Goal: Information Seeking & Learning: Learn about a topic

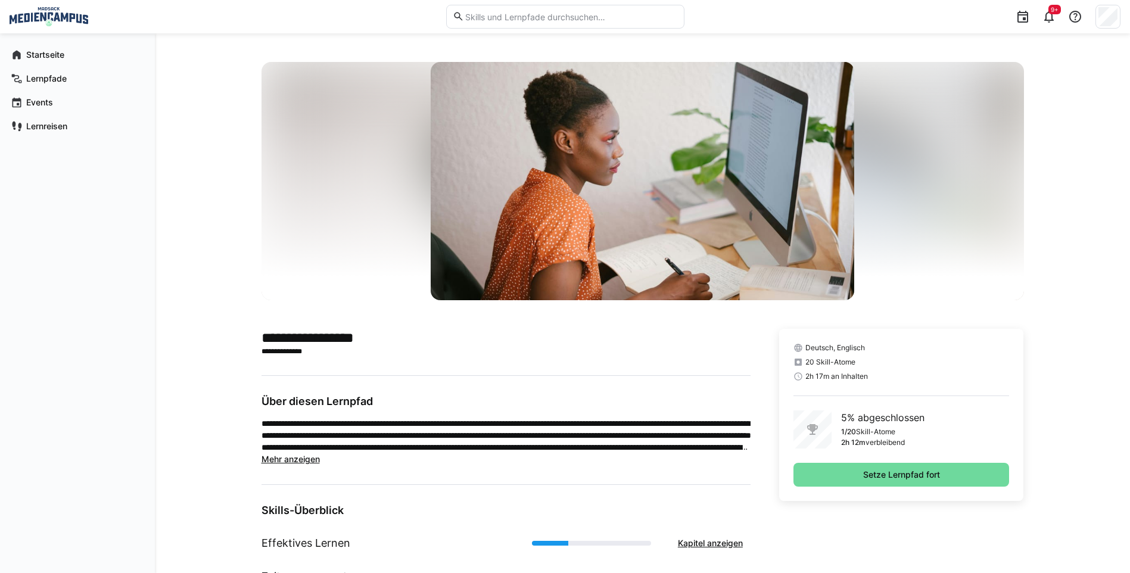
drag, startPoint x: 910, startPoint y: 472, endPoint x: 868, endPoint y: 472, distance: 41.7
click at [910, 472] on span "Setze Lernpfad fort" at bounding box center [901, 475] width 80 height 12
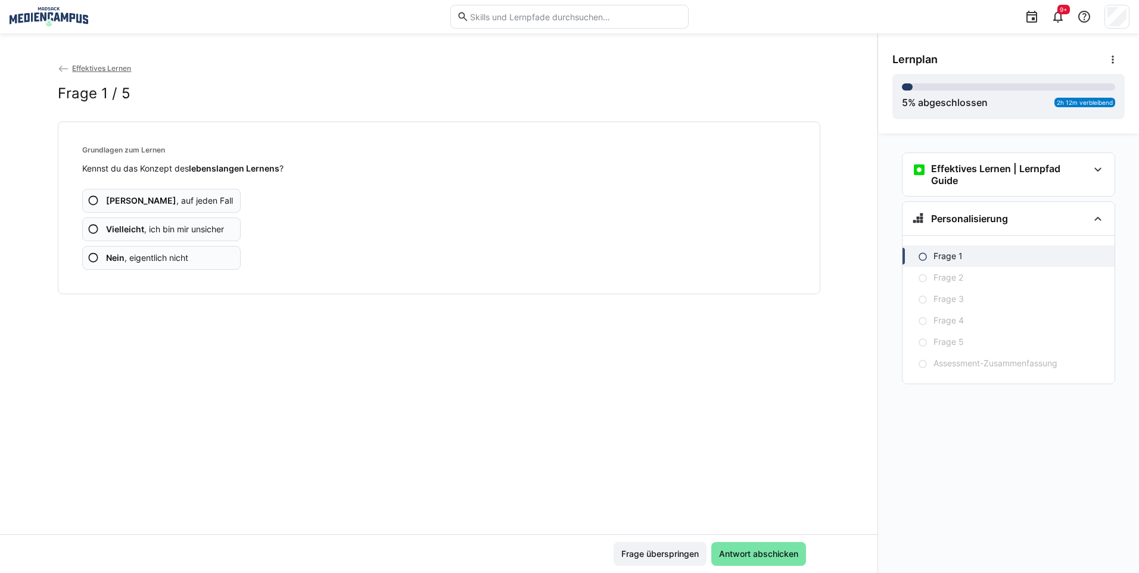
click at [164, 229] on span "Vielleicht , ich bin mir unsicher" at bounding box center [165, 229] width 118 height 12
click at [137, 233] on b "Vielleicht" at bounding box center [125, 229] width 38 height 10
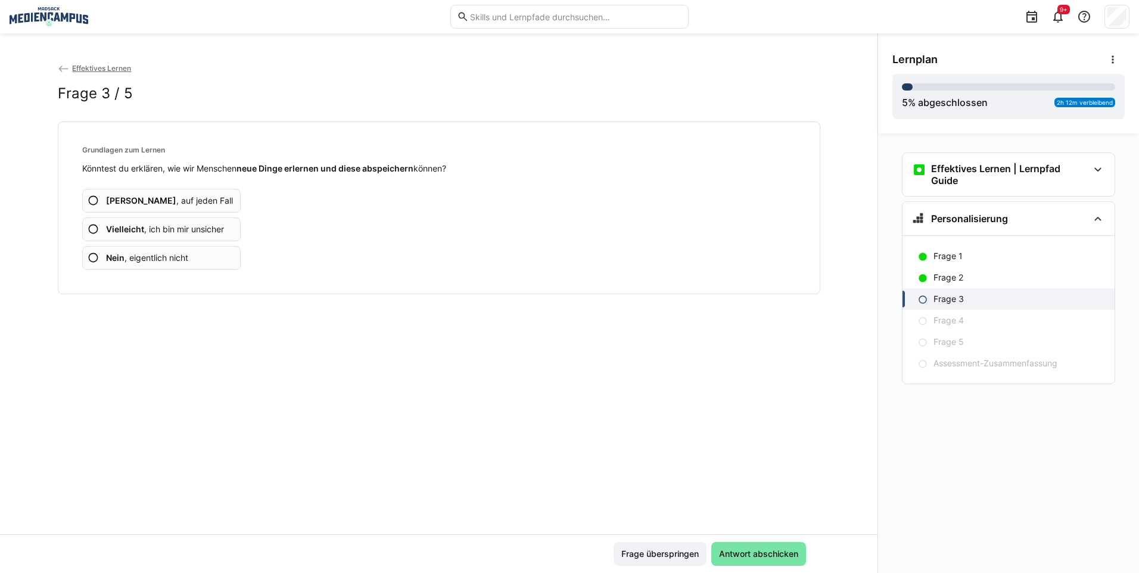
click at [162, 238] on app-assessment-question-radio "Vielleicht , ich bin mir unsicher" at bounding box center [161, 229] width 159 height 24
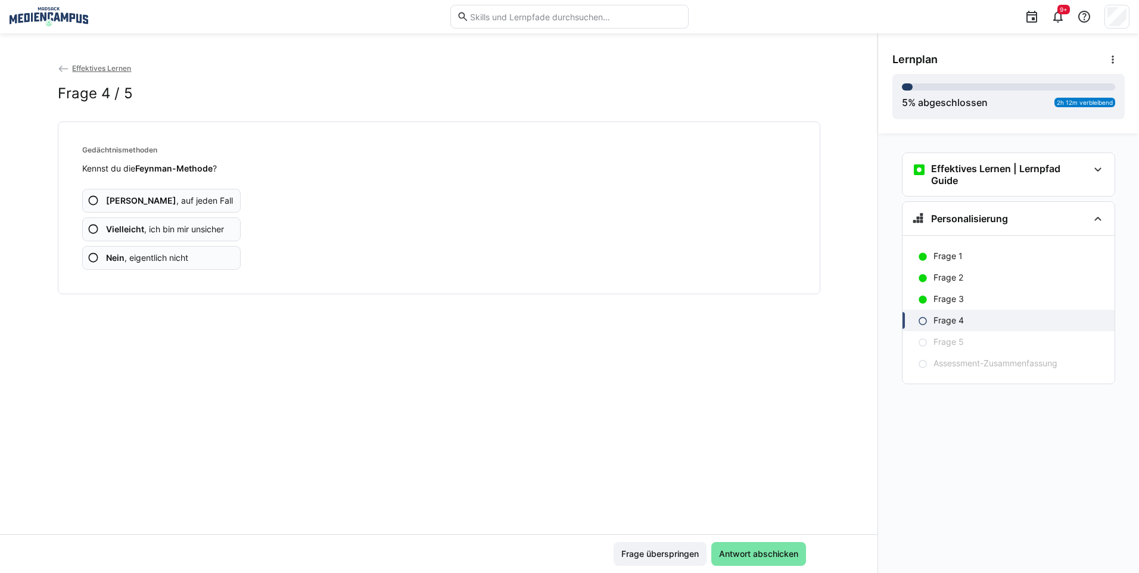
click at [162, 238] on app-assessment-question-radio "Vielleicht , ich bin mir unsicher" at bounding box center [161, 229] width 159 height 24
click at [161, 238] on app-assessment-question-radio "Vielleicht , ich bin mir unsicher" at bounding box center [161, 229] width 159 height 24
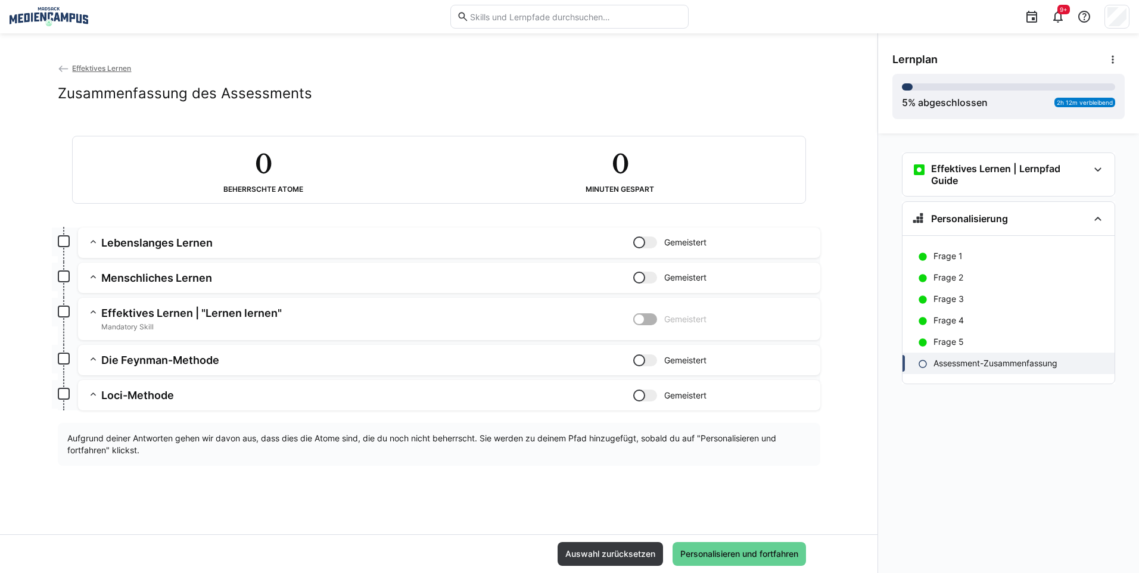
drag, startPoint x: 759, startPoint y: 544, endPoint x: 769, endPoint y: 544, distance: 9.5
click at [762, 544] on span "Personalisieren und fortfahren" at bounding box center [739, 554] width 133 height 24
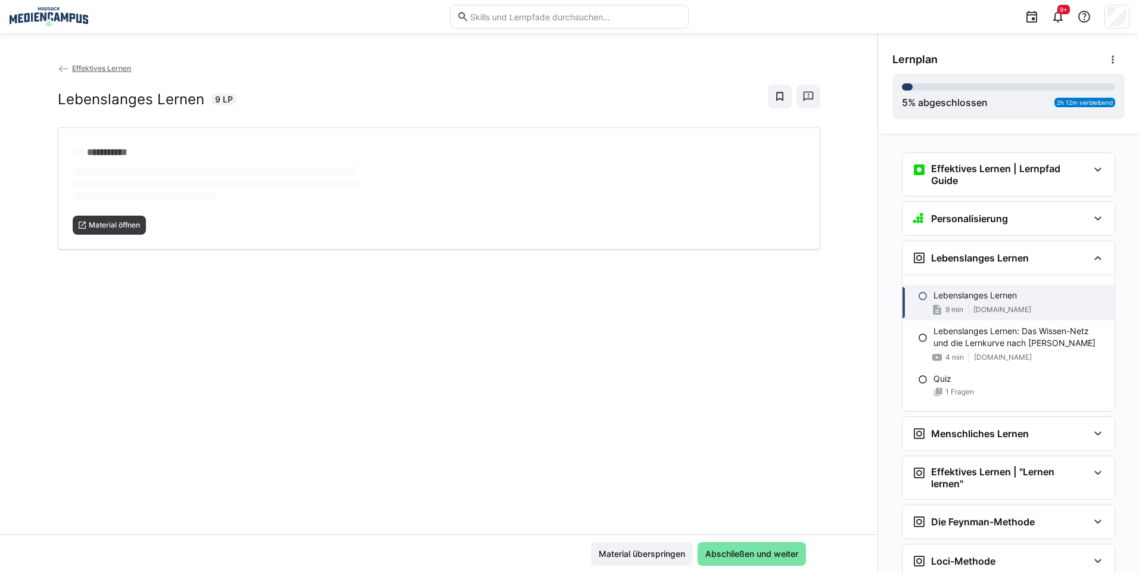
scroll to position [99, 0]
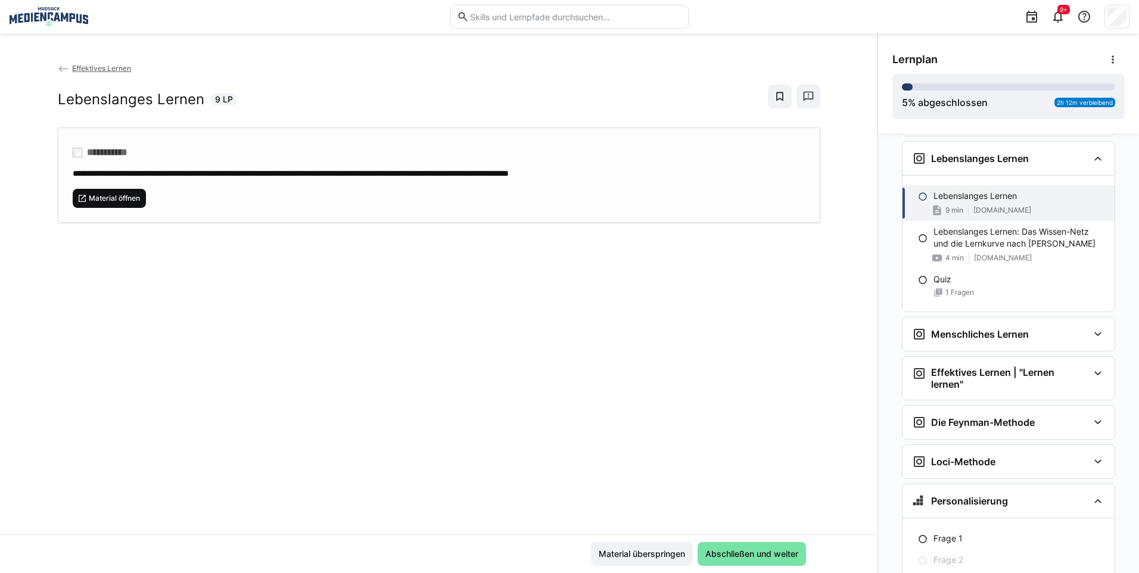
click at [119, 194] on span "Material öffnen" at bounding box center [115, 199] width 54 height 10
click at [728, 553] on span "Abschließen und weiter" at bounding box center [751, 554] width 96 height 12
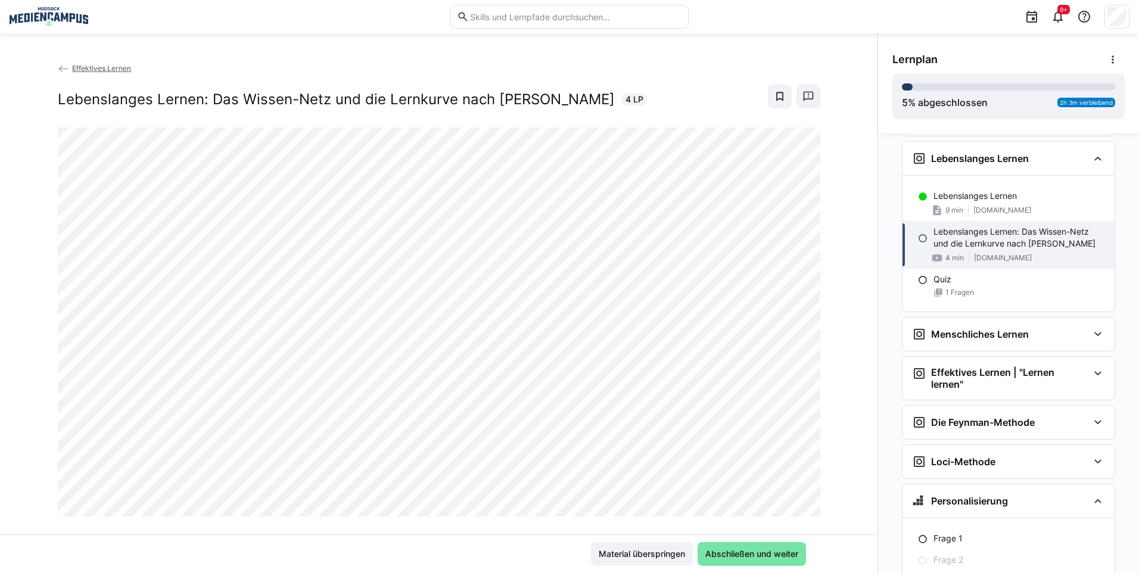
click at [102, 63] on app-back-navigation "Effektives Lernen" at bounding box center [439, 68] width 762 height 13
click at [99, 70] on span "Effektives Lernen" at bounding box center [101, 68] width 59 height 9
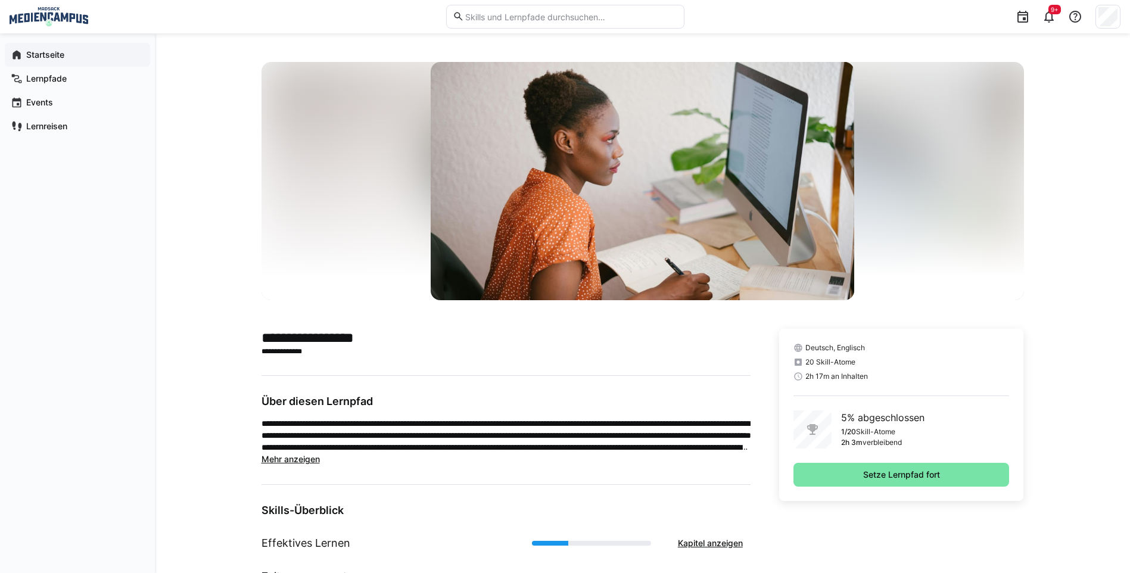
click at [102, 53] on span "Startseite" at bounding box center [84, 55] width 120 height 12
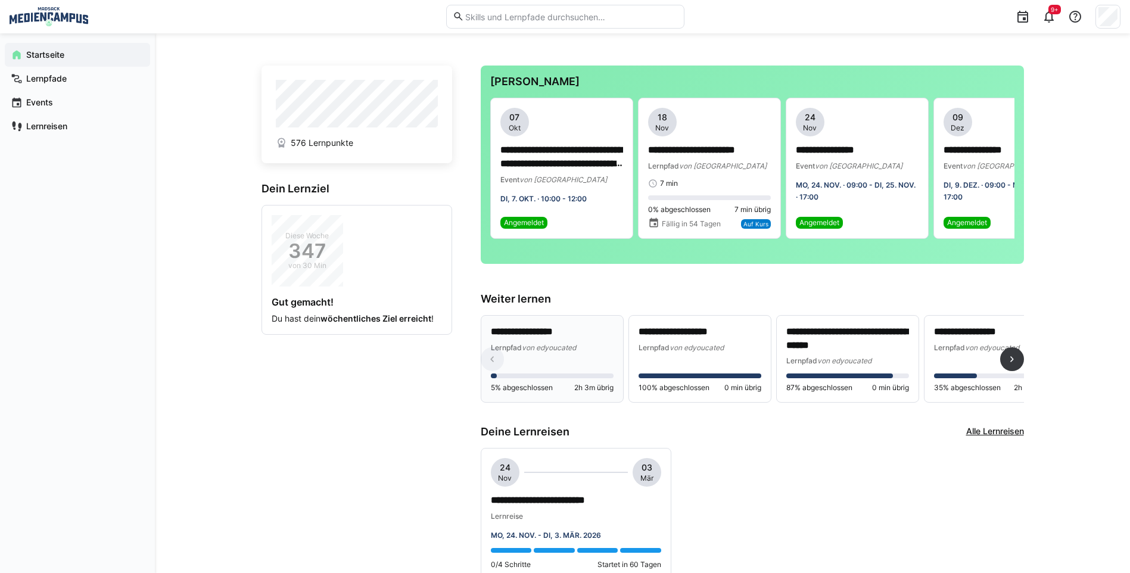
click at [543, 369] on div "**********" at bounding box center [552, 359] width 123 height 68
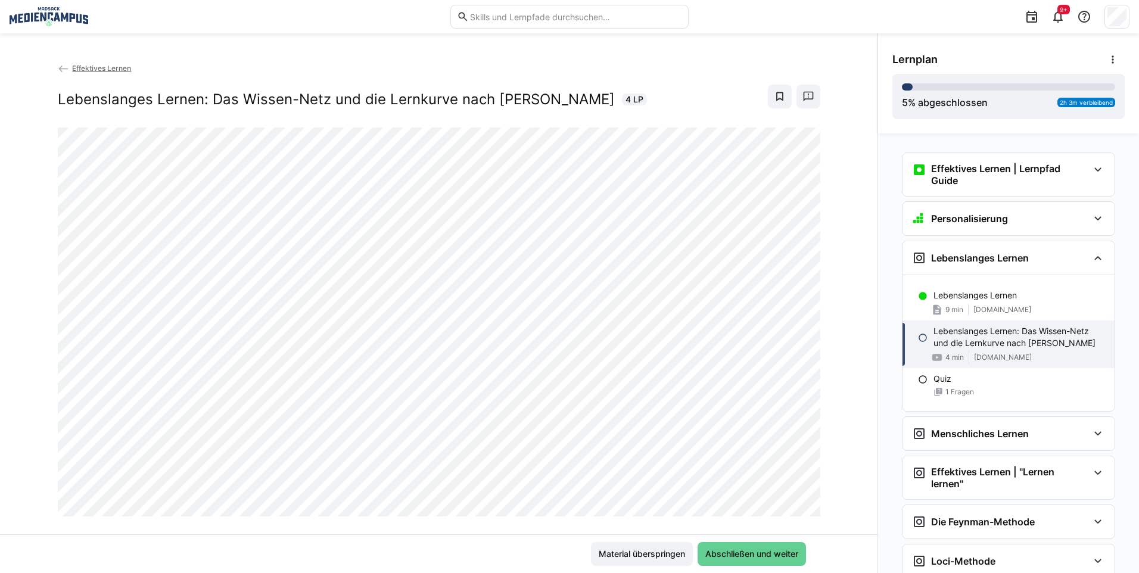
click at [729, 553] on span "Abschließen und weiter" at bounding box center [751, 554] width 96 height 12
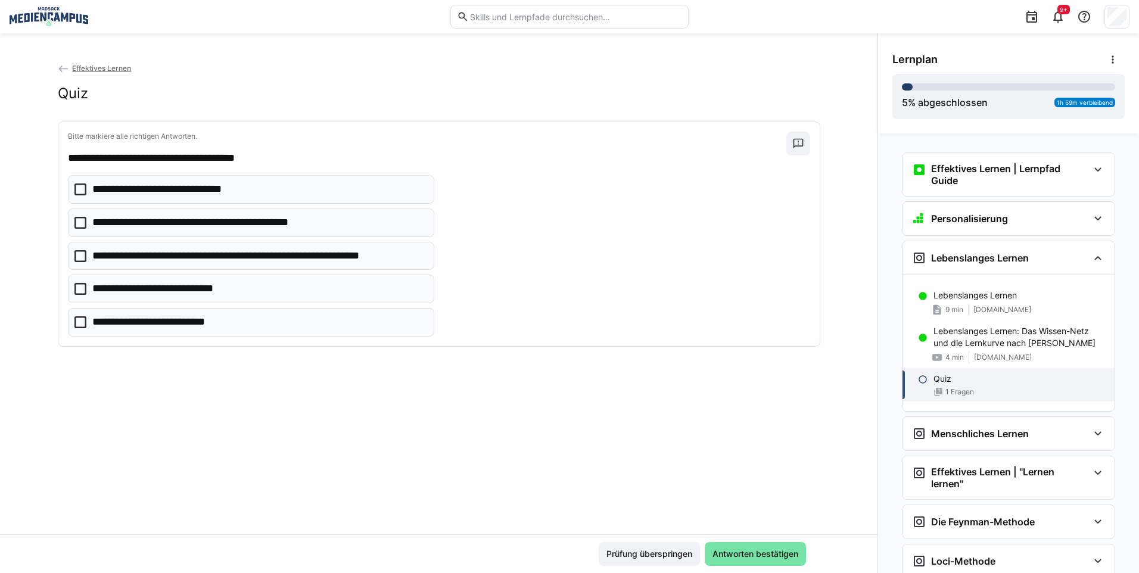
click at [154, 191] on p "**********" at bounding box center [174, 189] width 164 height 15
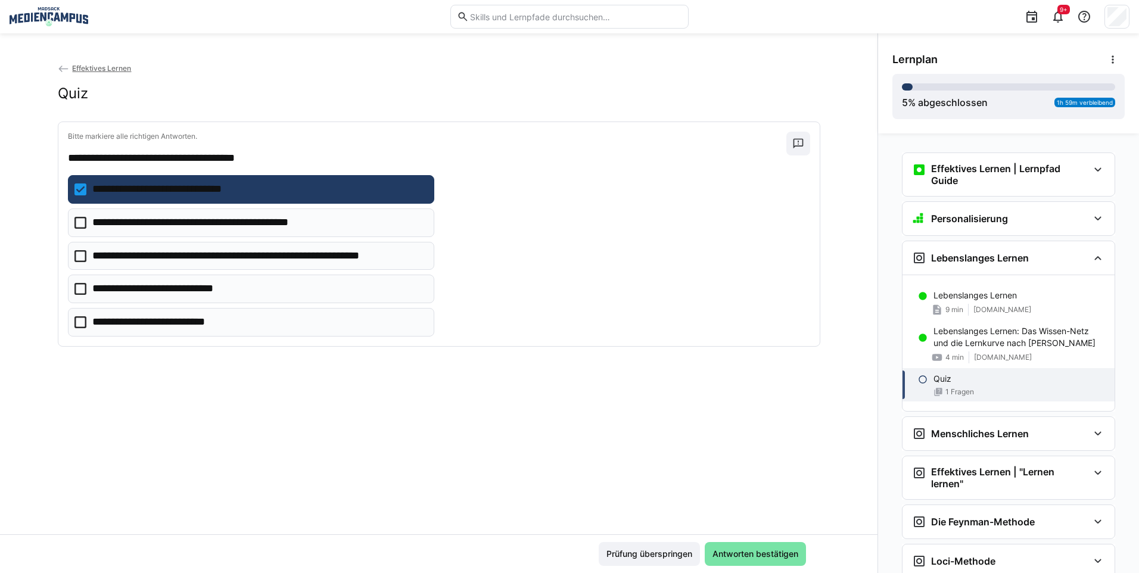
click at [139, 225] on p "**********" at bounding box center [214, 222] width 245 height 15
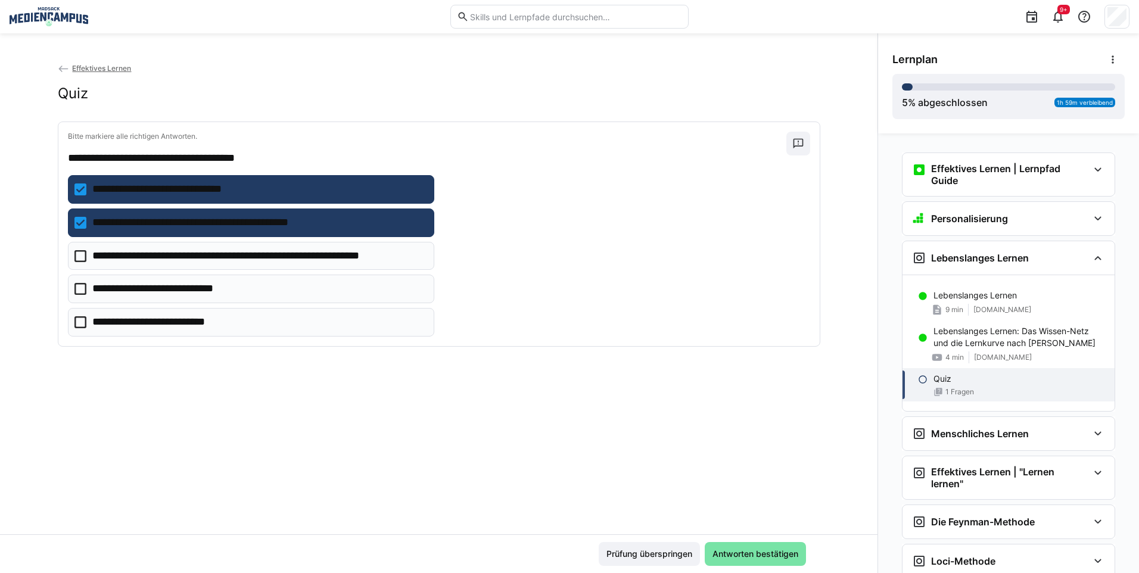
click at [178, 294] on p "**********" at bounding box center [167, 288] width 151 height 15
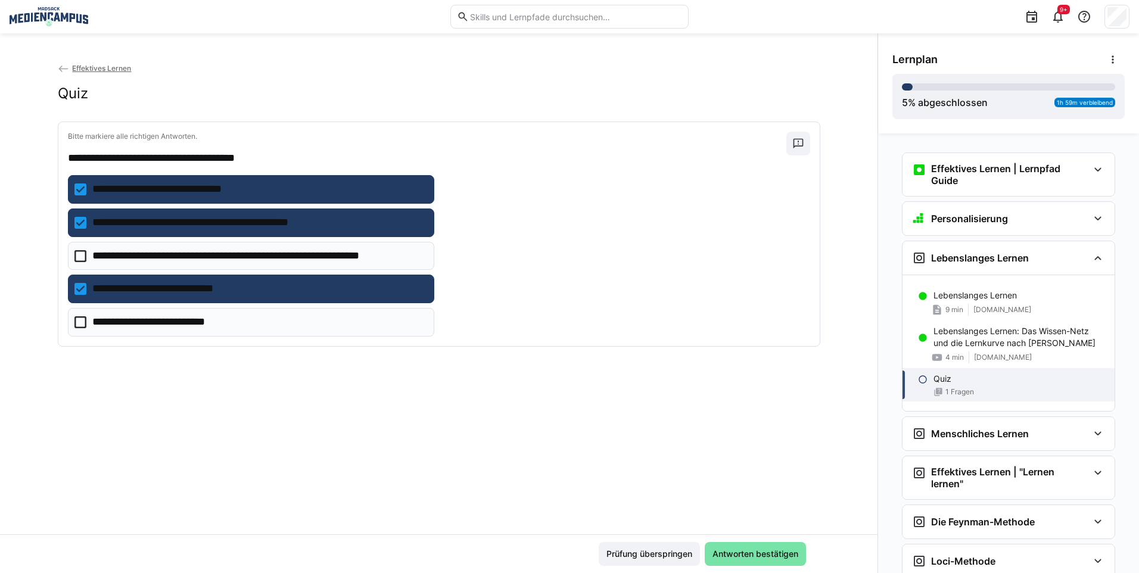
click at [185, 328] on p "**********" at bounding box center [162, 322] width 141 height 15
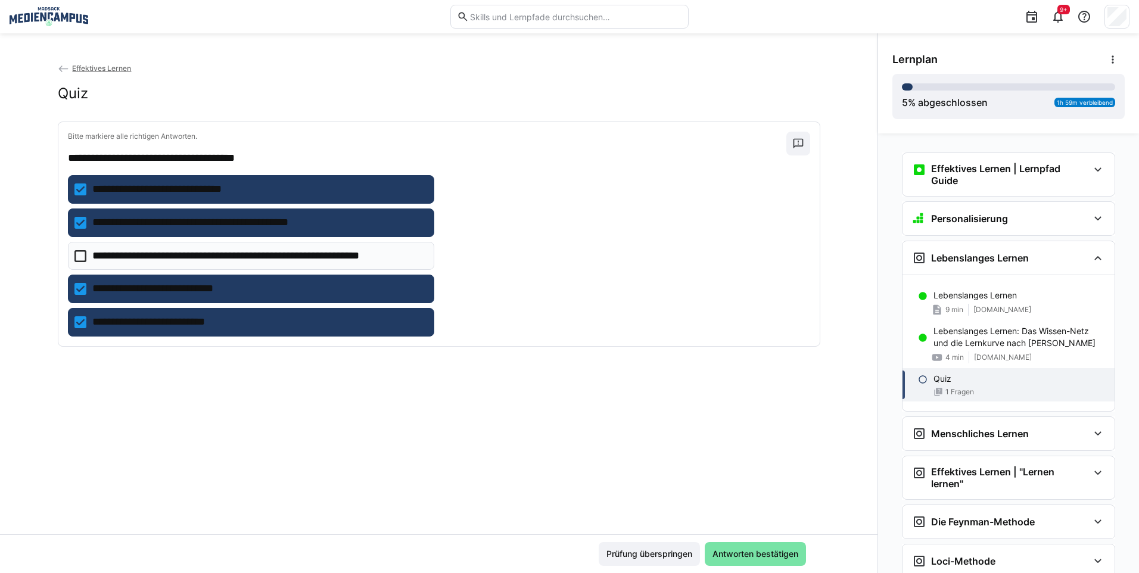
click at [203, 253] on p "**********" at bounding box center [259, 255] width 334 height 15
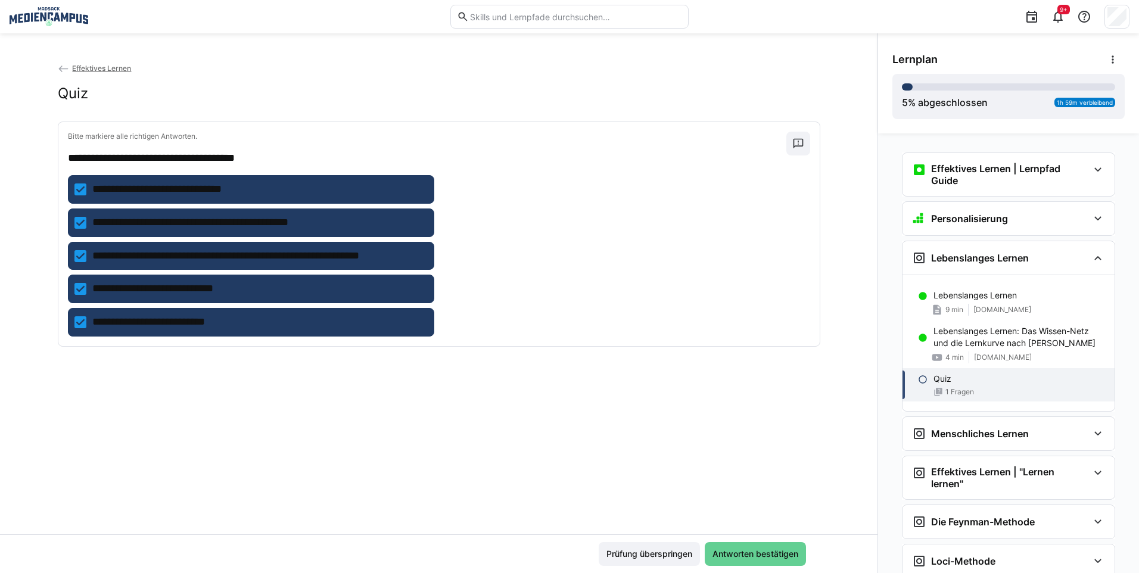
click at [722, 550] on span "Antworten bestätigen" at bounding box center [755, 554] width 101 height 24
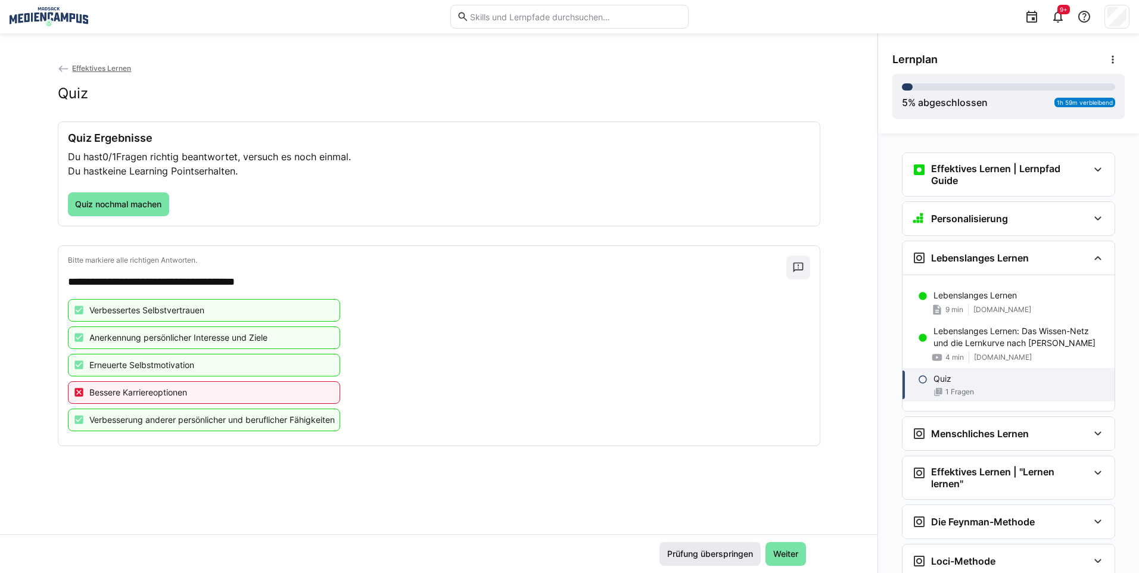
click at [730, 547] on span "Prüfung überspringen" at bounding box center [709, 554] width 101 height 24
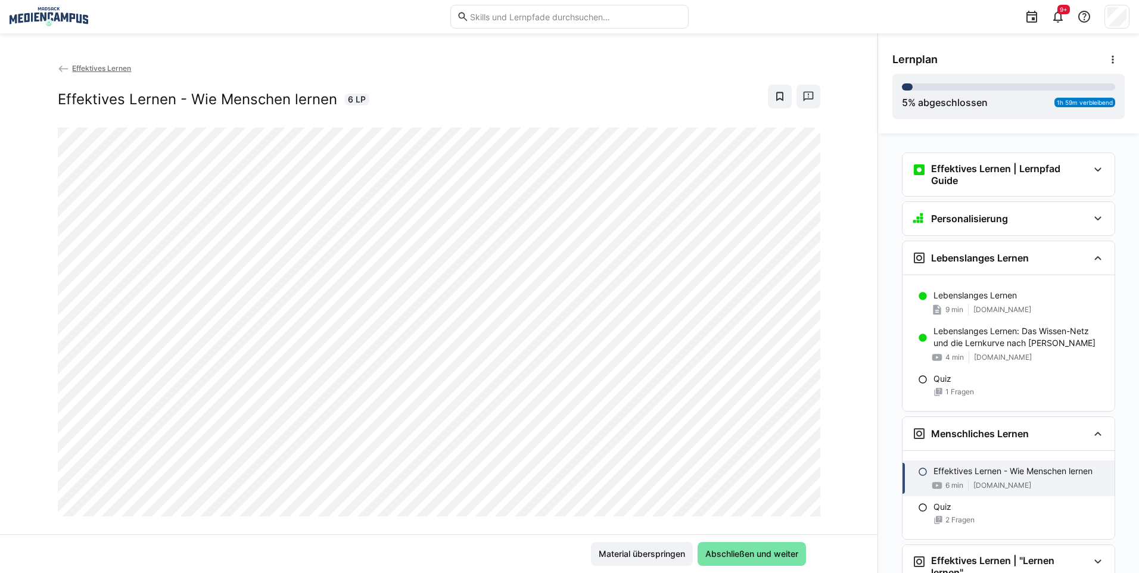
scroll to position [82, 0]
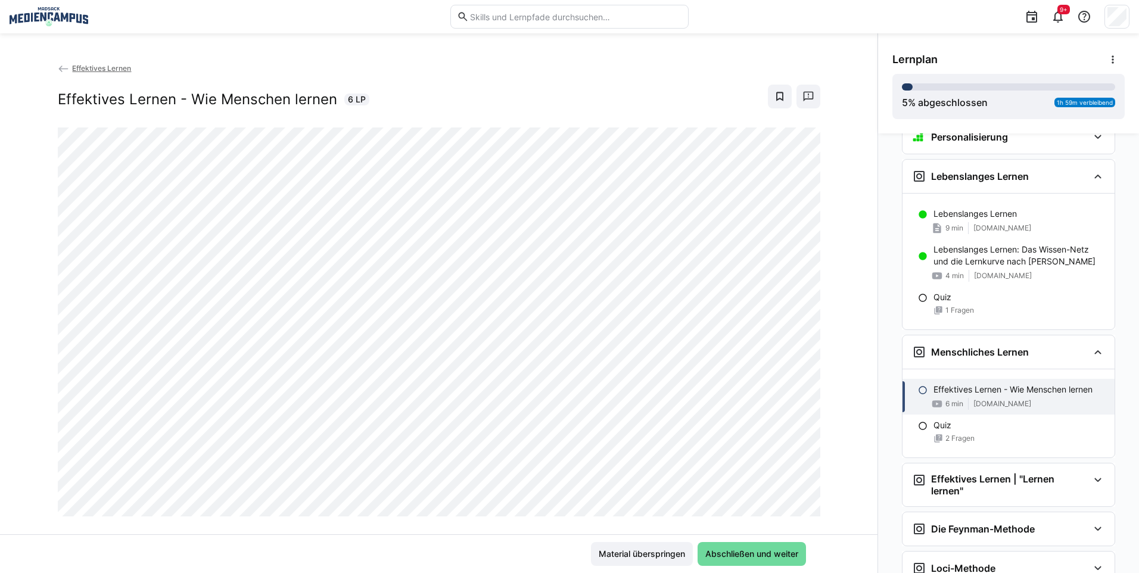
click at [721, 557] on span "Abschließen und weiter" at bounding box center [751, 554] width 96 height 12
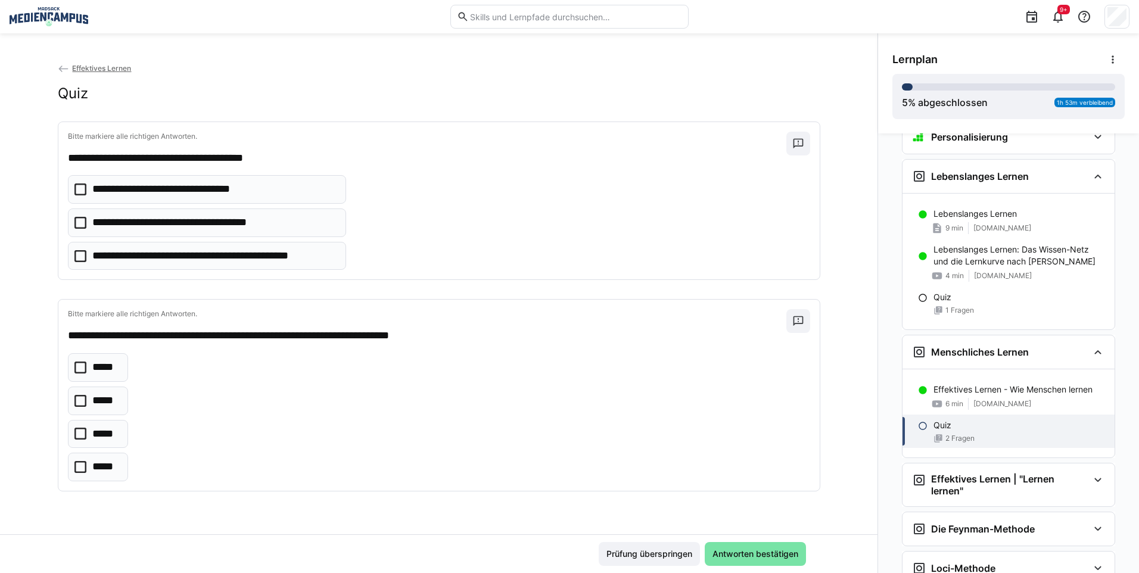
click at [256, 225] on p "**********" at bounding box center [193, 222] width 202 height 15
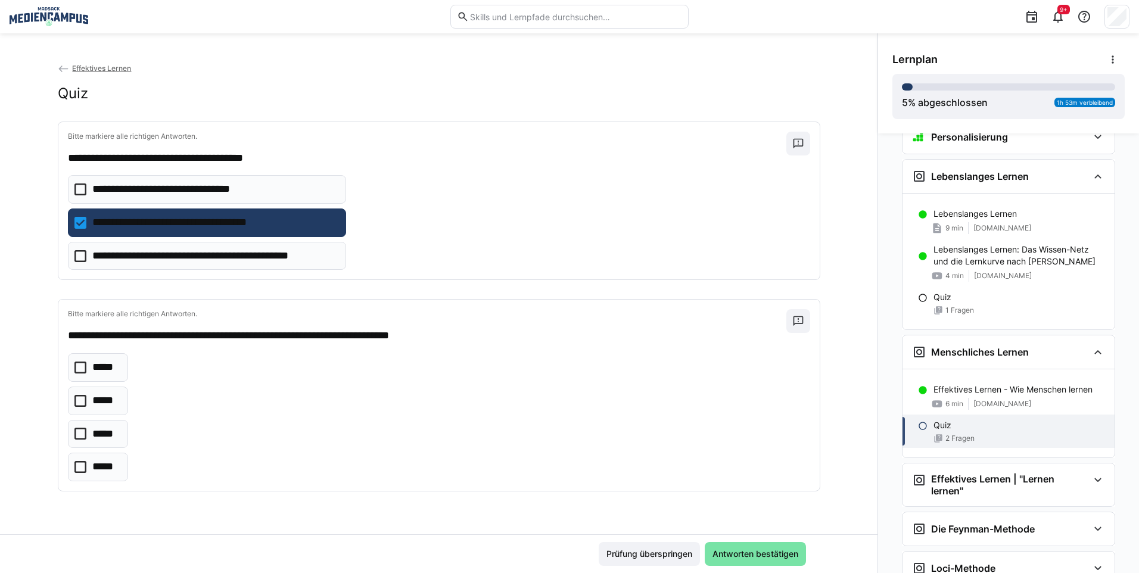
click at [255, 227] on p "**********" at bounding box center [193, 222] width 202 height 15
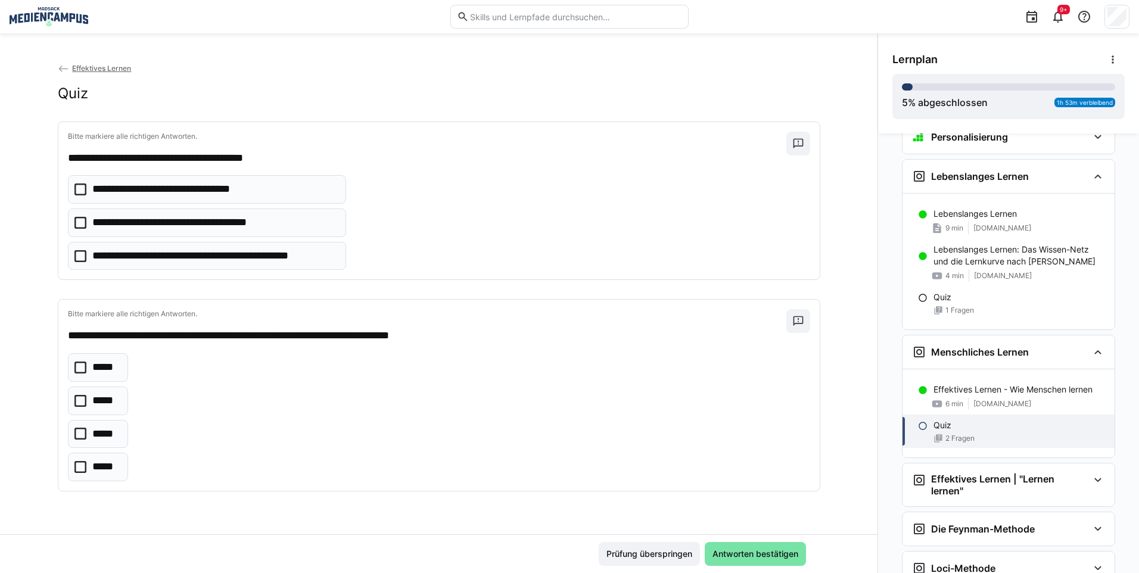
click at [247, 226] on p "**********" at bounding box center [193, 222] width 202 height 15
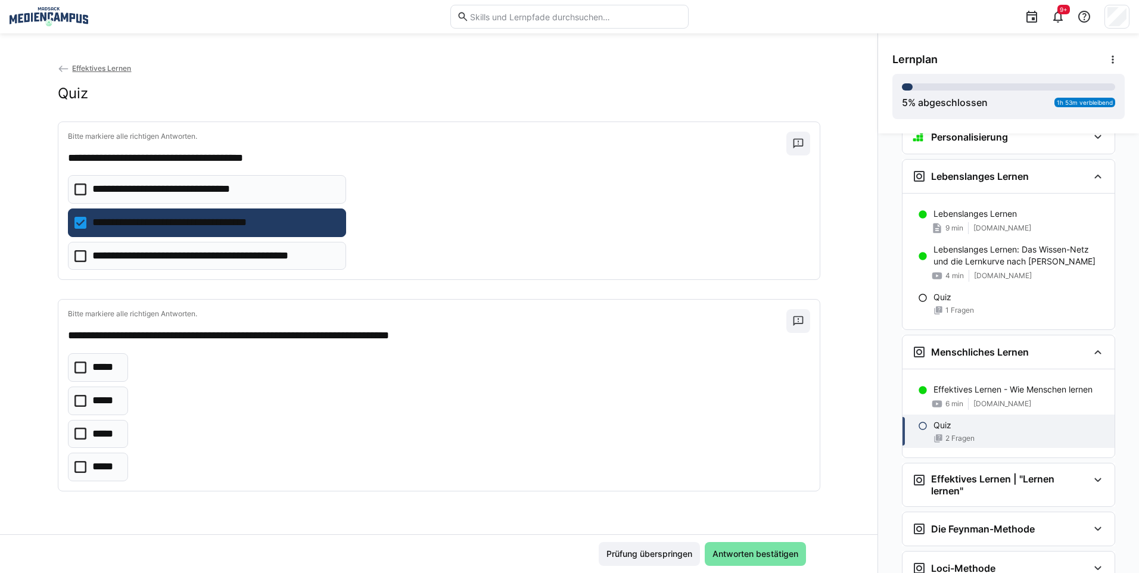
click at [113, 437] on p "*****" at bounding box center [105, 433] width 27 height 15
click at [104, 455] on eds-checkbox "*****" at bounding box center [98, 467] width 61 height 29
click at [105, 439] on p "*****" at bounding box center [105, 433] width 27 height 15
click at [790, 553] on span "Antworten bestätigen" at bounding box center [755, 554] width 89 height 12
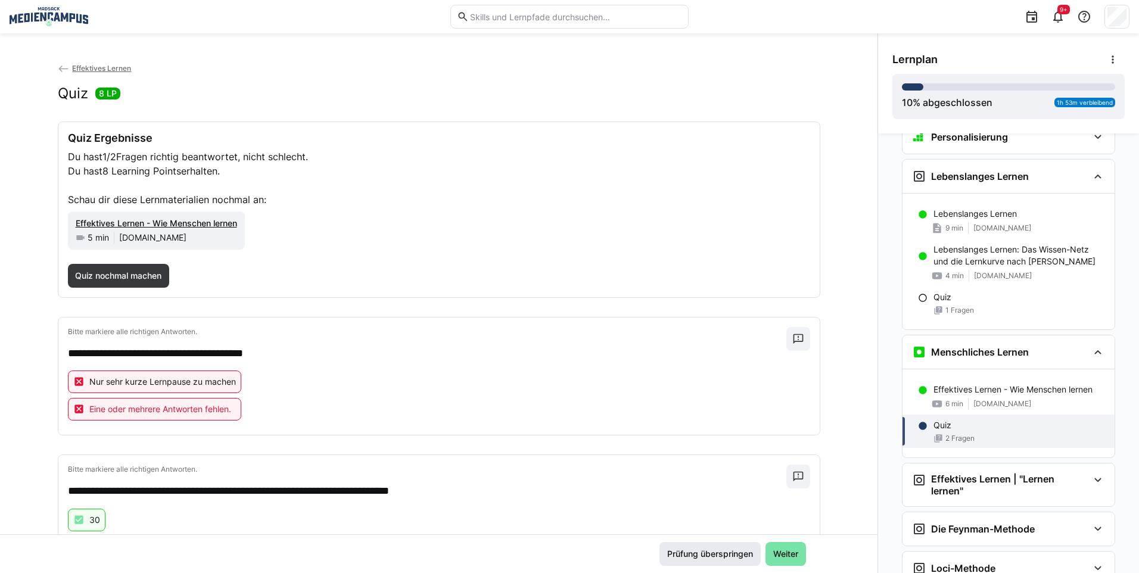
click at [743, 552] on span "Prüfung überspringen" at bounding box center [709, 554] width 89 height 12
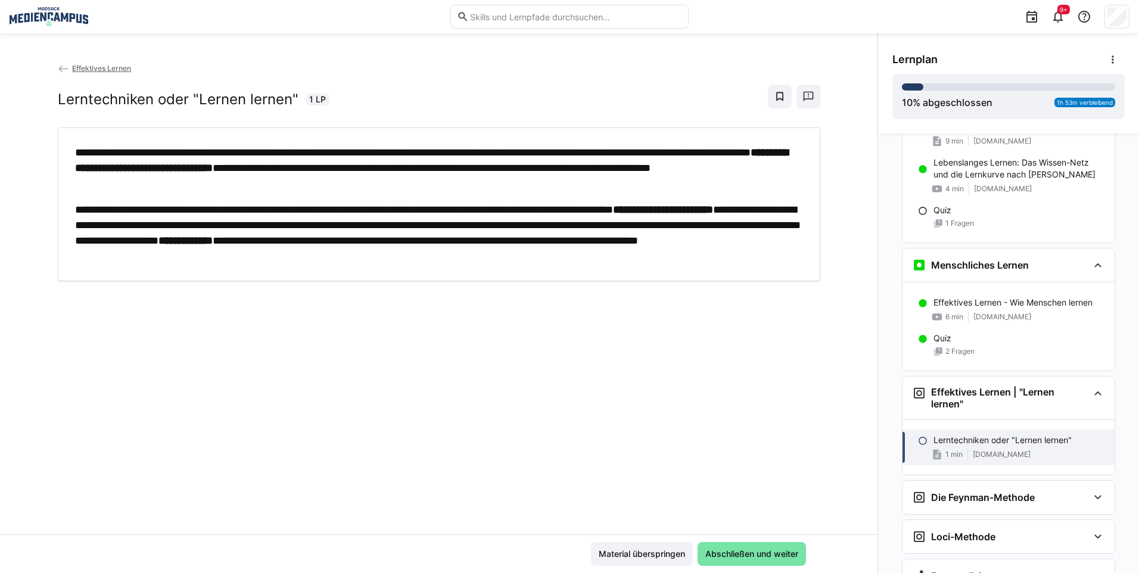
scroll to position [170, 0]
click at [723, 538] on div "Material überspringen Abschließen und weiter" at bounding box center [438, 553] width 877 height 39
drag, startPoint x: 729, startPoint y: 543, endPoint x: 706, endPoint y: 553, distance: 24.8
click at [729, 543] on span "Abschließen und weiter" at bounding box center [752, 554] width 108 height 24
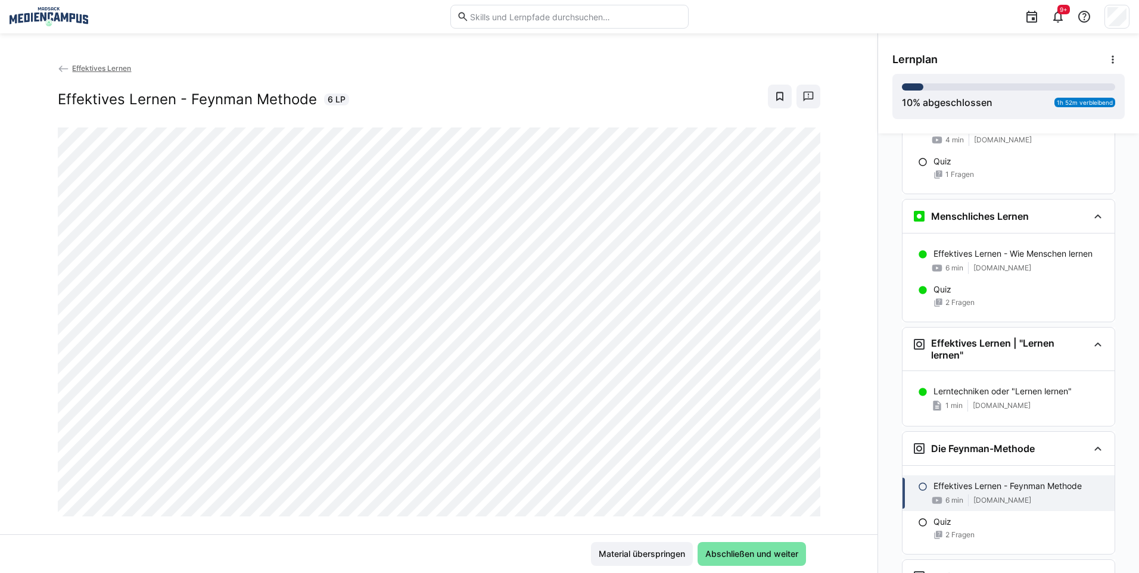
scroll to position [226, 0]
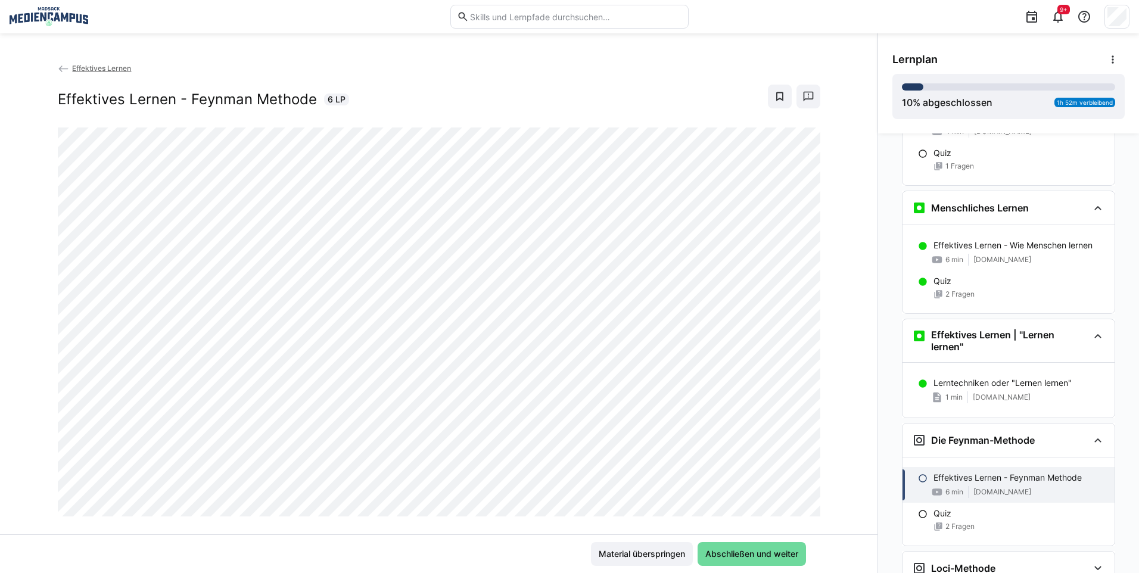
click at [714, 558] on span "Abschließen und weiter" at bounding box center [751, 554] width 96 height 12
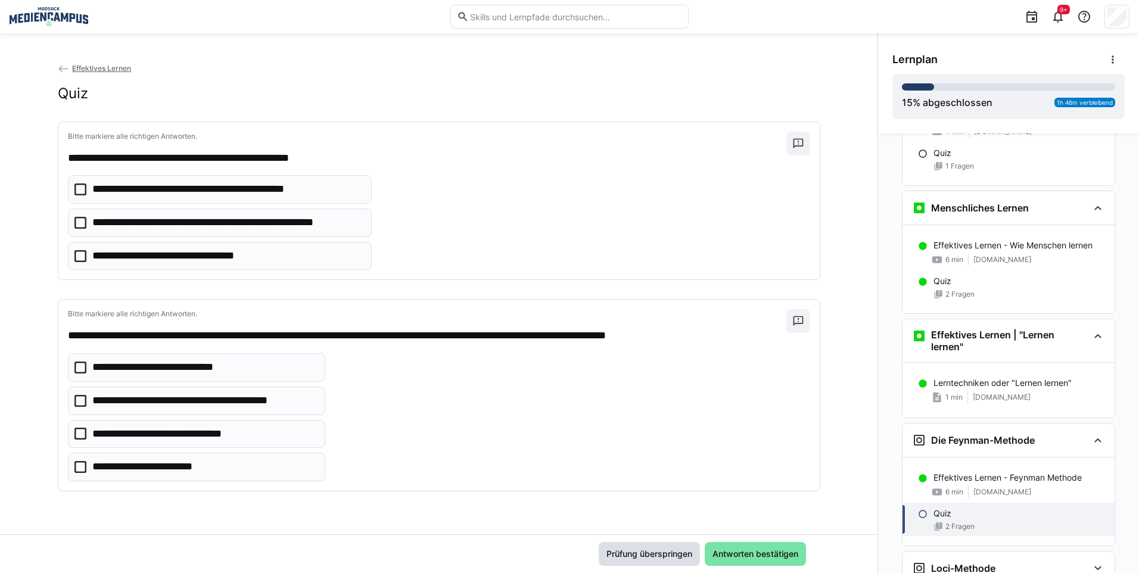
click at [654, 556] on span "Prüfung überspringen" at bounding box center [649, 554] width 89 height 12
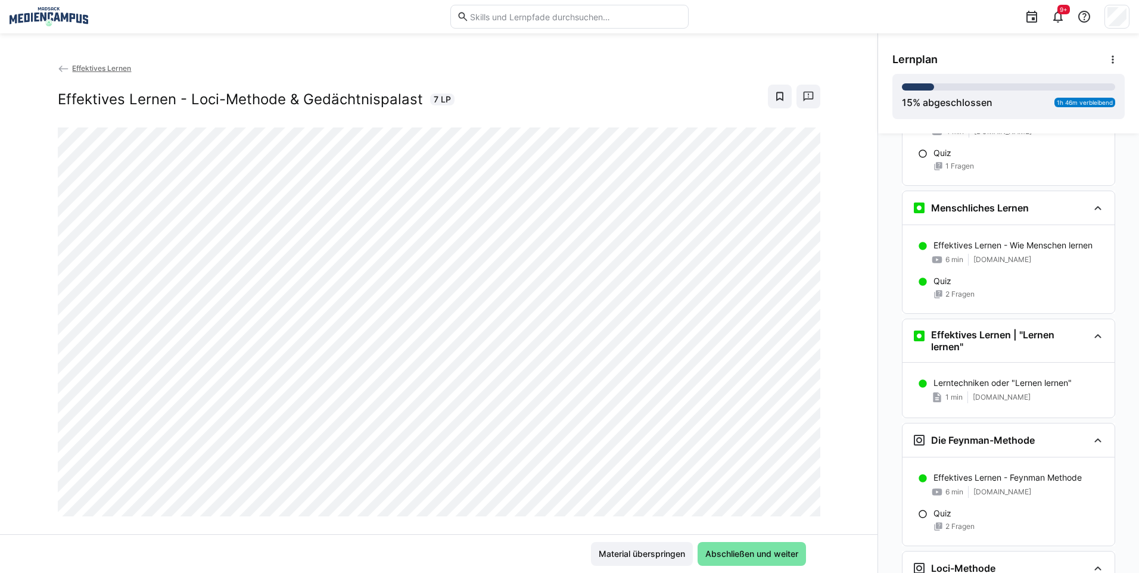
scroll to position [315, 0]
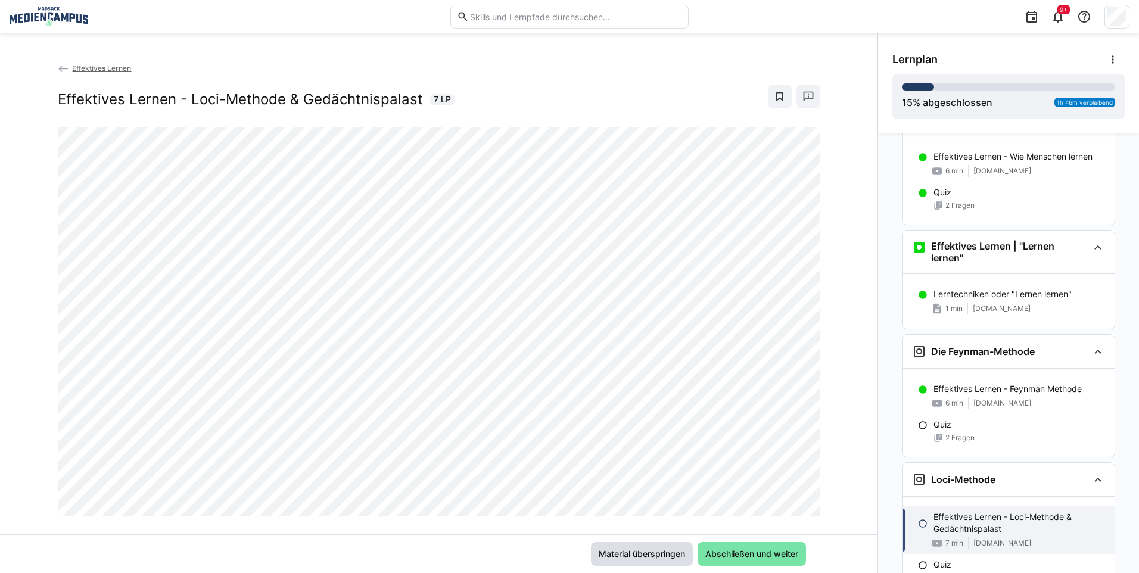
click at [655, 555] on span "Material überspringen" at bounding box center [642, 554] width 90 height 12
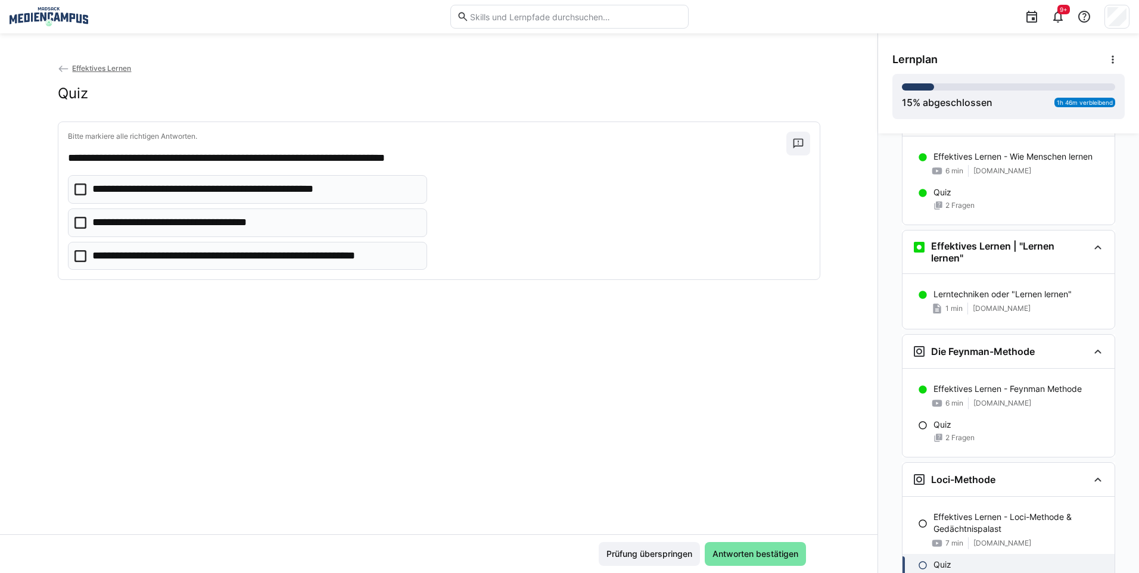
click at [274, 196] on p "**********" at bounding box center [236, 189] width 288 height 15
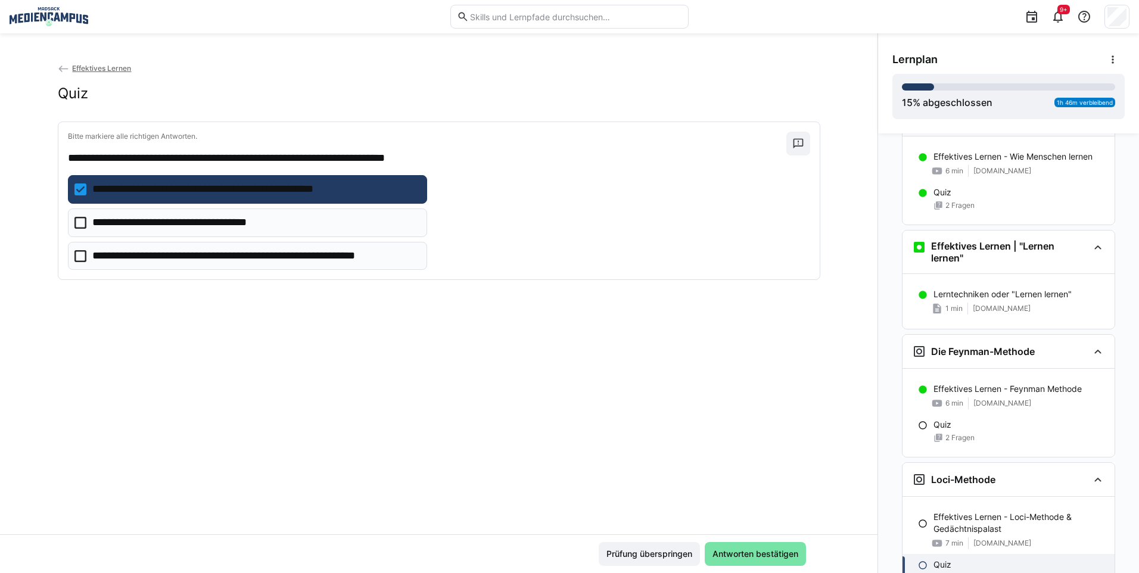
click at [267, 216] on p "**********" at bounding box center [192, 222] width 200 height 15
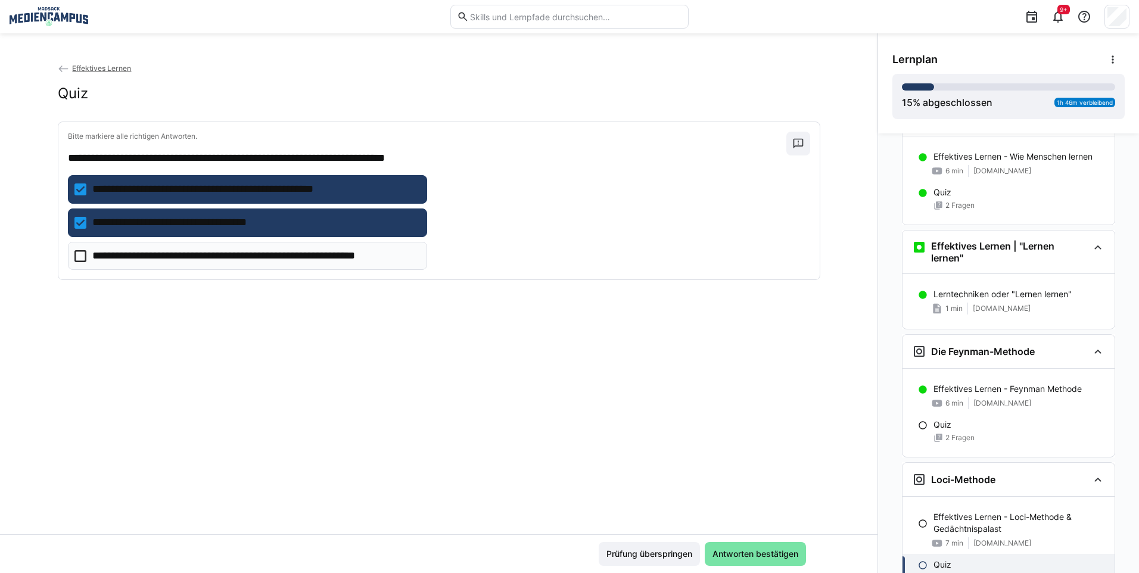
click at [291, 195] on p "**********" at bounding box center [236, 189] width 288 height 15
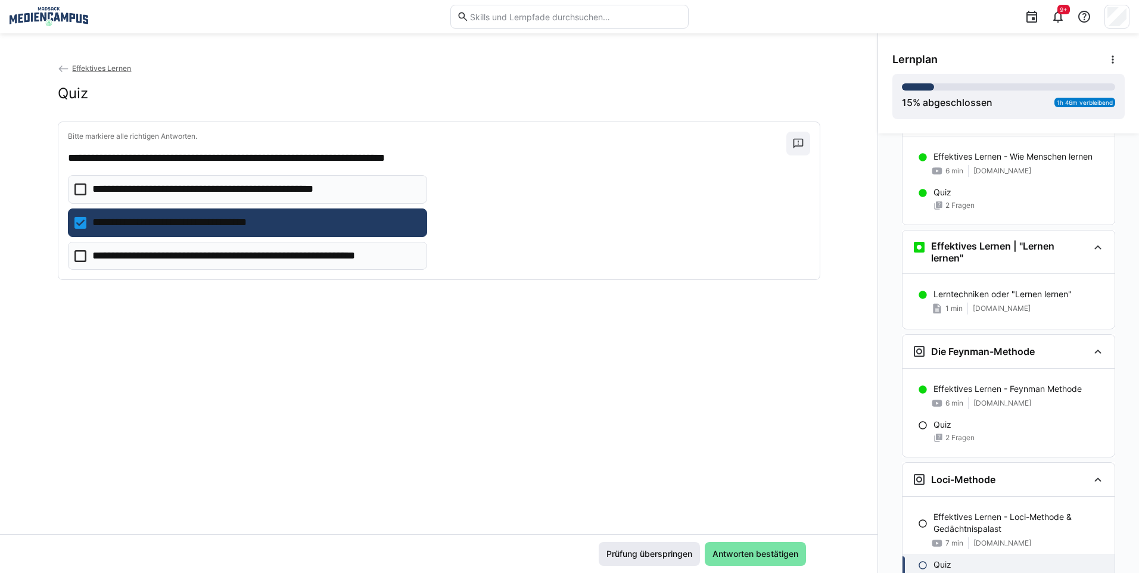
click at [738, 555] on span "Antworten bestätigen" at bounding box center [755, 554] width 89 height 12
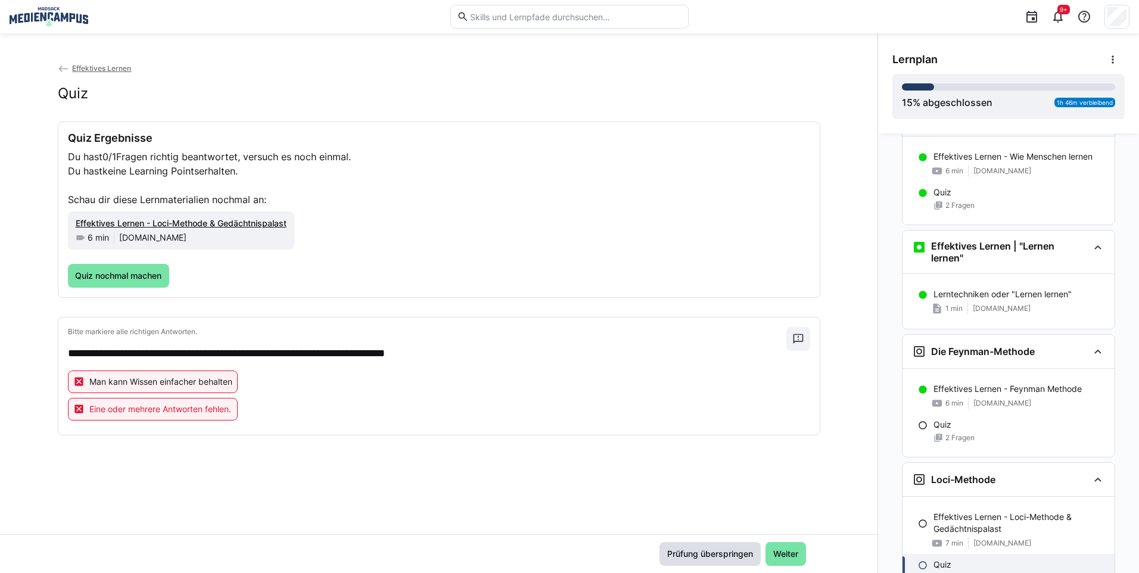
click at [683, 556] on span "Prüfung überspringen" at bounding box center [709, 554] width 89 height 12
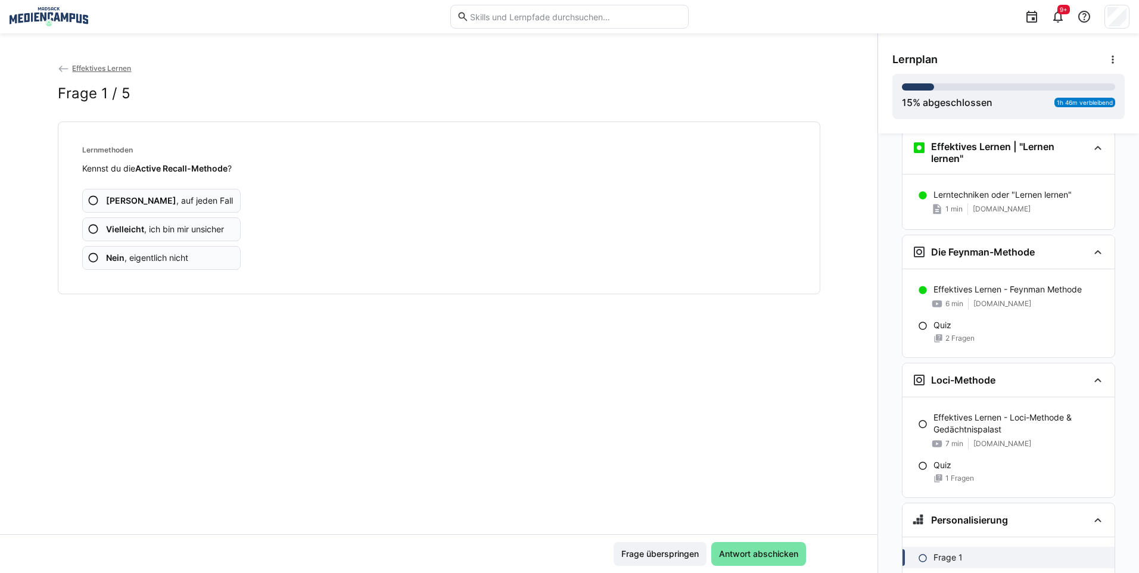
scroll to position [415, 0]
click at [198, 226] on span "Vielleicht , ich bin mir unsicher" at bounding box center [165, 229] width 118 height 12
click at [198, 228] on span "Vielleicht , ich bin mir unsicher" at bounding box center [165, 229] width 118 height 12
click at [200, 227] on span "Vielleicht , ich bin mir unsicher" at bounding box center [165, 229] width 118 height 12
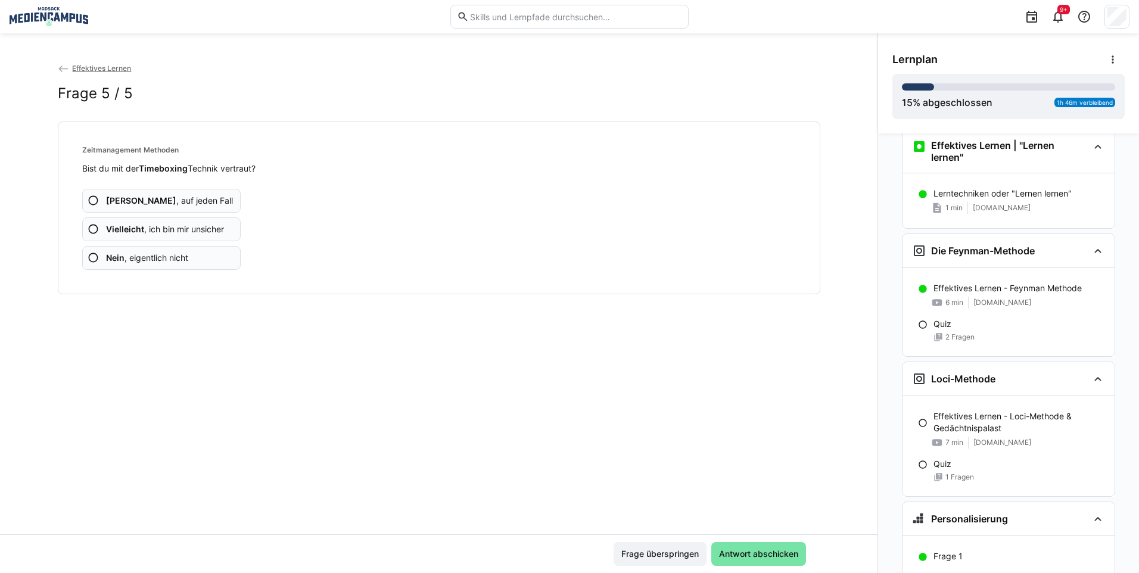
click at [200, 227] on span "Vielleicht , ich bin mir unsicher" at bounding box center [165, 229] width 118 height 12
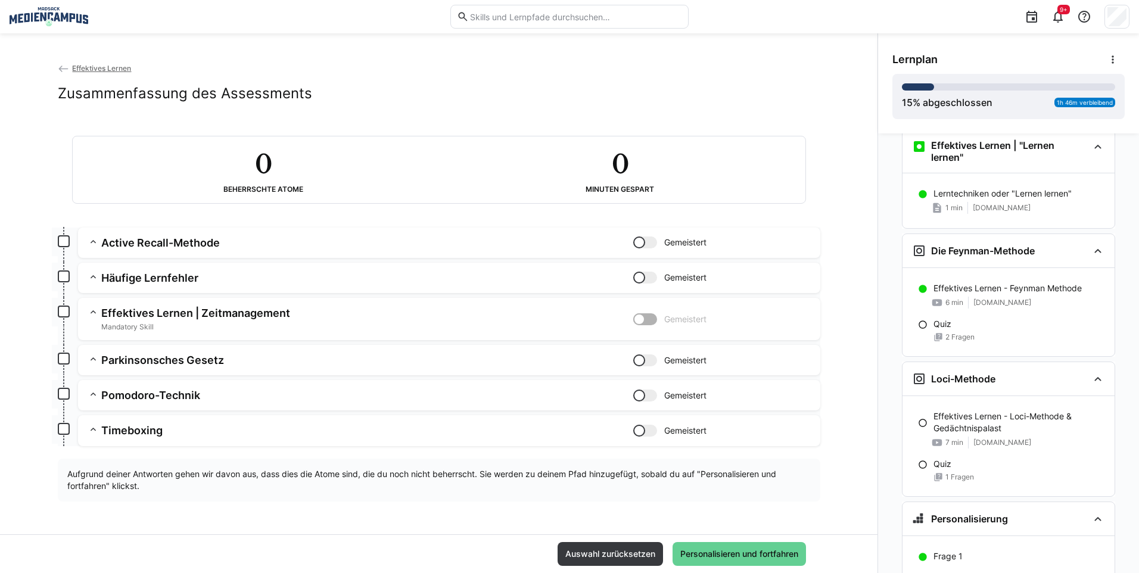
click at [770, 548] on span "Personalisieren und fortfahren" at bounding box center [739, 554] width 122 height 12
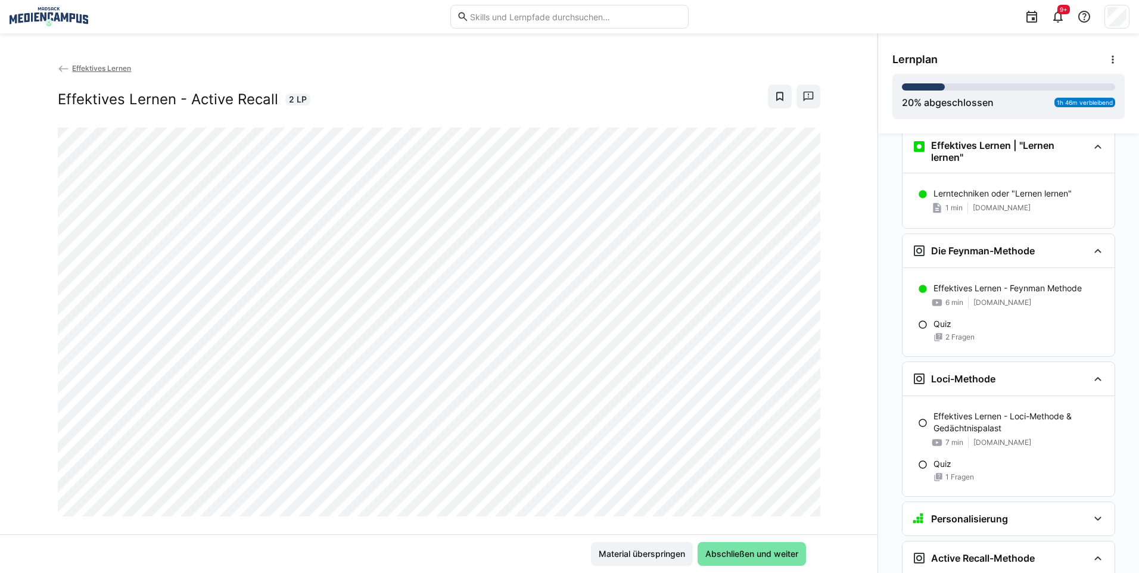
scroll to position [823, 0]
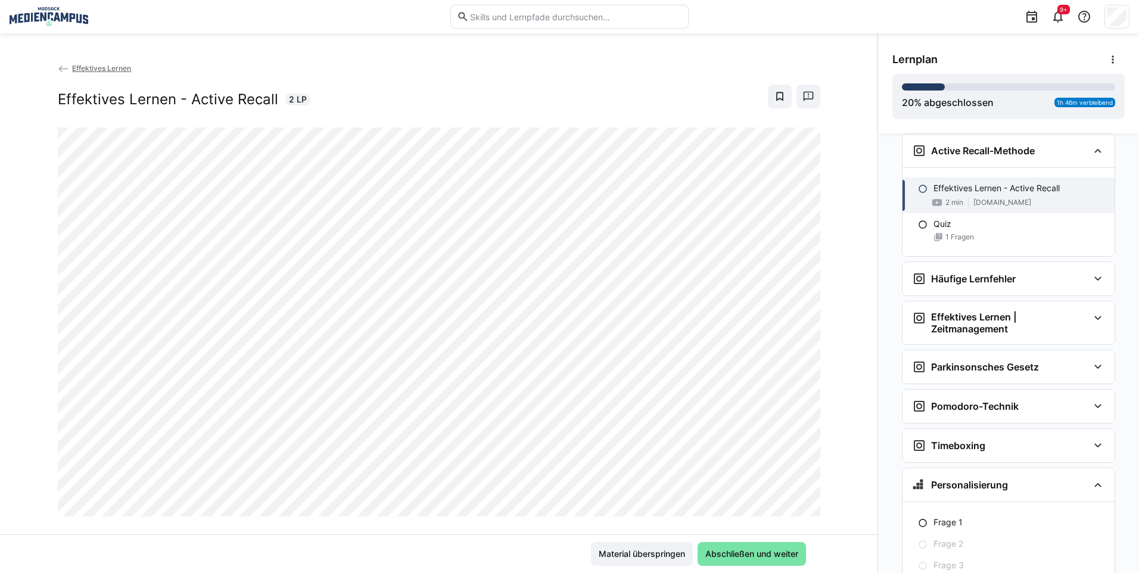
click at [806, 550] on div "Material überspringen Abschließen und weiter" at bounding box center [439, 554] width 762 height 24
click at [796, 550] on span "Abschließen und weiter" at bounding box center [751, 554] width 96 height 12
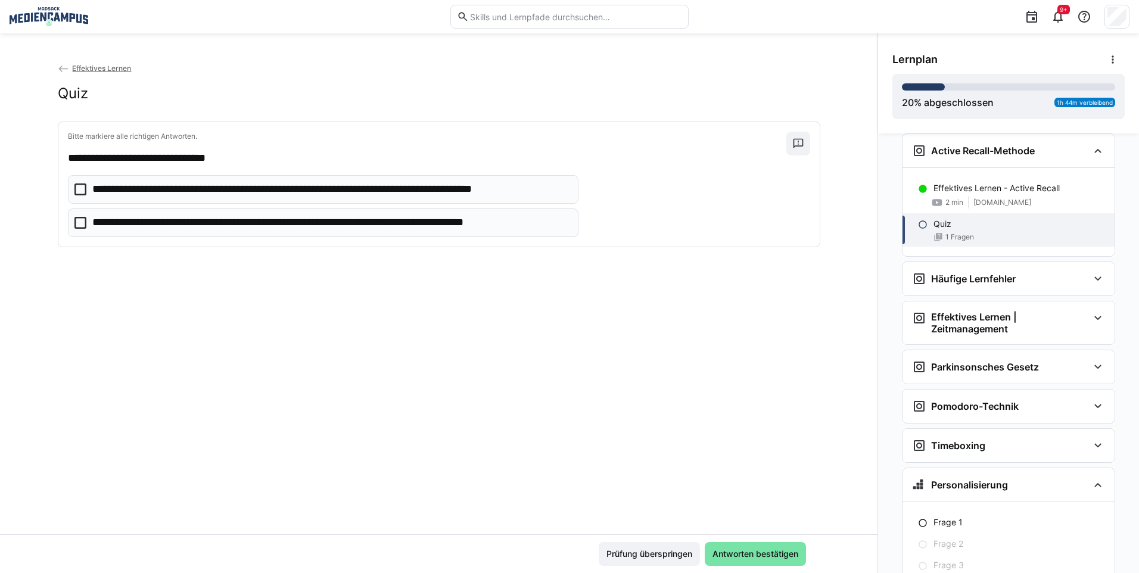
click at [502, 203] on eds-checkbox "**********" at bounding box center [323, 189] width 511 height 29
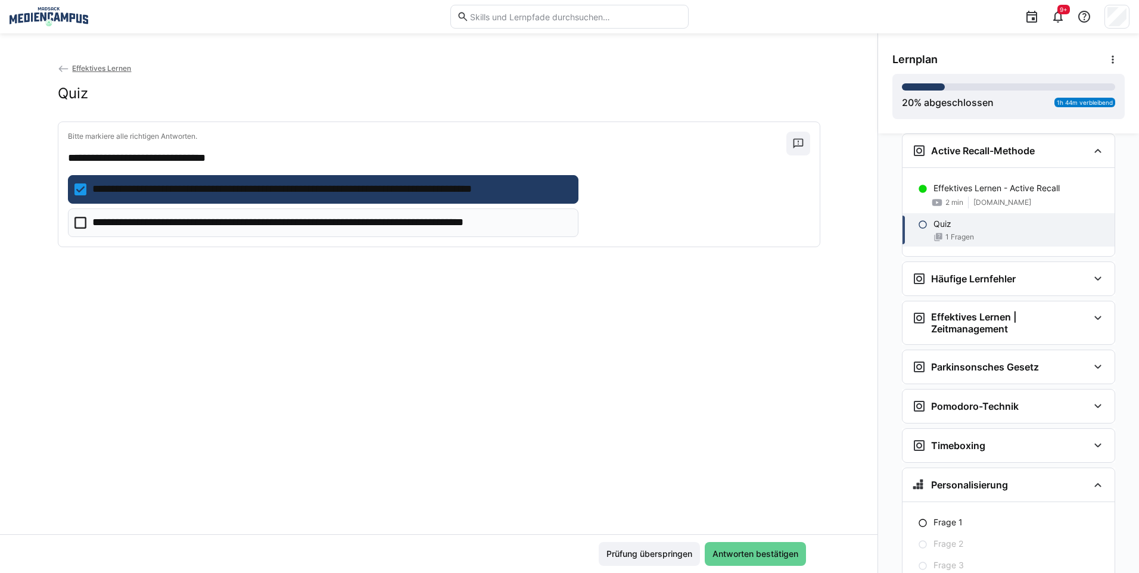
click at [742, 546] on span "Antworten bestätigen" at bounding box center [755, 554] width 101 height 24
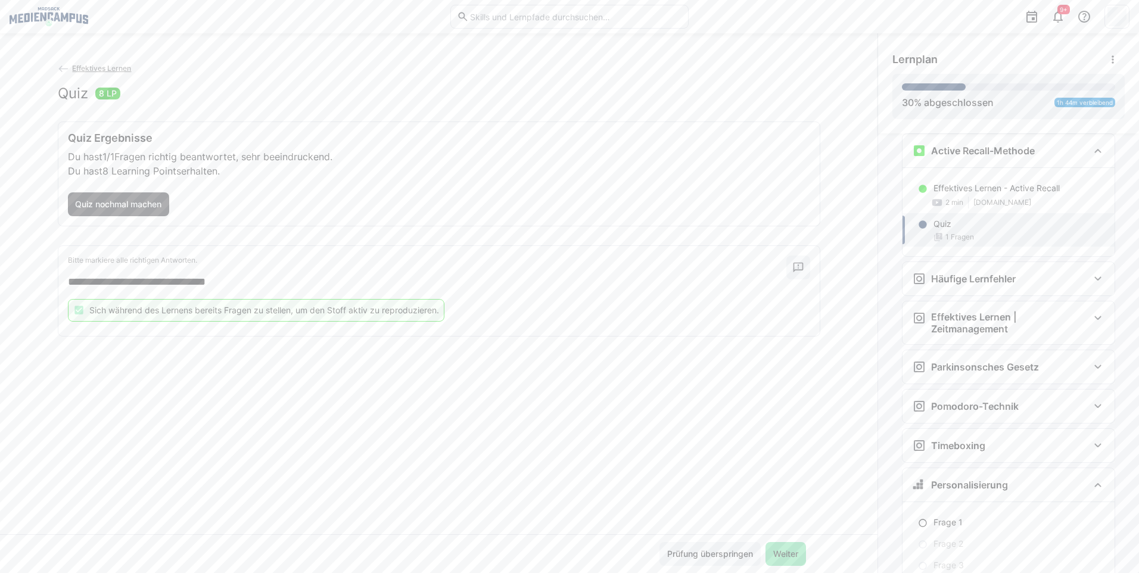
click at [777, 556] on span "Weiter" at bounding box center [785, 554] width 29 height 12
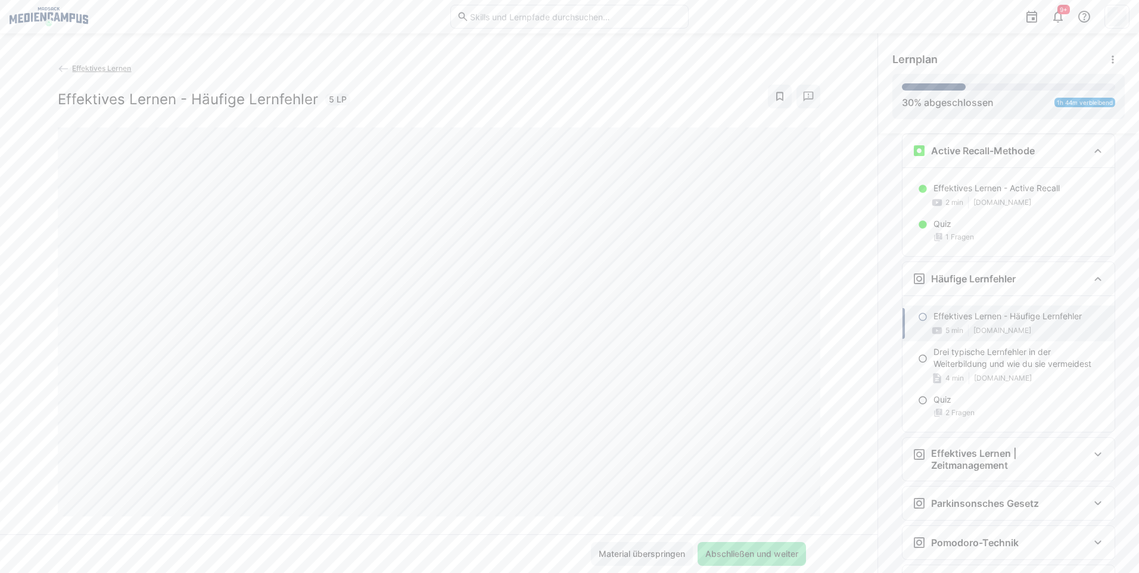
scroll to position [937, 0]
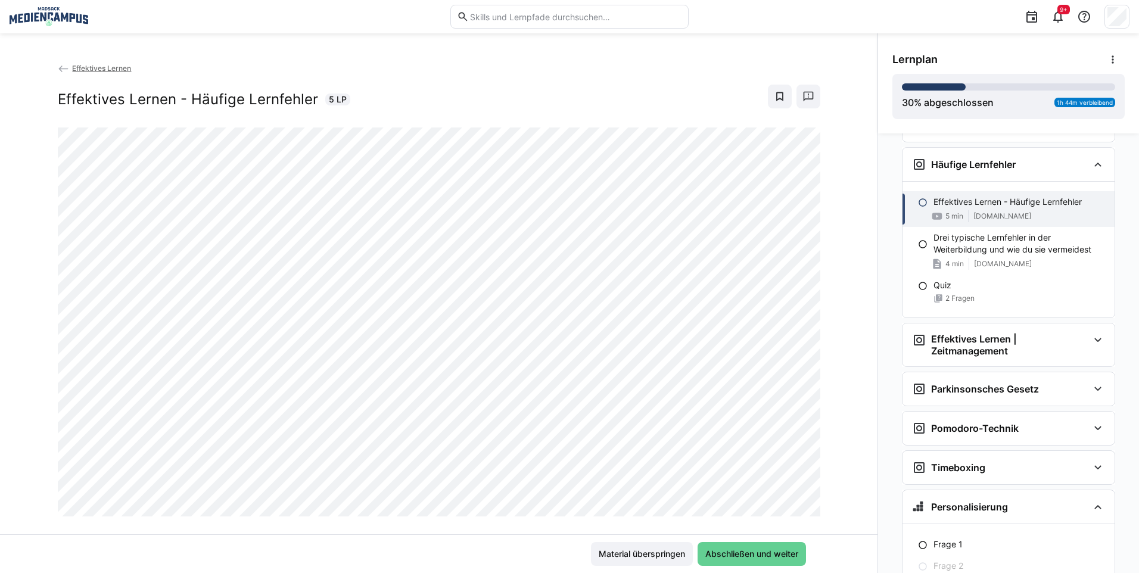
click at [726, 545] on span "Abschließen und weiter" at bounding box center [752, 554] width 108 height 24
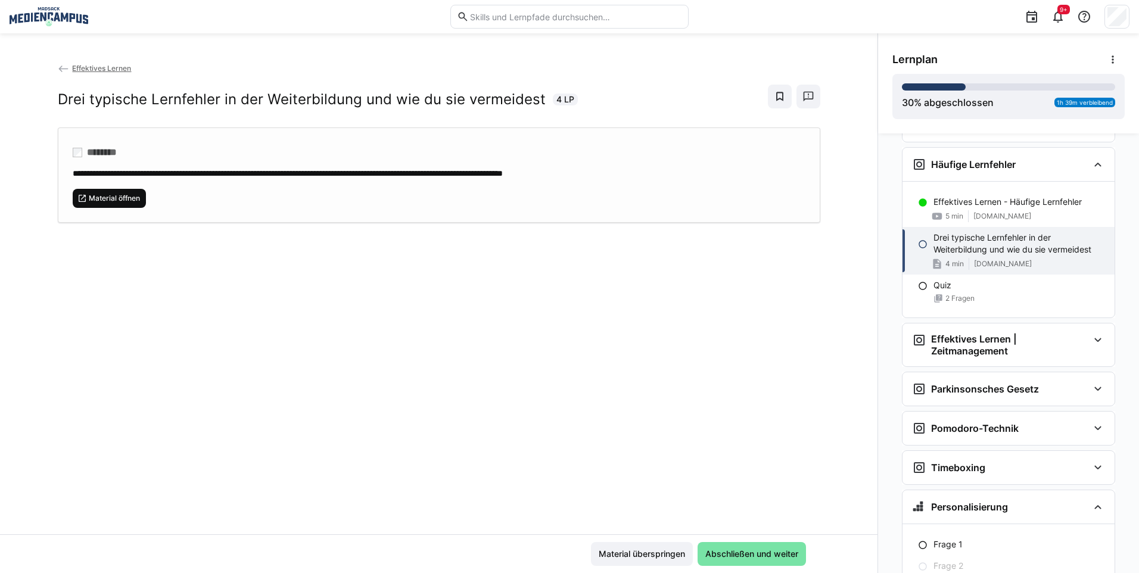
click at [117, 199] on span "Material öffnen" at bounding box center [115, 199] width 54 height 10
click at [730, 546] on span "Abschließen und weiter" at bounding box center [752, 554] width 108 height 24
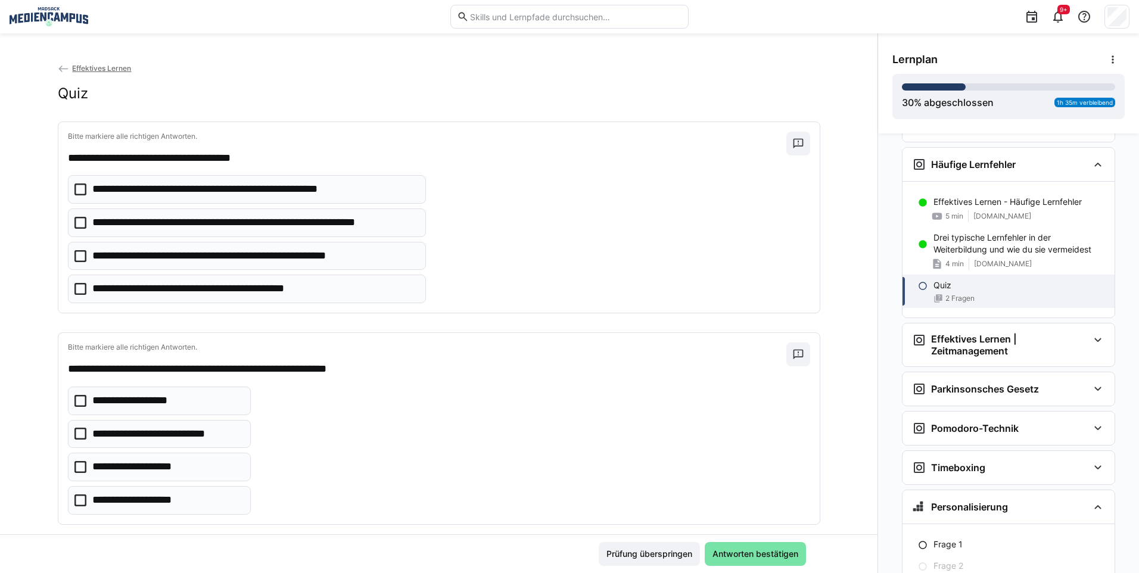
click at [236, 288] on p "**********" at bounding box center [206, 288] width 228 height 15
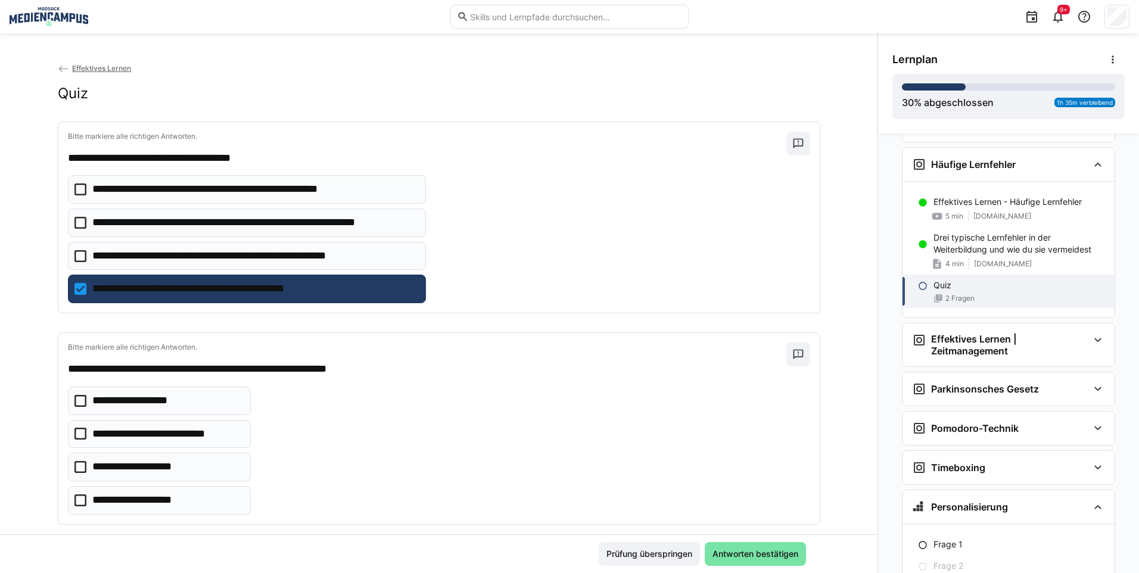
click at [255, 222] on p "**********" at bounding box center [254, 222] width 325 height 15
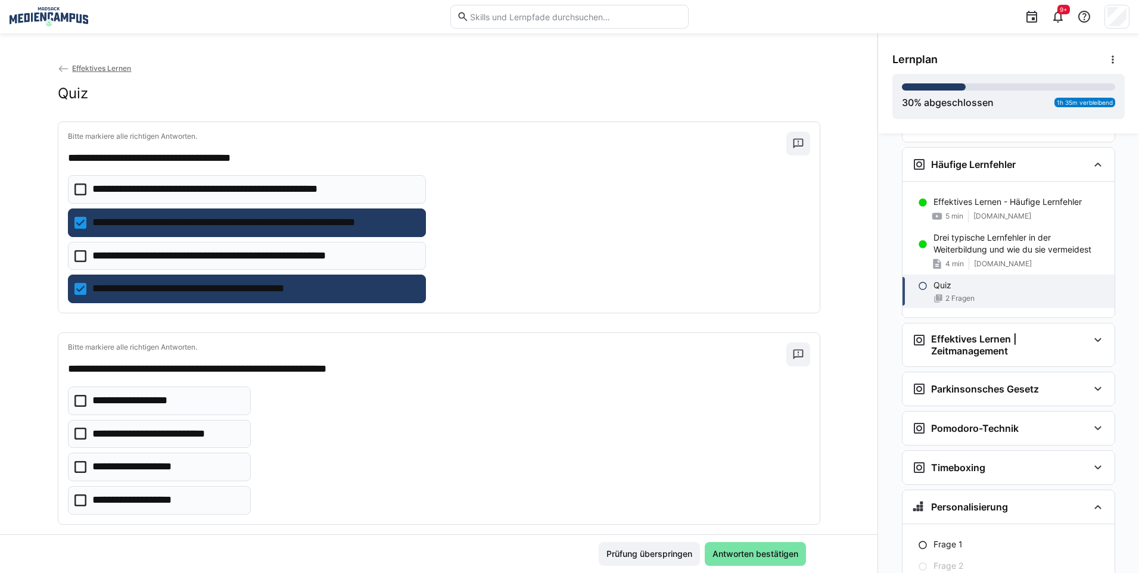
click at [151, 402] on p "**********" at bounding box center [141, 400] width 99 height 15
click at [182, 437] on p "**********" at bounding box center [167, 433] width 150 height 15
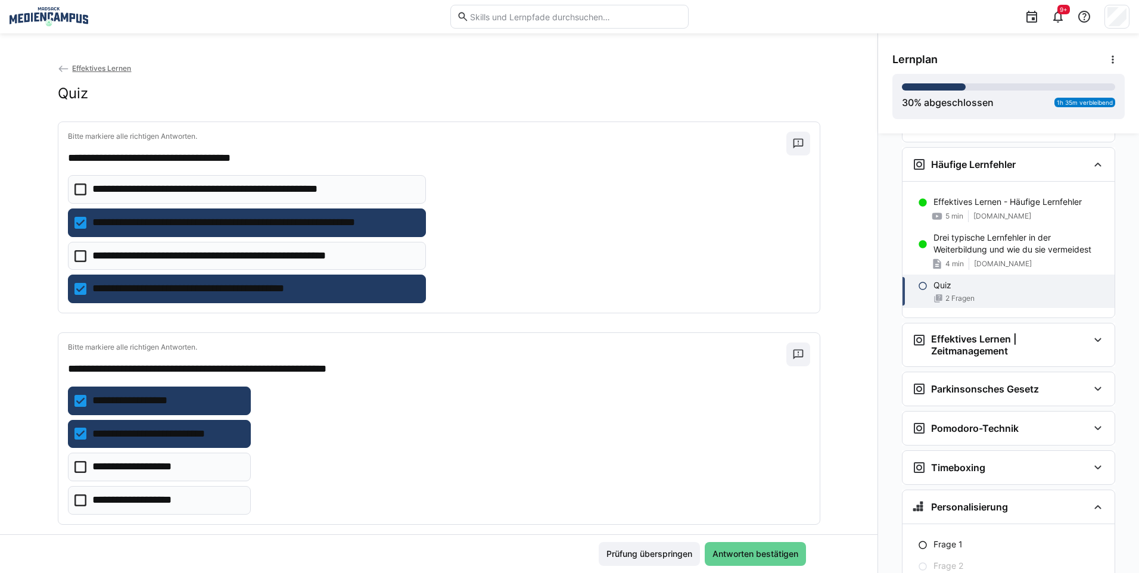
click at [741, 558] on span "Antworten bestätigen" at bounding box center [755, 554] width 89 height 12
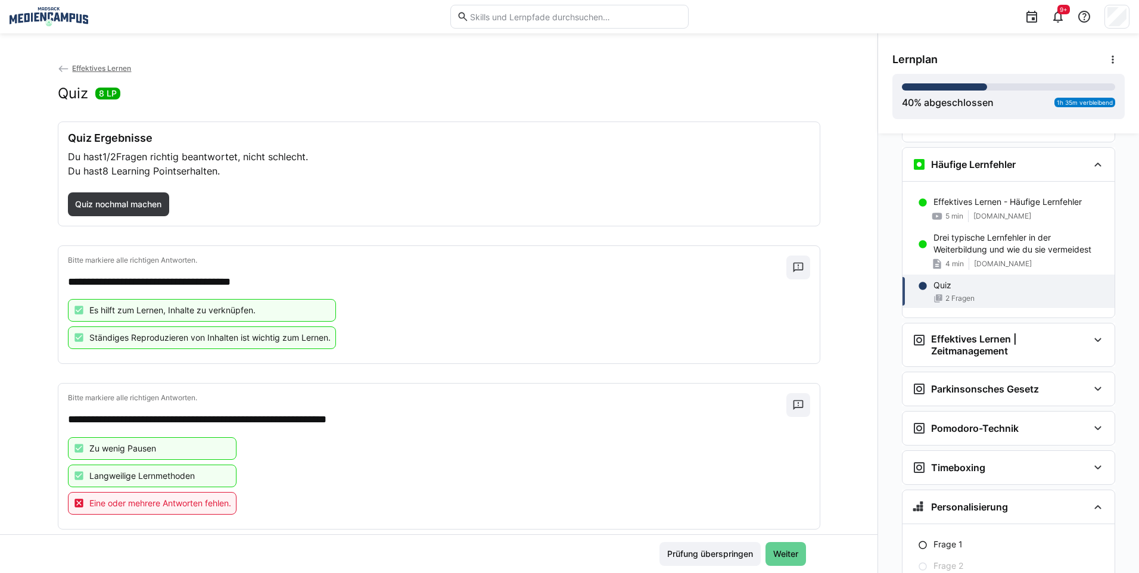
click at [783, 556] on span "Weiter" at bounding box center [785, 554] width 29 height 12
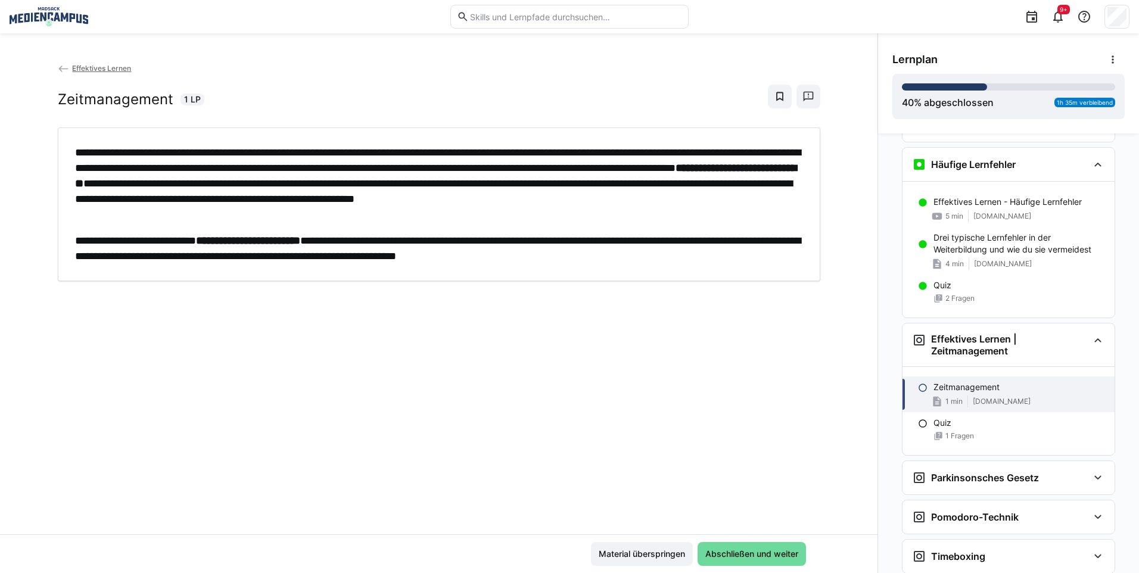
scroll to position [1073, 0]
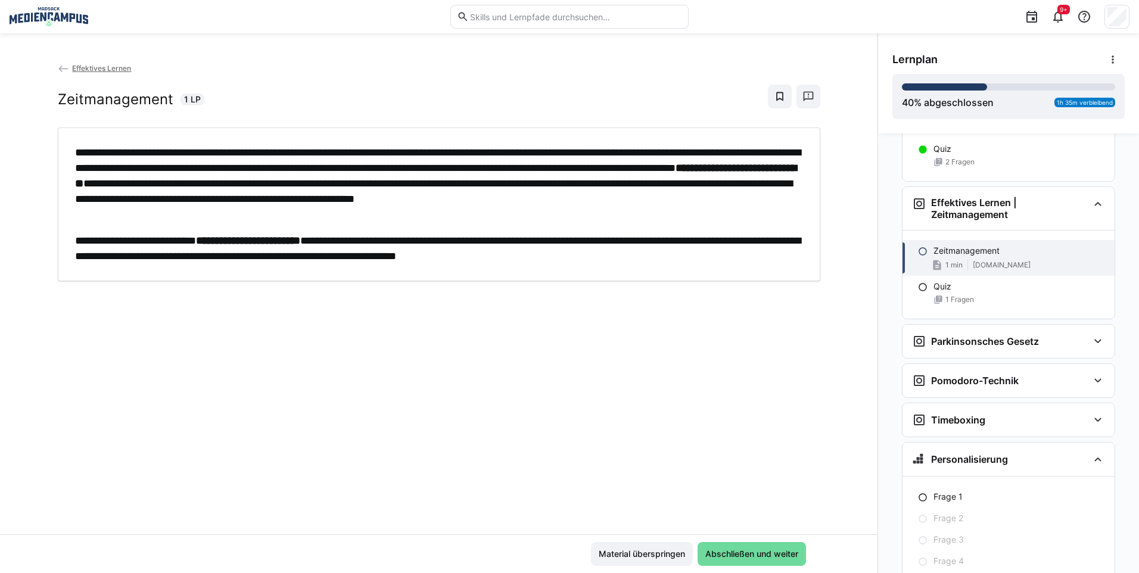
click at [730, 545] on span "Abschließen und weiter" at bounding box center [752, 554] width 108 height 24
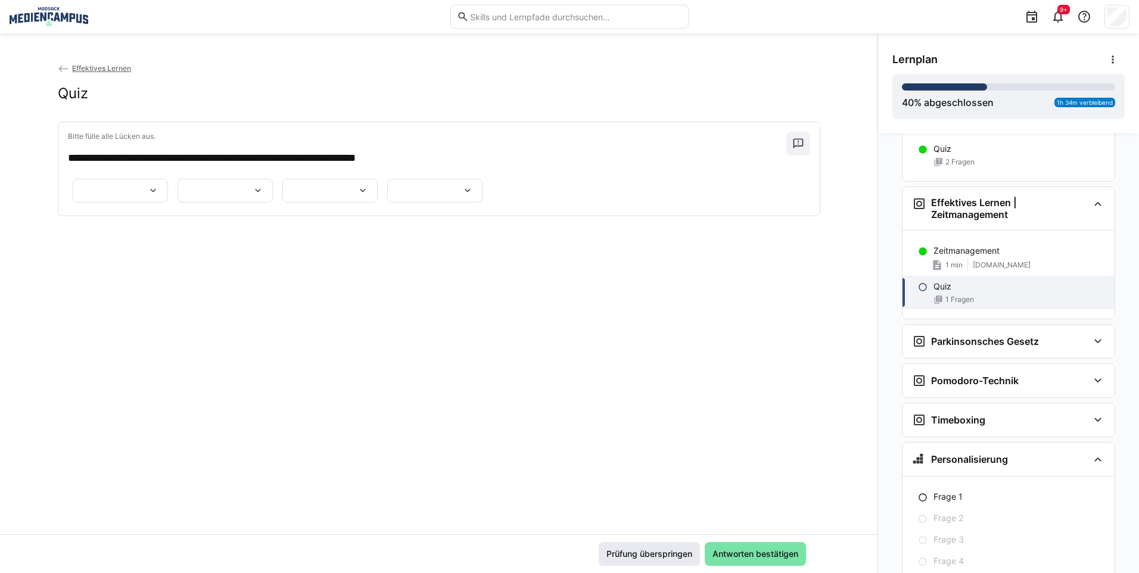
click at [664, 550] on span "Prüfung überspringen" at bounding box center [649, 554] width 89 height 12
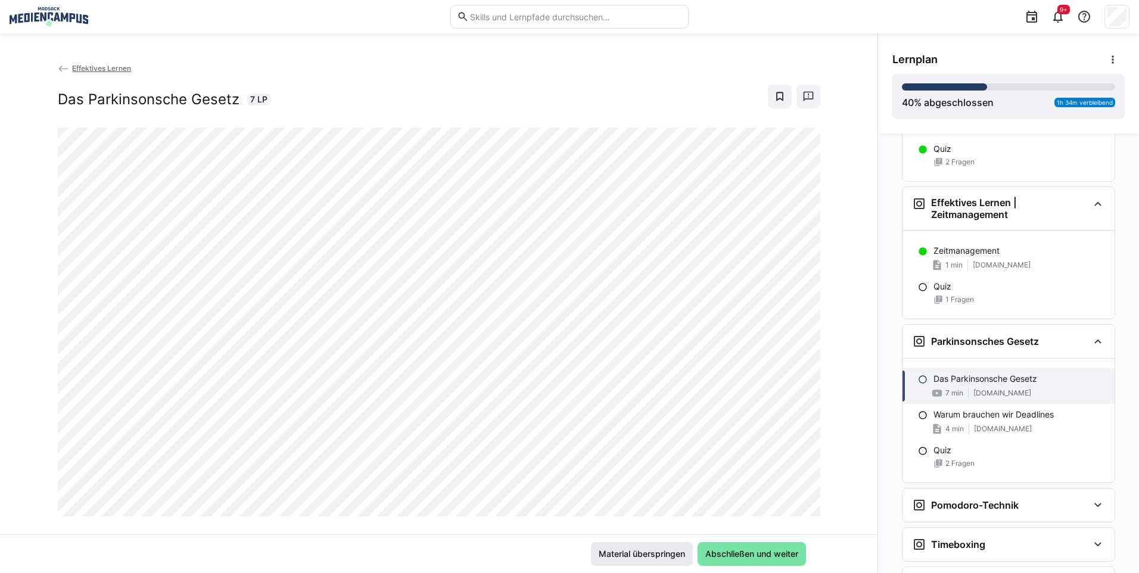
scroll to position [1162, 0]
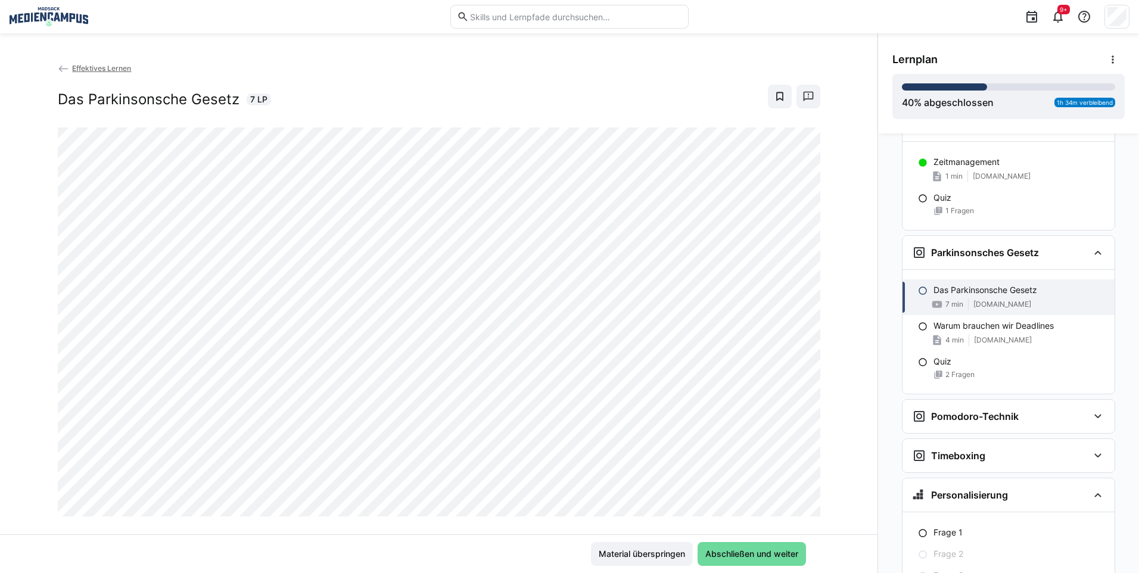
click at [718, 553] on span "Abschließen und weiter" at bounding box center [751, 554] width 96 height 12
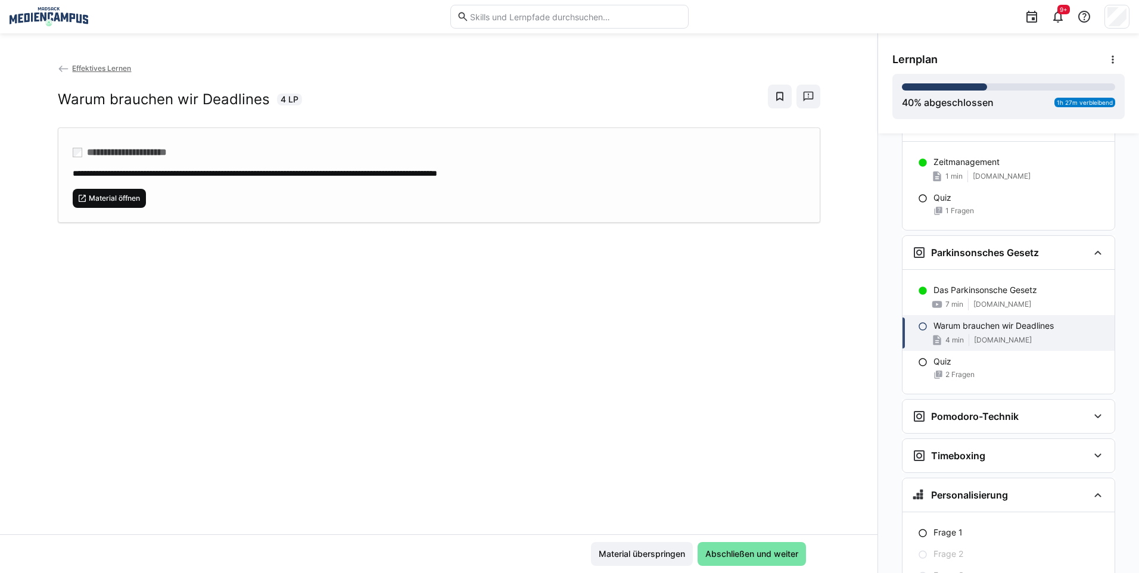
click at [79, 190] on span "Material öffnen" at bounding box center [110, 198] width 74 height 19
click at [749, 543] on span "Abschließen und weiter" at bounding box center [752, 554] width 108 height 24
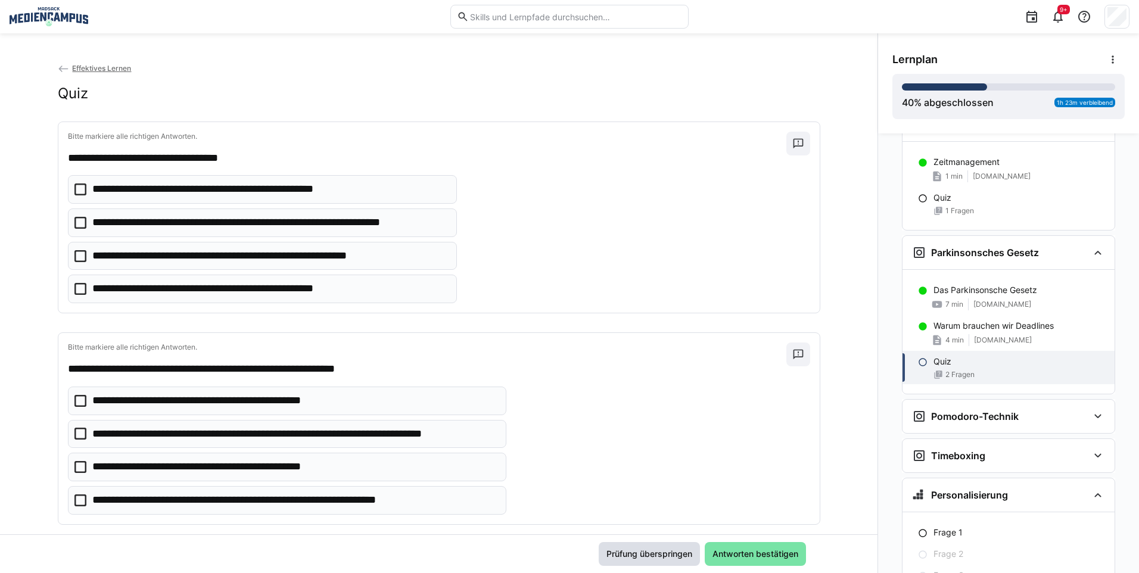
click at [655, 555] on span "Prüfung überspringen" at bounding box center [649, 554] width 89 height 12
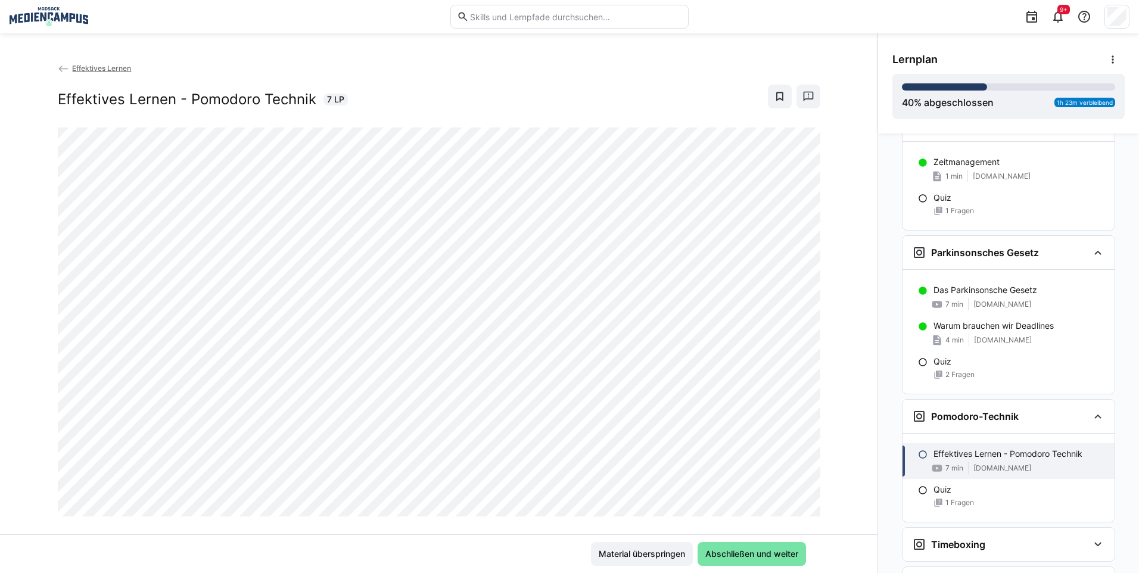
scroll to position [1287, 0]
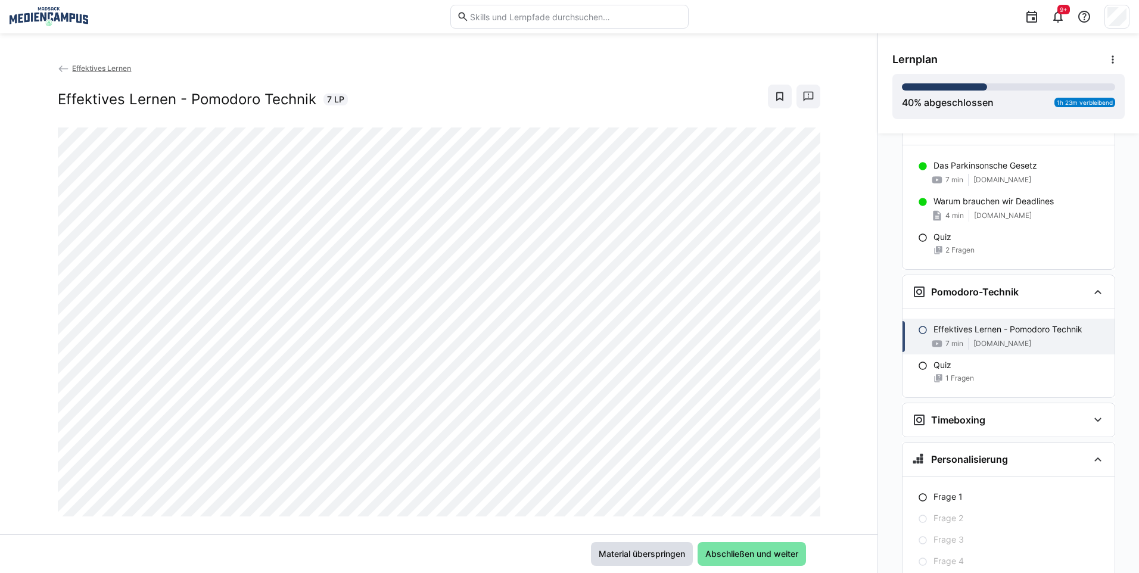
click at [662, 550] on span "Material überspringen" at bounding box center [642, 554] width 90 height 12
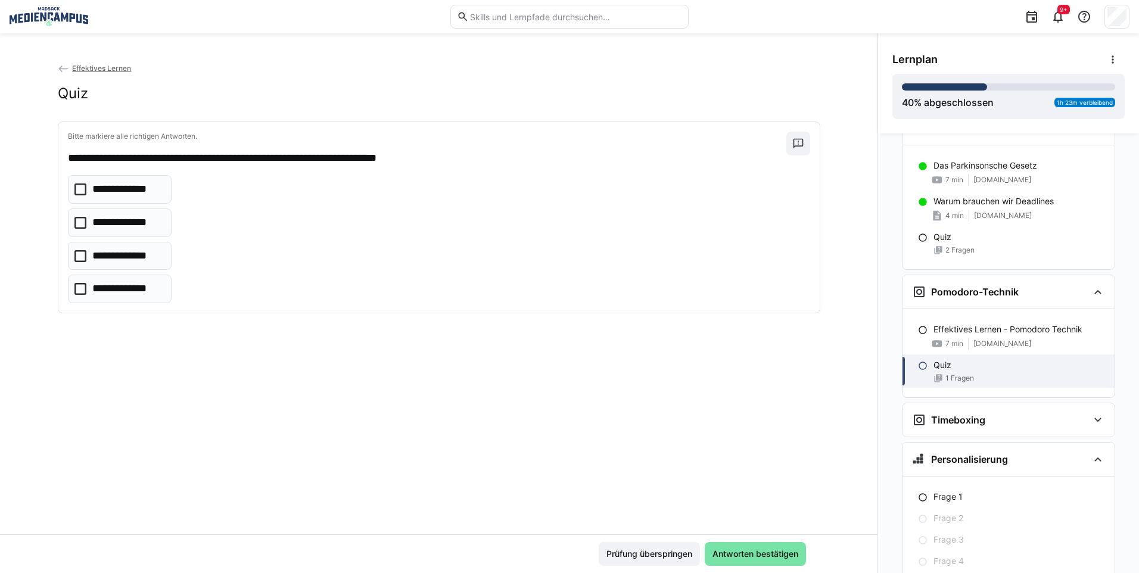
click at [102, 195] on p "**********" at bounding box center [127, 189] width 70 height 15
click at [742, 566] on div "Prüfung überspringen Antworten bestätigen" at bounding box center [438, 553] width 877 height 39
click at [740, 559] on span "Antworten bestätigen" at bounding box center [755, 554] width 89 height 12
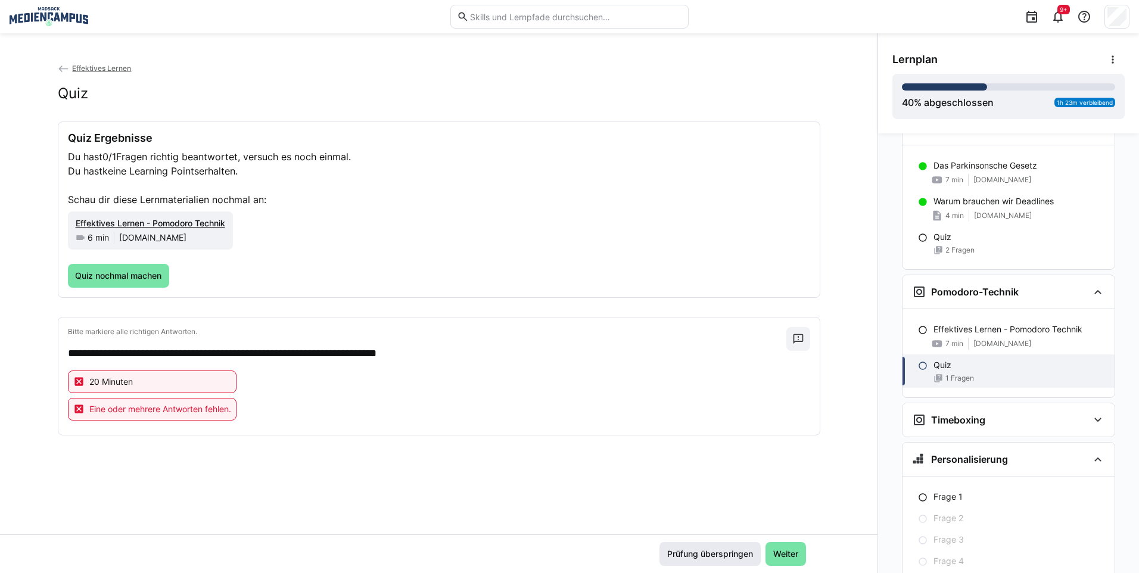
click at [661, 561] on span "Prüfung überspringen" at bounding box center [709, 554] width 101 height 24
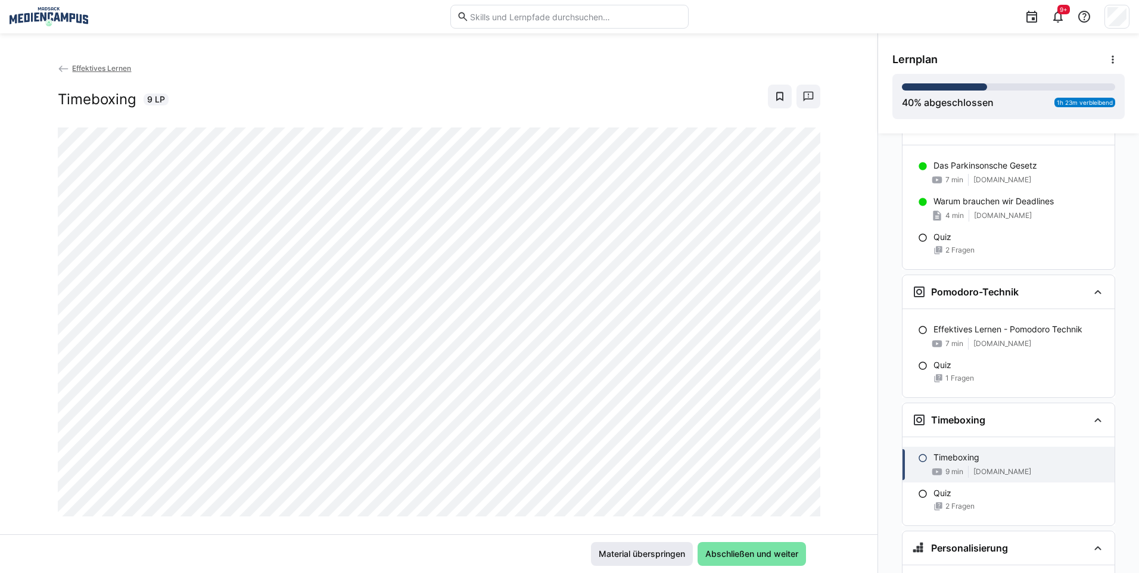
scroll to position [1375, 0]
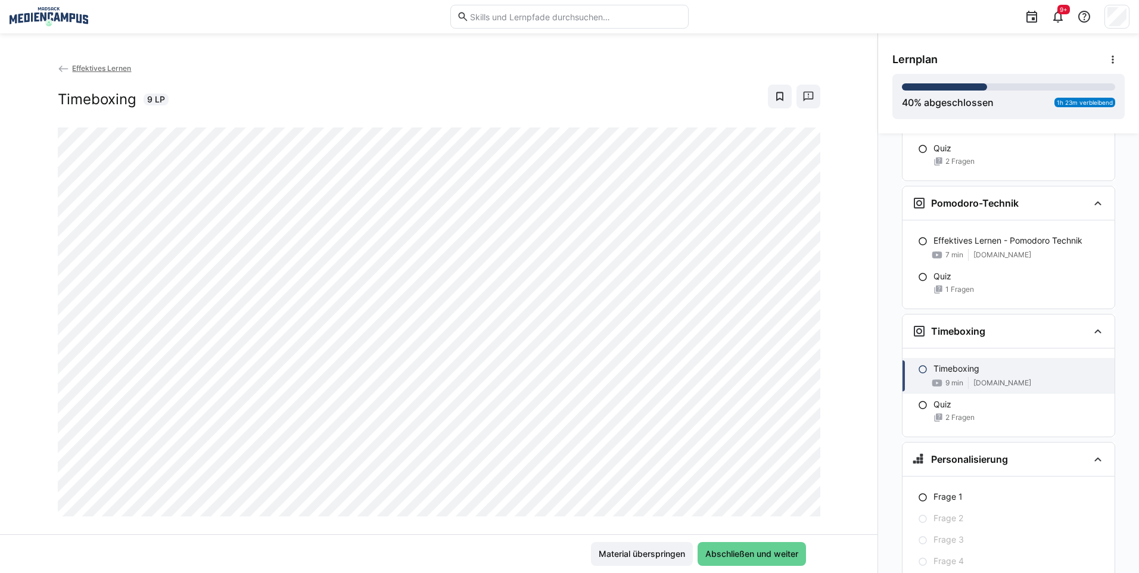
click at [730, 553] on span "Abschließen und weiter" at bounding box center [751, 554] width 96 height 12
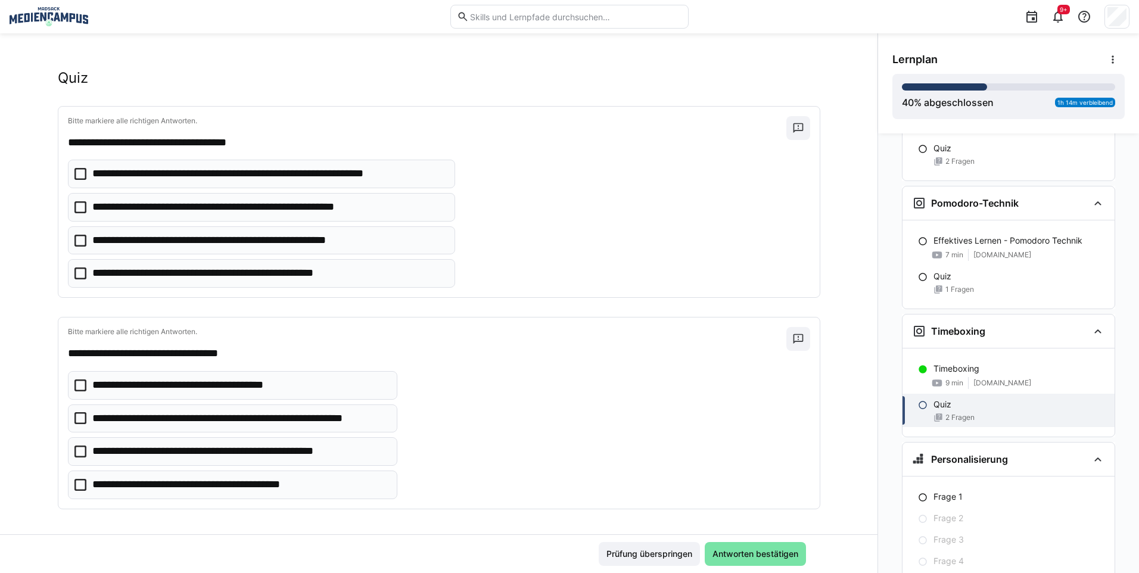
scroll to position [19, 0]
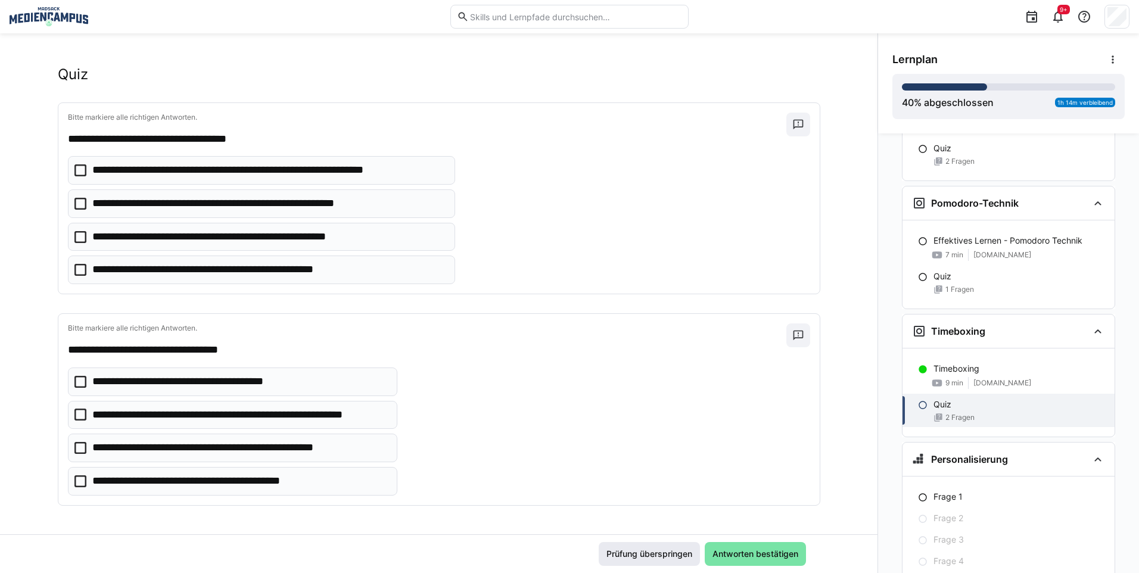
click at [671, 554] on span "Prüfung überspringen" at bounding box center [649, 554] width 89 height 12
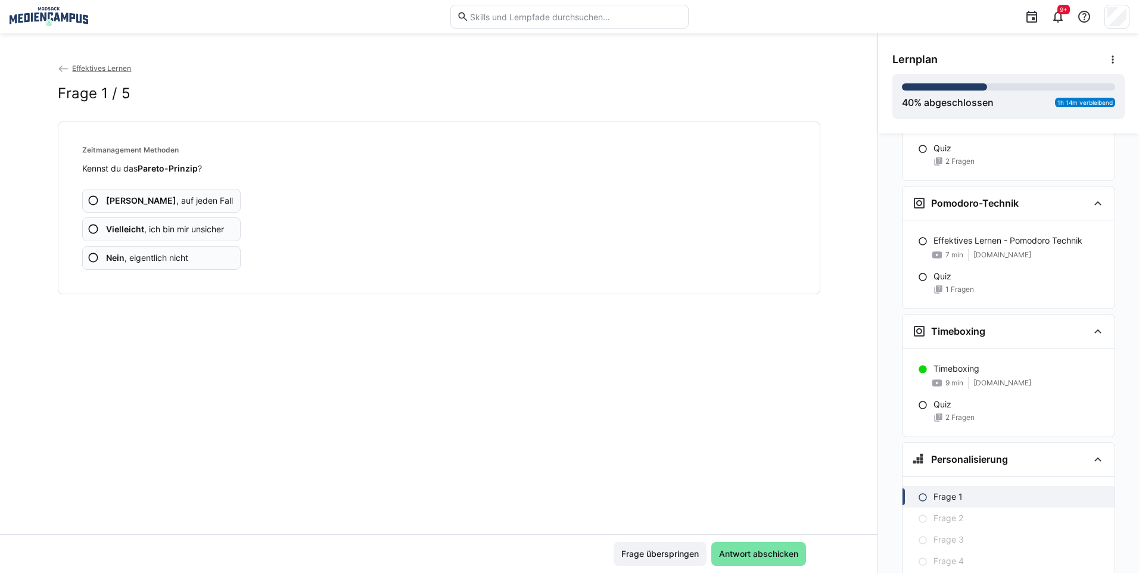
scroll to position [1464, 0]
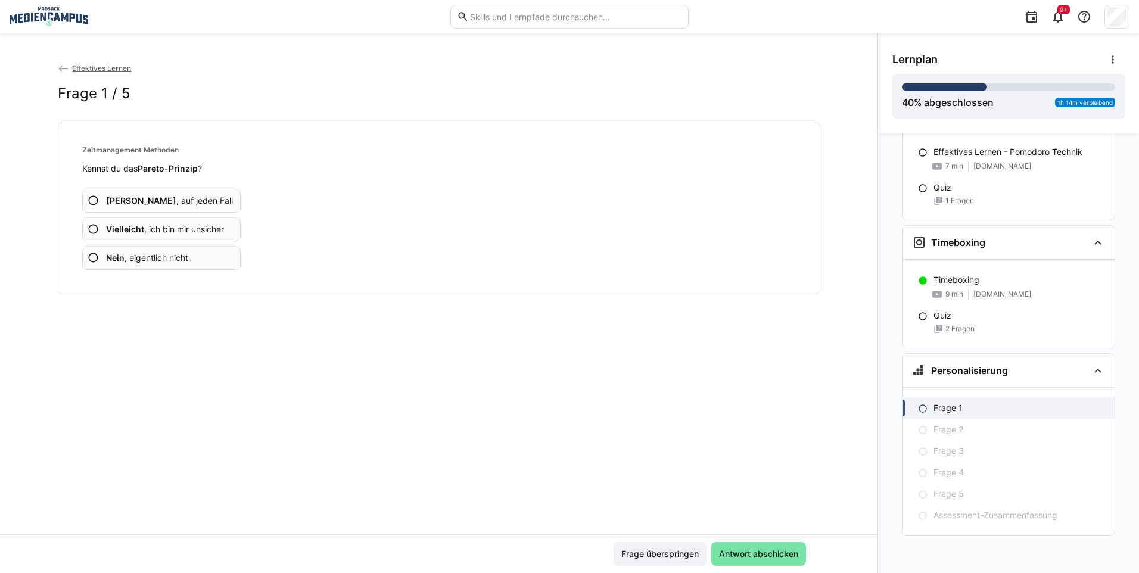
click at [172, 233] on span "Vielleicht , ich bin mir unsicher" at bounding box center [165, 229] width 118 height 12
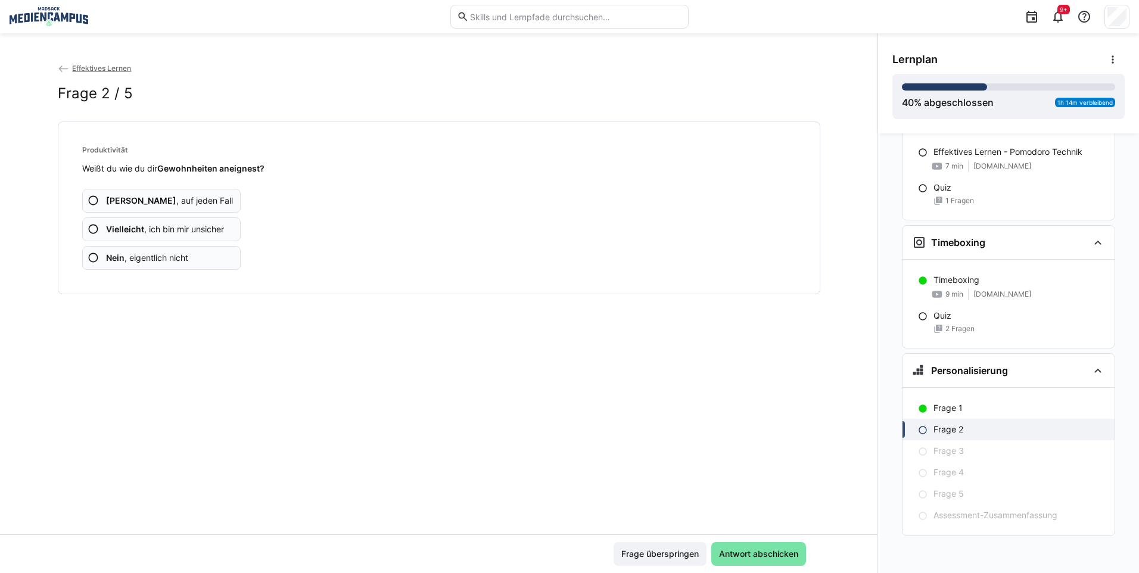
click at [175, 235] on span "Vielleicht , ich bin mir unsicher" at bounding box center [165, 229] width 118 height 12
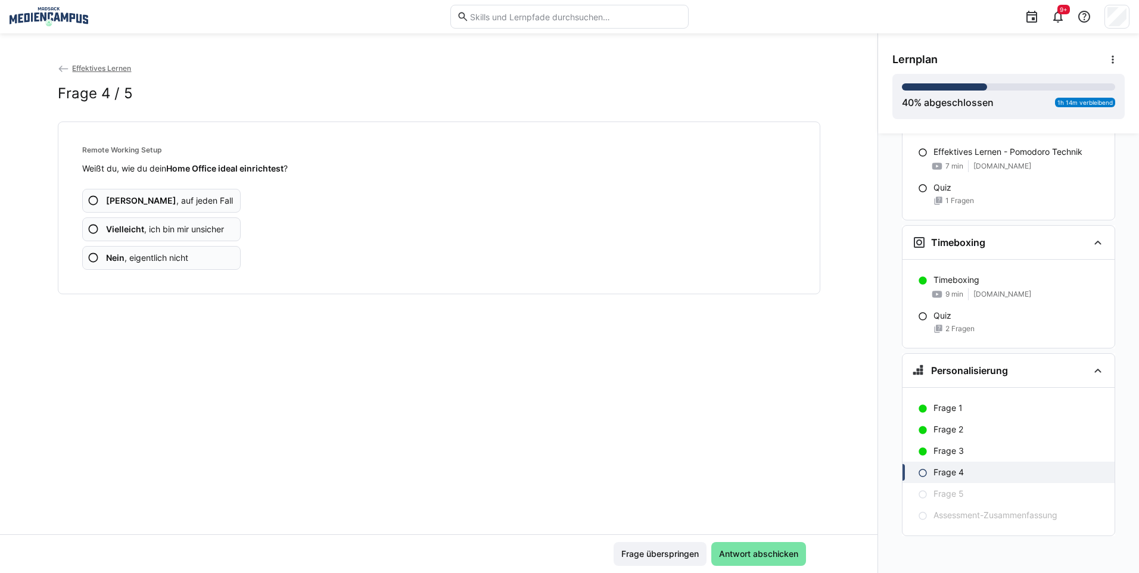
click at [175, 235] on span "Vielleicht , ich bin mir unsicher" at bounding box center [165, 229] width 118 height 12
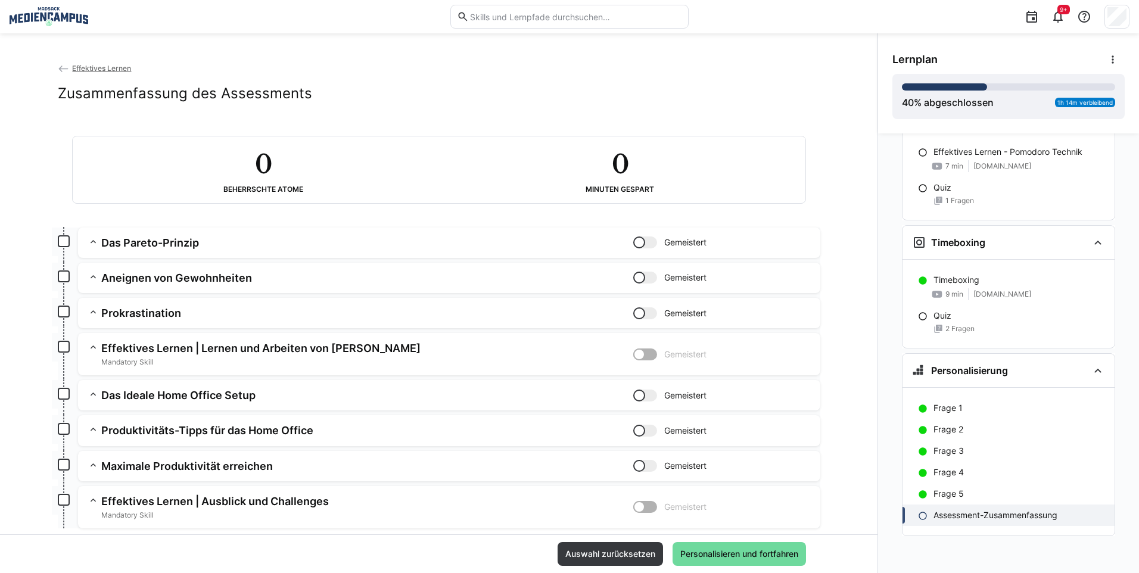
click at [742, 554] on span "Personalisieren und fortfahren" at bounding box center [739, 554] width 122 height 12
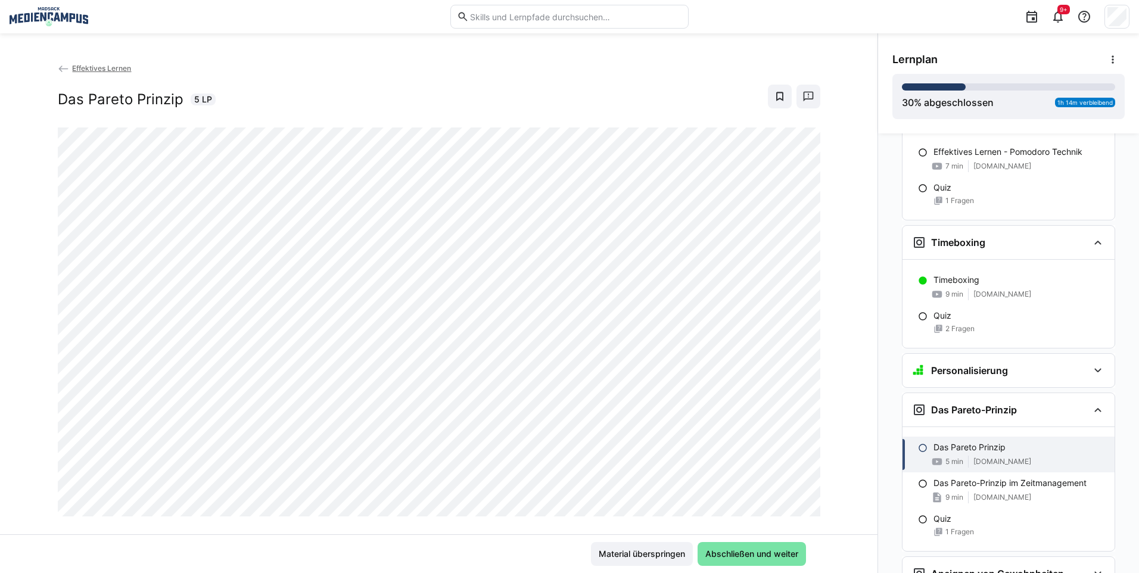
scroll to position [1659, 0]
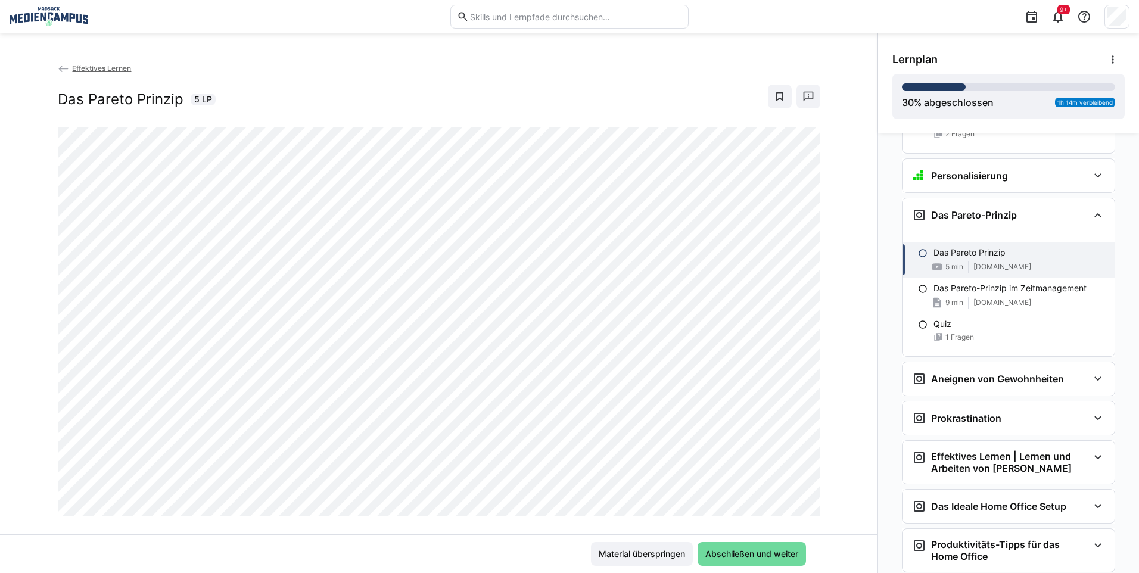
click at [738, 553] on span "Abschließen und weiter" at bounding box center [751, 554] width 96 height 12
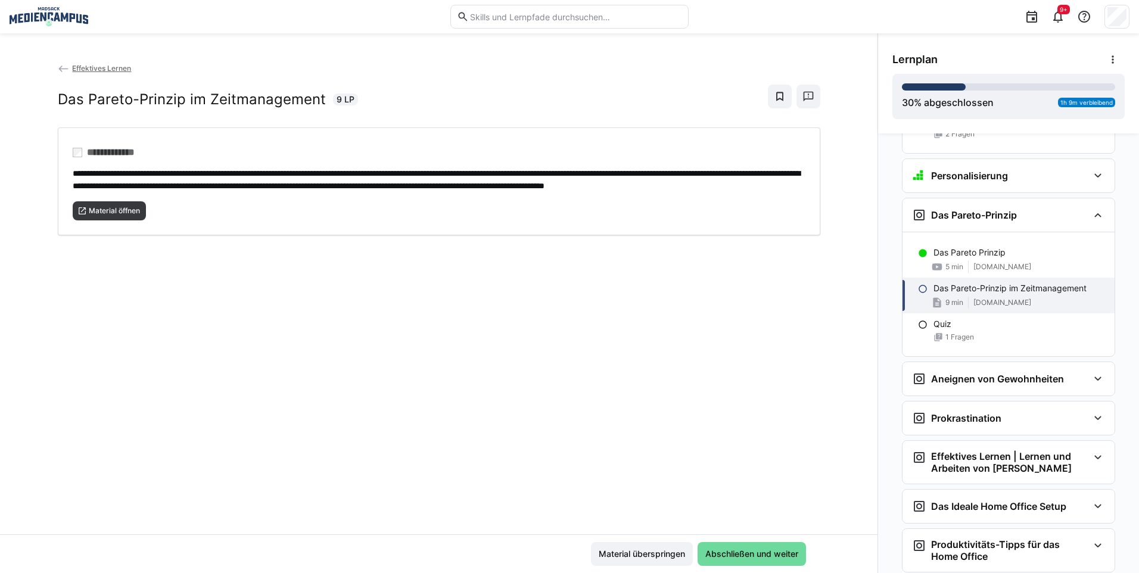
click at [757, 550] on span "Abschließen und weiter" at bounding box center [751, 554] width 96 height 12
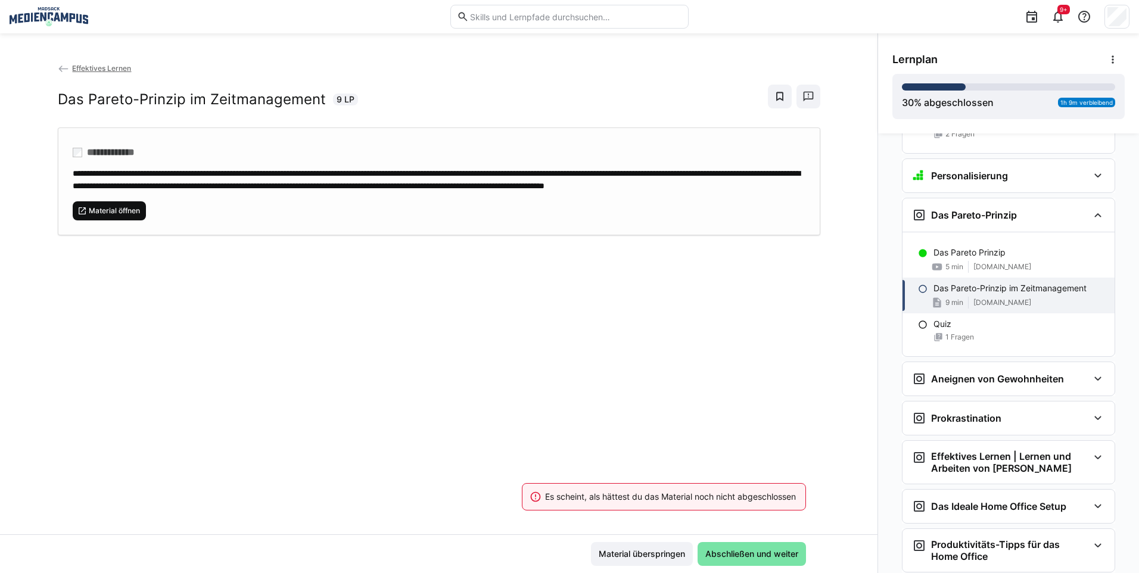
click at [115, 220] on span "Material öffnen" at bounding box center [110, 210] width 74 height 19
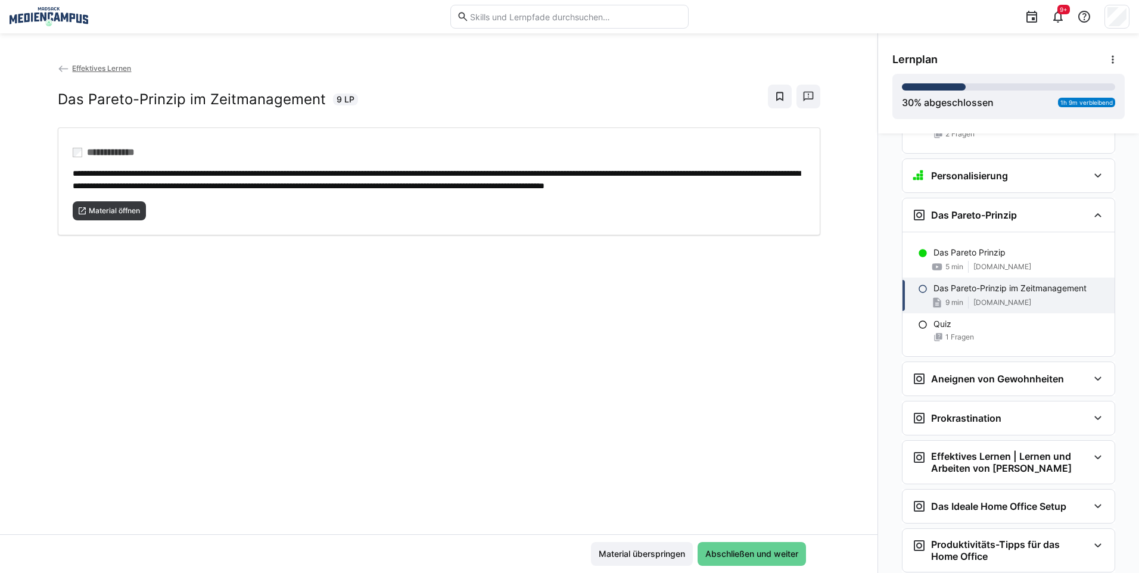
click at [720, 550] on span "Abschließen und weiter" at bounding box center [751, 554] width 96 height 12
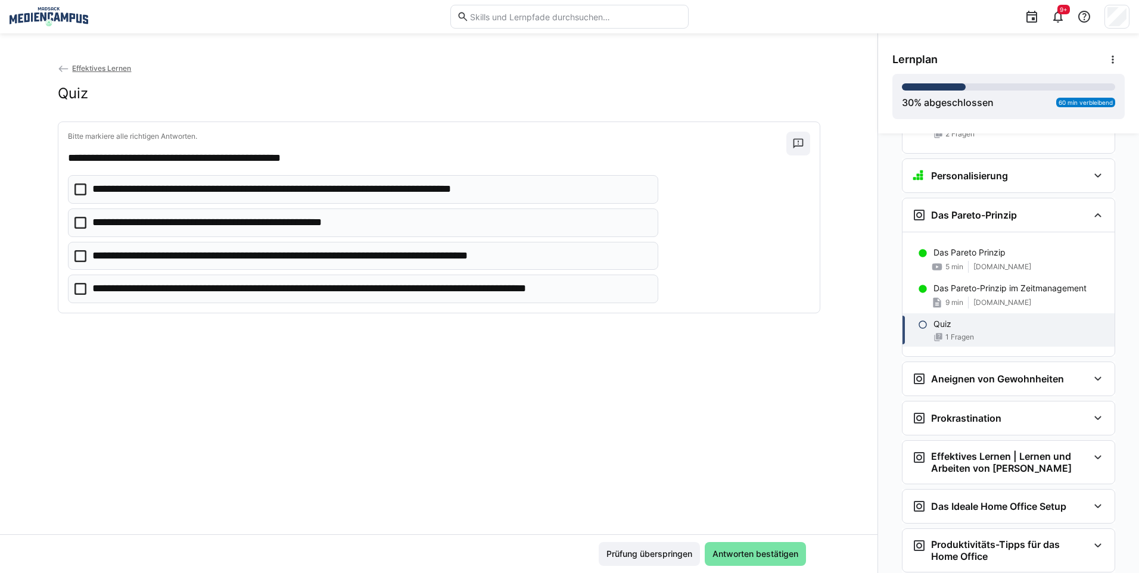
click at [325, 232] on eds-checkbox "**********" at bounding box center [363, 222] width 590 height 29
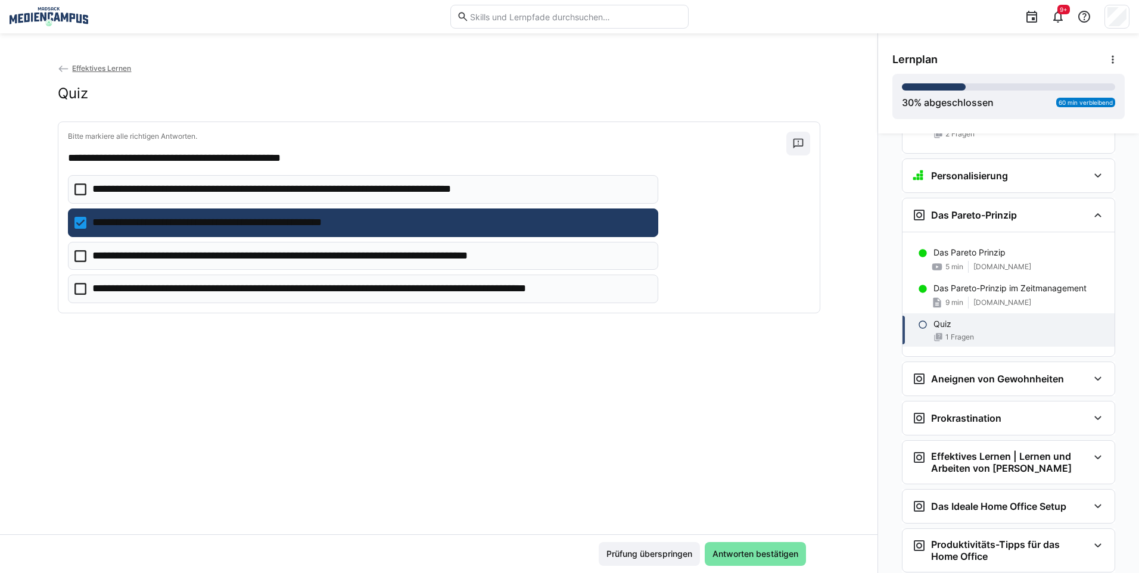
click at [499, 289] on p "**********" at bounding box center [370, 288] width 557 height 15
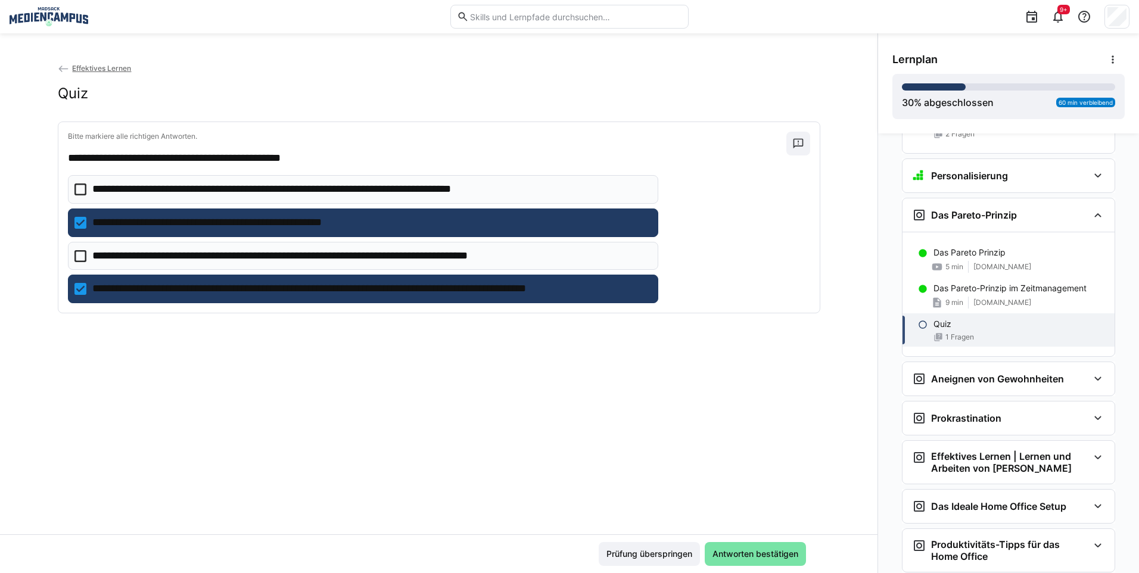
click at [522, 278] on eds-checkbox "**********" at bounding box center [363, 289] width 590 height 29
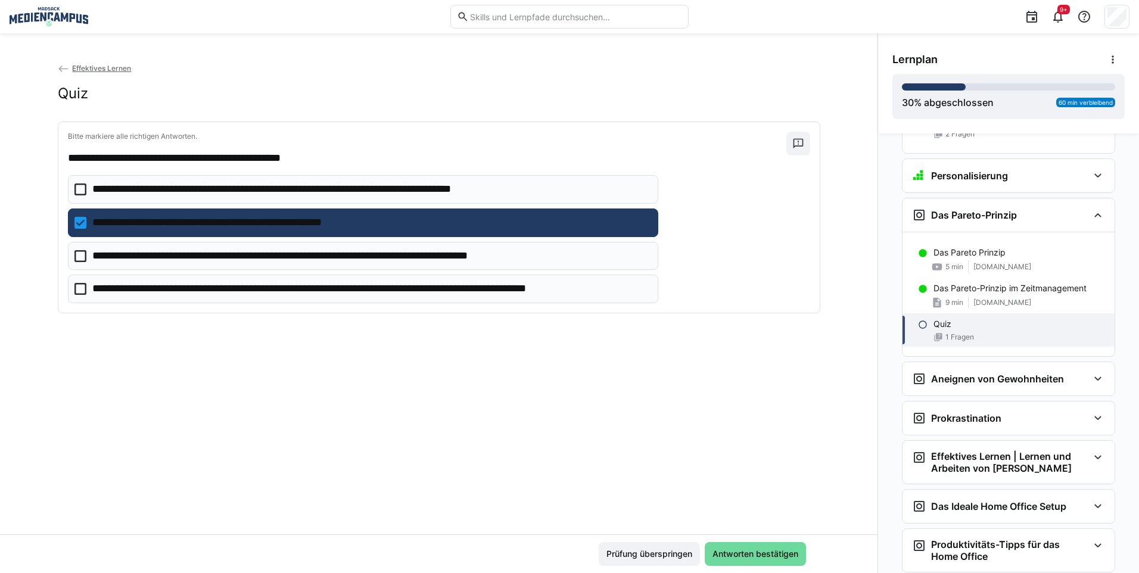
click at [743, 553] on span "Antworten bestätigen" at bounding box center [755, 554] width 89 height 12
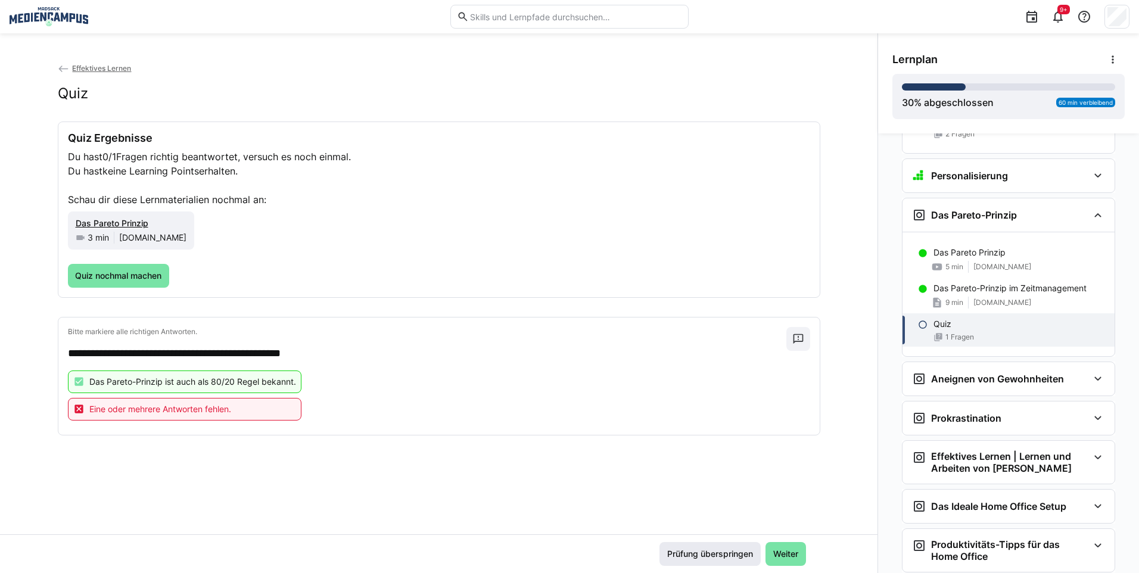
click at [740, 551] on span "Prüfung überspringen" at bounding box center [709, 554] width 89 height 12
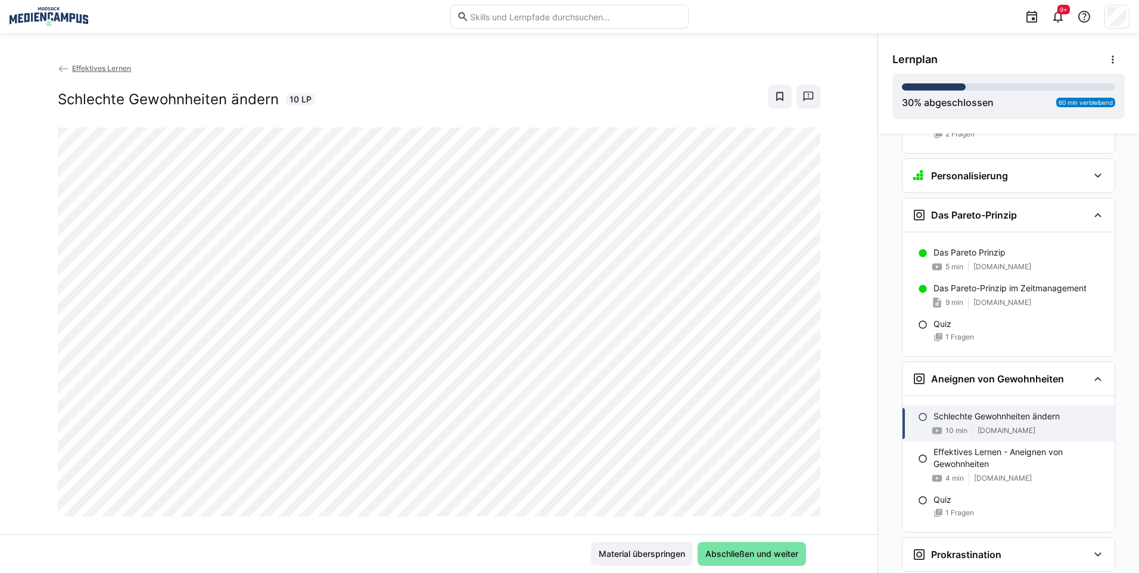
scroll to position [1783, 0]
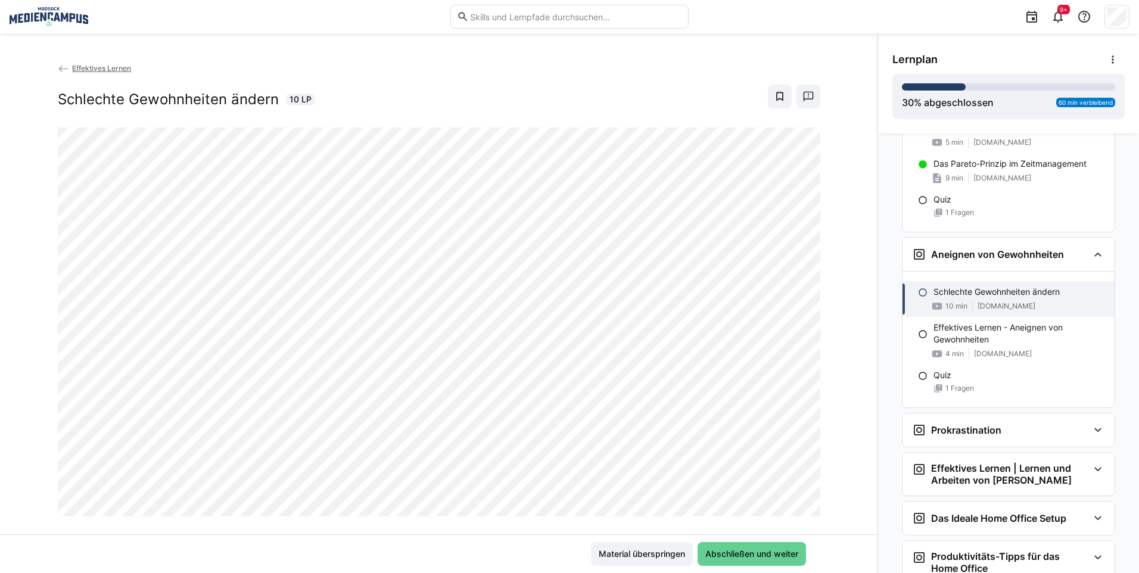
click at [715, 557] on span "Abschließen und weiter" at bounding box center [751, 554] width 96 height 12
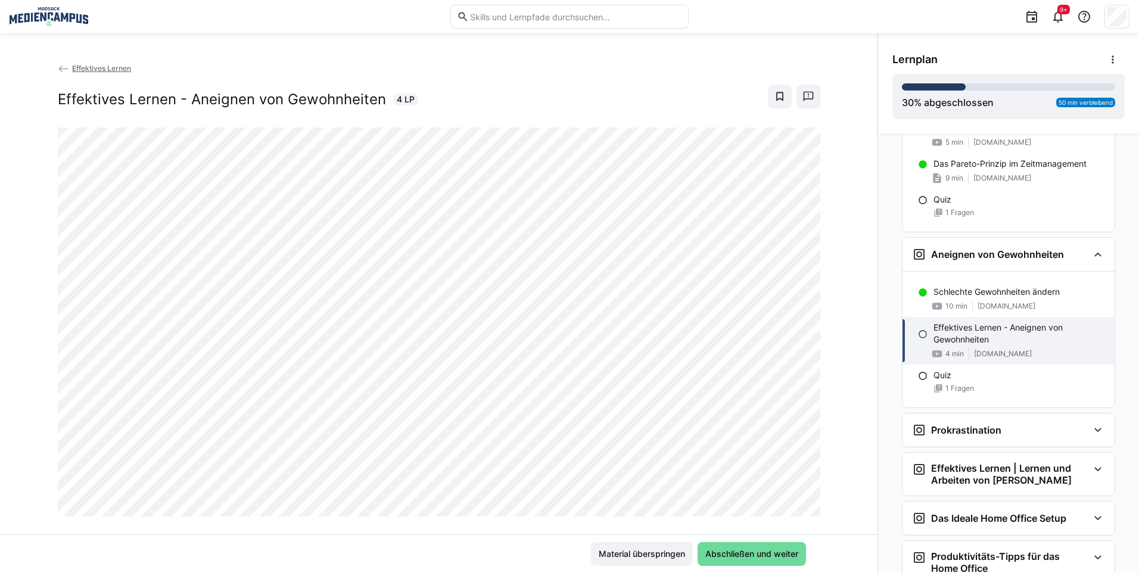
click at [752, 559] on span "Abschließen und weiter" at bounding box center [751, 554] width 96 height 12
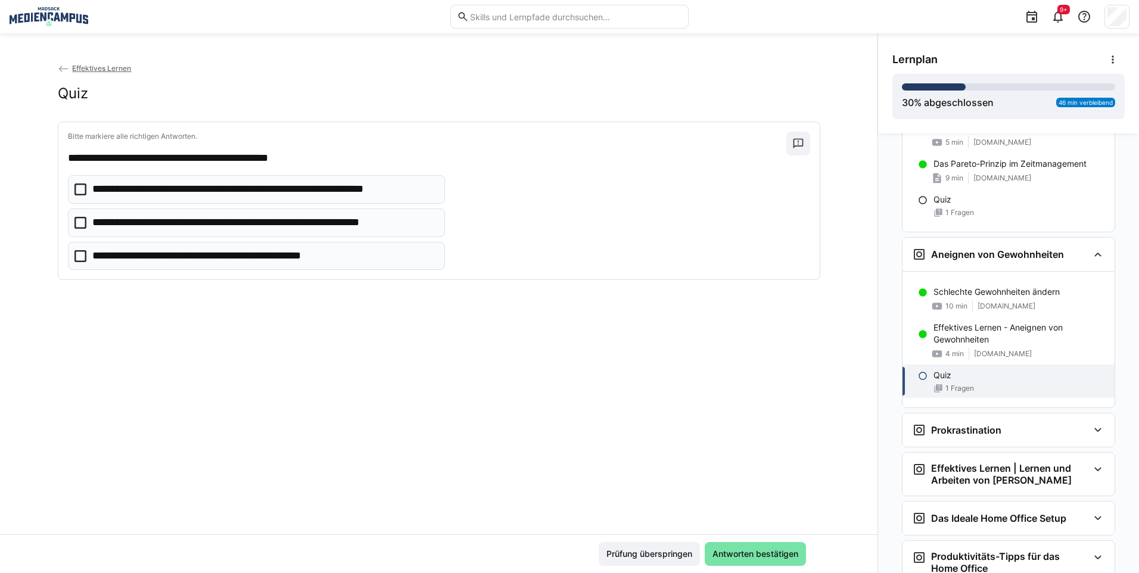
click at [286, 261] on p "**********" at bounding box center [228, 255] width 272 height 15
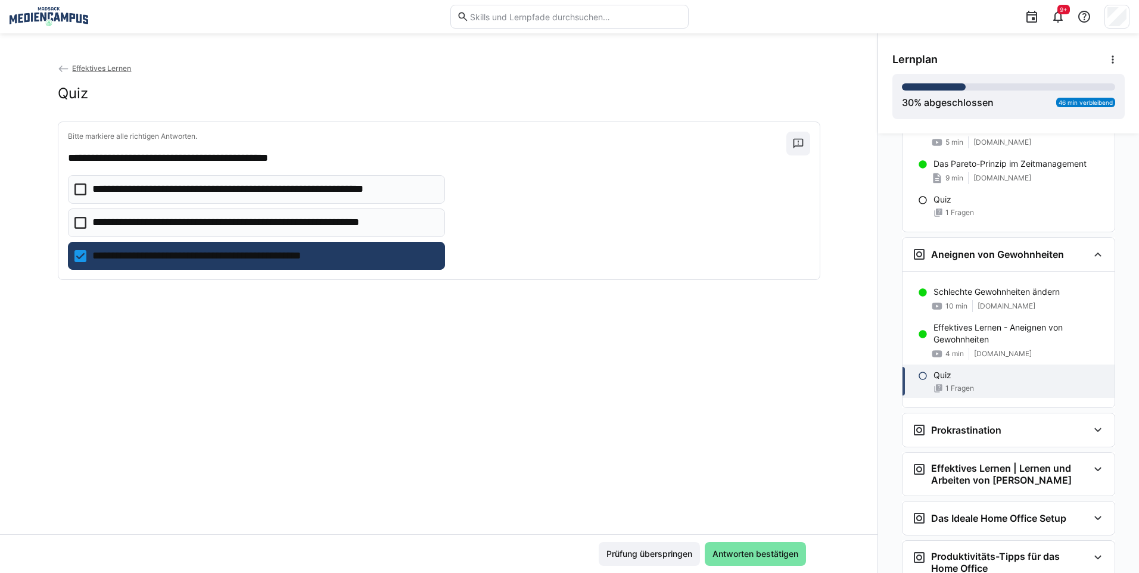
click at [284, 194] on p "**********" at bounding box center [264, 189] width 344 height 15
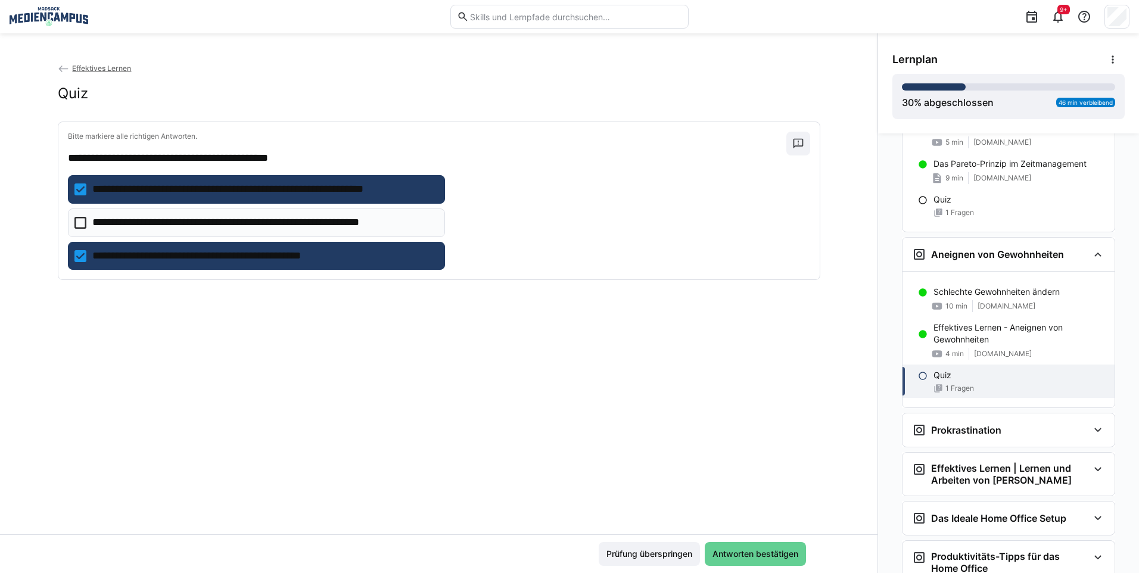
click at [737, 550] on span "Antworten bestätigen" at bounding box center [755, 554] width 89 height 12
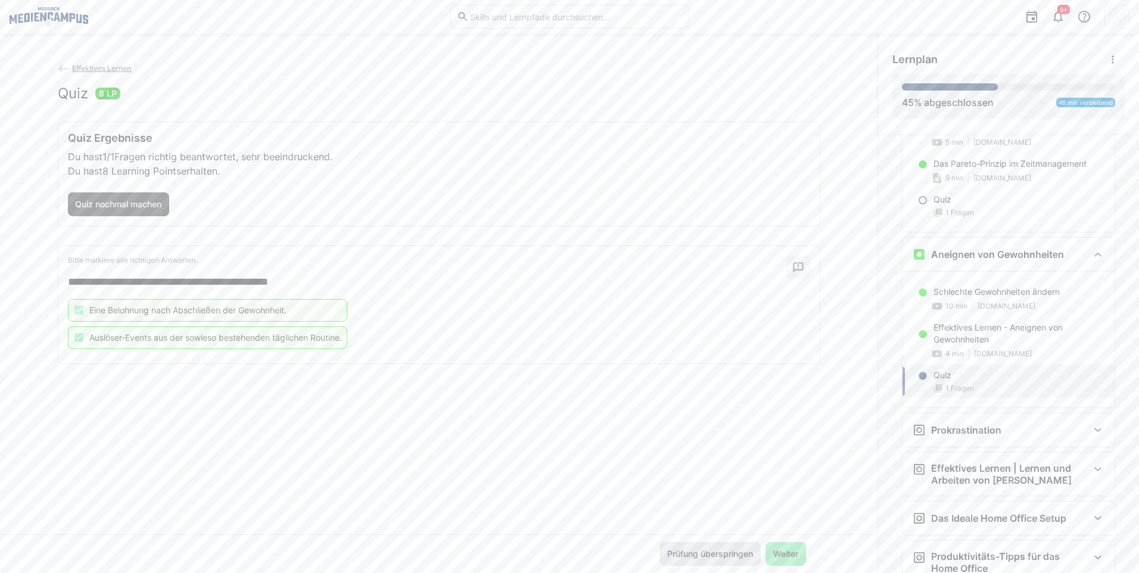
click at [752, 561] on span "Prüfung überspringen" at bounding box center [709, 554] width 101 height 24
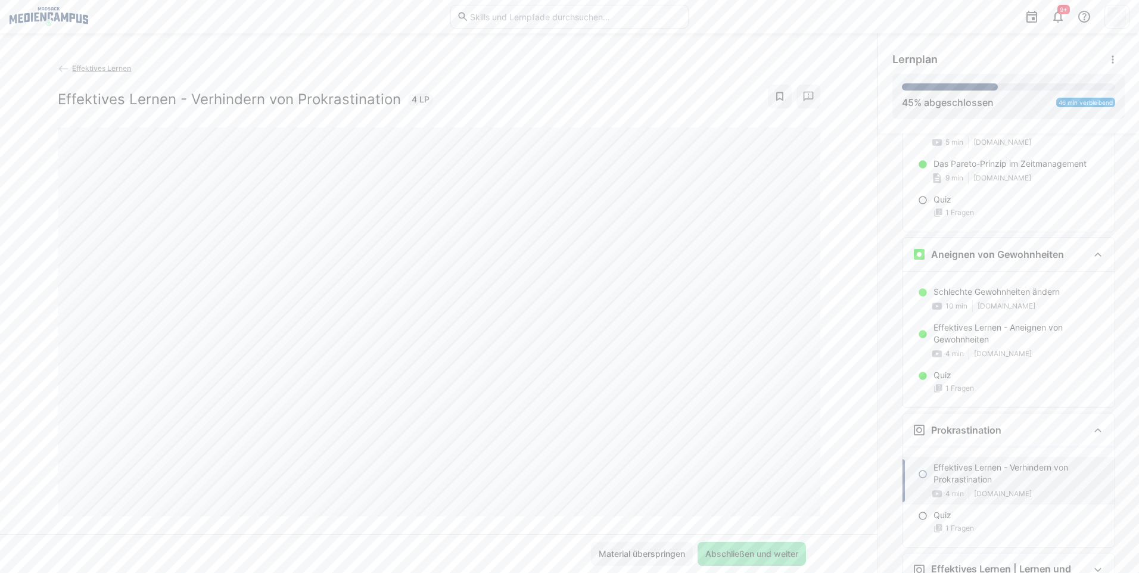
scroll to position [1920, 0]
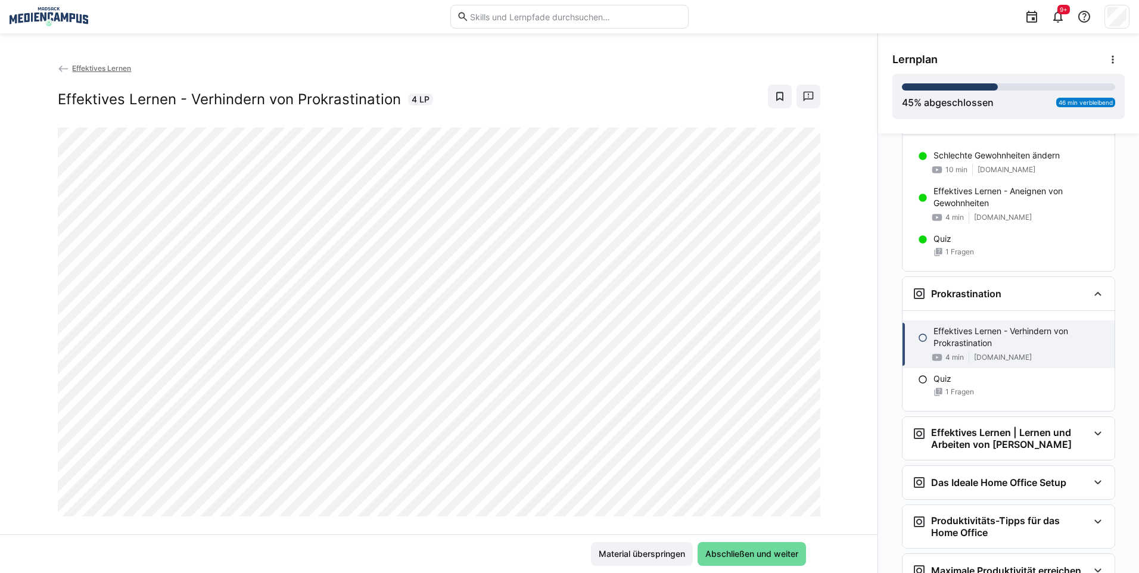
click at [747, 554] on span "Abschließen und weiter" at bounding box center [751, 554] width 96 height 12
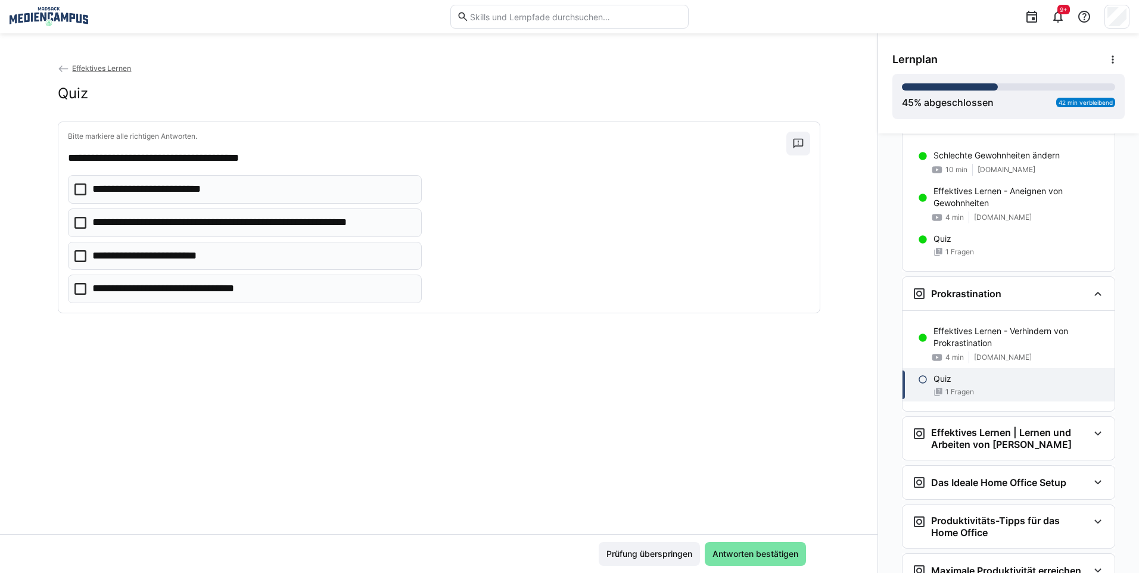
click at [161, 242] on eds-checkbox "**********" at bounding box center [245, 256] width 354 height 29
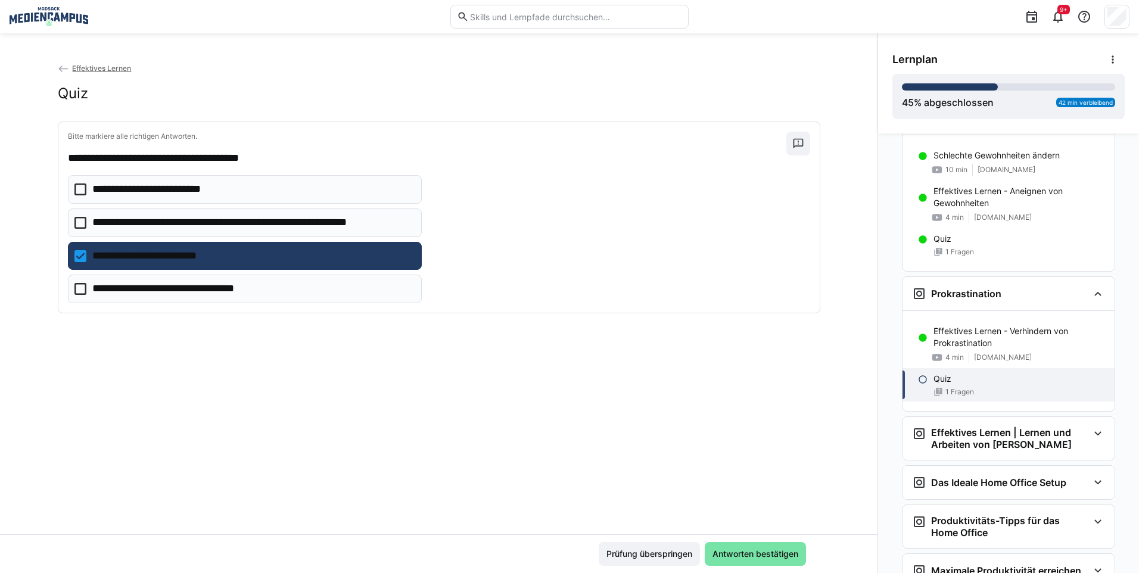
click at [176, 196] on p "**********" at bounding box center [159, 189] width 135 height 15
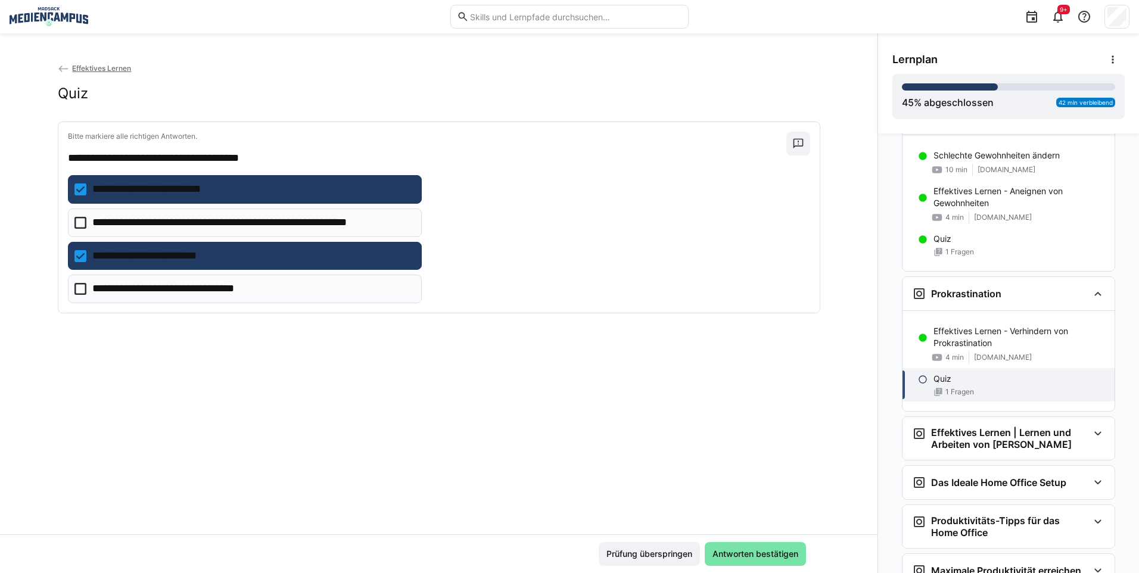
click at [172, 290] on p "**********" at bounding box center [186, 288] width 189 height 15
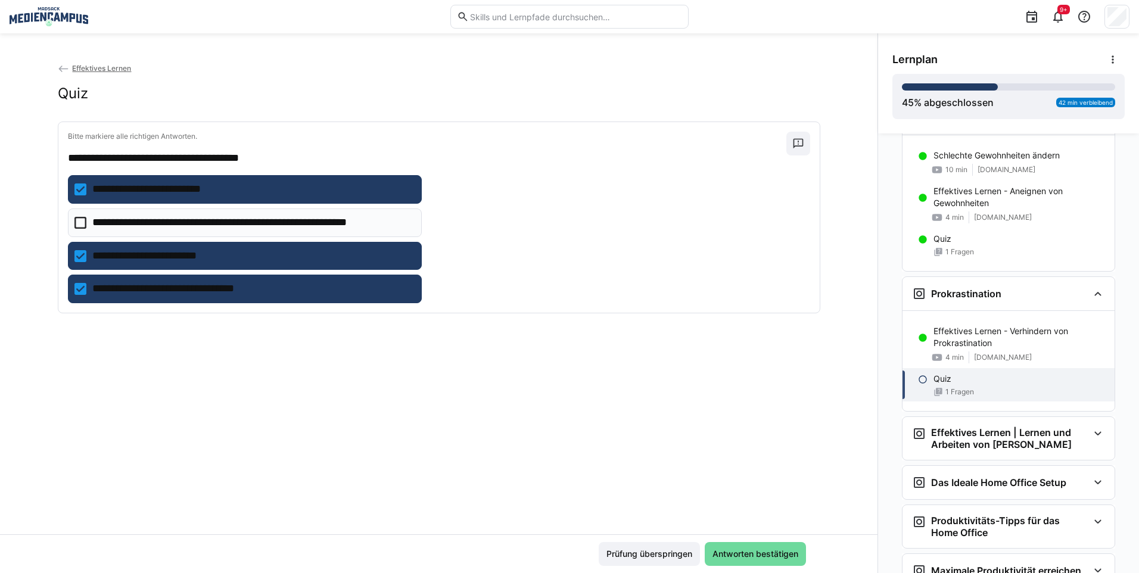
click at [724, 558] on span "Antworten bestätigen" at bounding box center [755, 554] width 89 height 12
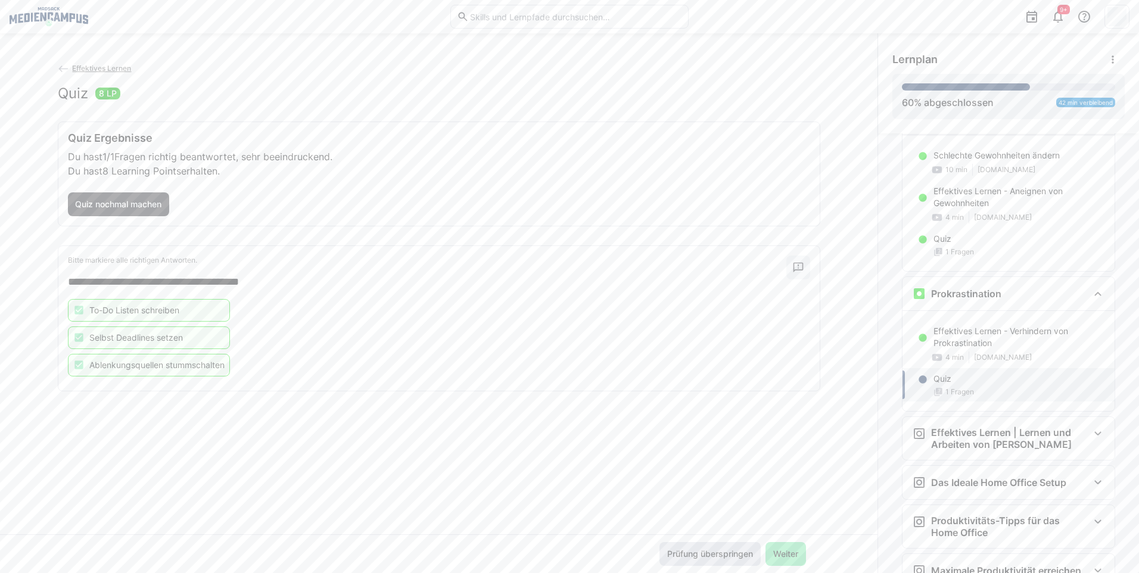
click at [727, 545] on span "Prüfung überspringen" at bounding box center [709, 554] width 101 height 24
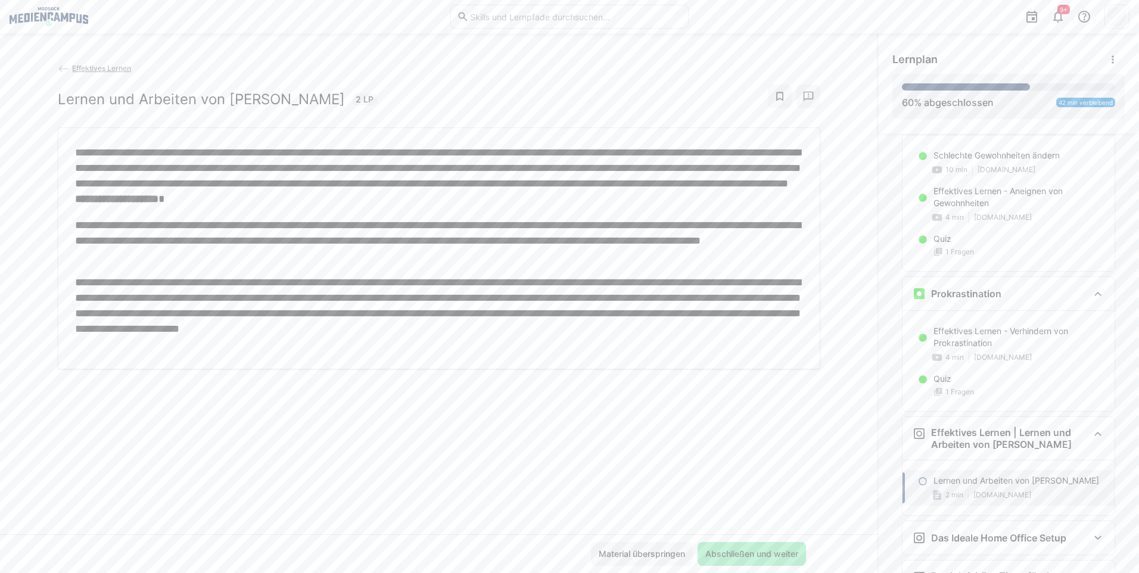
scroll to position [2021, 0]
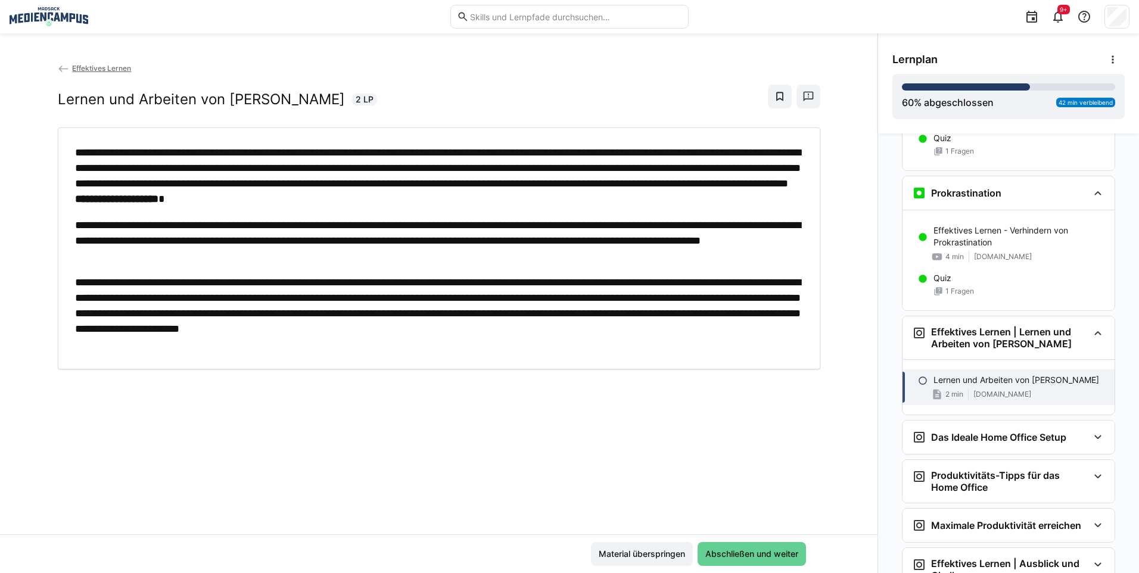
click at [725, 555] on span "Abschließen und weiter" at bounding box center [751, 554] width 96 height 12
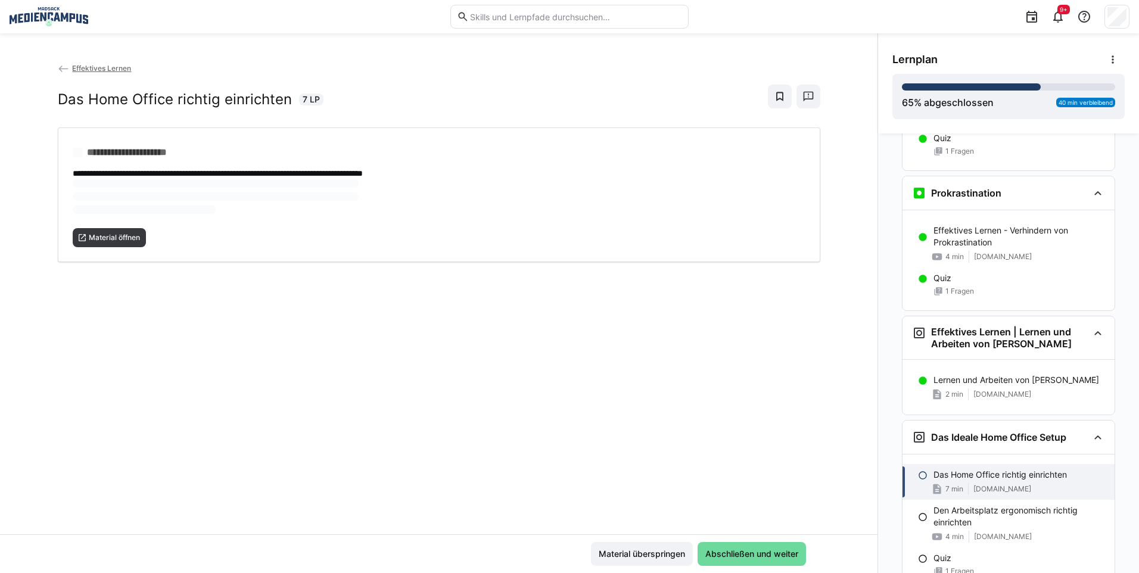
scroll to position [2076, 0]
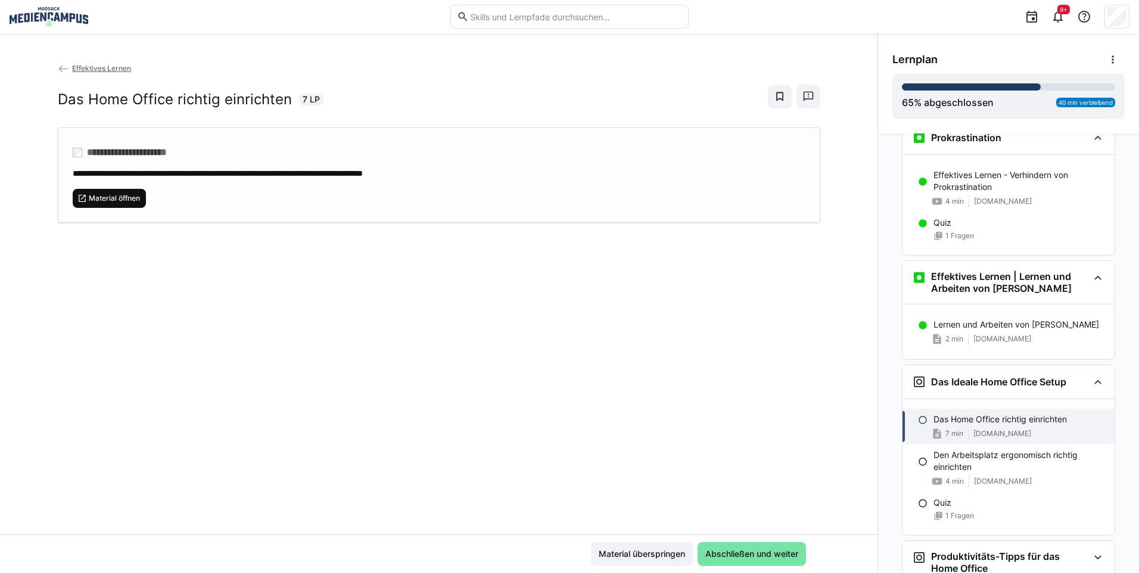
click at [99, 196] on span "Material öffnen" at bounding box center [115, 199] width 54 height 10
click at [737, 558] on span "Abschließen und weiter" at bounding box center [751, 554] width 96 height 12
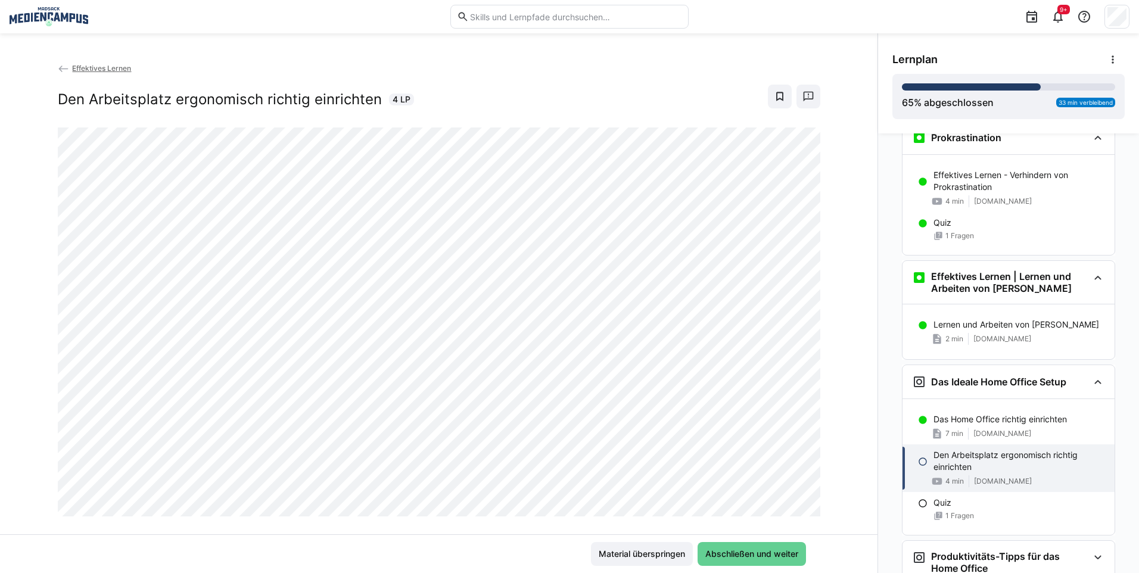
click at [741, 555] on span "Abschließen und weiter" at bounding box center [751, 554] width 96 height 12
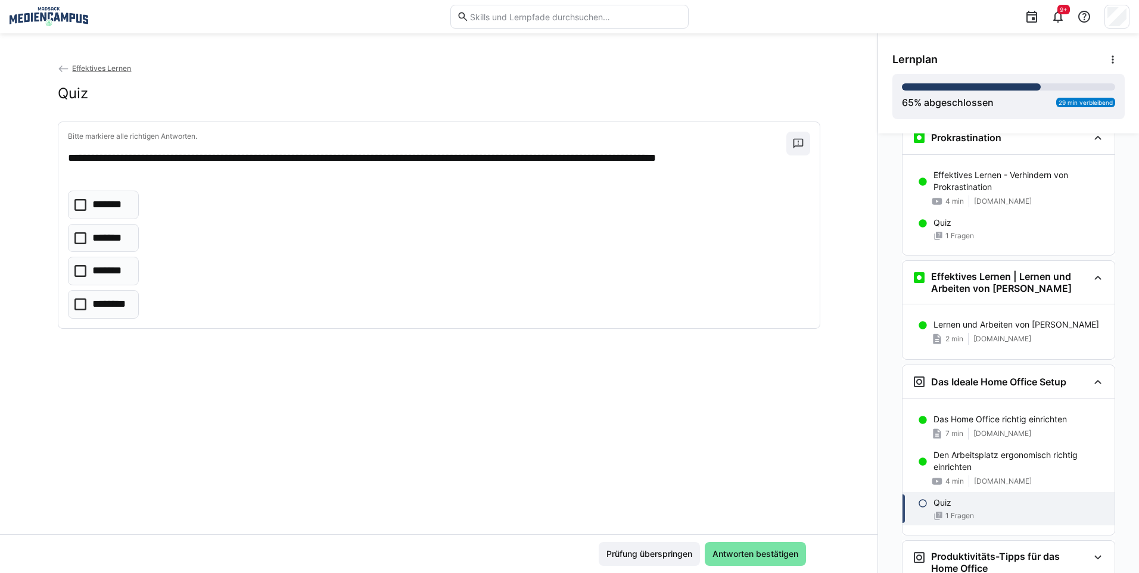
click at [111, 204] on p "*******" at bounding box center [109, 204] width 35 height 15
click at [105, 244] on p "*******" at bounding box center [109, 238] width 34 height 15
click at [104, 211] on p "*******" at bounding box center [109, 204] width 35 height 15
click at [733, 552] on span "Antworten bestätigen" at bounding box center [755, 554] width 89 height 12
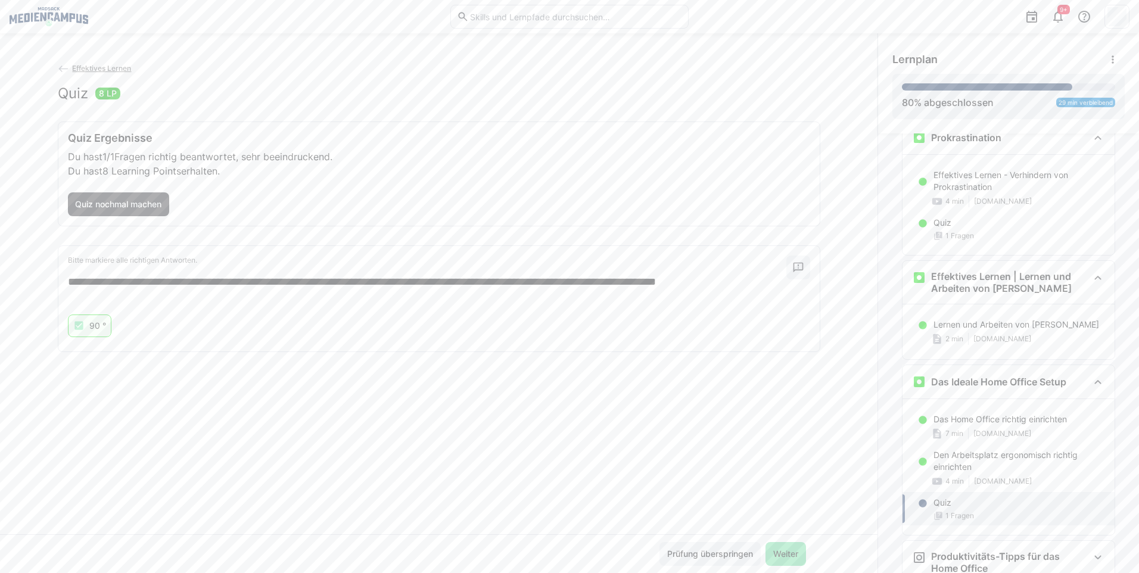
click at [765, 564] on span "Weiter" at bounding box center [785, 554] width 41 height 24
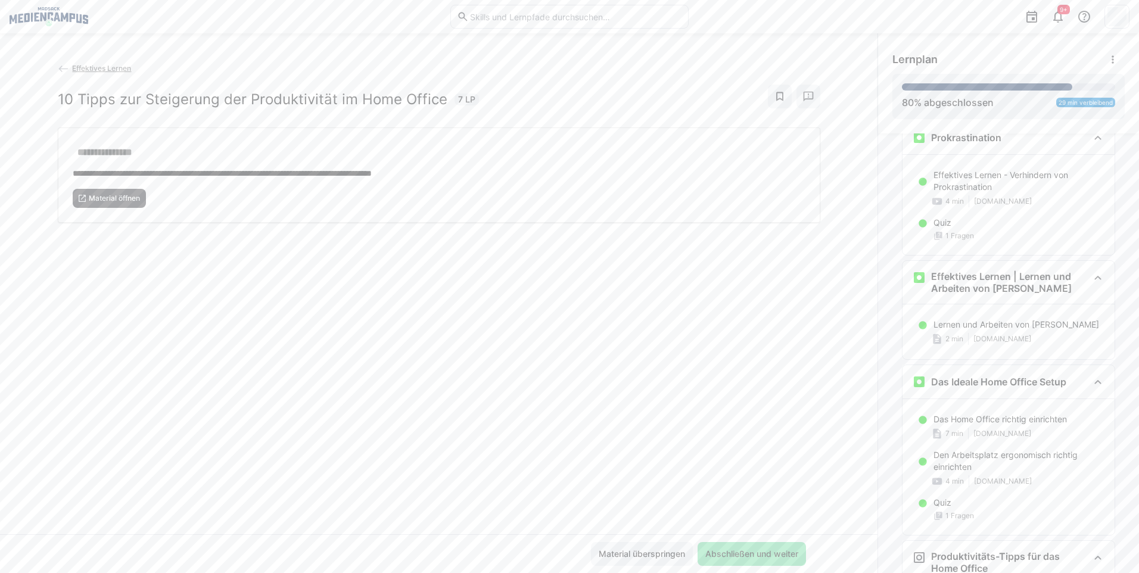
scroll to position [2212, 0]
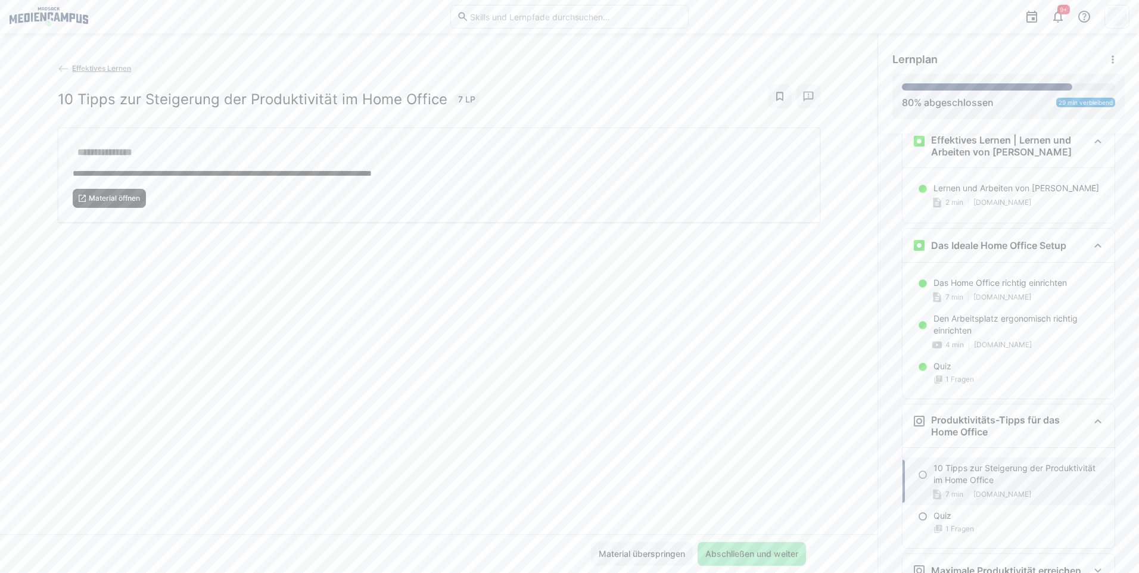
click at [128, 200] on span "Material öffnen" at bounding box center [115, 199] width 54 height 10
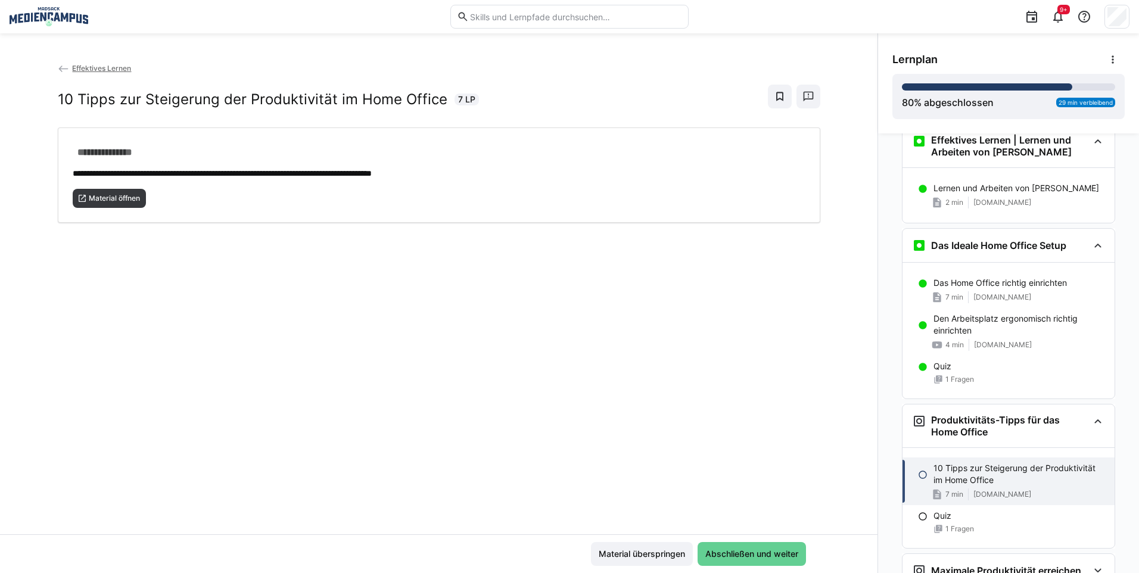
click at [786, 556] on span "Abschließen und weiter" at bounding box center [751, 554] width 96 height 12
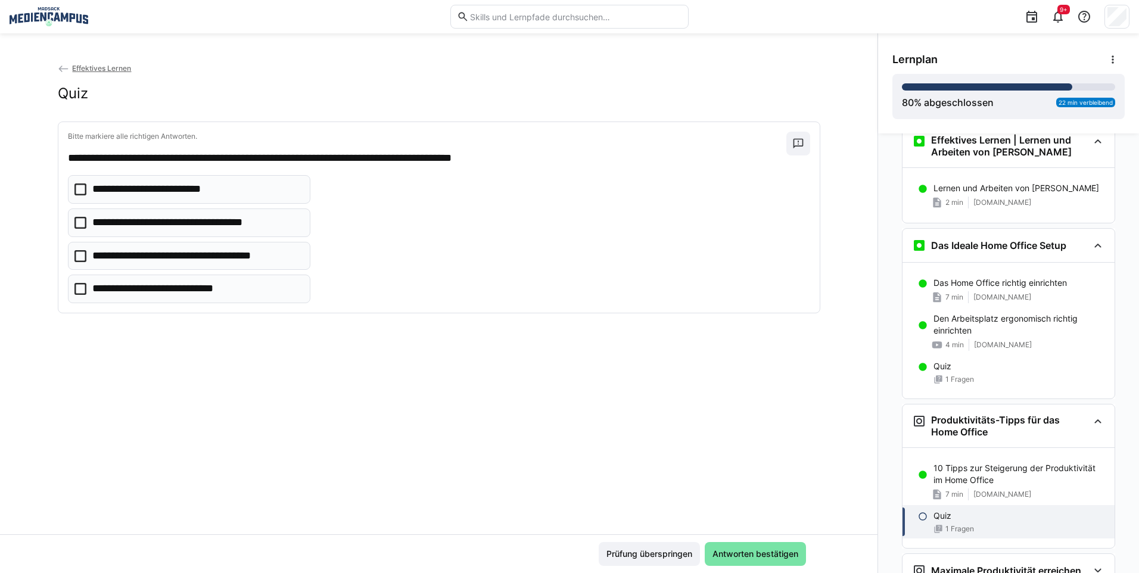
click at [254, 228] on p "**********" at bounding box center [191, 222] width 198 height 15
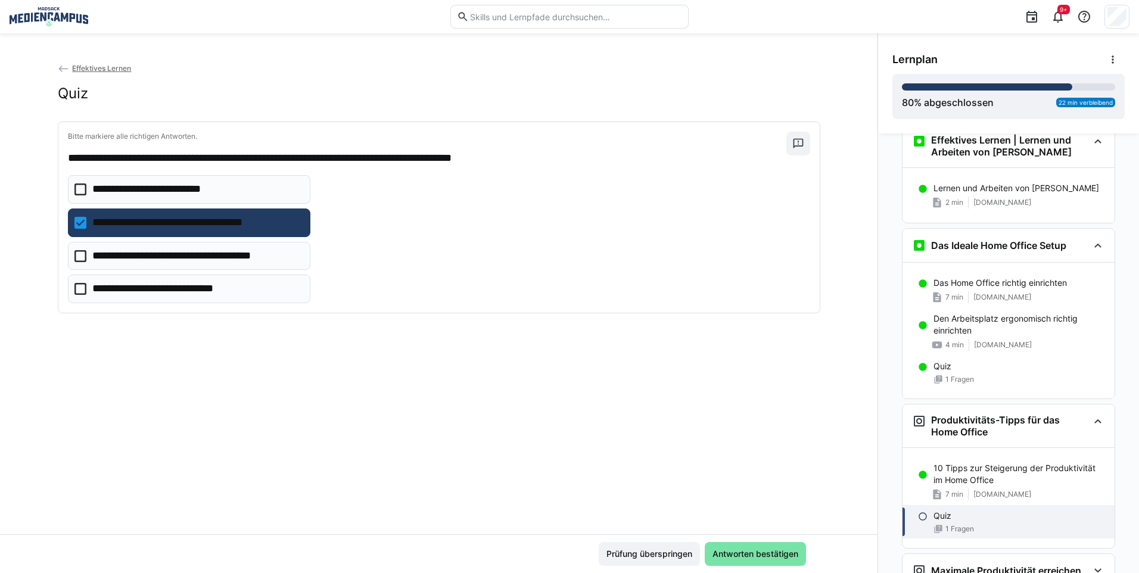
click at [274, 190] on eds-checkbox "**********" at bounding box center [189, 189] width 243 height 29
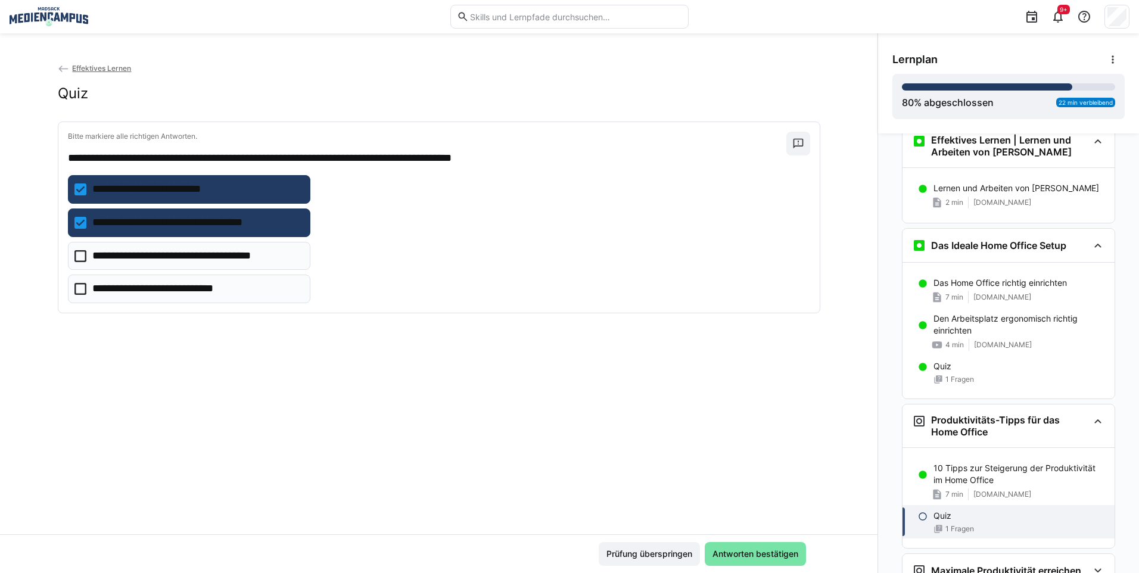
click at [265, 259] on p "**********" at bounding box center [197, 255] width 210 height 15
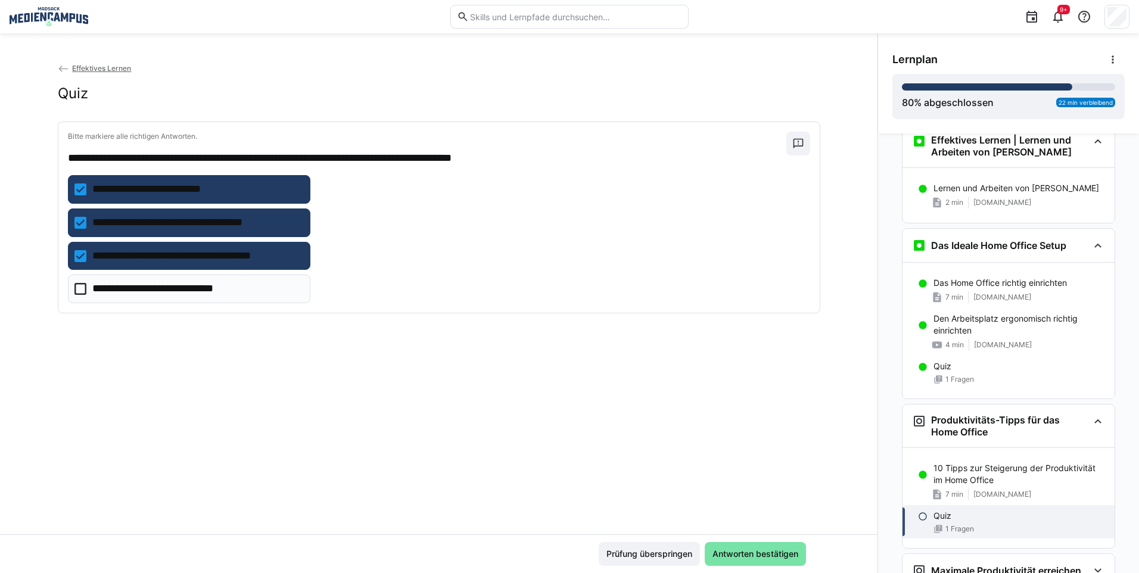
click at [265, 259] on p "**********" at bounding box center [197, 255] width 210 height 15
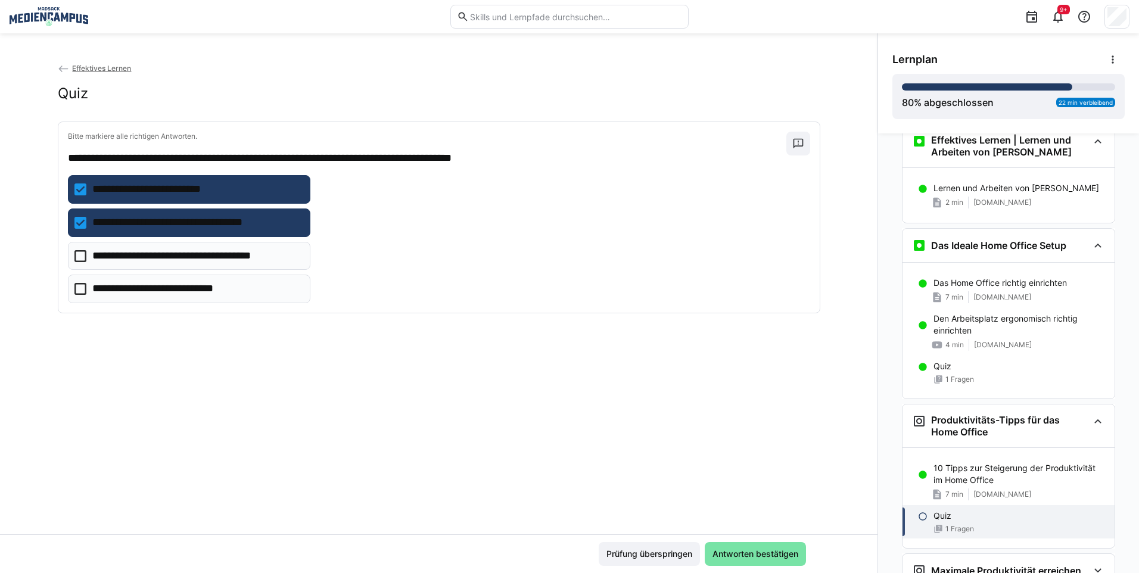
click at [228, 289] on p "**********" at bounding box center [173, 288] width 162 height 15
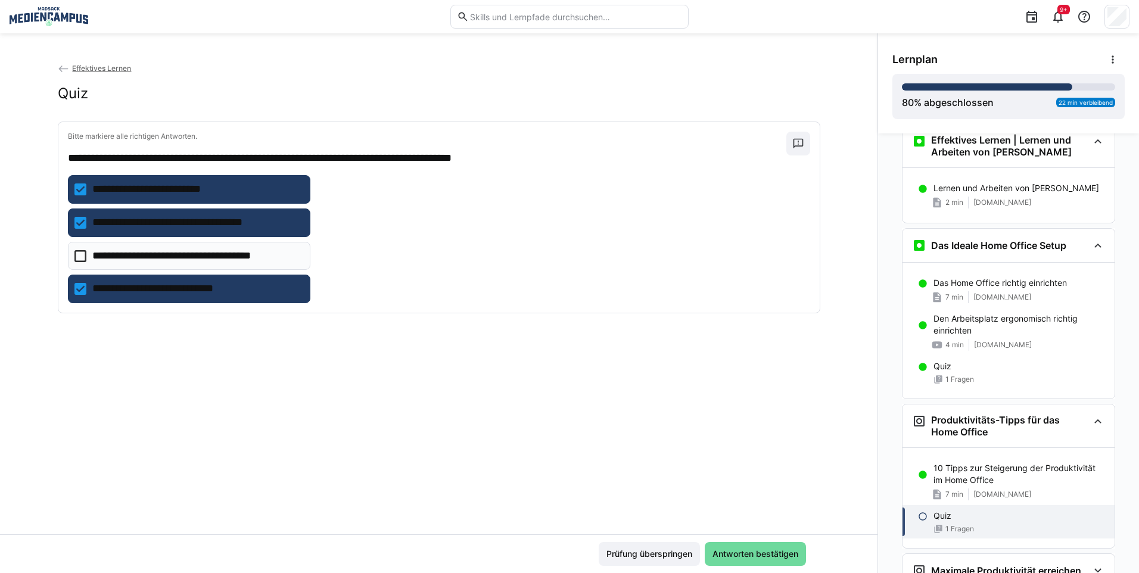
click at [773, 555] on span "Antworten bestätigen" at bounding box center [755, 554] width 89 height 12
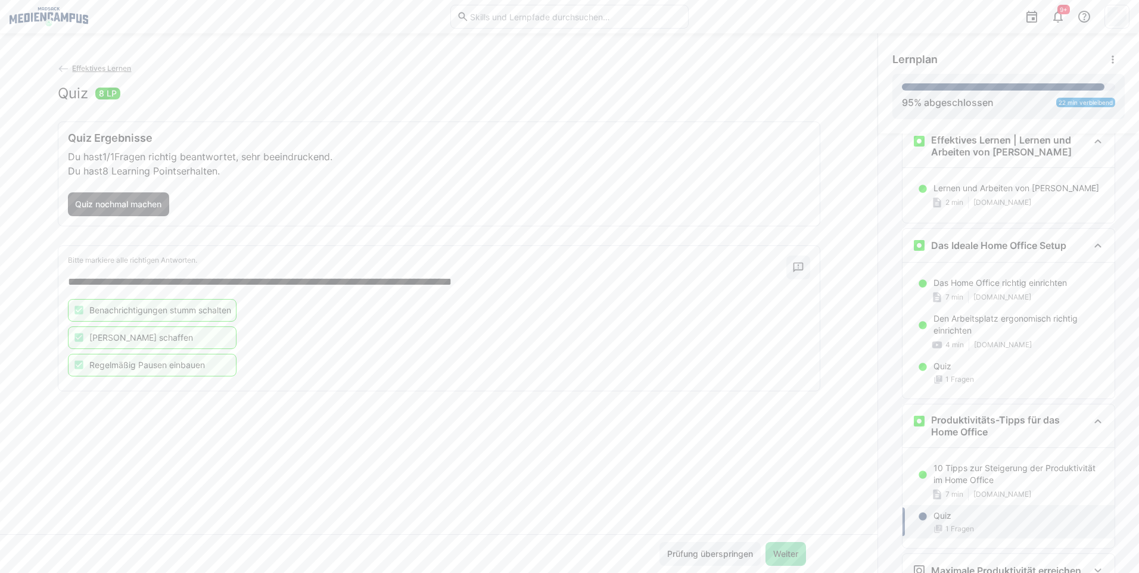
click at [771, 550] on span "Weiter" at bounding box center [785, 554] width 29 height 12
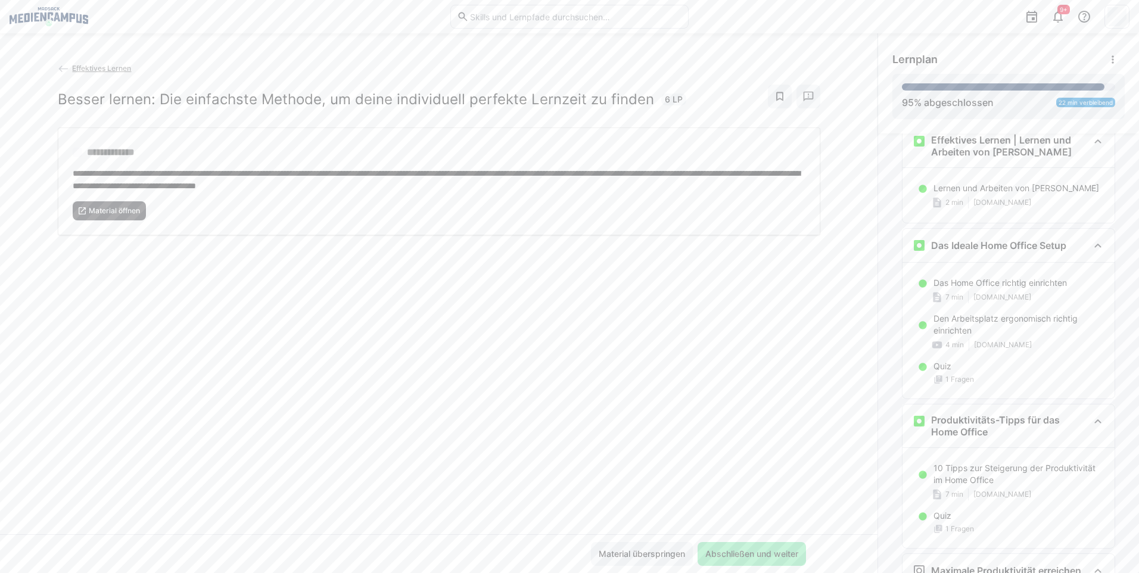
scroll to position [2313, 0]
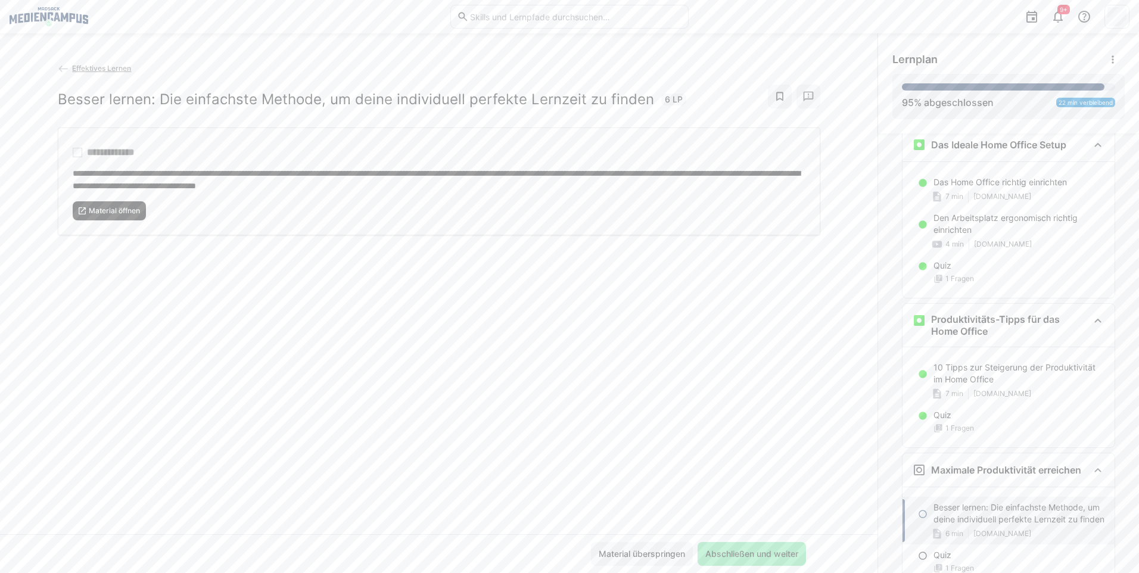
click at [135, 219] on span "Material öffnen" at bounding box center [110, 210] width 74 height 19
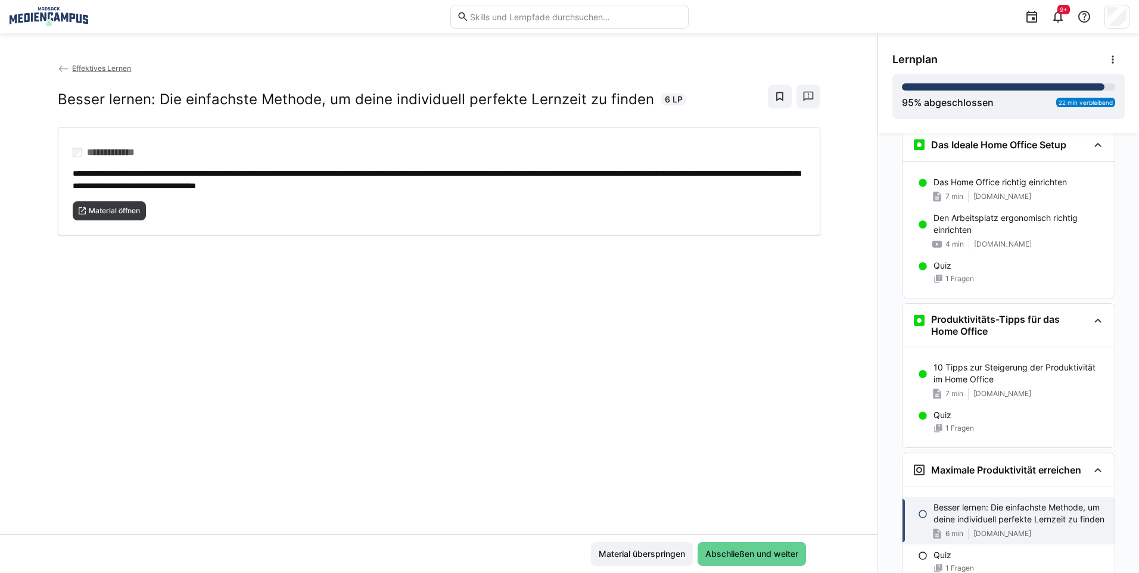
click at [706, 553] on span "Abschließen und weiter" at bounding box center [751, 554] width 96 height 12
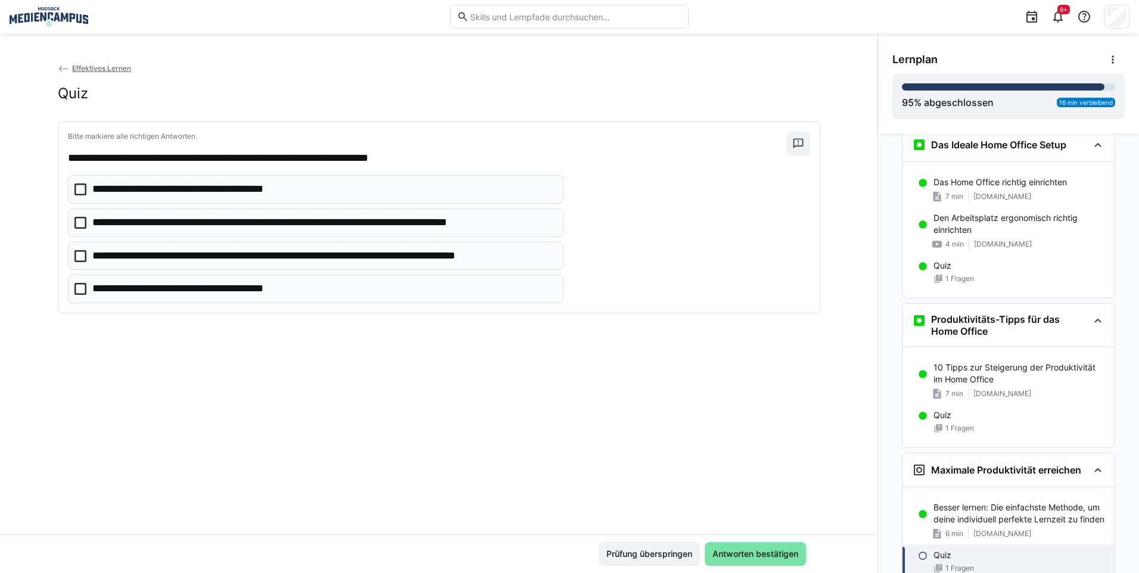
click at [348, 222] on p "**********" at bounding box center [318, 222] width 453 height 15
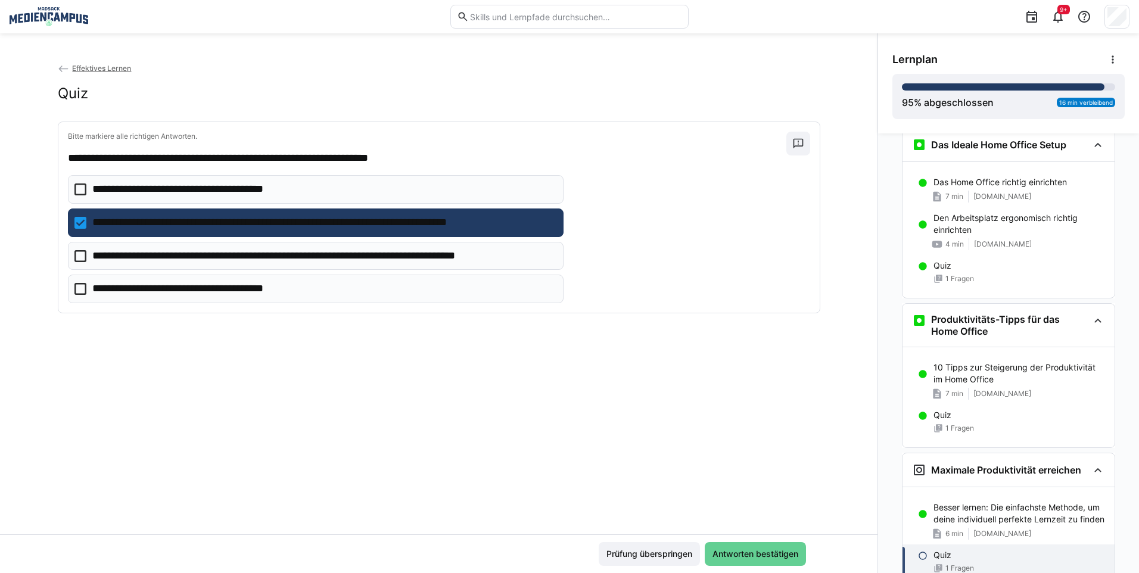
click at [755, 553] on span "Antworten bestätigen" at bounding box center [755, 554] width 89 height 12
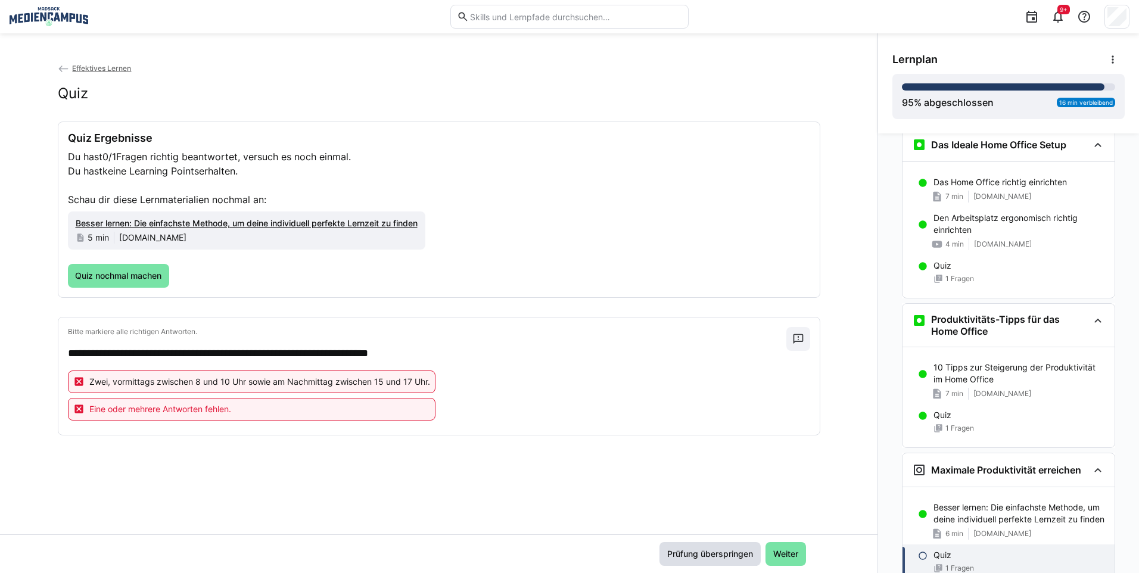
click at [752, 550] on span "Prüfung überspringen" at bounding box center [709, 554] width 101 height 24
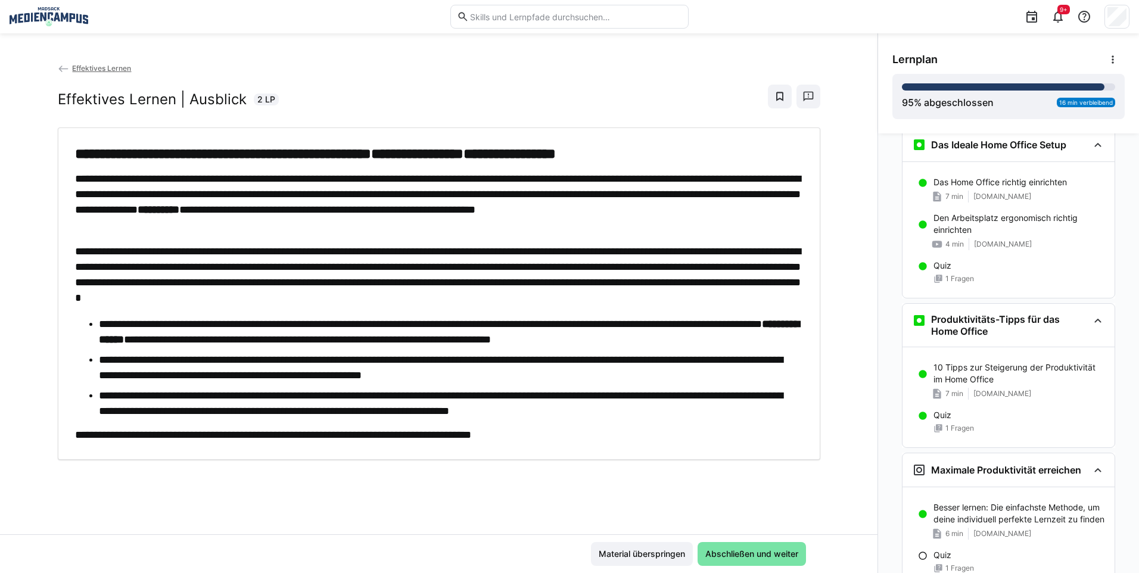
scroll to position [2426, 0]
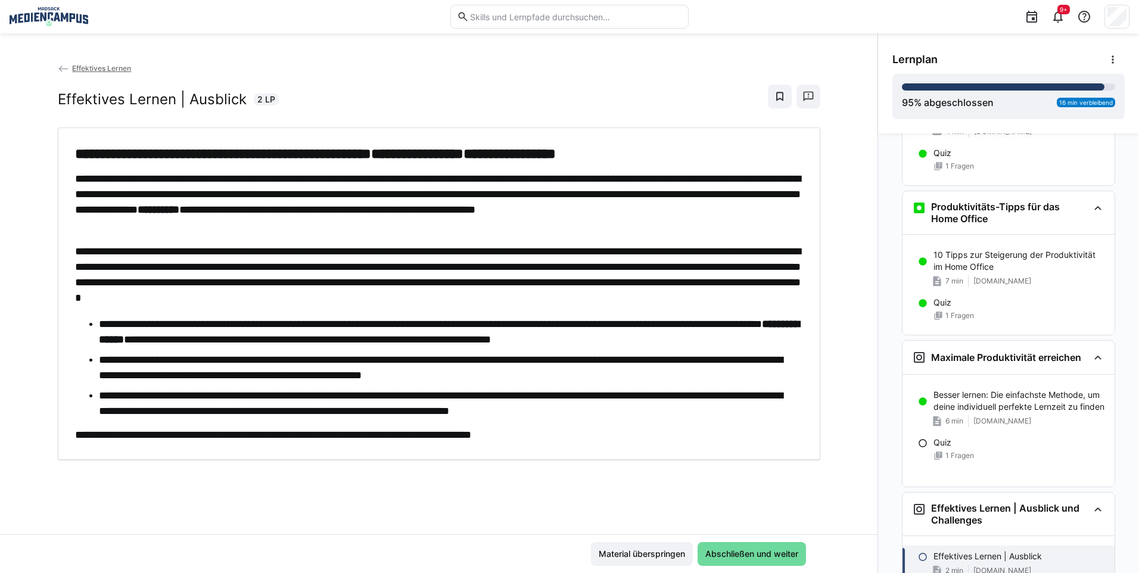
click at [757, 549] on span "Abschließen und weiter" at bounding box center [751, 554] width 96 height 12
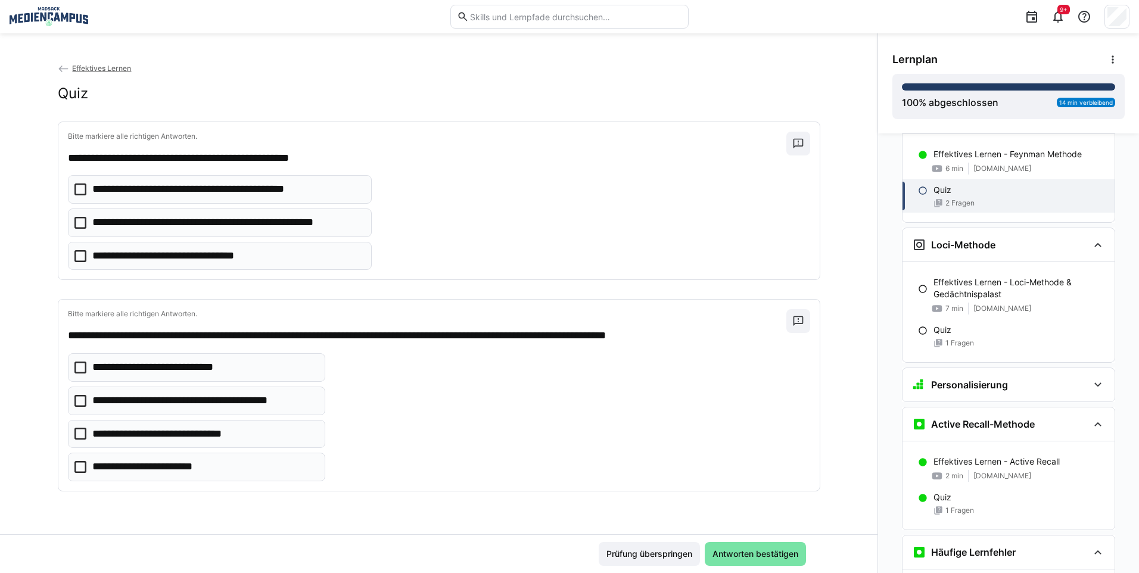
scroll to position [515, 0]
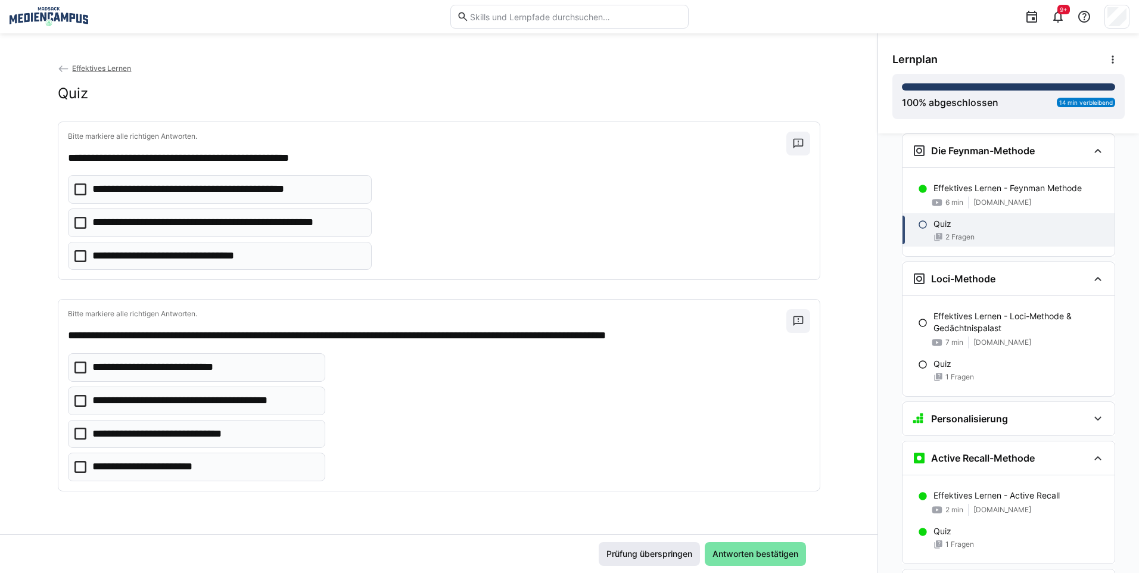
click at [657, 553] on span "Prüfung überspringen" at bounding box center [649, 554] width 89 height 12
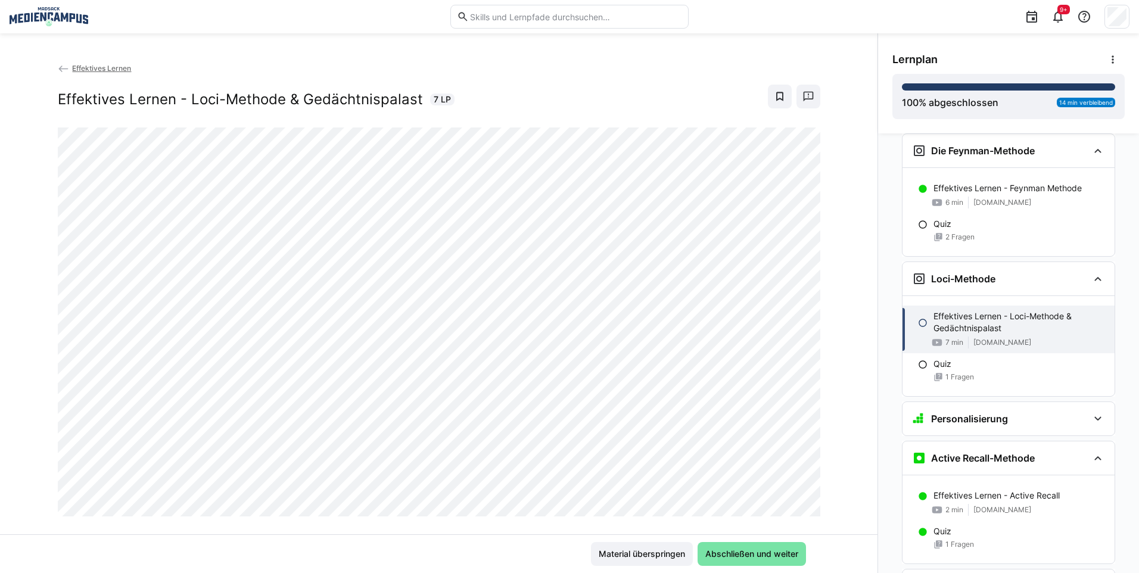
scroll to position [643, 0]
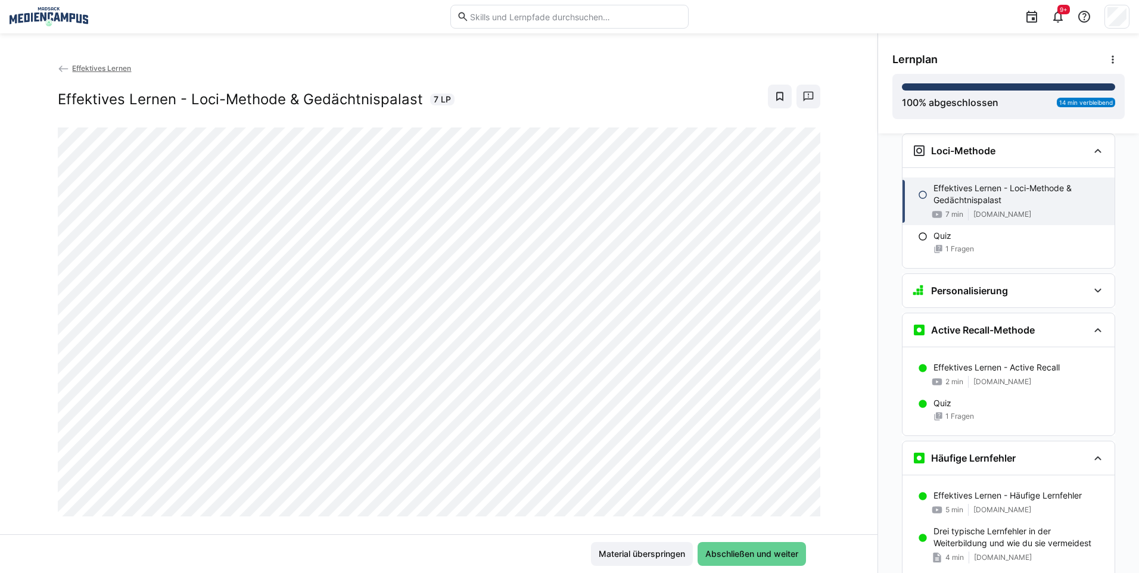
click at [750, 561] on span "Abschließen und weiter" at bounding box center [752, 554] width 108 height 24
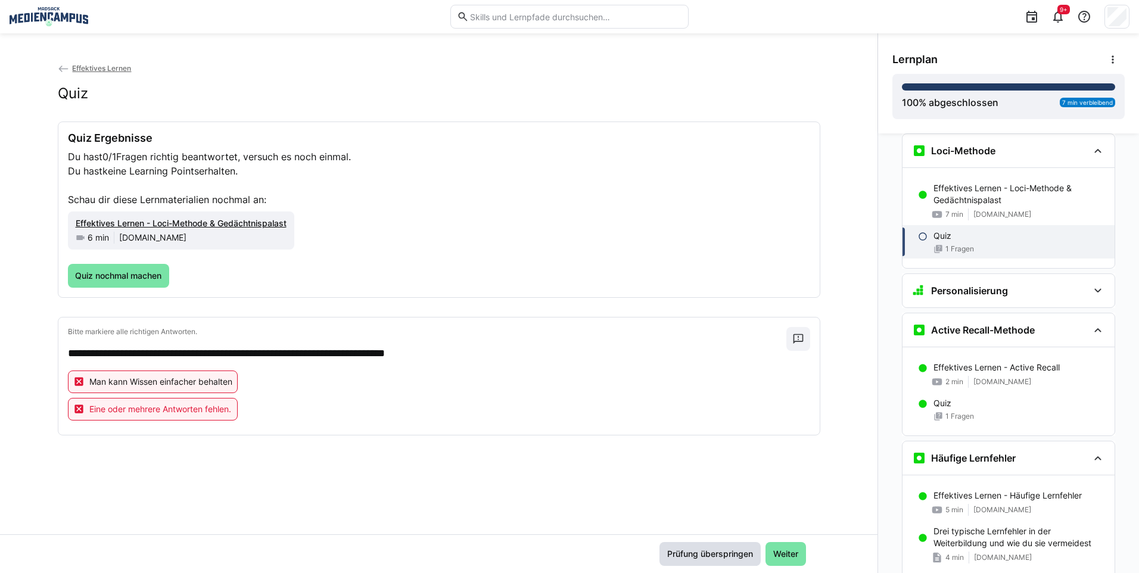
click at [750, 561] on span "Prüfung überspringen" at bounding box center [709, 554] width 101 height 24
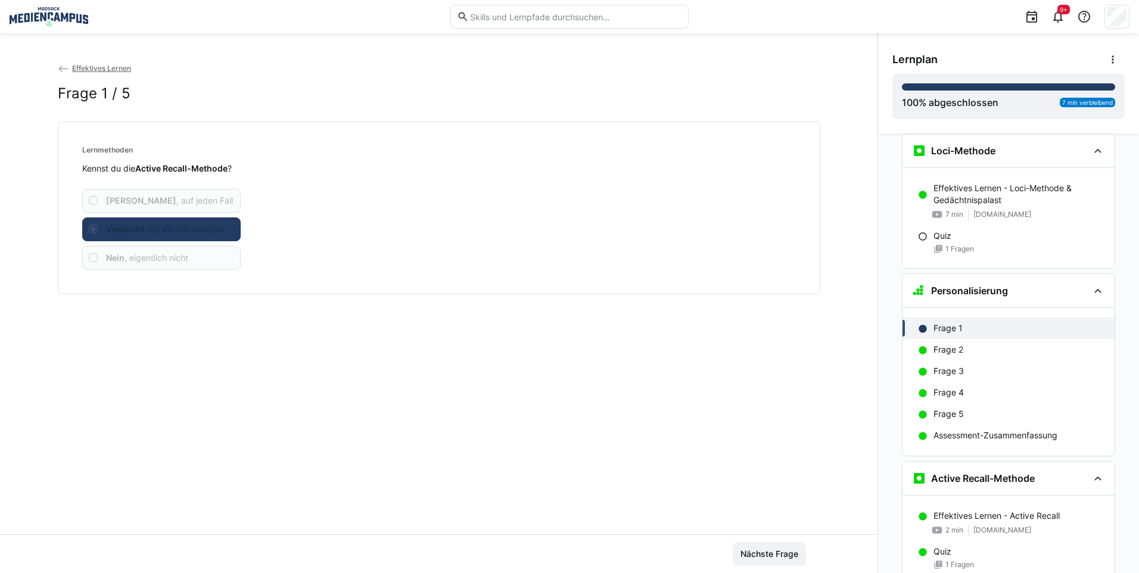
scroll to position [783, 0]
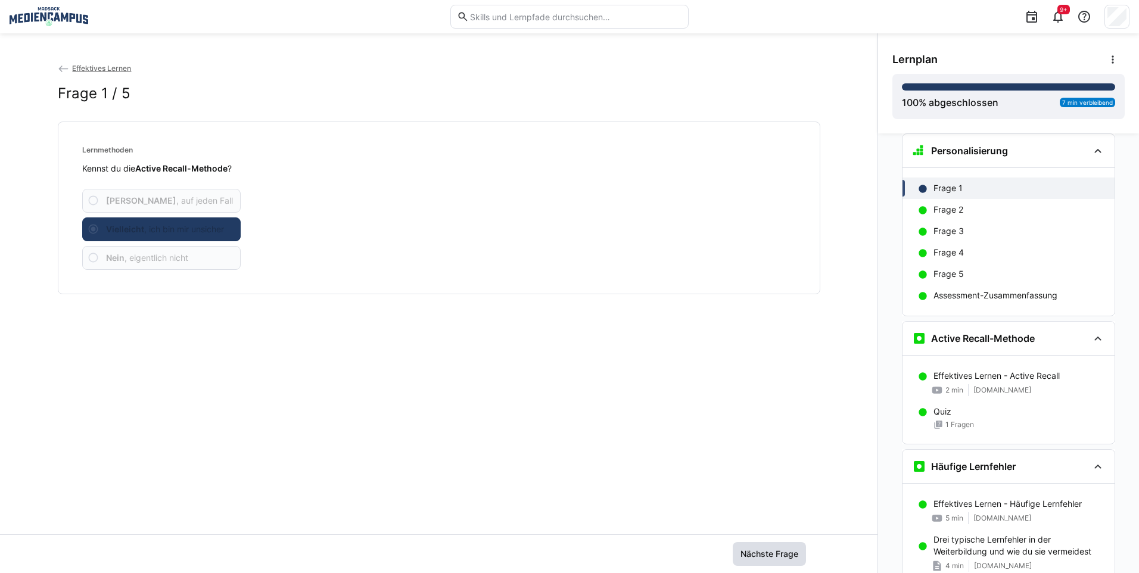
click at [750, 561] on span "Nächste Frage" at bounding box center [769, 554] width 73 height 24
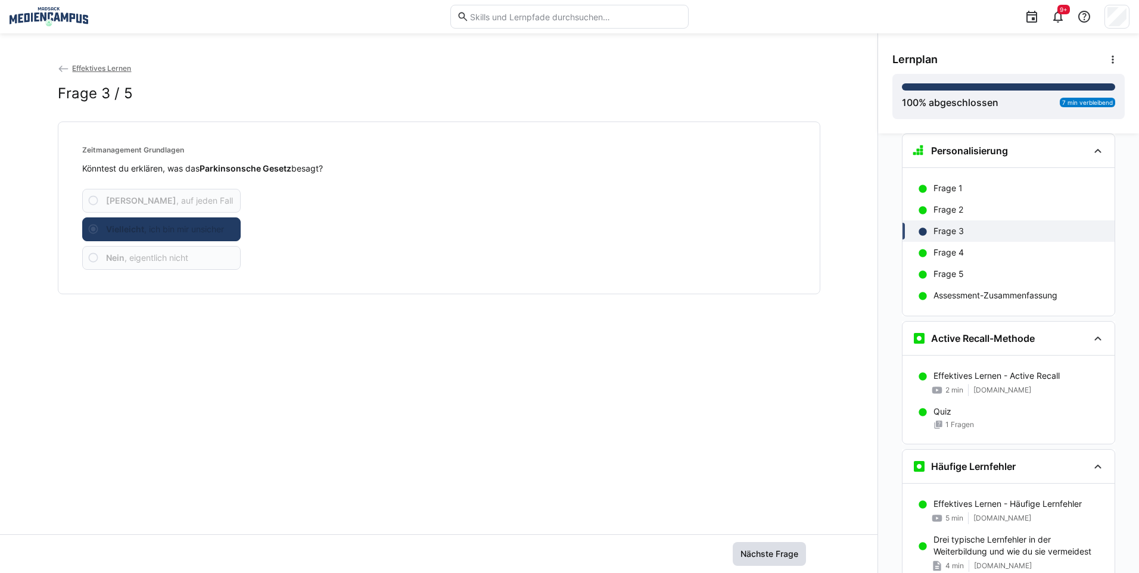
click at [750, 561] on span "Nächste Frage" at bounding box center [769, 554] width 73 height 24
click at [751, 559] on span "Nächste Frage" at bounding box center [769, 554] width 61 height 12
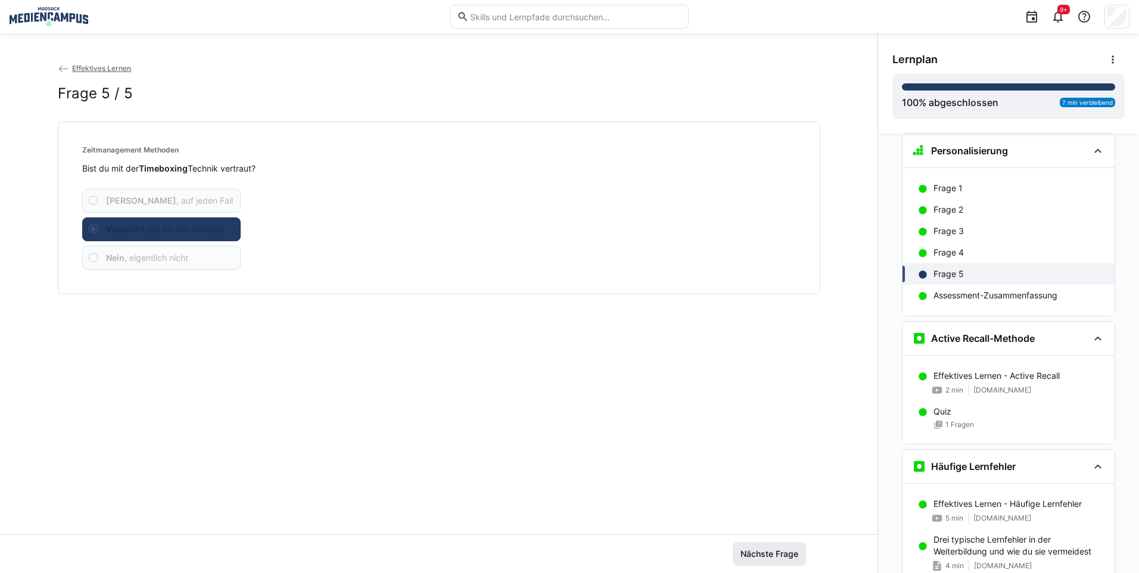
click at [751, 559] on span "Nächste Frage" at bounding box center [769, 554] width 61 height 12
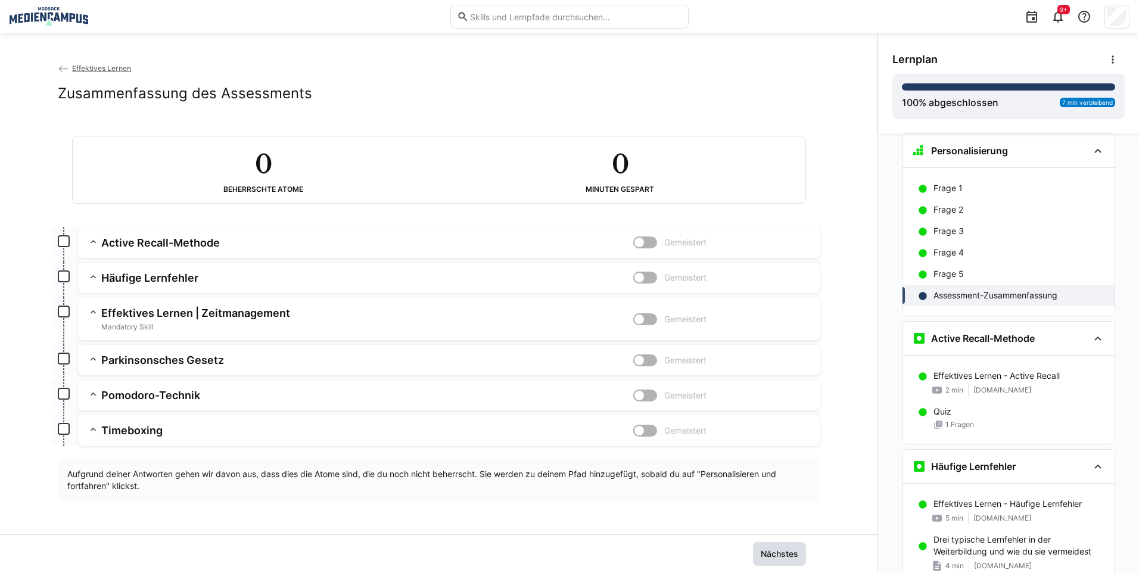
click at [753, 559] on span "Nächstes" at bounding box center [779, 554] width 53 height 24
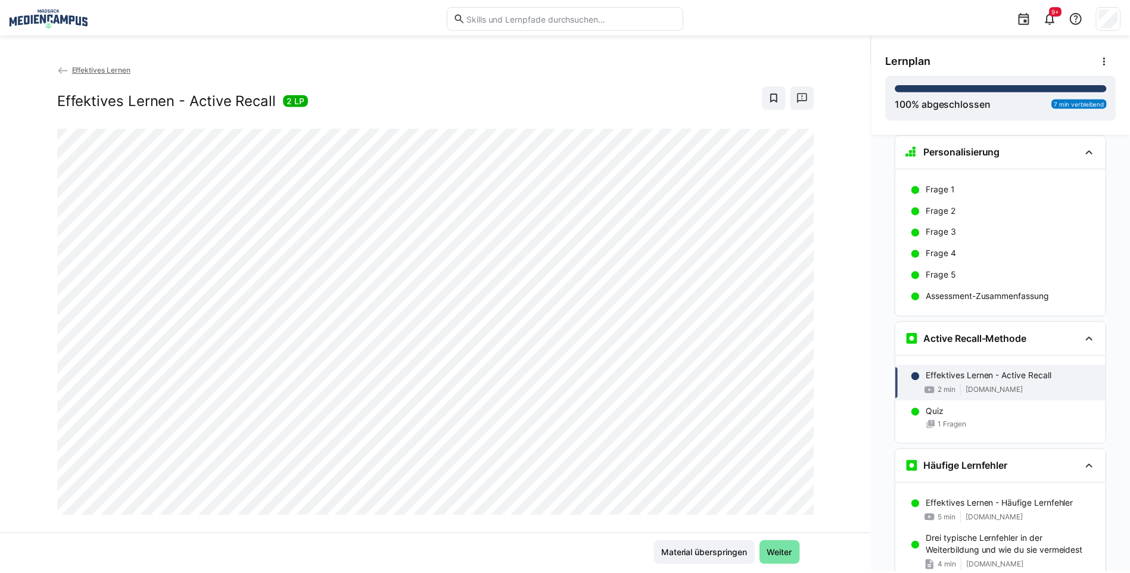
scroll to position [971, 0]
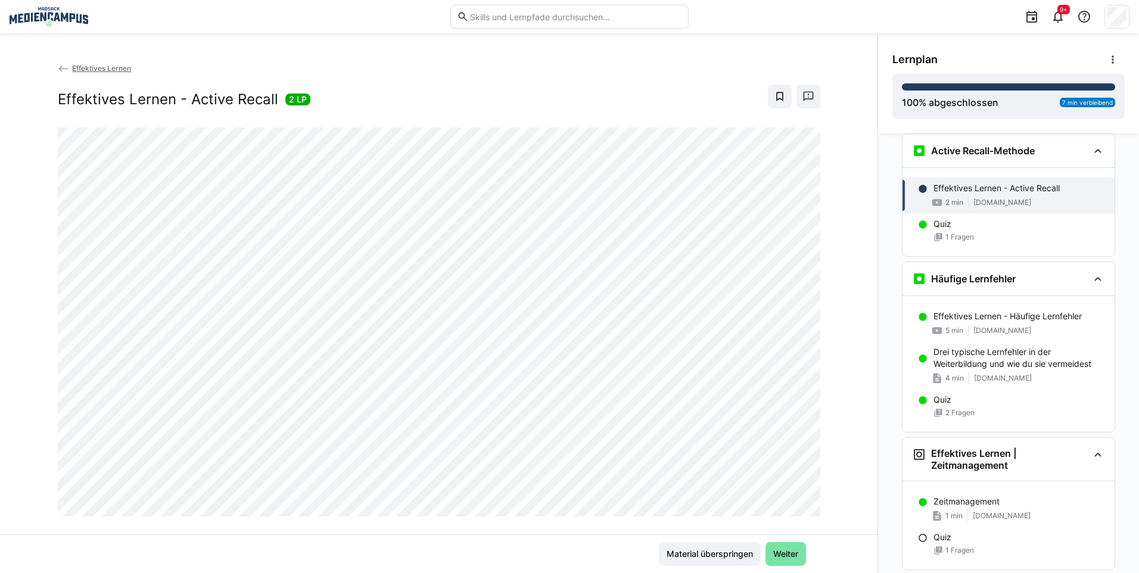
click at [105, 72] on span "Effektives Lernen" at bounding box center [101, 68] width 59 height 9
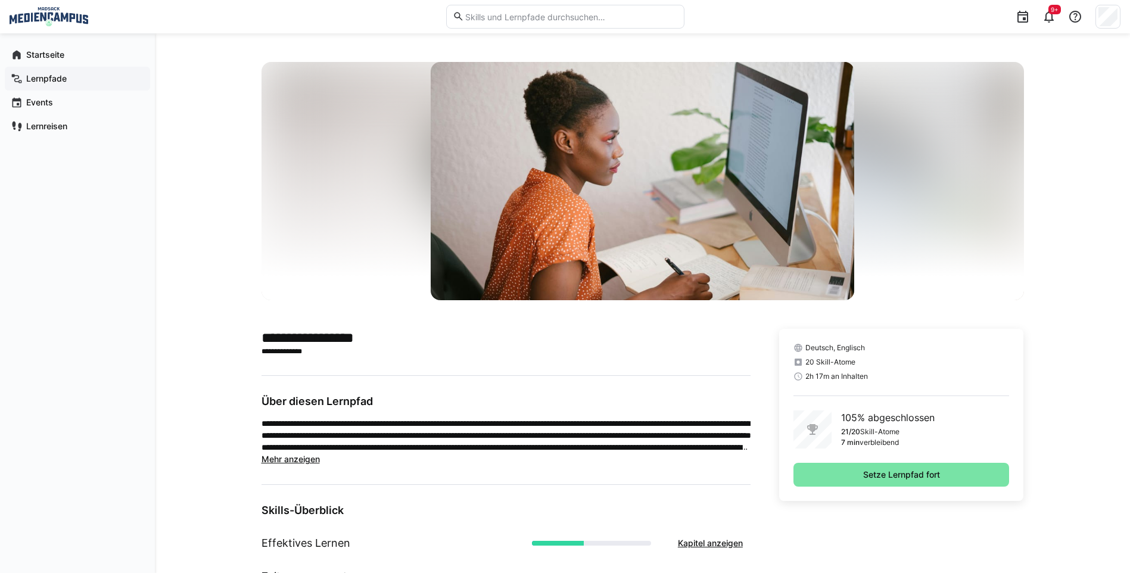
click at [0, 0] on app-navigation-label "Lernpfade" at bounding box center [0, 0] width 0 height 0
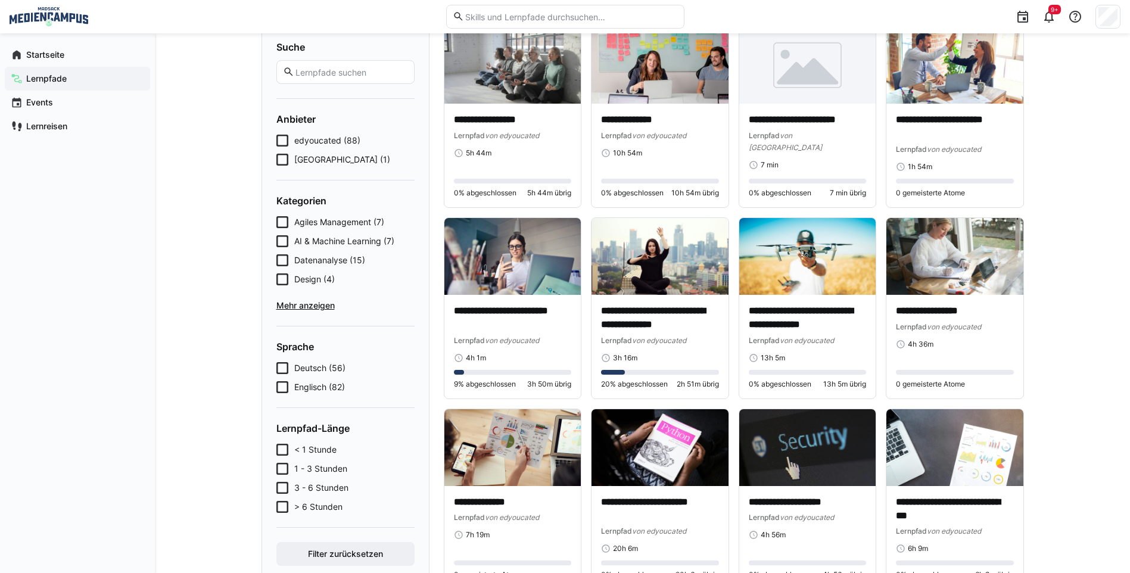
scroll to position [119, 0]
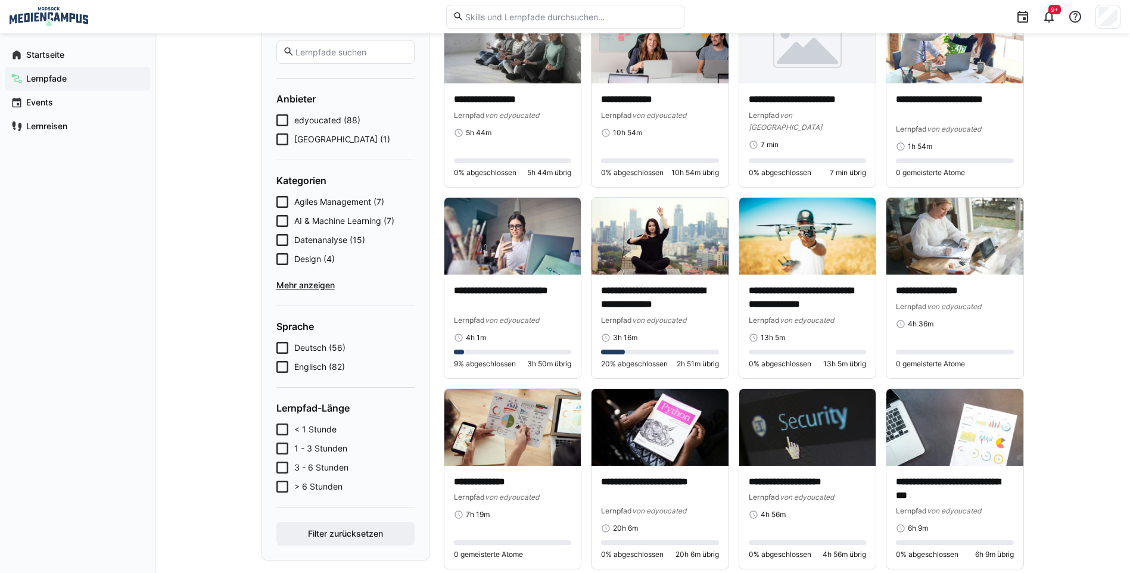
click at [323, 286] on span "Mehr anzeigen" at bounding box center [345, 285] width 138 height 12
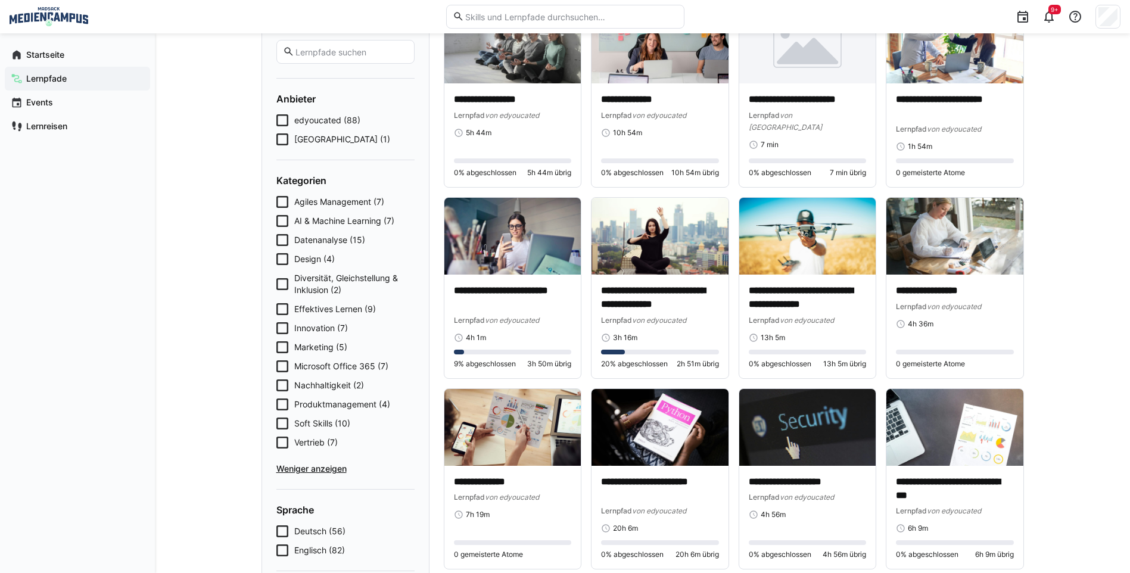
click at [286, 303] on icon at bounding box center [282, 309] width 12 height 12
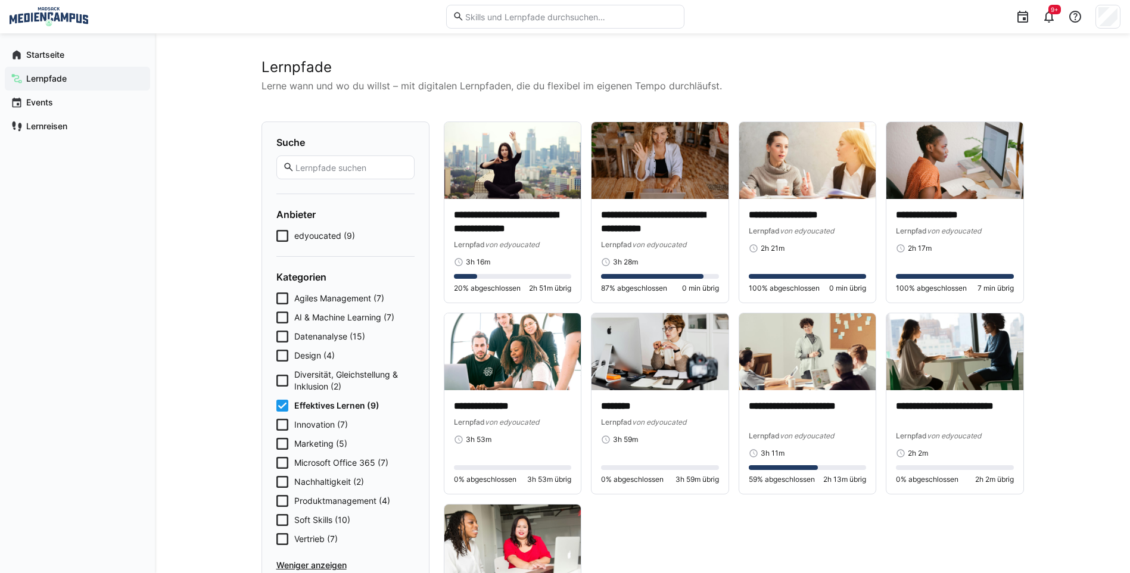
scroll to position [0, 0]
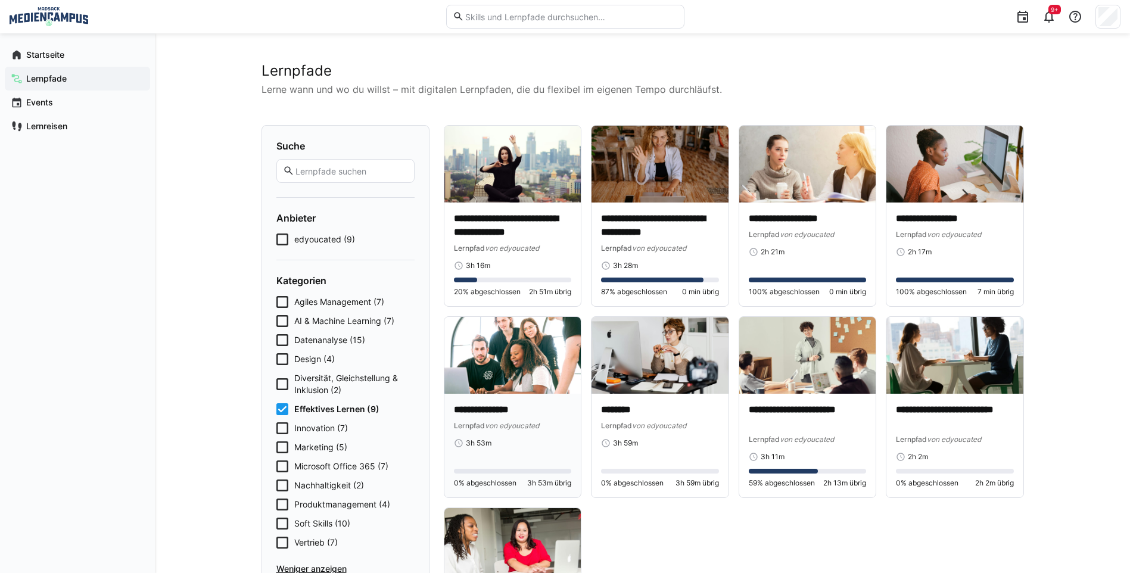
click at [506, 408] on p "**********" at bounding box center [513, 410] width 118 height 14
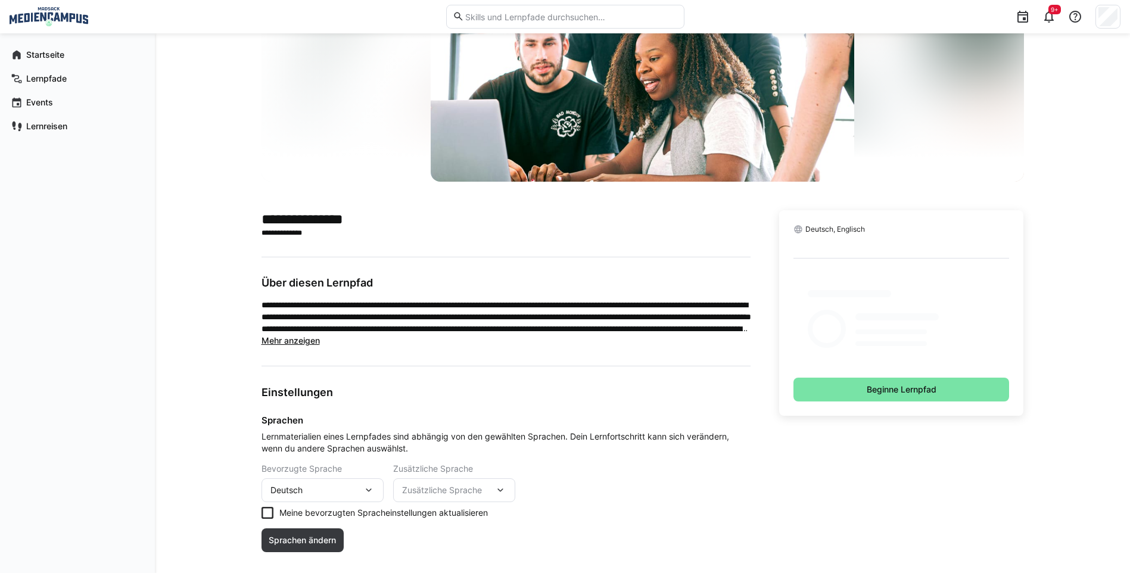
scroll to position [119, 0]
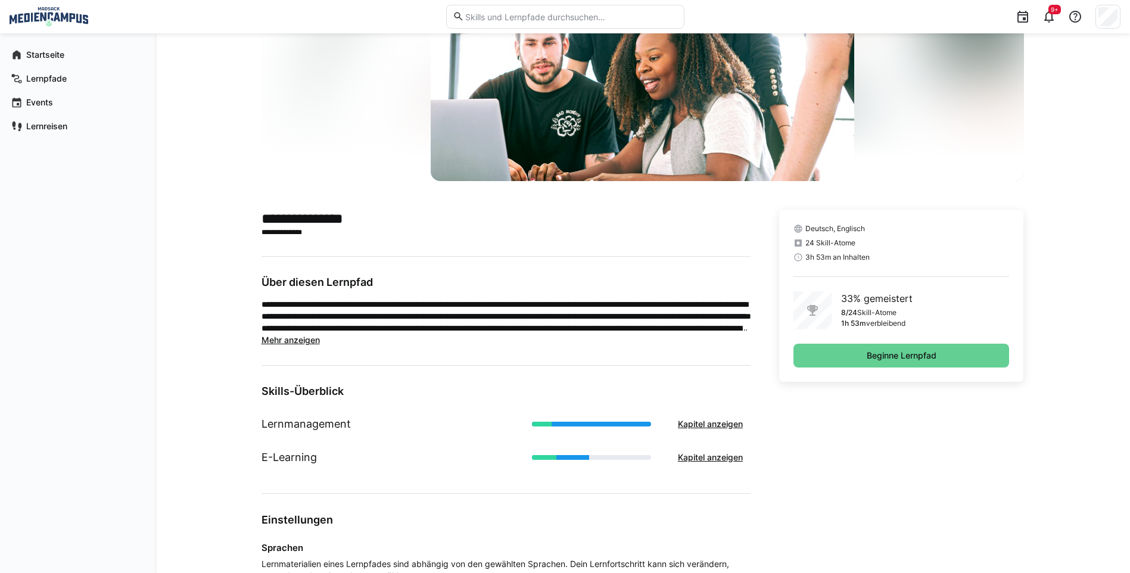
click at [911, 364] on span "Beginne Lernpfad" at bounding box center [901, 356] width 216 height 24
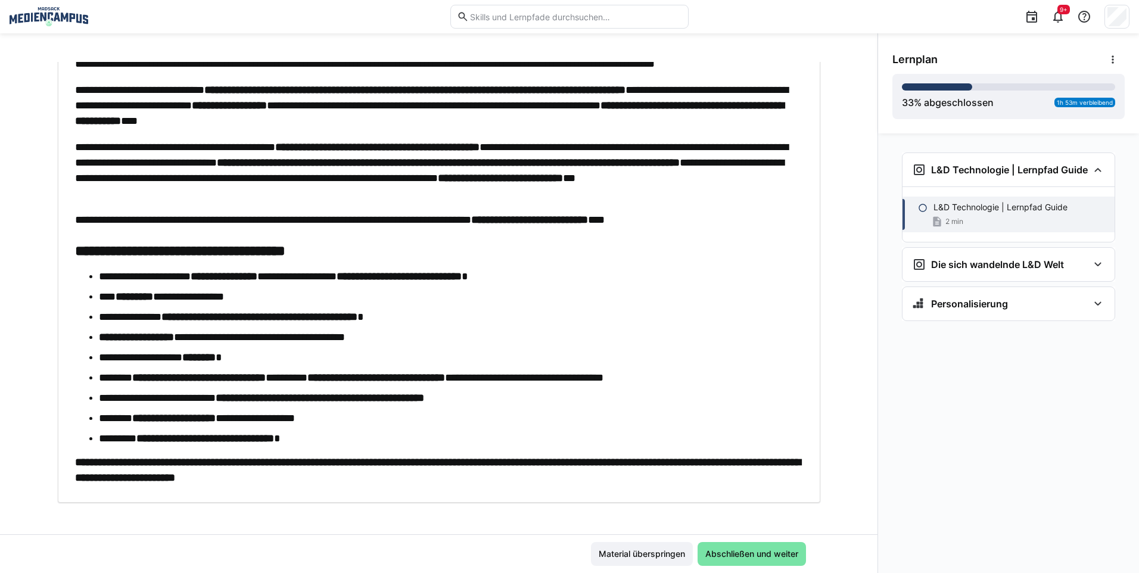
scroll to position [151, 0]
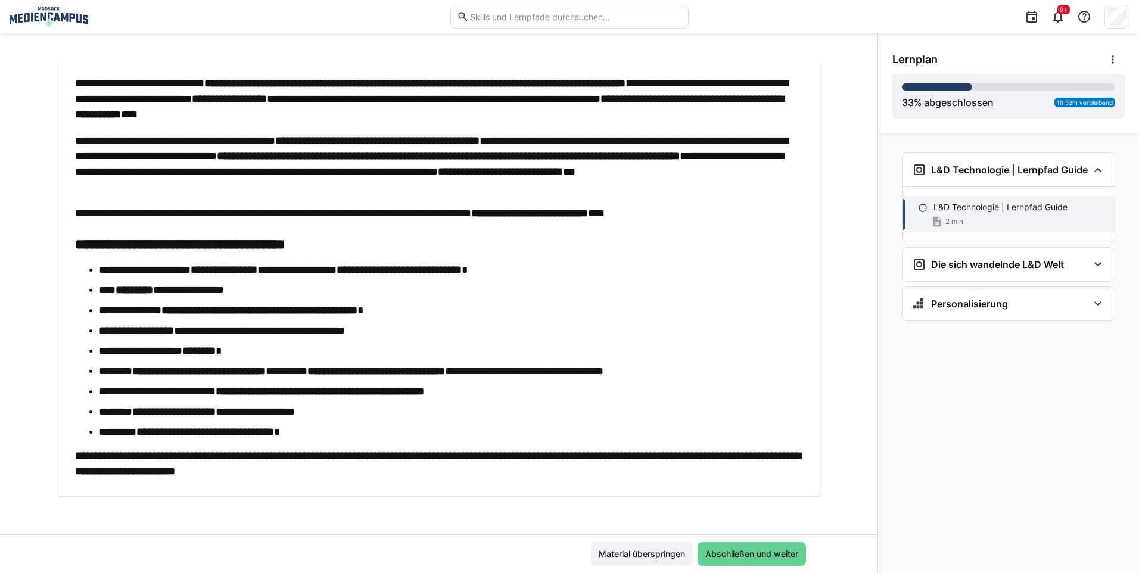
drag, startPoint x: 728, startPoint y: 547, endPoint x: 724, endPoint y: 555, distance: 8.3
click at [724, 555] on span "Abschließen und weiter" at bounding box center [752, 554] width 108 height 24
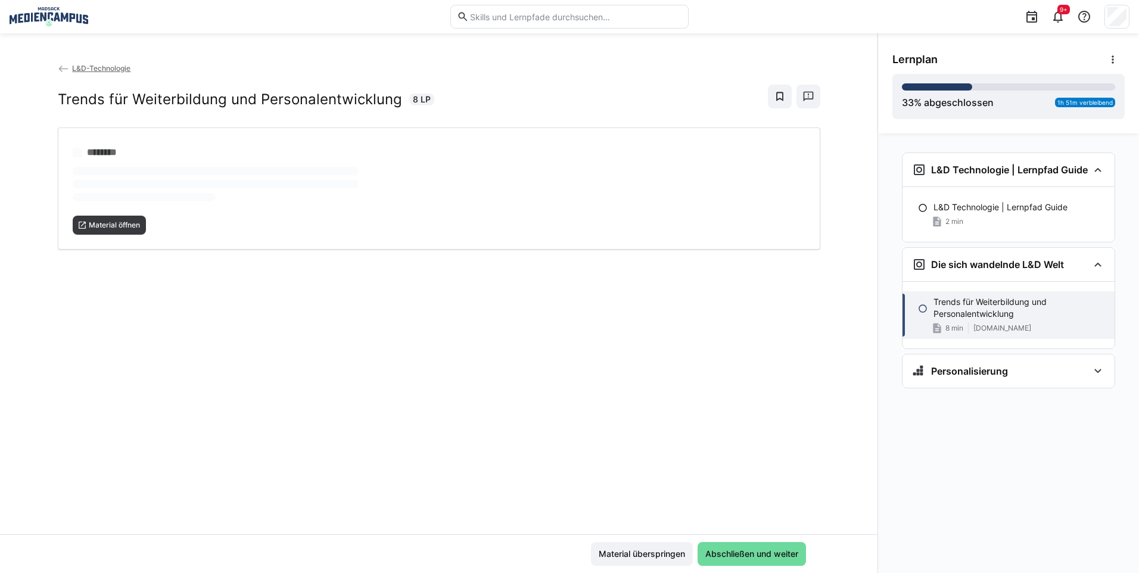
scroll to position [0, 0]
click at [98, 224] on div "L&D-Technologie Trends für Weiterbildung und Personalentwicklung 8 LP ******** …" at bounding box center [438, 298] width 877 height 472
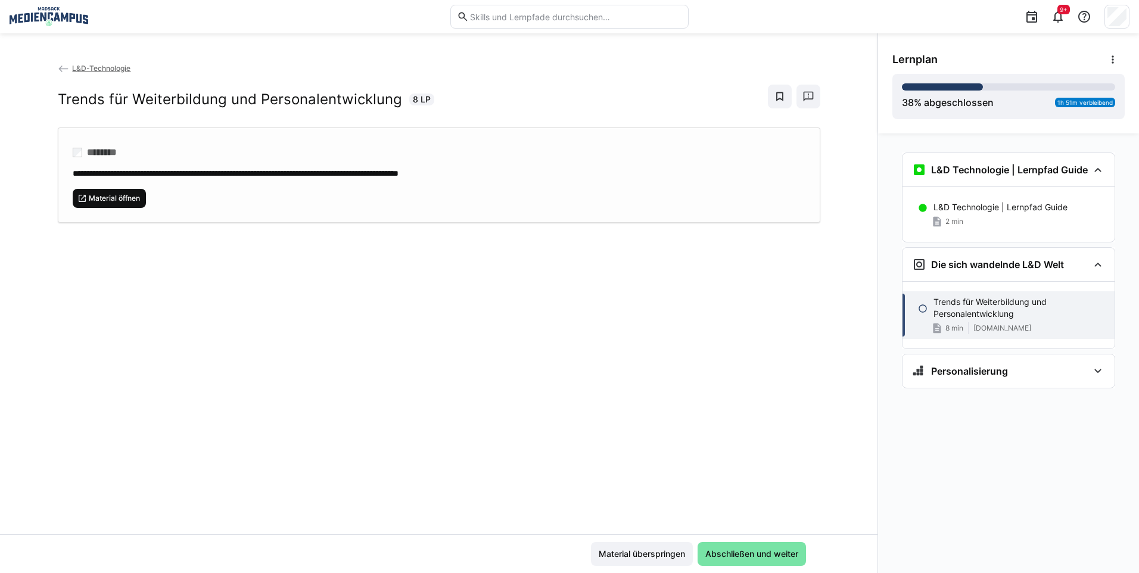
click at [111, 204] on span "Material öffnen" at bounding box center [110, 198] width 74 height 19
click at [766, 552] on span "Abschließen und weiter" at bounding box center [751, 554] width 96 height 12
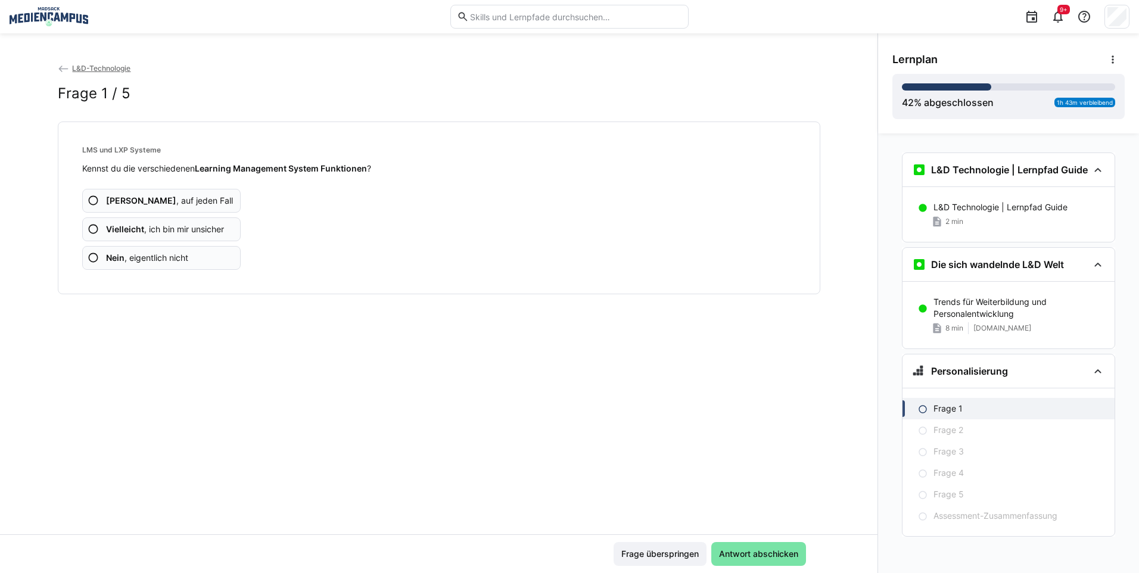
click at [144, 229] on span "Vielleicht , ich bin mir unsicher" at bounding box center [165, 229] width 118 height 12
click at [145, 229] on span "Vielleicht , ich bin mir unsicher" at bounding box center [165, 229] width 118 height 12
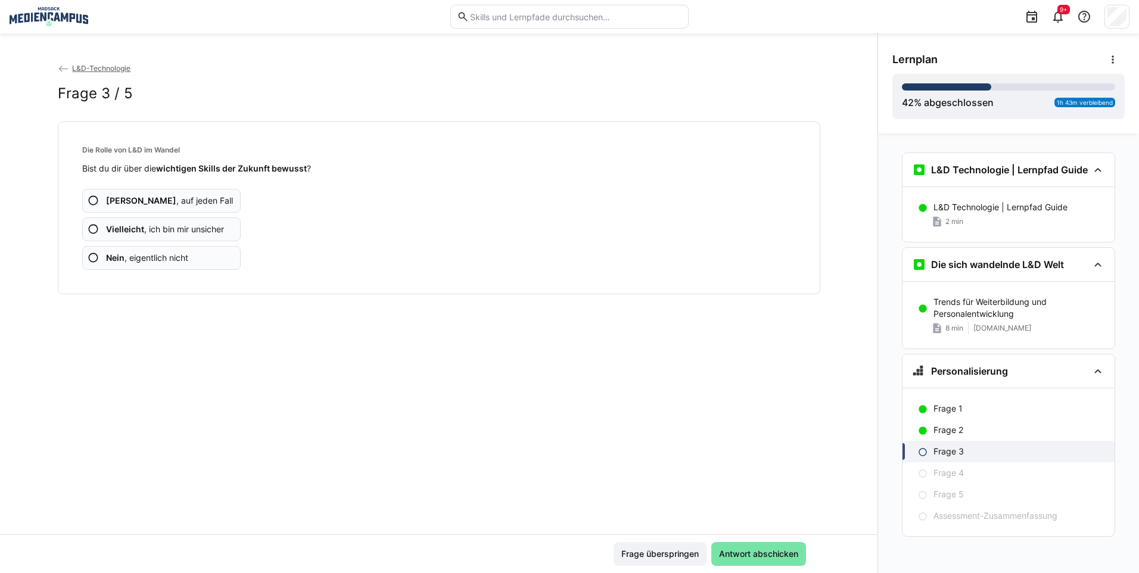
click at [145, 229] on span "Vielleicht , ich bin mir unsicher" at bounding box center [165, 229] width 118 height 12
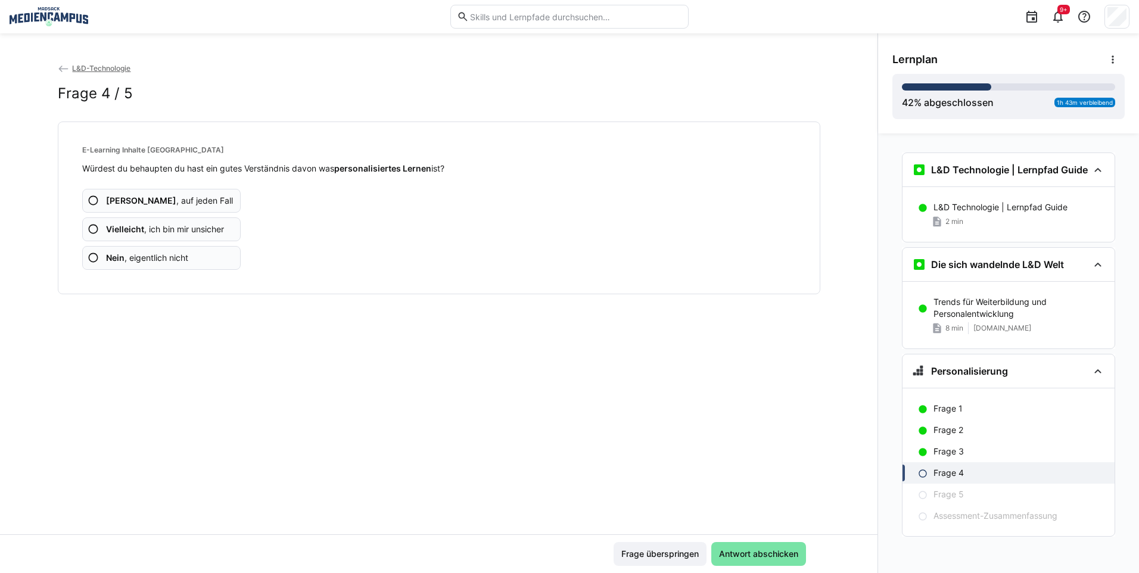
click at [145, 229] on span "Vielleicht , ich bin mir unsicher" at bounding box center [165, 229] width 118 height 12
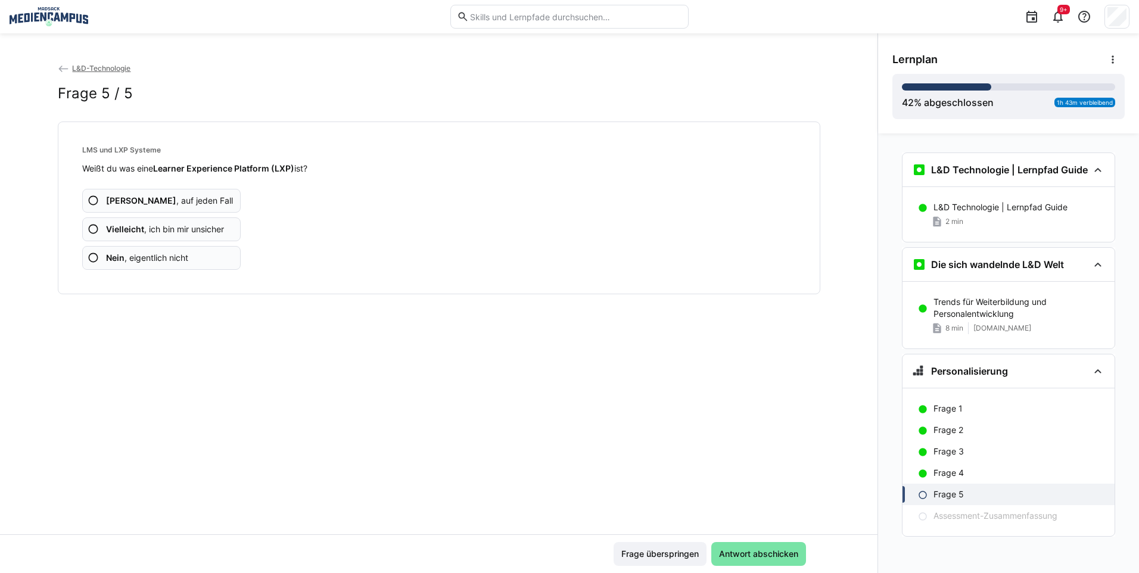
click at [145, 229] on span "Vielleicht , ich bin mir unsicher" at bounding box center [165, 229] width 118 height 12
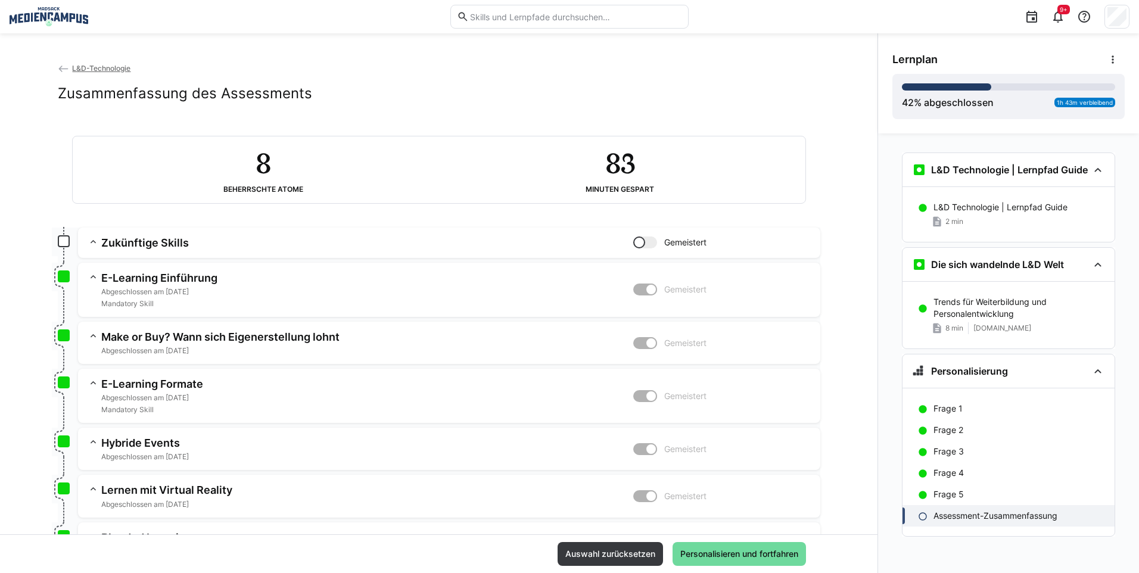
click at [770, 562] on span "Personalisieren und fortfahren" at bounding box center [739, 554] width 133 height 24
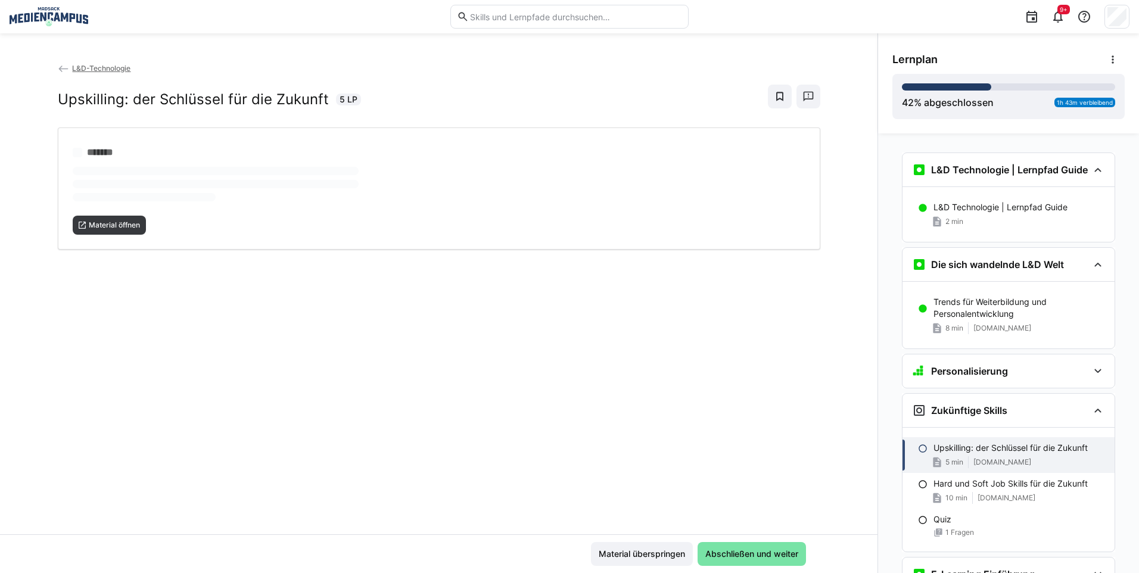
scroll to position [260, 0]
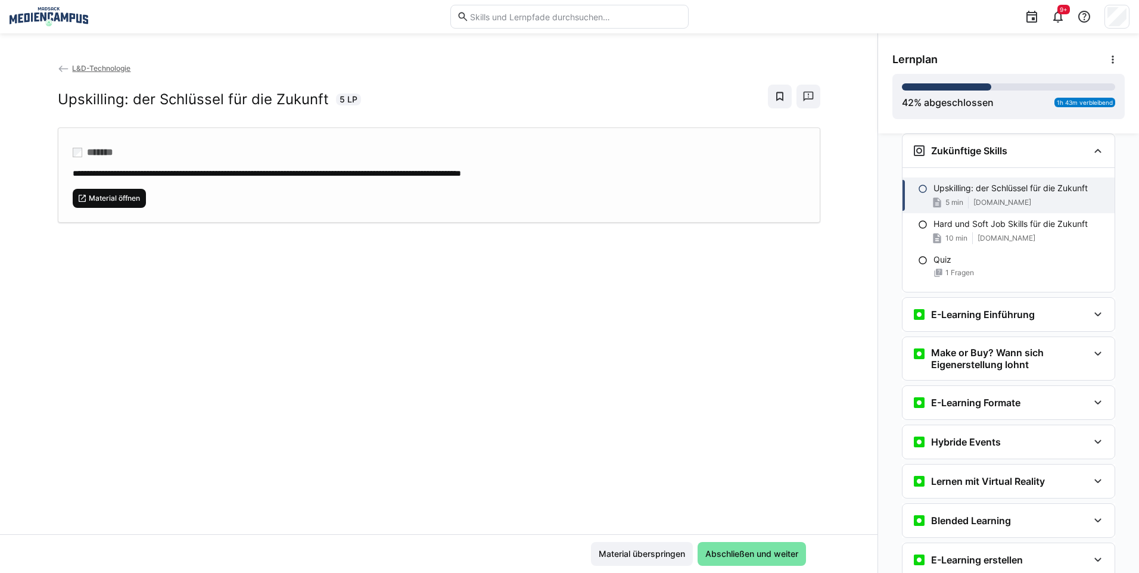
click at [111, 202] on span "Material öffnen" at bounding box center [115, 199] width 54 height 10
click at [703, 554] on span "Abschließen und weiter" at bounding box center [751, 554] width 96 height 12
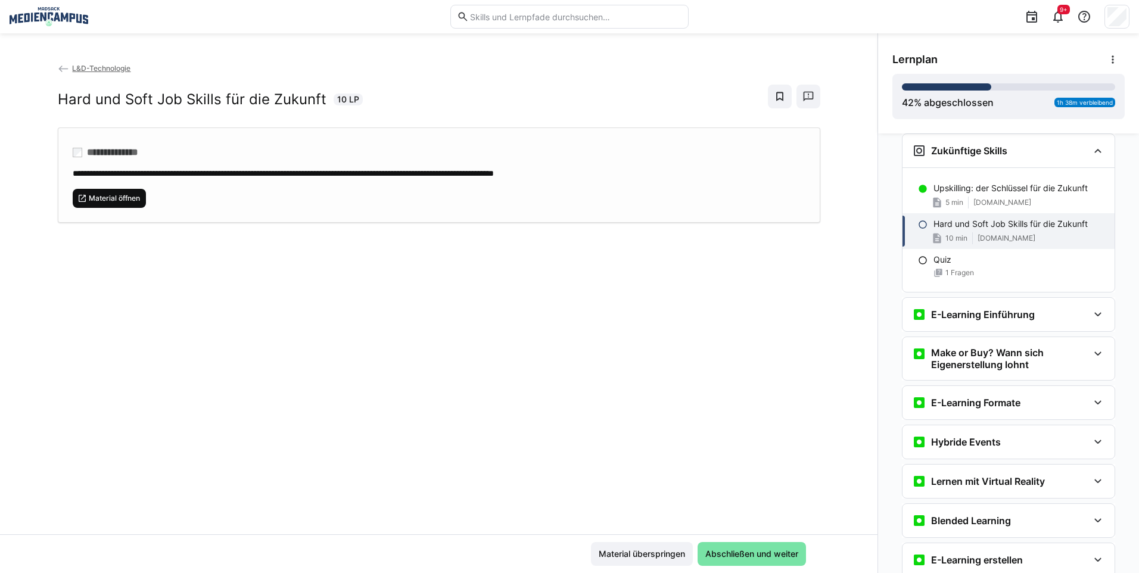
click at [99, 203] on span "Material öffnen" at bounding box center [110, 198] width 74 height 19
click at [730, 546] on span "Abschließen und weiter" at bounding box center [752, 554] width 108 height 24
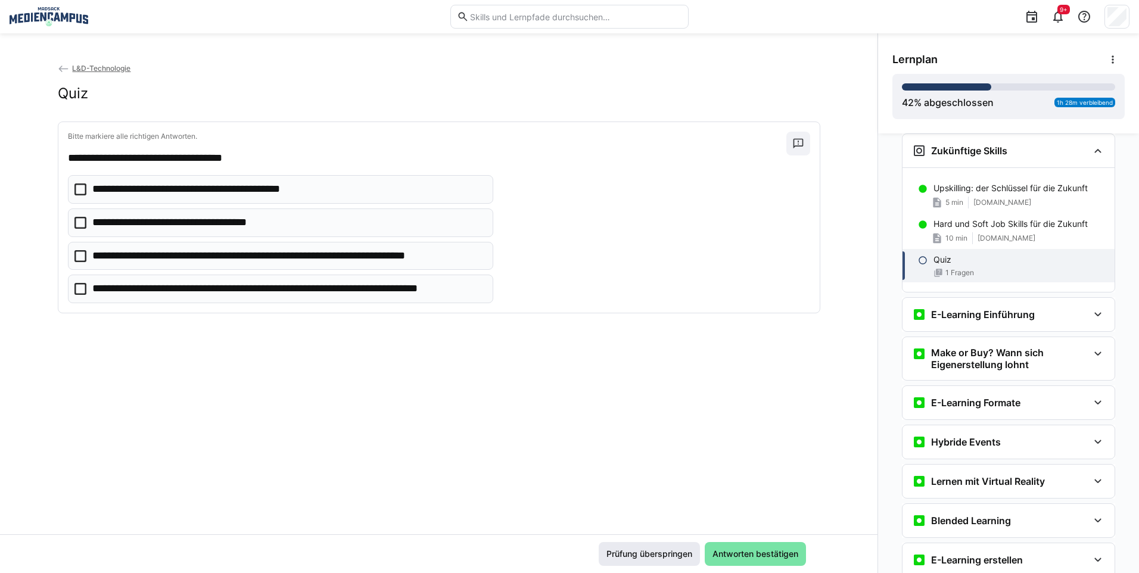
click at [656, 549] on span "Prüfung überspringen" at bounding box center [649, 554] width 89 height 12
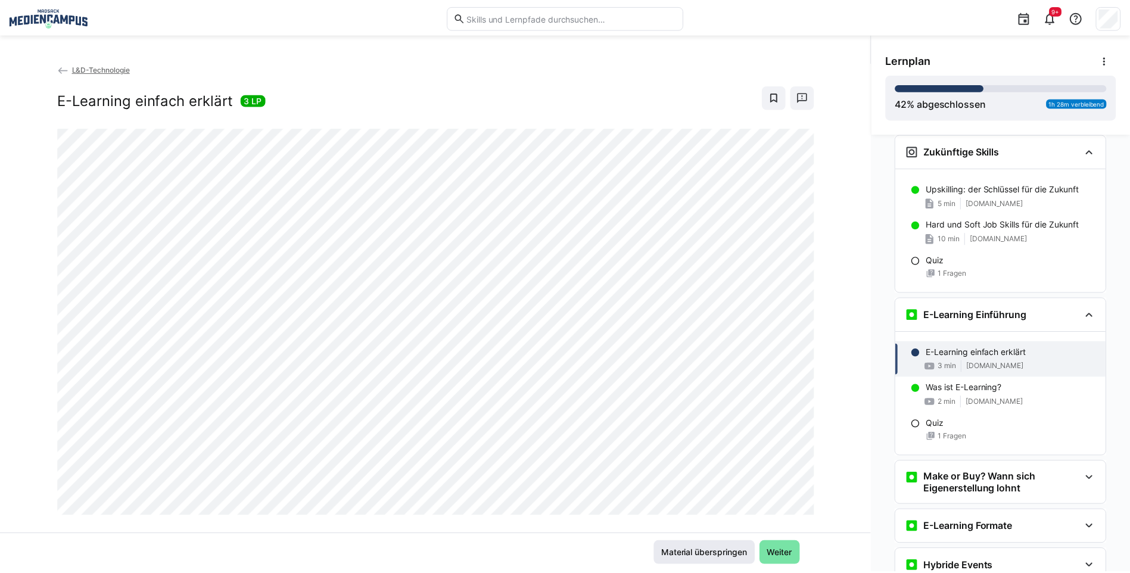
scroll to position [424, 0]
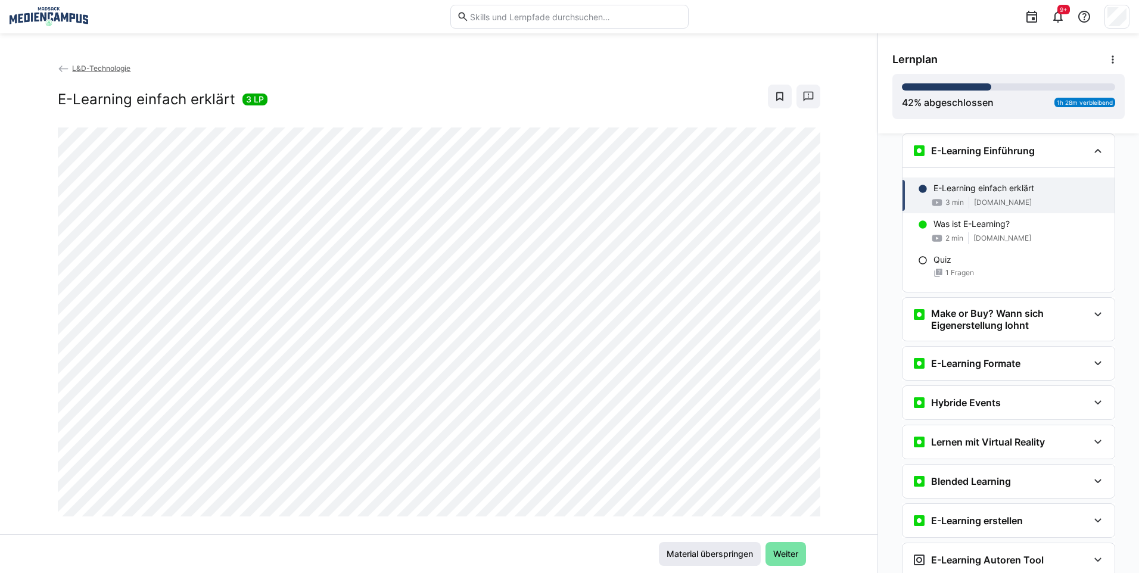
click at [736, 564] on span "Material überspringen" at bounding box center [710, 554] width 102 height 24
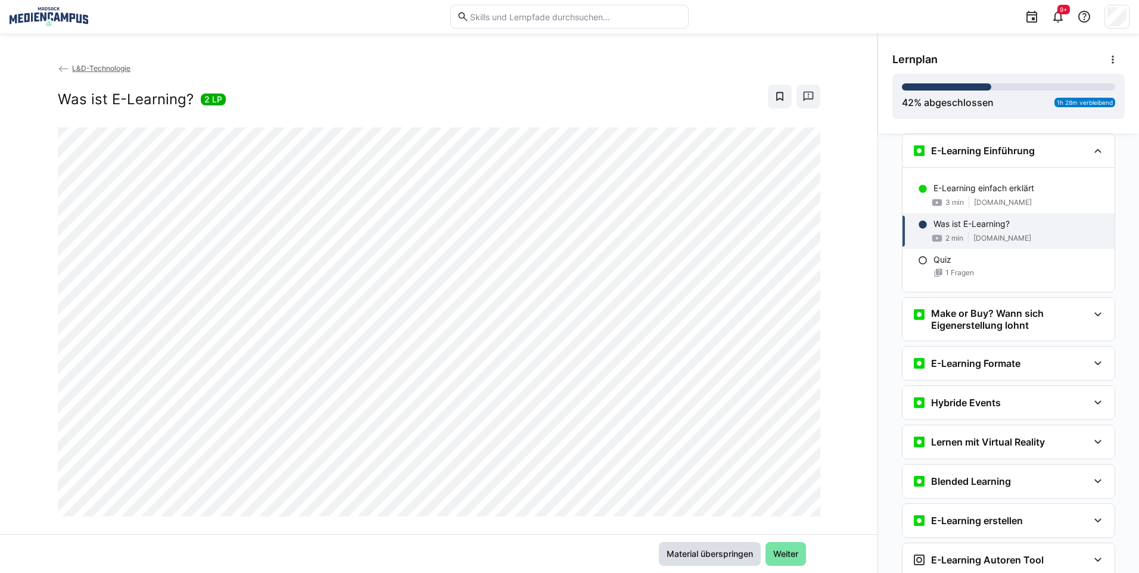
click at [707, 544] on span "Material überspringen" at bounding box center [710, 554] width 102 height 24
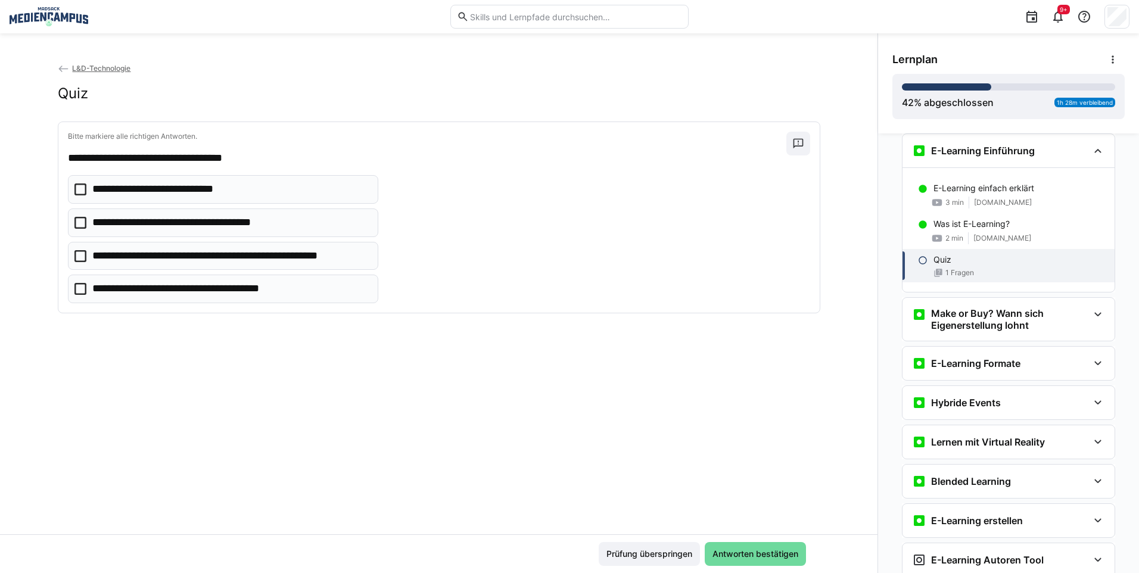
click at [708, 543] on span "Antworten bestätigen" at bounding box center [755, 554] width 101 height 24
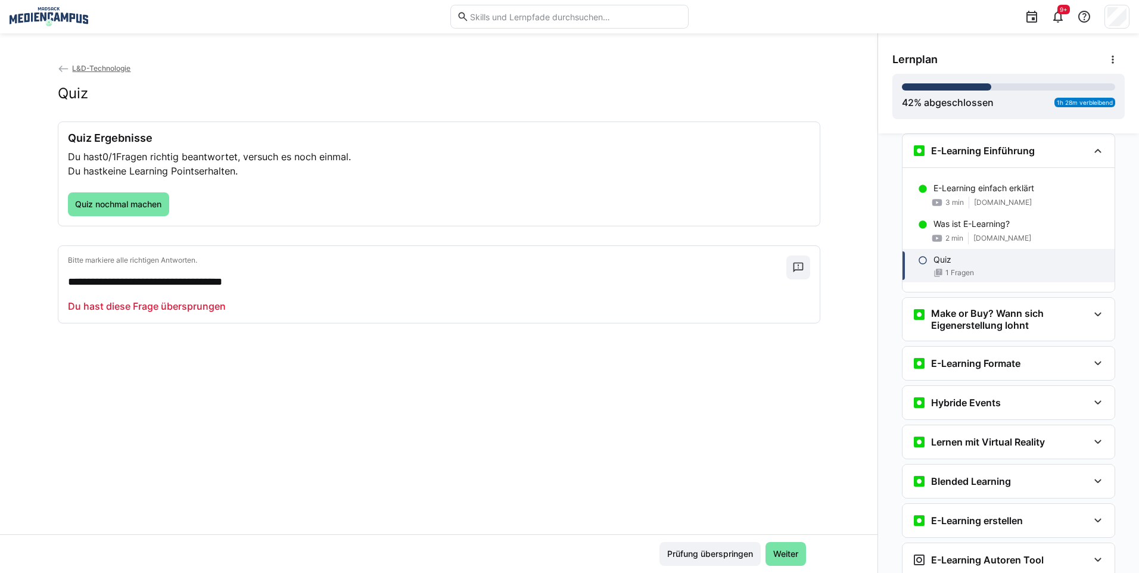
click at [83, 73] on app-back-navigation "L&D-Technologie" at bounding box center [439, 68] width 762 height 13
click at [94, 63] on app-back-navigation "L&D-Technologie" at bounding box center [439, 68] width 762 height 13
click at [91, 70] on span "L&D-Technologie" at bounding box center [101, 68] width 58 height 9
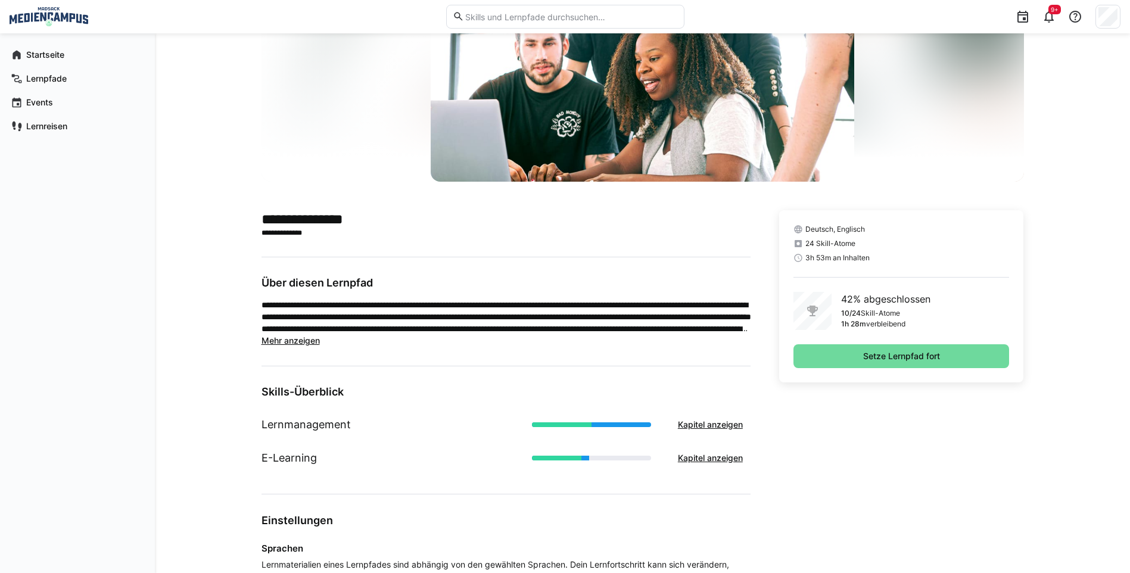
scroll to position [119, 0]
click at [873, 349] on span "Setze Lernpfad fort" at bounding box center [901, 356] width 216 height 24
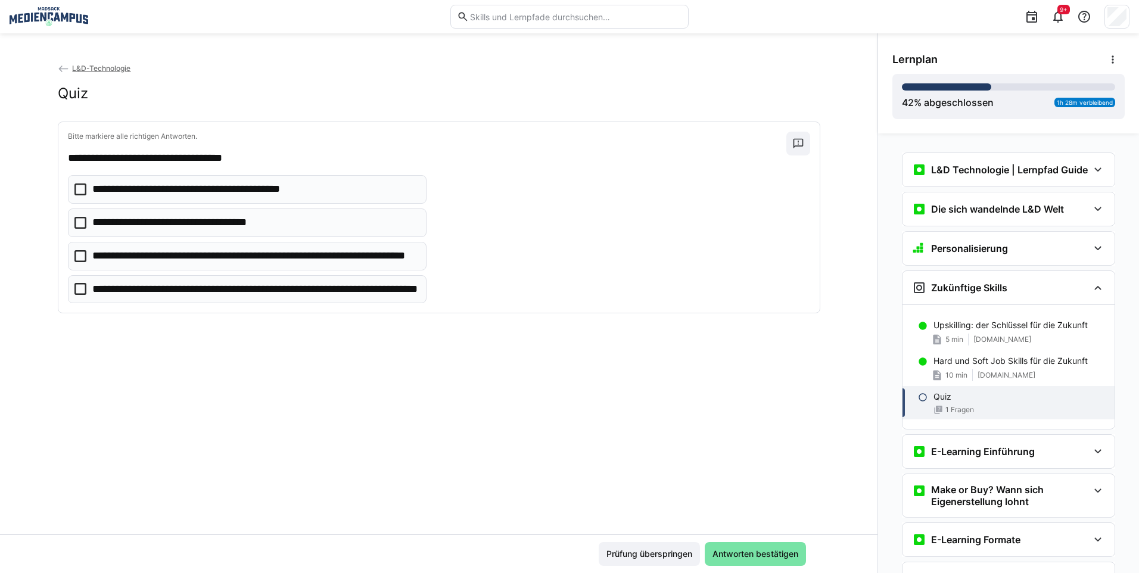
scroll to position [137, 0]
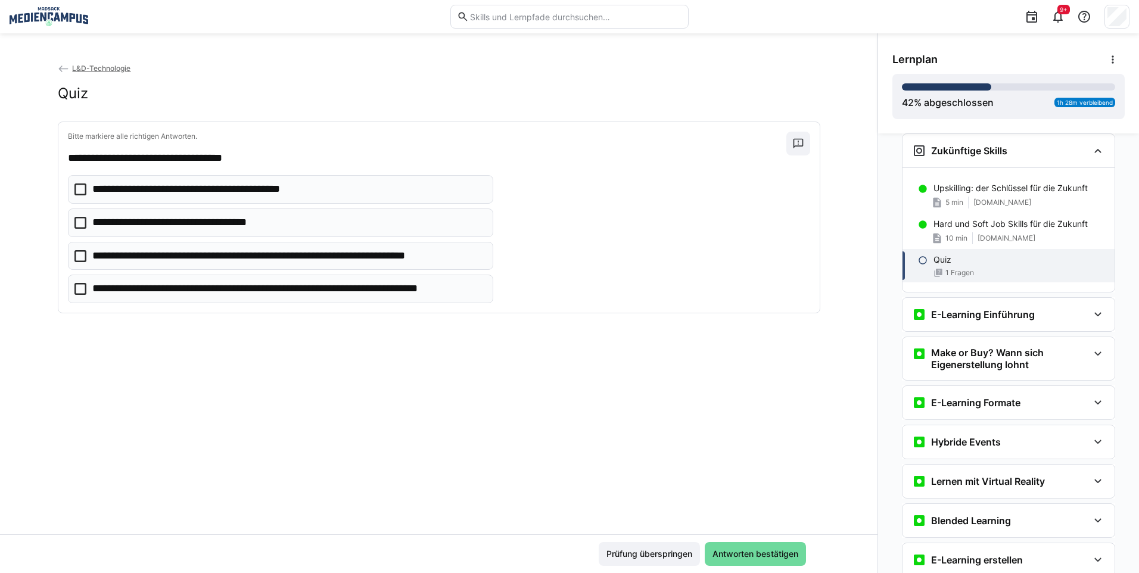
click at [777, 552] on span "Antworten bestätigen" at bounding box center [755, 554] width 89 height 12
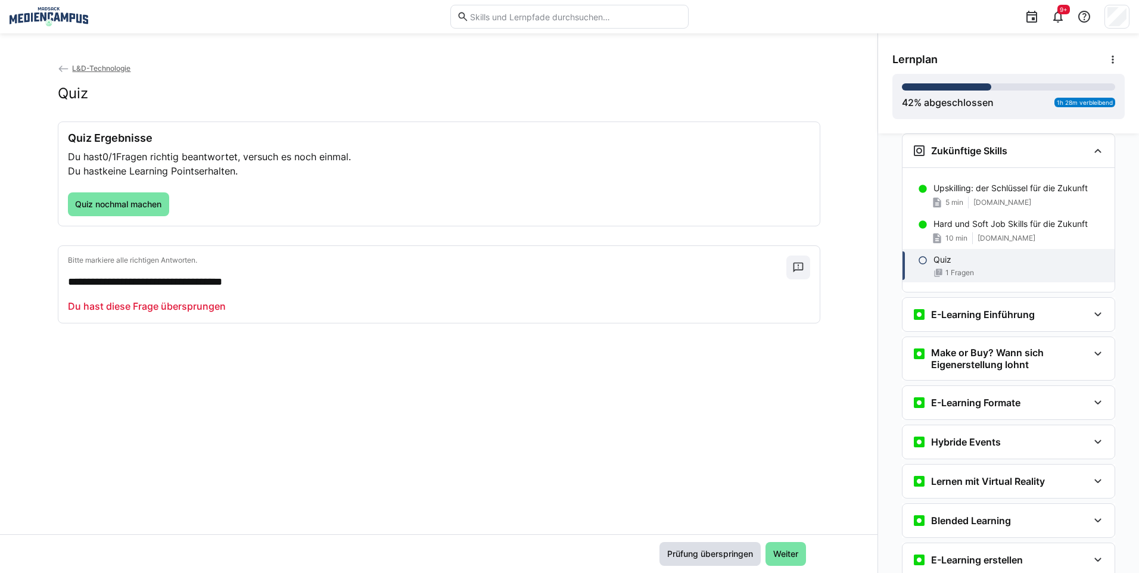
click at [683, 553] on span "Prüfung überspringen" at bounding box center [709, 554] width 89 height 12
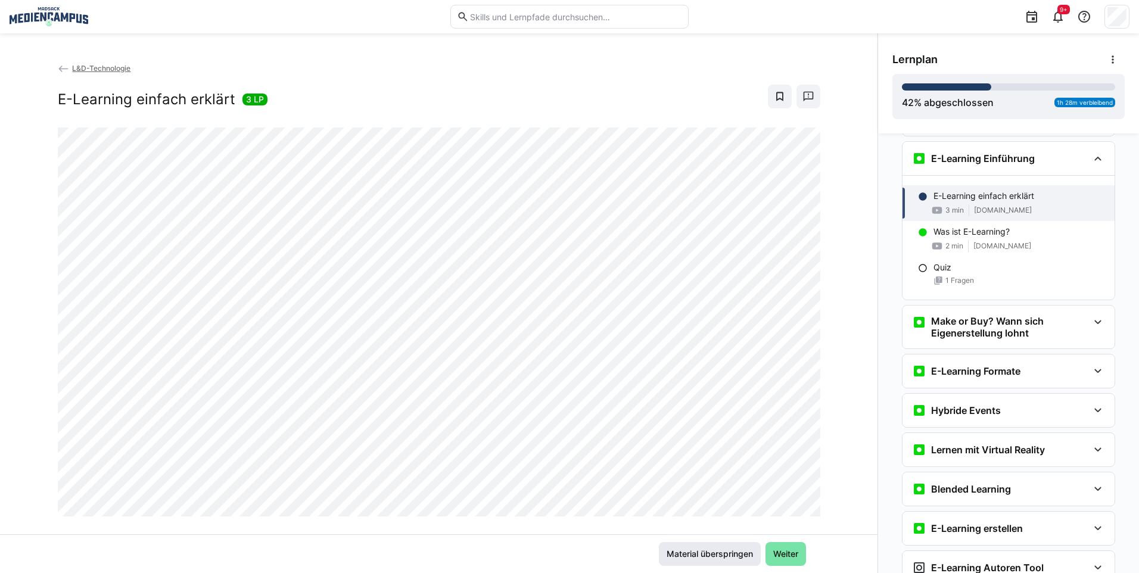
scroll to position [301, 0]
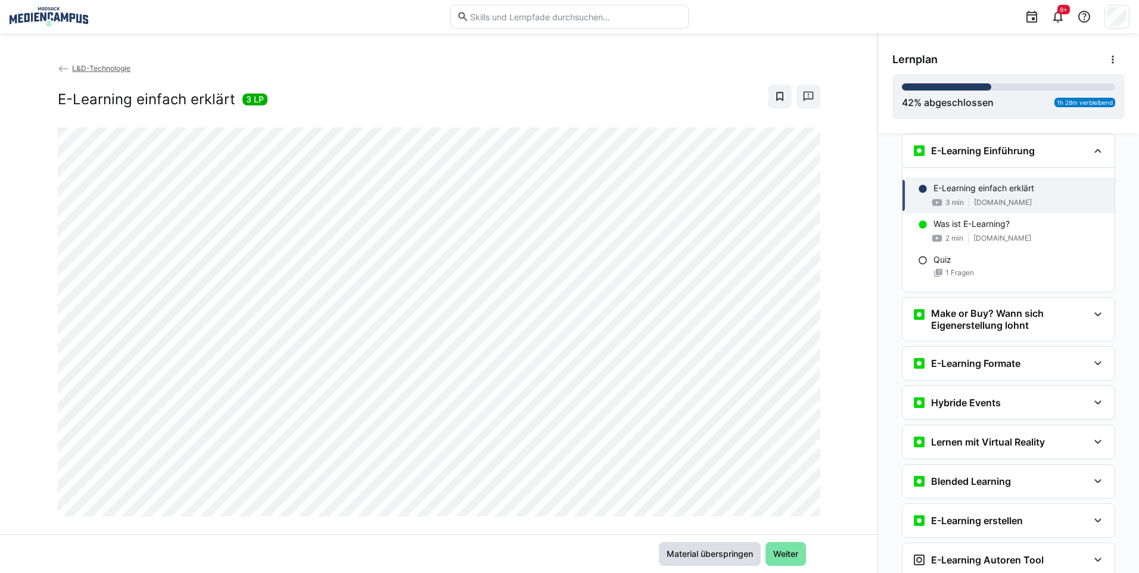
click at [715, 558] on span "Material überspringen" at bounding box center [710, 554] width 90 height 12
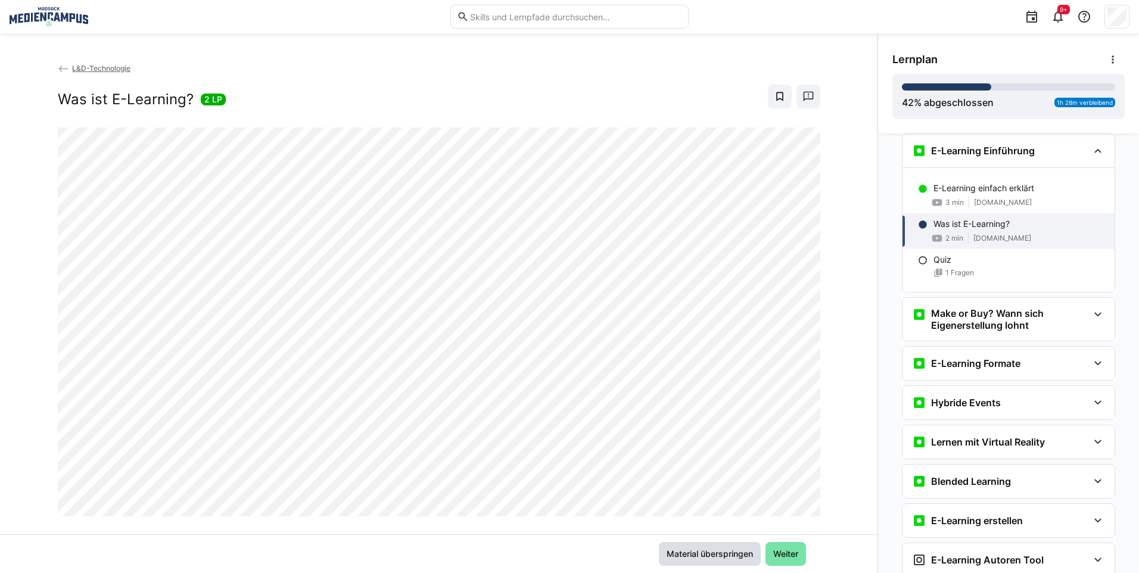
click at [720, 553] on span "Material überspringen" at bounding box center [710, 554] width 90 height 12
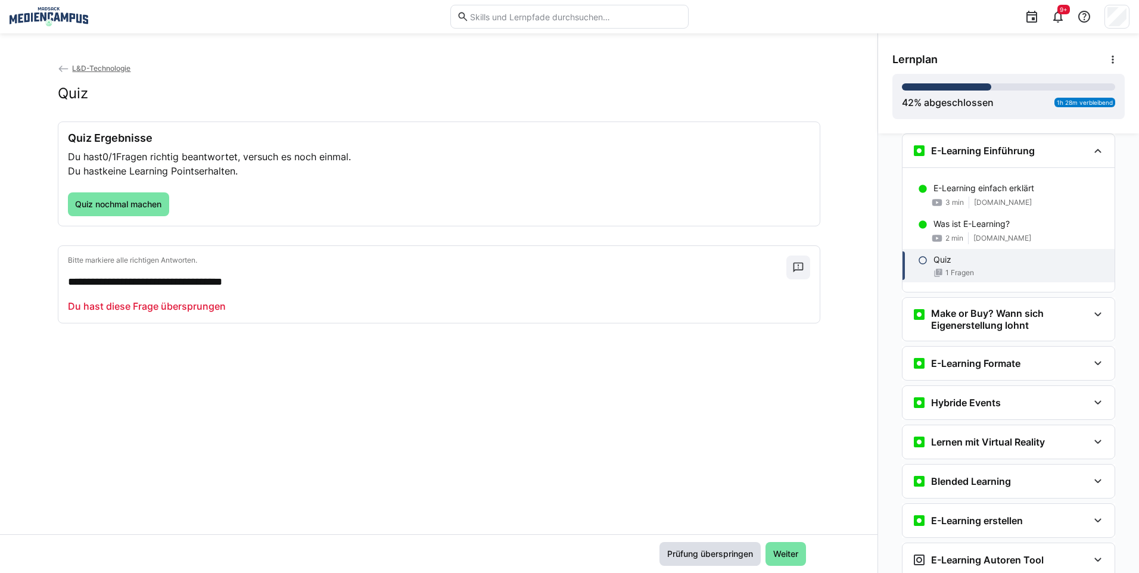
click at [724, 553] on span "Prüfung überspringen" at bounding box center [709, 554] width 89 height 12
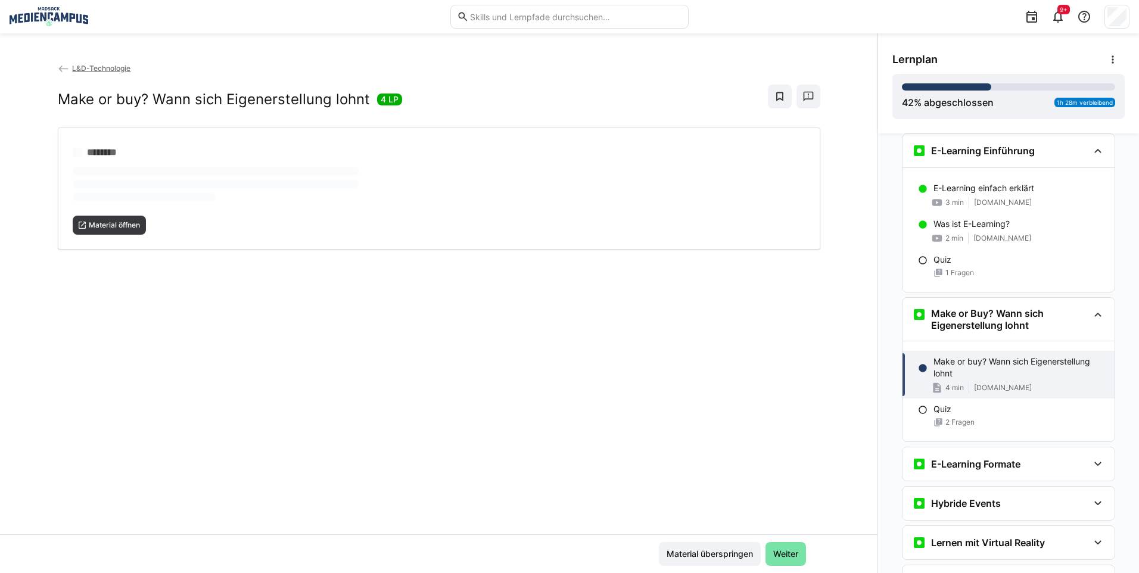
scroll to position [465, 0]
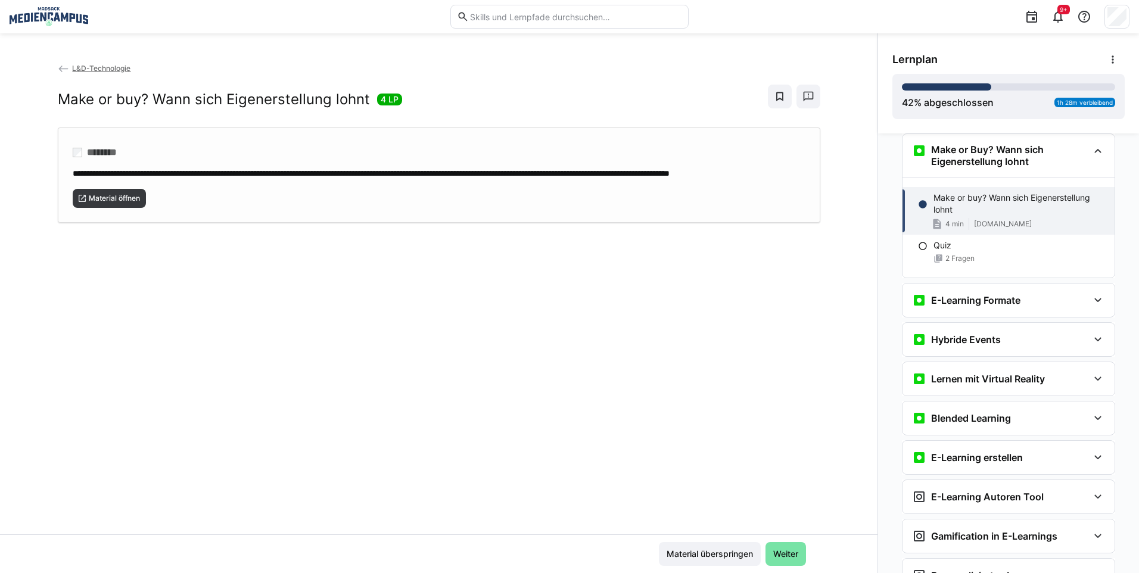
click at [120, 219] on div "**********" at bounding box center [439, 174] width 762 height 95
click at [668, 556] on span "Material überspringen" at bounding box center [710, 554] width 90 height 12
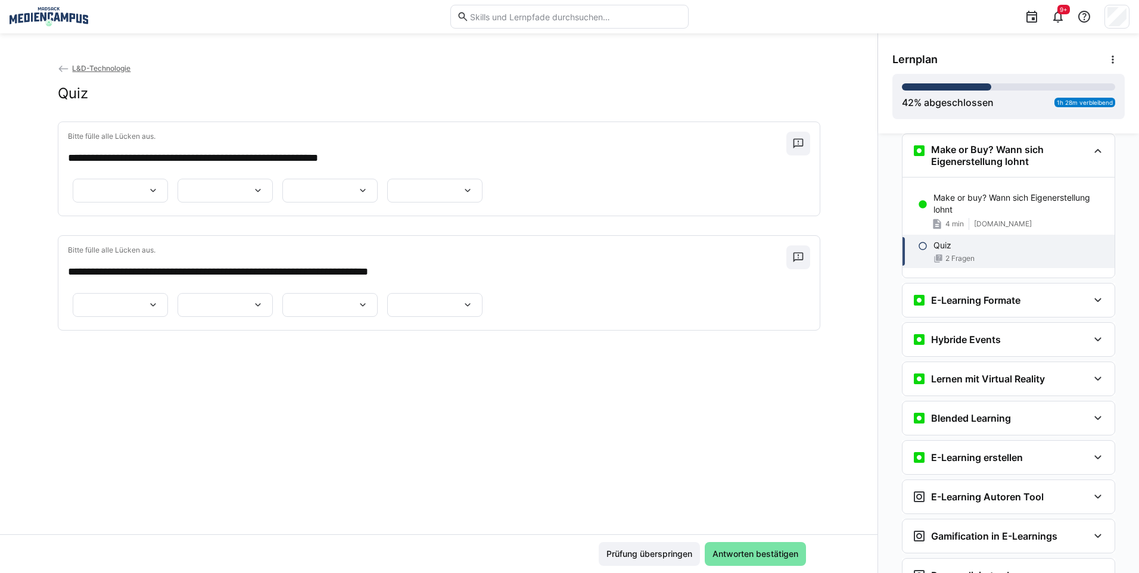
click at [114, 317] on div at bounding box center [120, 305] width 95 height 24
click at [108, 454] on p "*******" at bounding box center [92, 458] width 33 height 12
click at [273, 317] on div at bounding box center [225, 305] width 95 height 24
click at [378, 463] on span "******" at bounding box center [412, 454] width 95 height 25
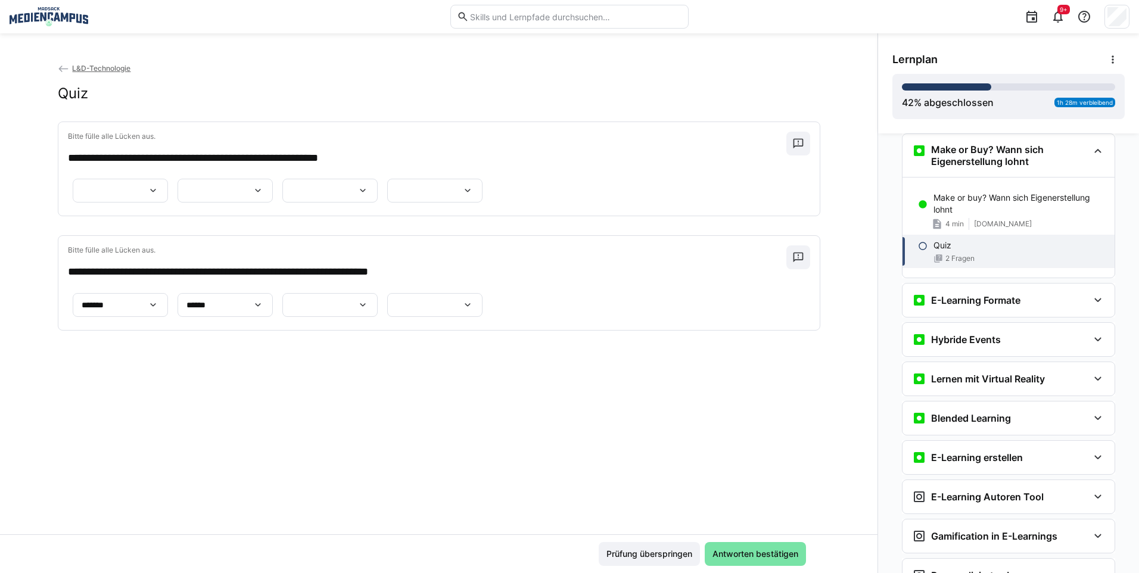
click at [357, 311] on eds-icon at bounding box center [363, 305] width 12 height 12
click at [207, 464] on span "*******" at bounding box center [186, 472] width 95 height 25
click at [462, 311] on eds-icon at bounding box center [468, 305] width 12 height 12
click at [119, 531] on span "******" at bounding box center [114, 540] width 95 height 25
click at [409, 203] on div at bounding box center [434, 191] width 95 height 24
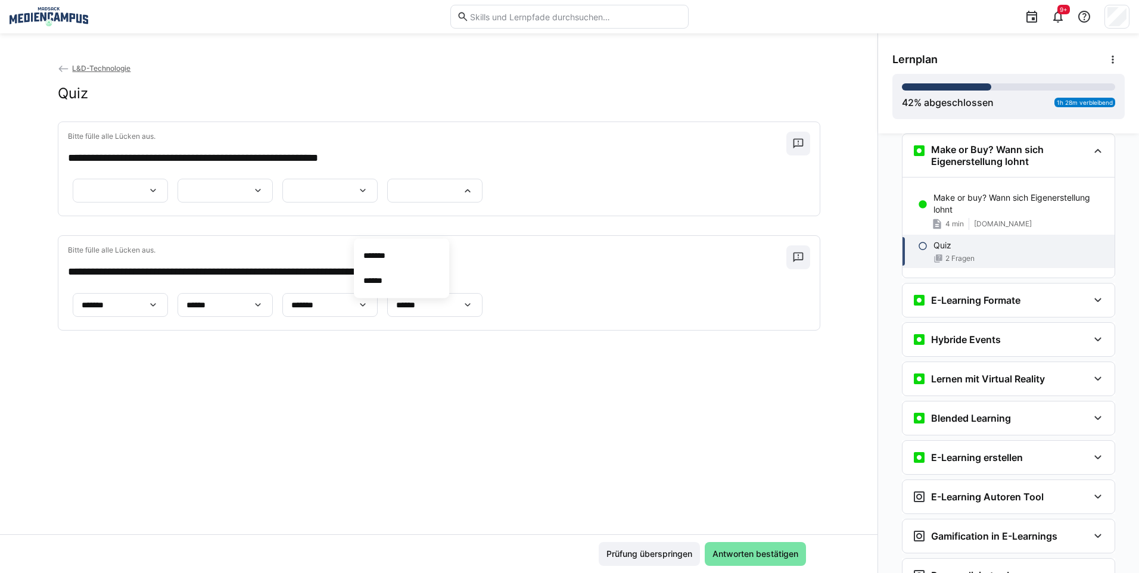
click at [310, 206] on app-question-sheet-container "******* ******" at bounding box center [277, 190] width 419 height 31
click at [387, 203] on div at bounding box center [434, 191] width 95 height 24
click at [382, 278] on p "******" at bounding box center [379, 281] width 32 height 12
click at [387, 203] on div "******" at bounding box center [434, 191] width 95 height 24
click at [487, 206] on app-question-sheet-container "****** ******* ******" at bounding box center [277, 190] width 419 height 31
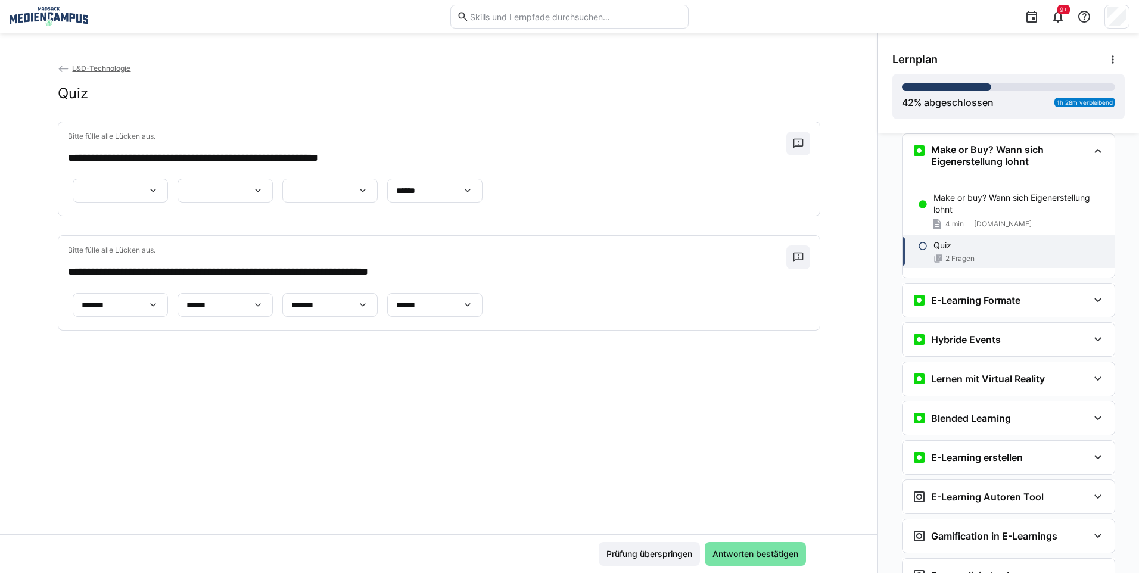
click at [378, 195] on div at bounding box center [329, 191] width 95 height 24
drag, startPoint x: 603, startPoint y: 227, endPoint x: 599, endPoint y: 260, distance: 33.7
click at [599, 260] on div "****** *******" at bounding box center [606, 237] width 95 height 60
click at [487, 206] on app-question-sheet-container "******" at bounding box center [277, 190] width 419 height 31
click at [378, 192] on div at bounding box center [329, 191] width 95 height 24
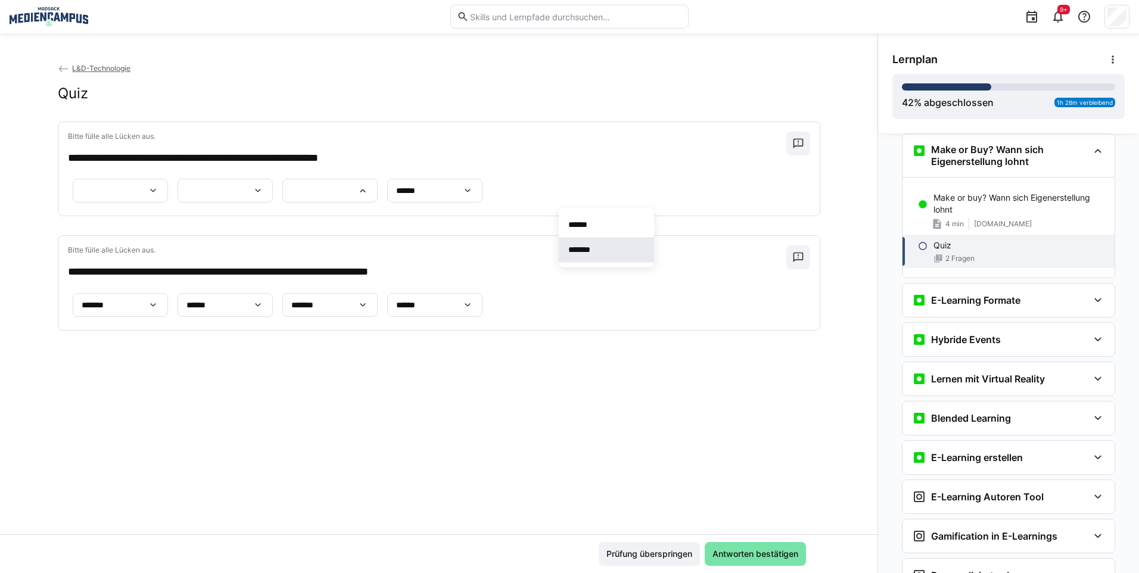
click at [581, 250] on p "*******" at bounding box center [584, 250] width 33 height 12
click at [273, 179] on div at bounding box center [225, 191] width 95 height 24
click at [413, 216] on p "******" at bounding box center [398, 219] width 32 height 12
click at [734, 175] on div "****** ******* ******" at bounding box center [439, 190] width 742 height 31
click at [718, 175] on div "****** ******* ******" at bounding box center [439, 190] width 742 height 31
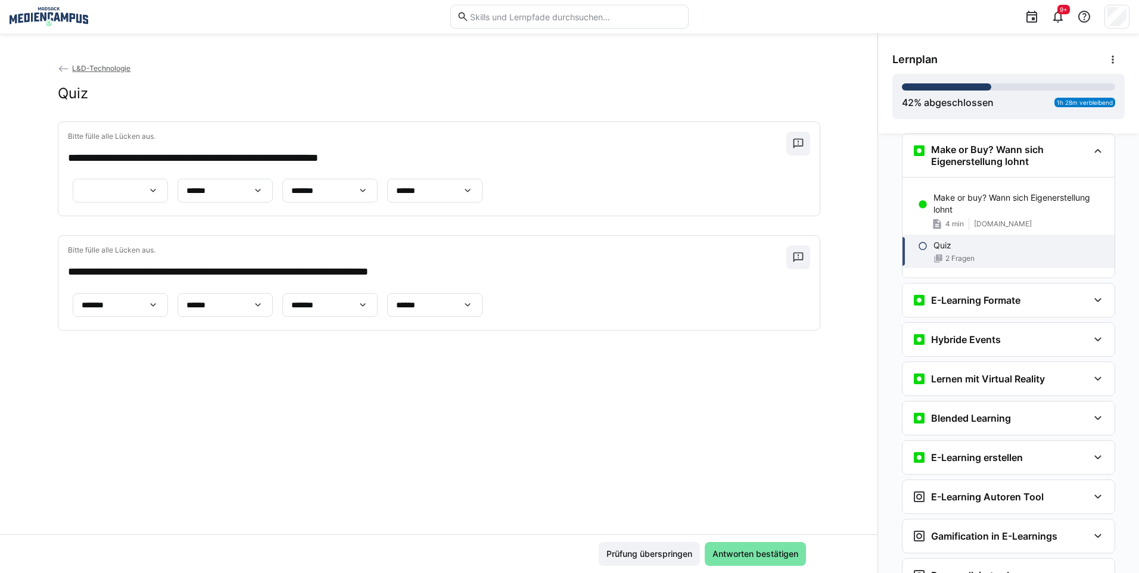
click at [168, 179] on div at bounding box center [120, 191] width 95 height 24
drag, startPoint x: 673, startPoint y: 158, endPoint x: 696, endPoint y: 274, distance: 117.9
click at [673, 159] on span "*******" at bounding box center [665, 162] width 95 height 25
click at [711, 558] on span "Antworten bestätigen" at bounding box center [755, 554] width 89 height 12
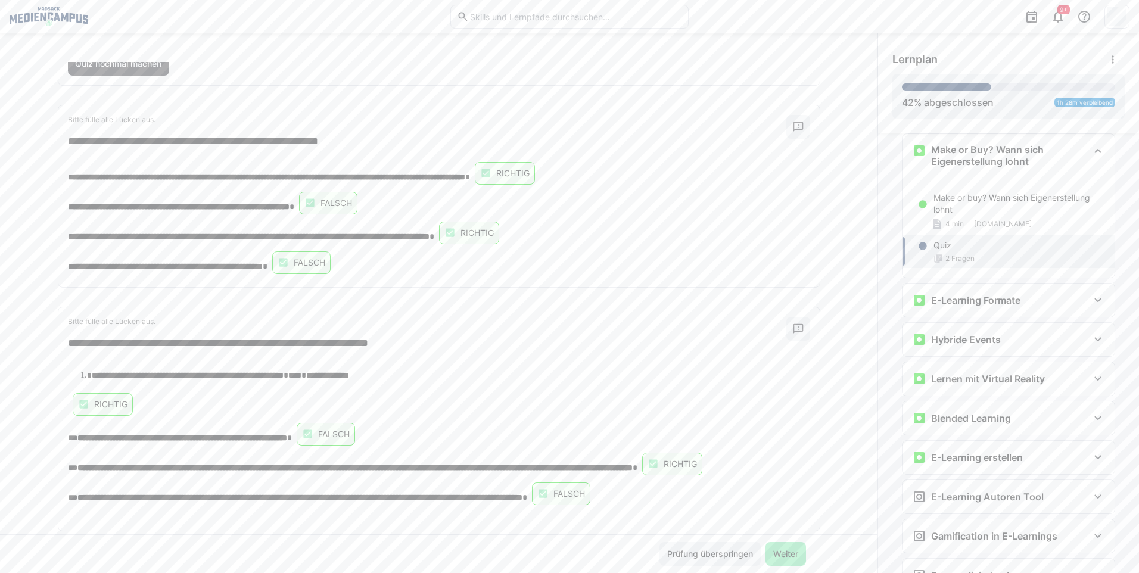
scroll to position [178, 0]
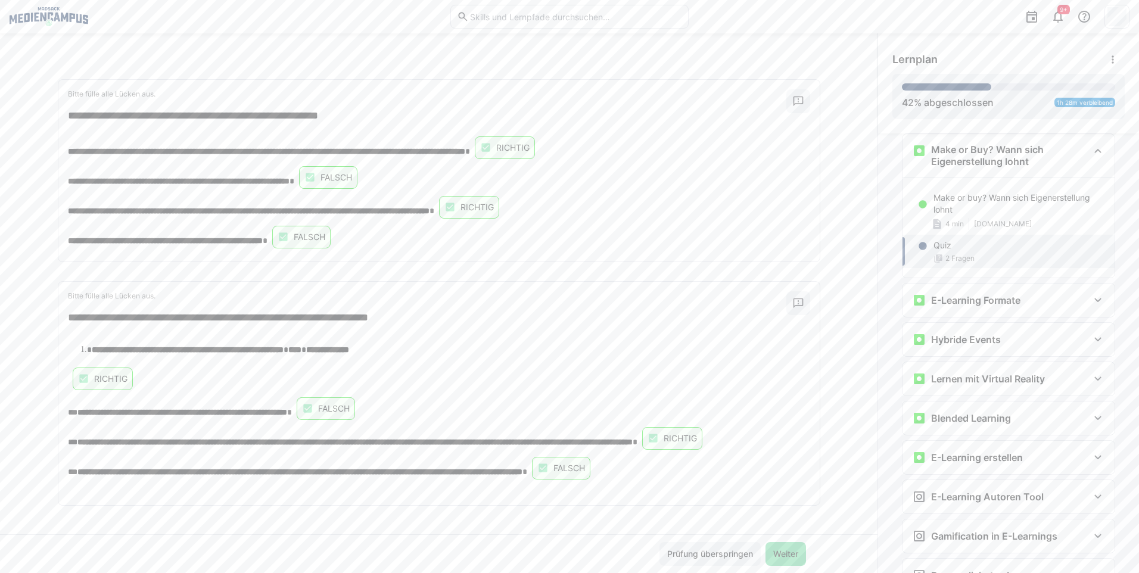
drag, startPoint x: 769, startPoint y: 547, endPoint x: 665, endPoint y: 533, distance: 105.3
click at [665, 533] on app-classroom-main-layout "**********" at bounding box center [438, 317] width 877 height 511
click at [676, 562] on span "Prüfung überspringen" at bounding box center [709, 554] width 101 height 24
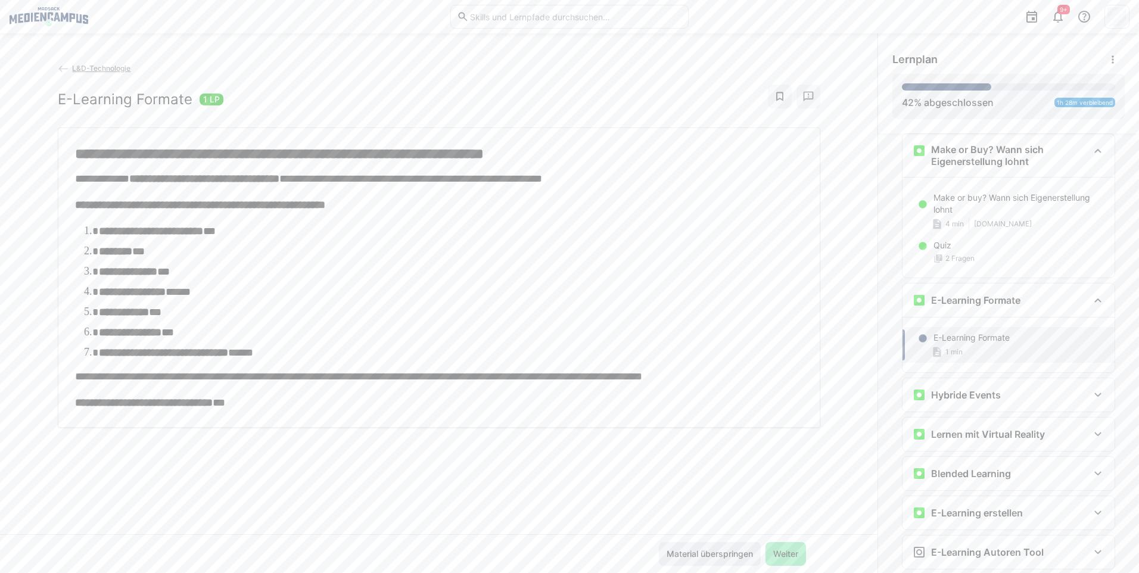
scroll to position [614, 0]
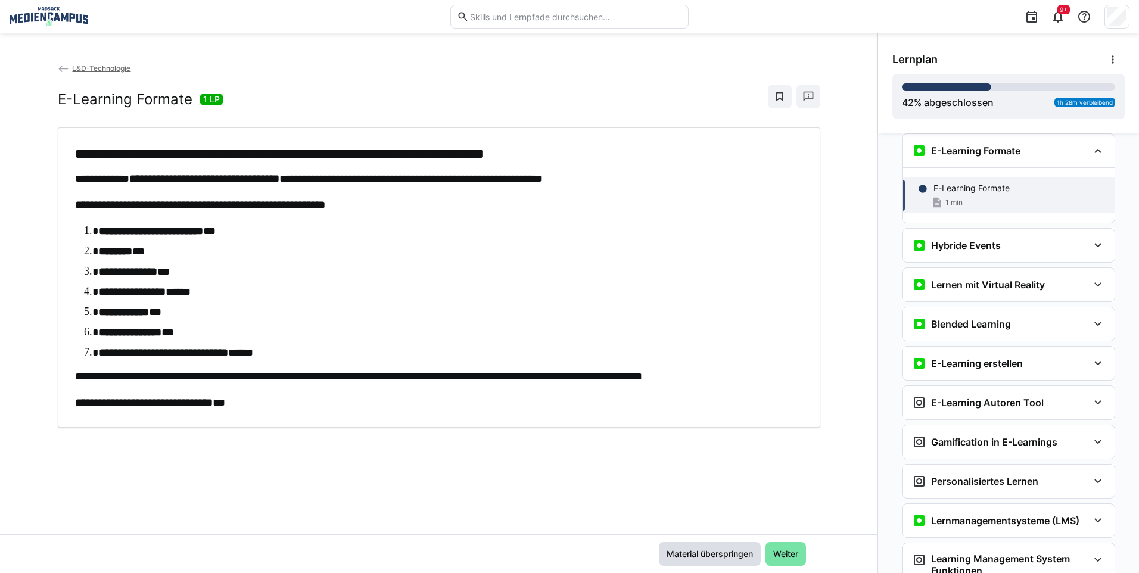
click at [702, 548] on span "Material überspringen" at bounding box center [710, 554] width 90 height 12
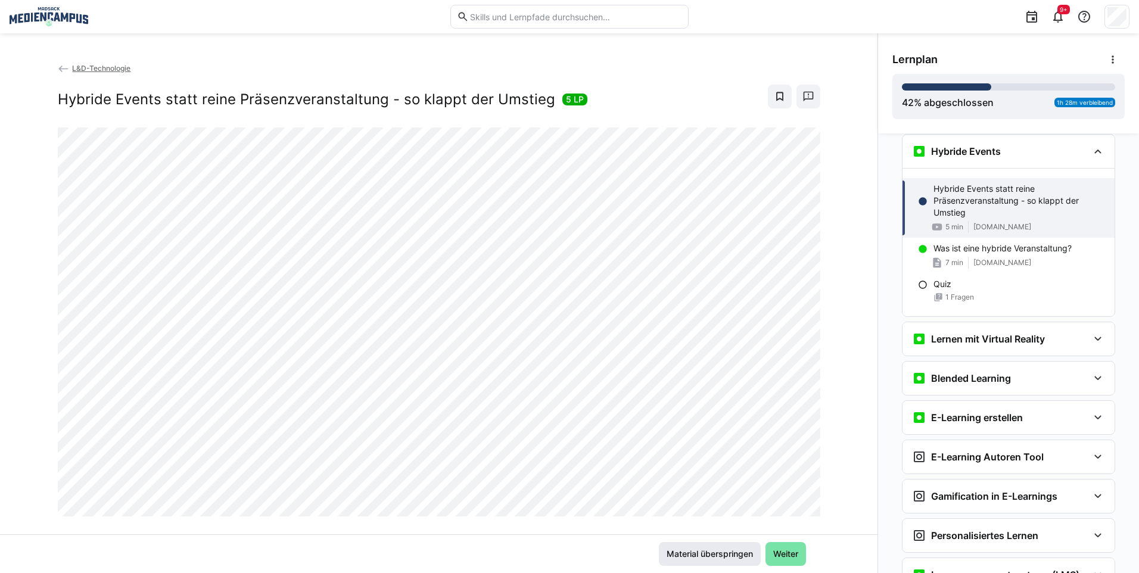
scroll to position [709, 0]
click at [699, 553] on span "Material überspringen" at bounding box center [710, 554] width 90 height 12
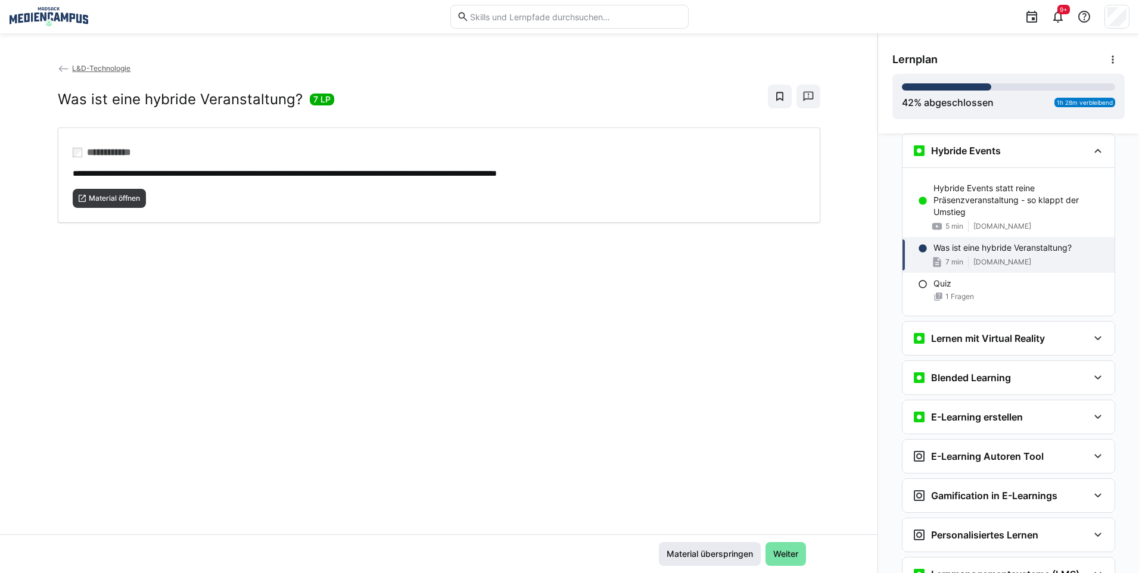
click at [699, 553] on span "Material überspringen" at bounding box center [710, 554] width 90 height 12
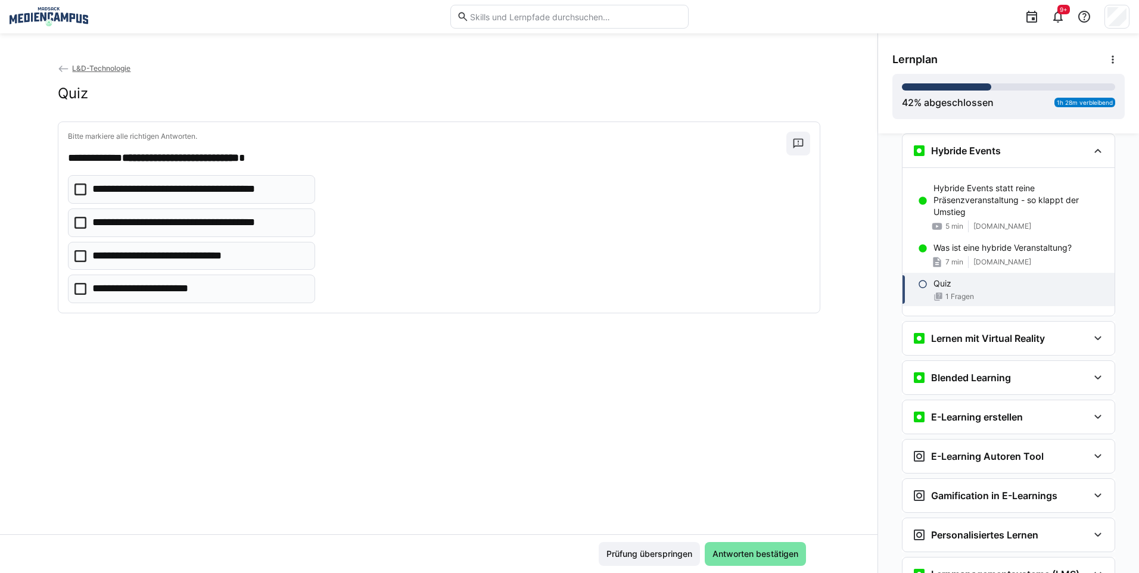
click at [699, 553] on div "Prüfung überspringen Antworten bestätigen" at bounding box center [702, 554] width 207 height 24
click at [713, 555] on span "Antworten bestätigen" at bounding box center [755, 554] width 89 height 12
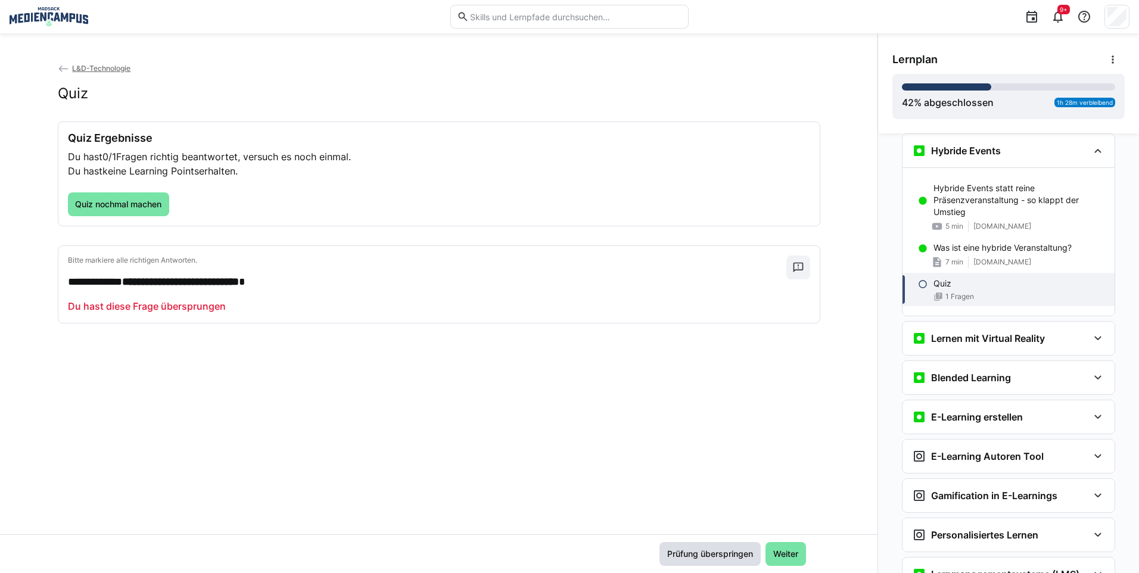
click at [673, 556] on span "Prüfung überspringen" at bounding box center [709, 554] width 89 height 12
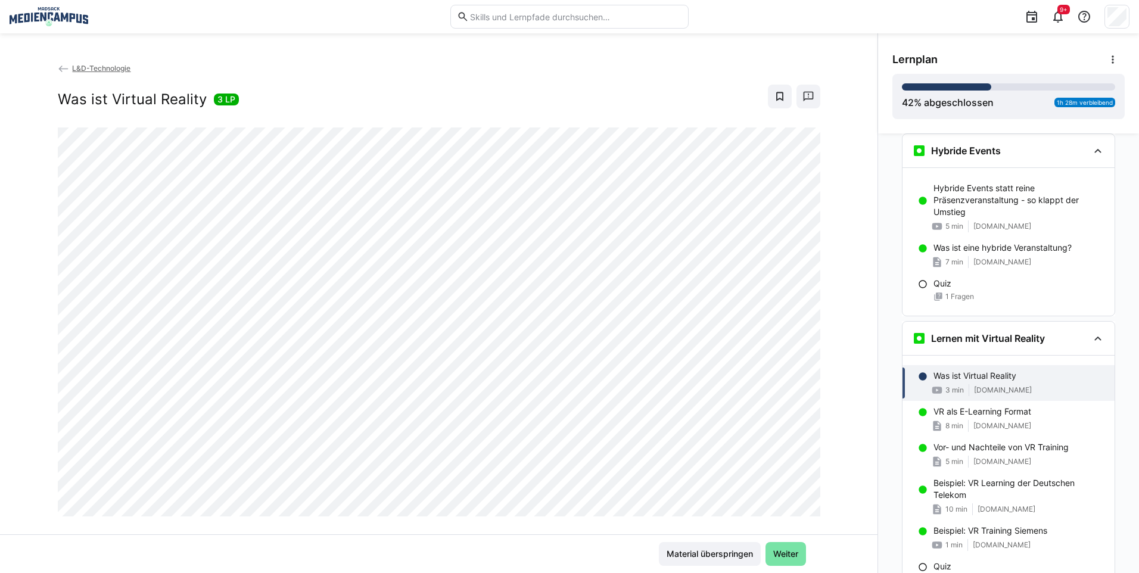
scroll to position [896, 0]
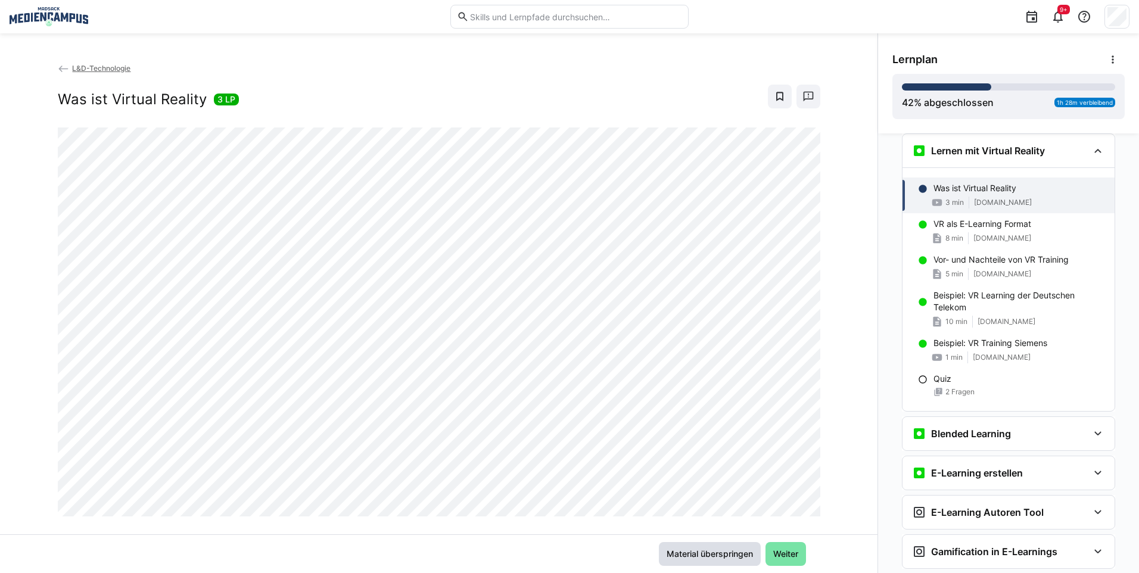
click at [680, 556] on span "Material überspringen" at bounding box center [710, 554] width 90 height 12
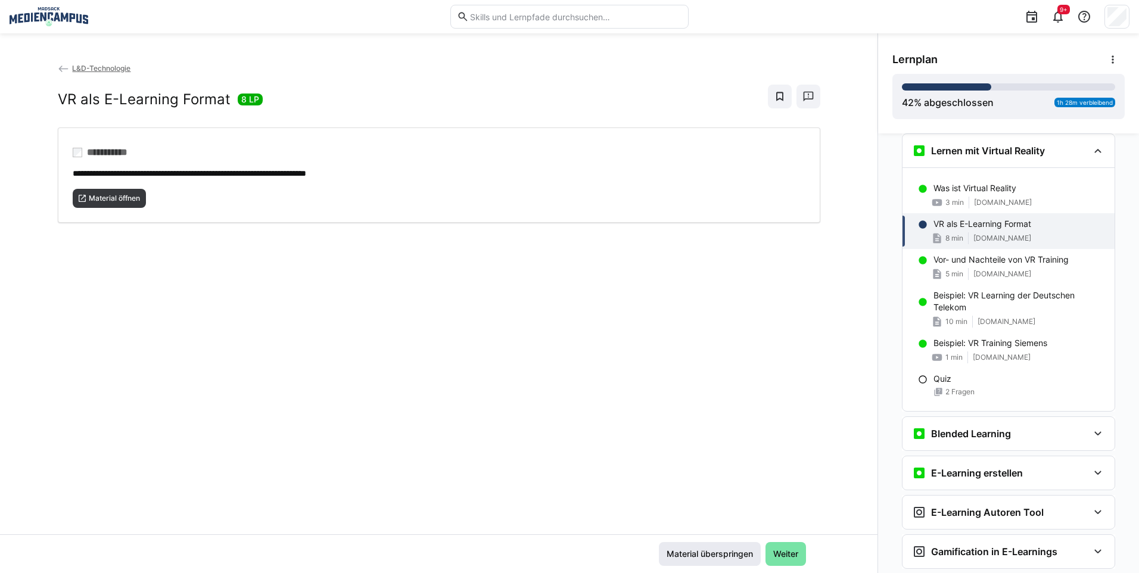
click at [680, 556] on span "Material überspringen" at bounding box center [710, 554] width 90 height 12
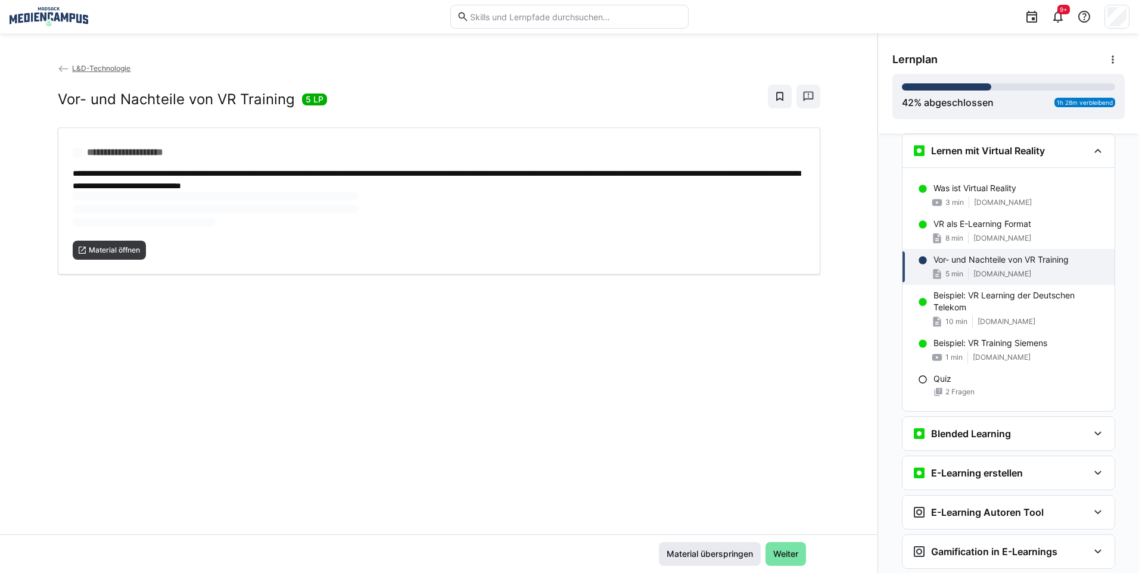
click at [680, 555] on span "Material überspringen" at bounding box center [710, 554] width 90 height 12
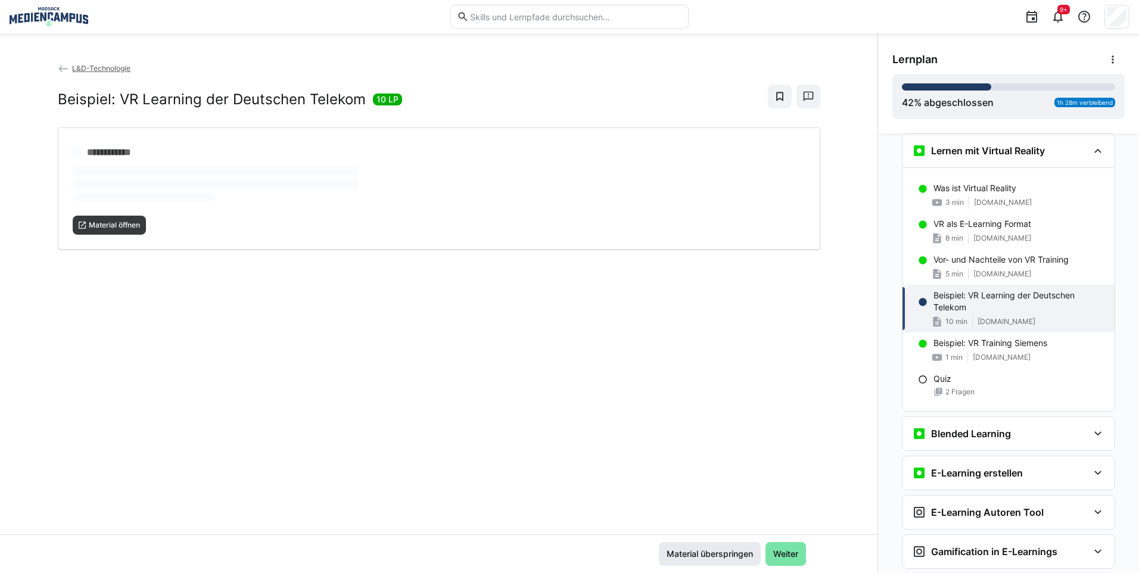
click at [680, 555] on span "Material überspringen" at bounding box center [710, 554] width 90 height 12
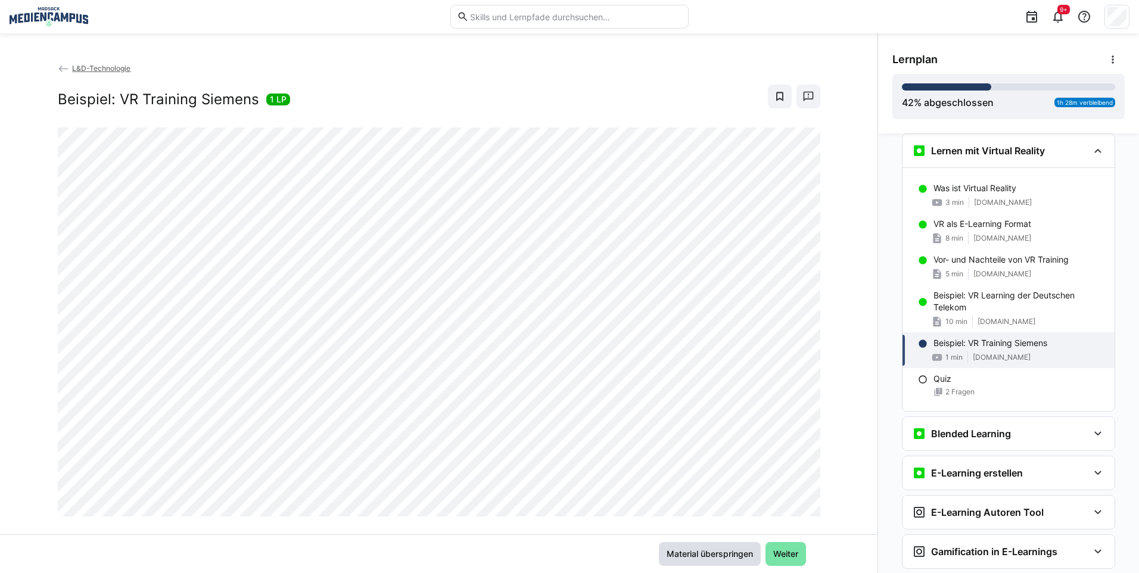
click at [680, 555] on span "Material überspringen" at bounding box center [710, 554] width 90 height 12
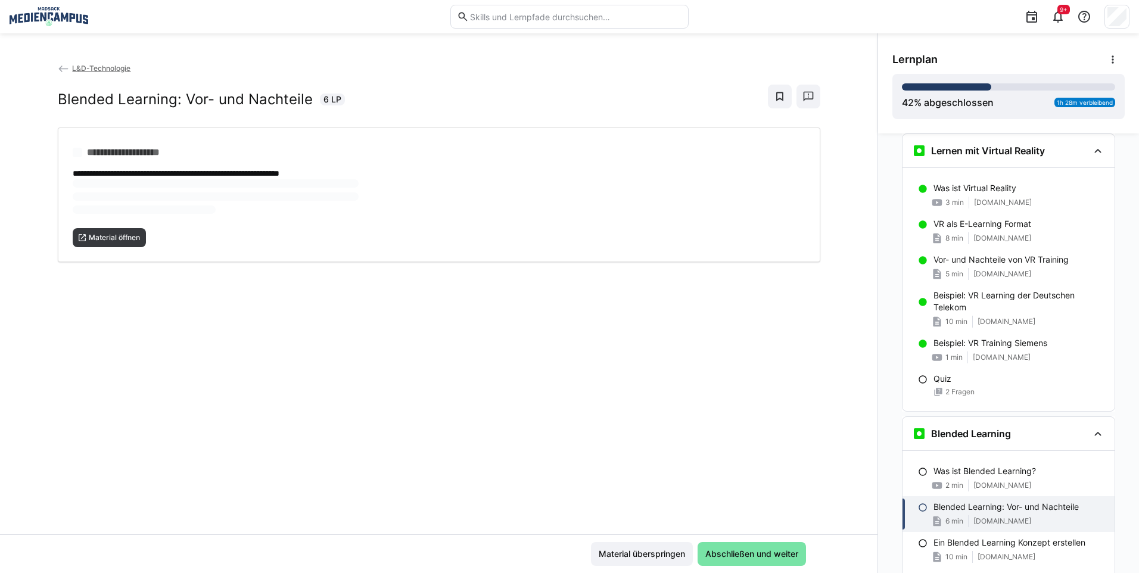
click at [680, 555] on span "Material überspringen" at bounding box center [642, 554] width 90 height 12
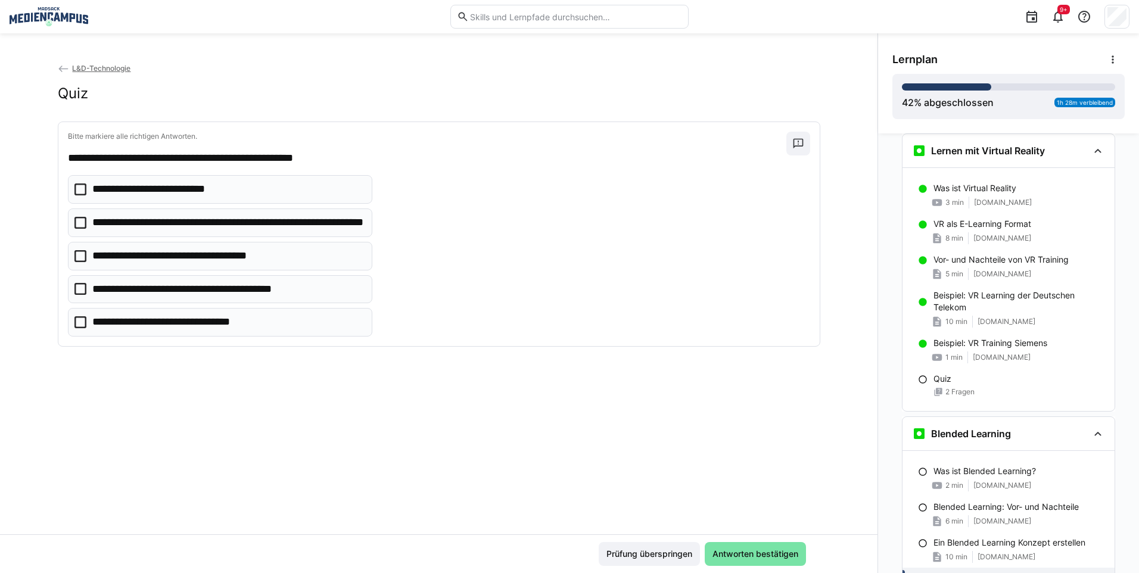
scroll to position [1179, 0]
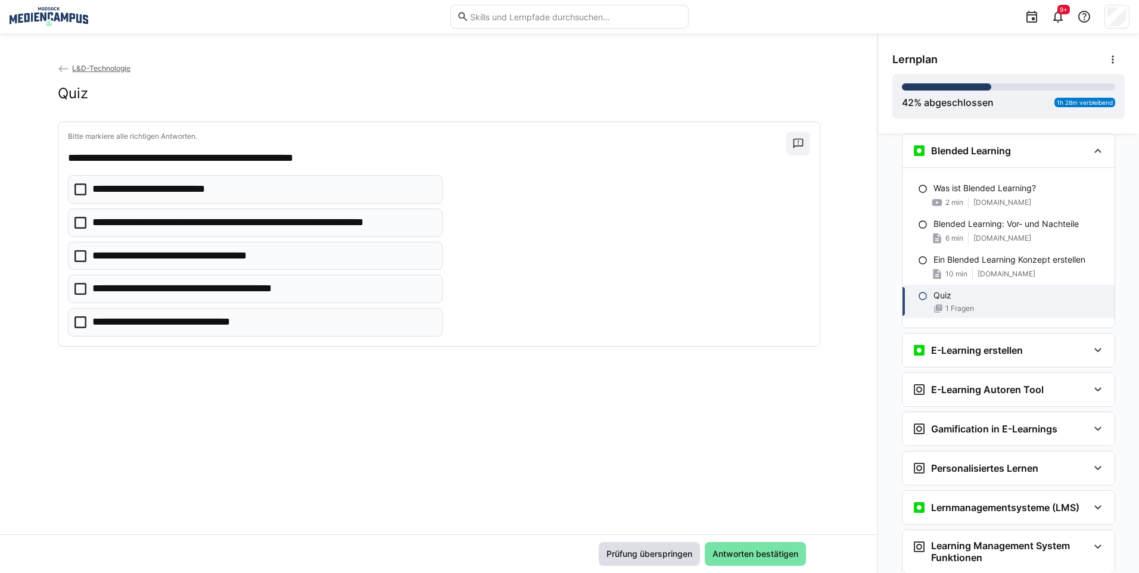
click at [680, 555] on span "Prüfung überspringen" at bounding box center [649, 554] width 89 height 12
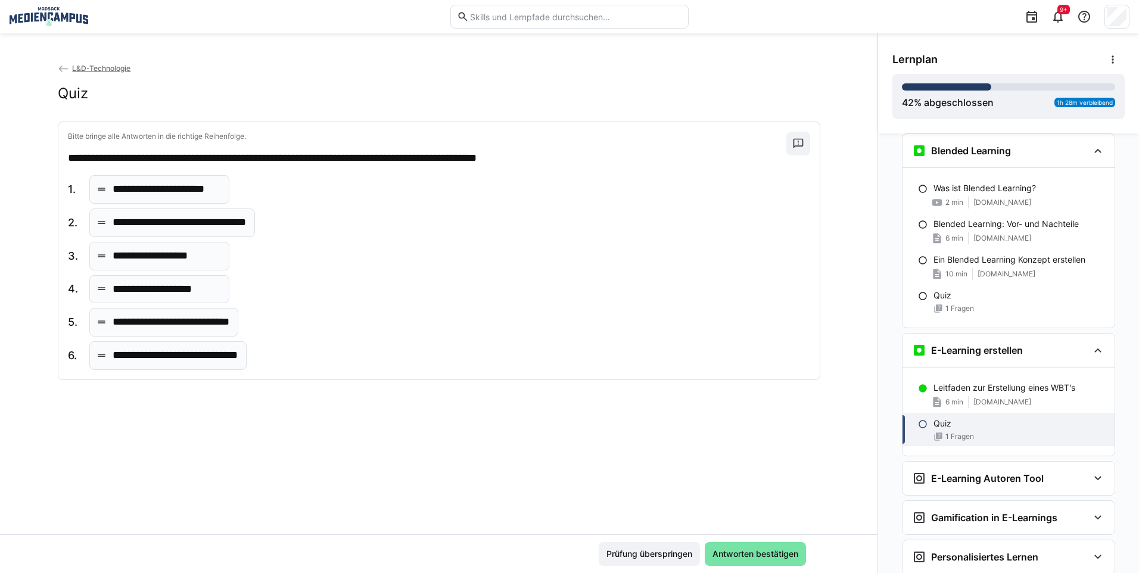
click at [680, 555] on span "Prüfung überspringen" at bounding box center [649, 554] width 89 height 12
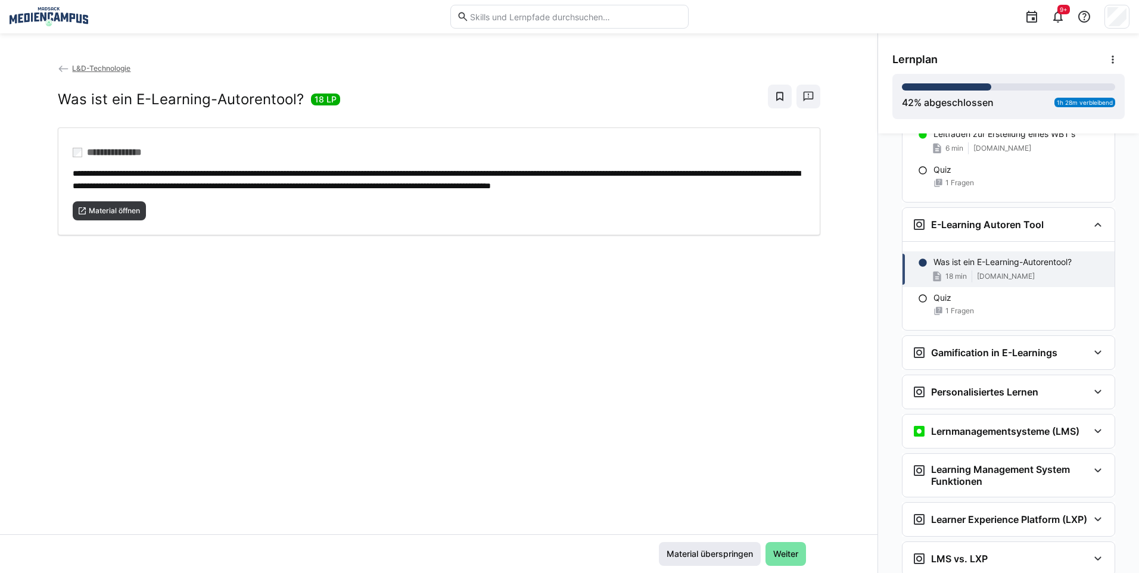
click at [681, 554] on span "Material überspringen" at bounding box center [710, 554] width 90 height 12
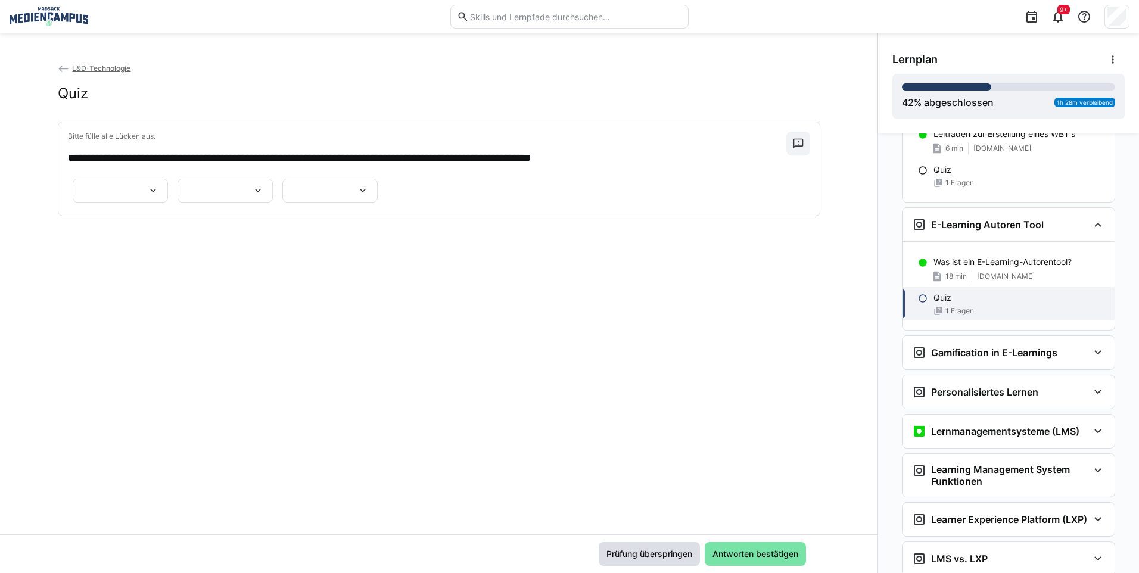
click at [681, 554] on span "Prüfung überspringen" at bounding box center [649, 554] width 89 height 12
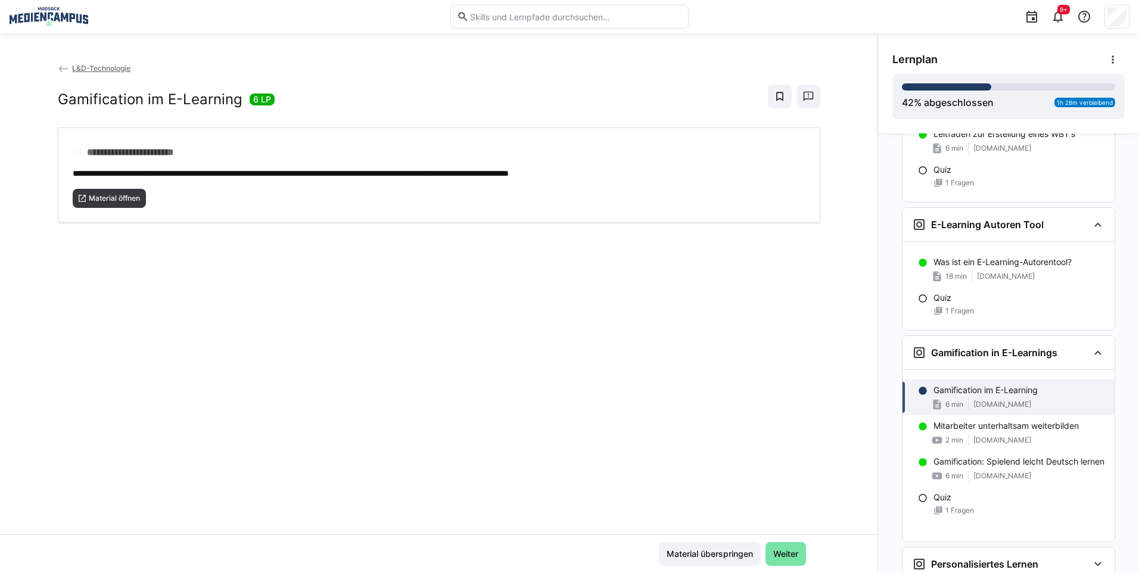
scroll to position [1522, 0]
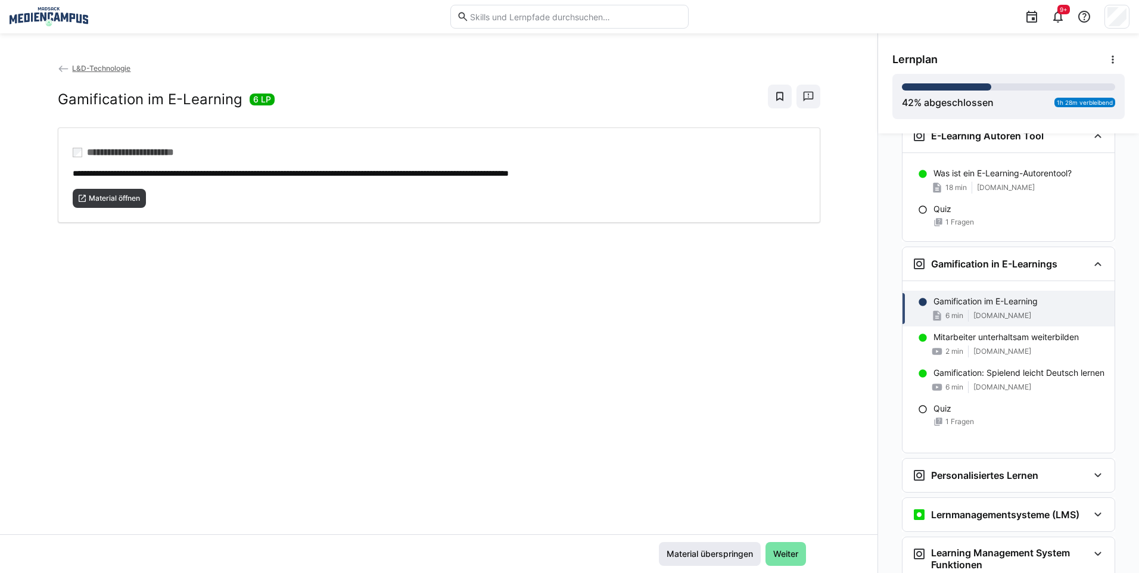
click at [693, 550] on span "Material überspringen" at bounding box center [710, 554] width 90 height 12
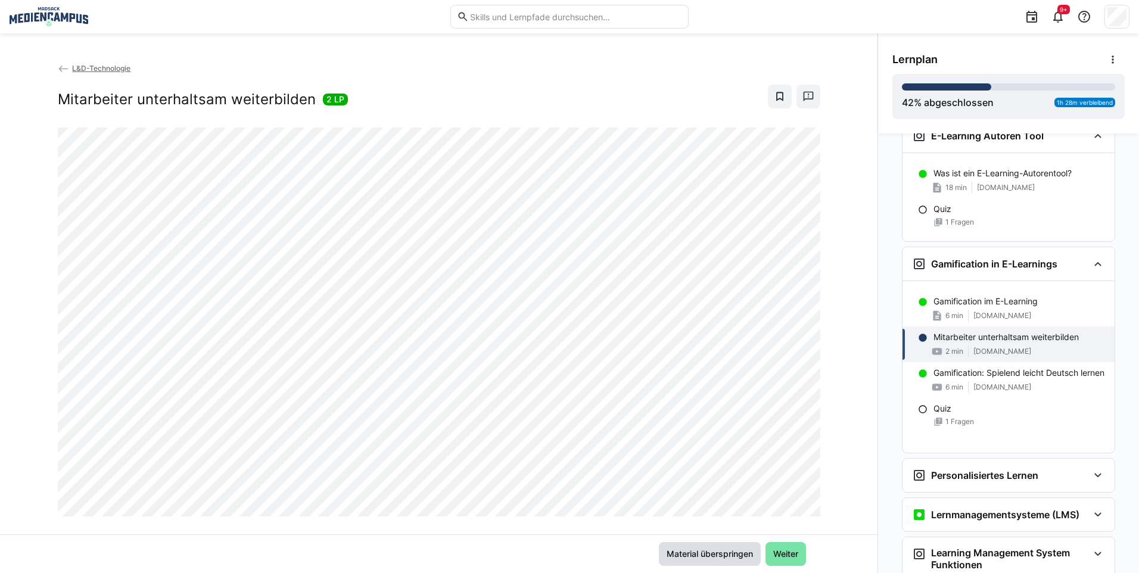
click at [696, 553] on span "Material überspringen" at bounding box center [710, 554] width 90 height 12
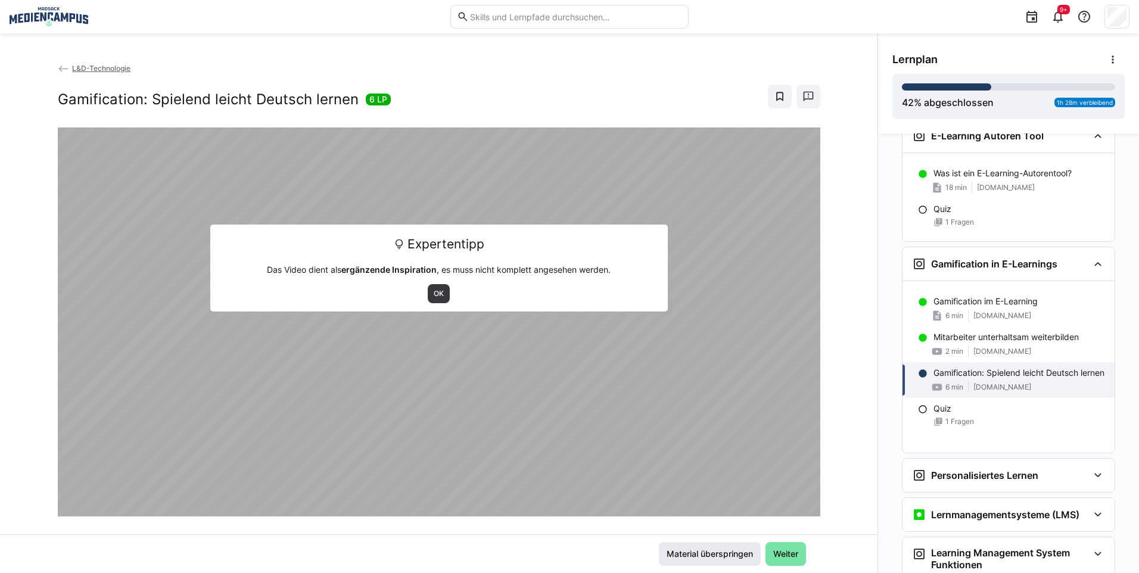
click at [696, 553] on span "Material überspringen" at bounding box center [710, 554] width 90 height 12
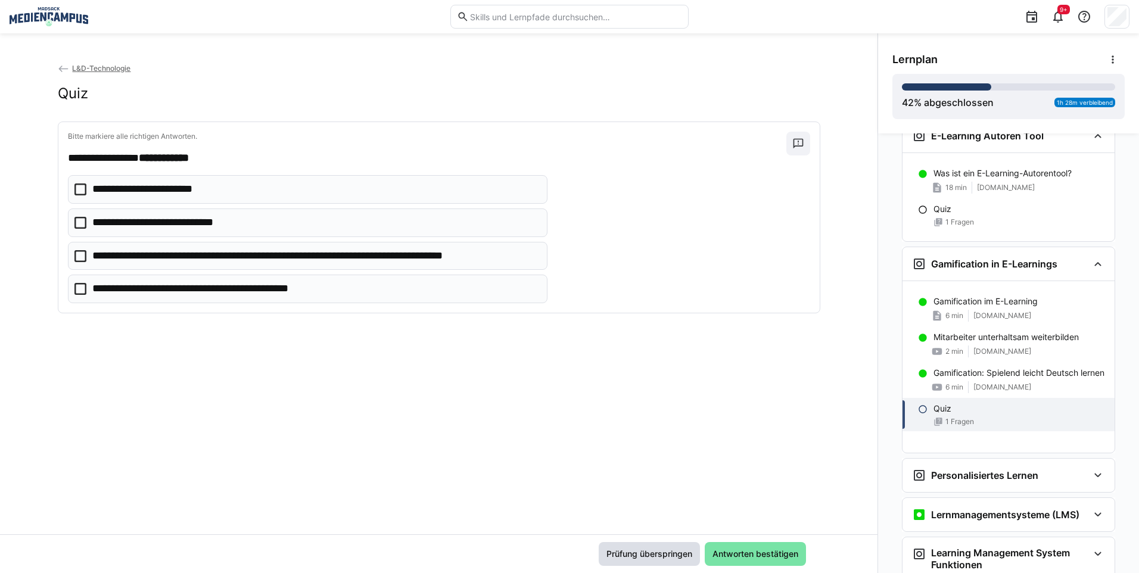
click at [678, 551] on span "Prüfung überspringen" at bounding box center [649, 554] width 89 height 12
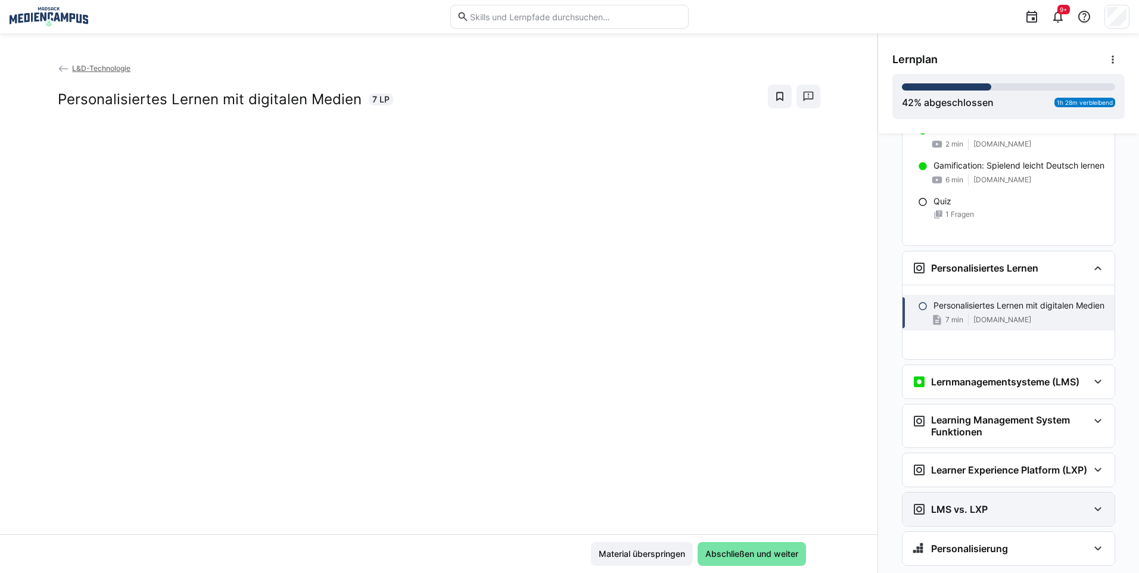
scroll to position [1769, 0]
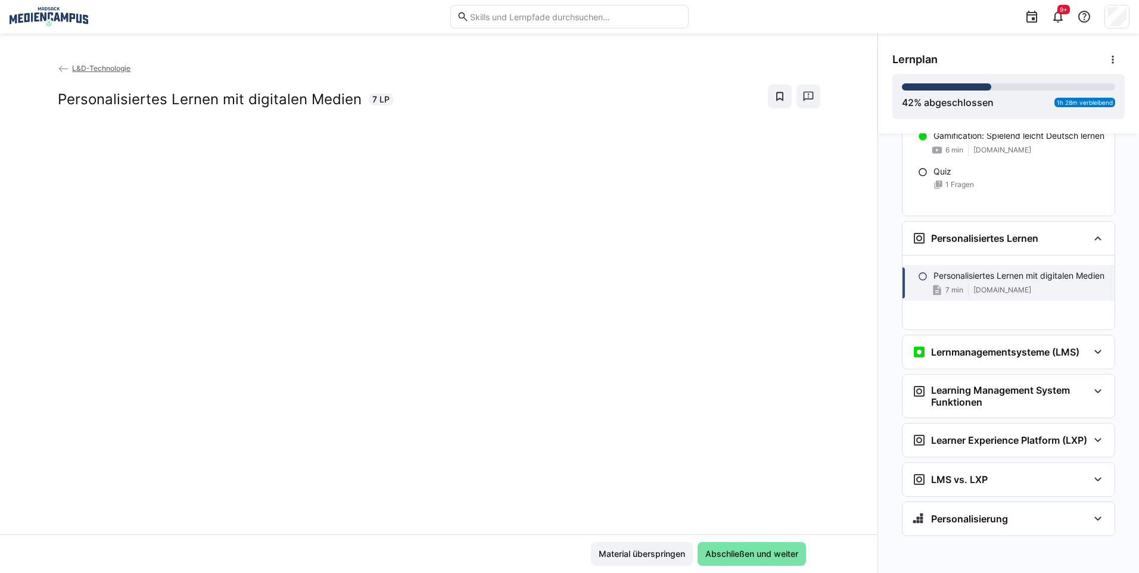
click at [658, 540] on div "Material überspringen Abschließen und weiter" at bounding box center [438, 553] width 877 height 39
click at [656, 548] on span "Material überspringen" at bounding box center [642, 554] width 90 height 12
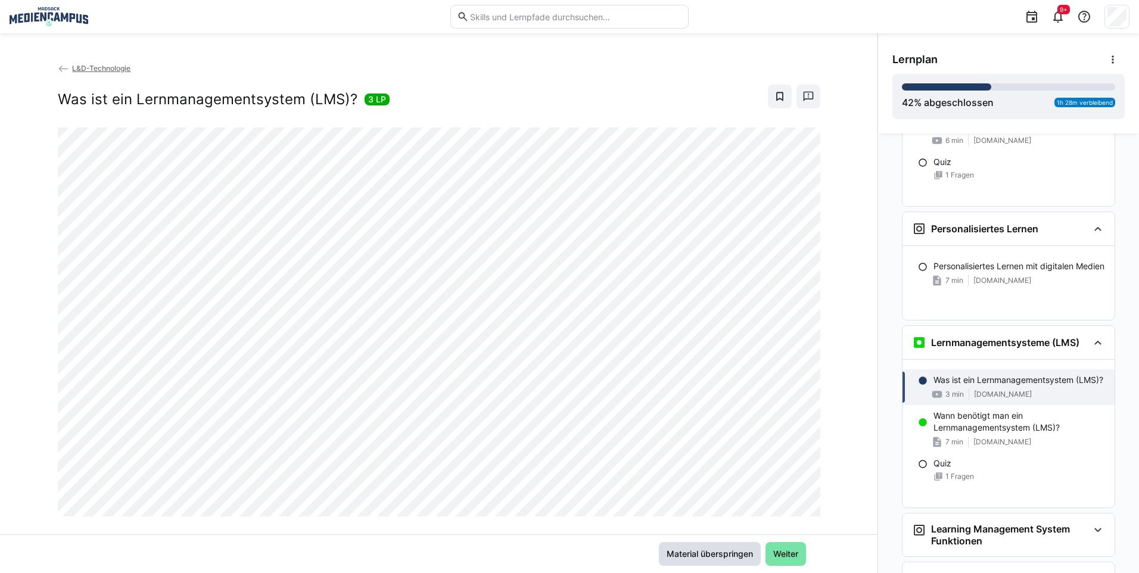
click at [659, 555] on span "Material überspringen" at bounding box center [710, 554] width 102 height 24
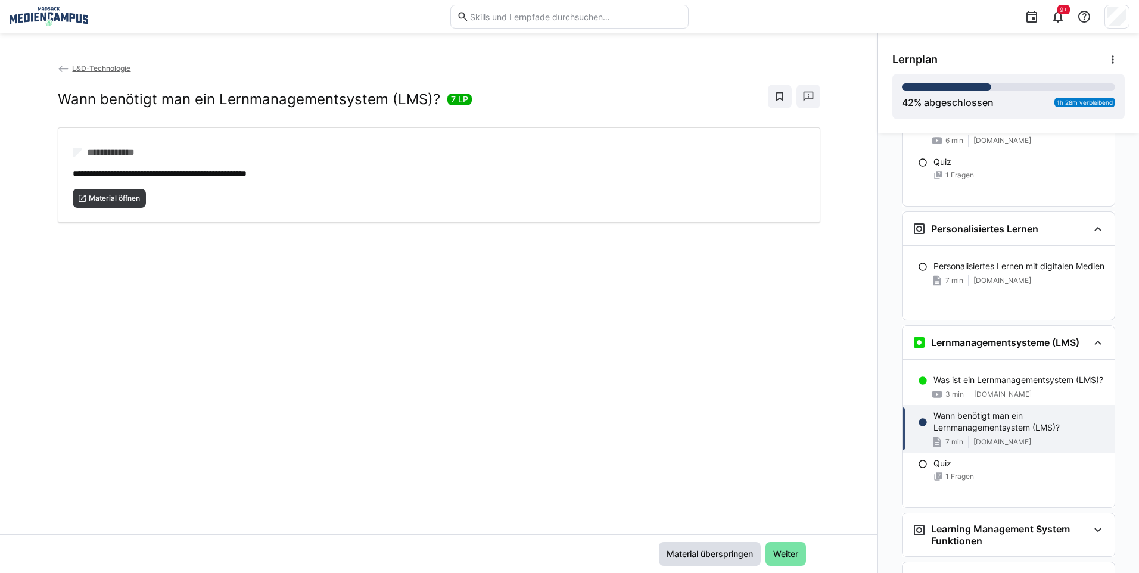
click at [659, 555] on span "Material überspringen" at bounding box center [710, 554] width 102 height 24
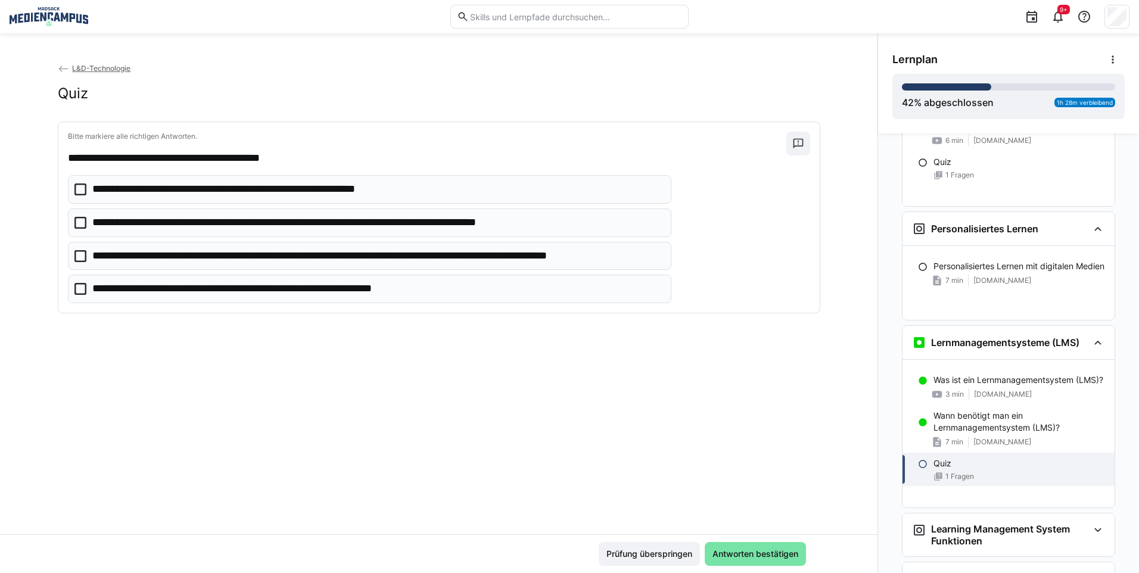
click at [653, 555] on span "Prüfung überspringen" at bounding box center [649, 554] width 89 height 12
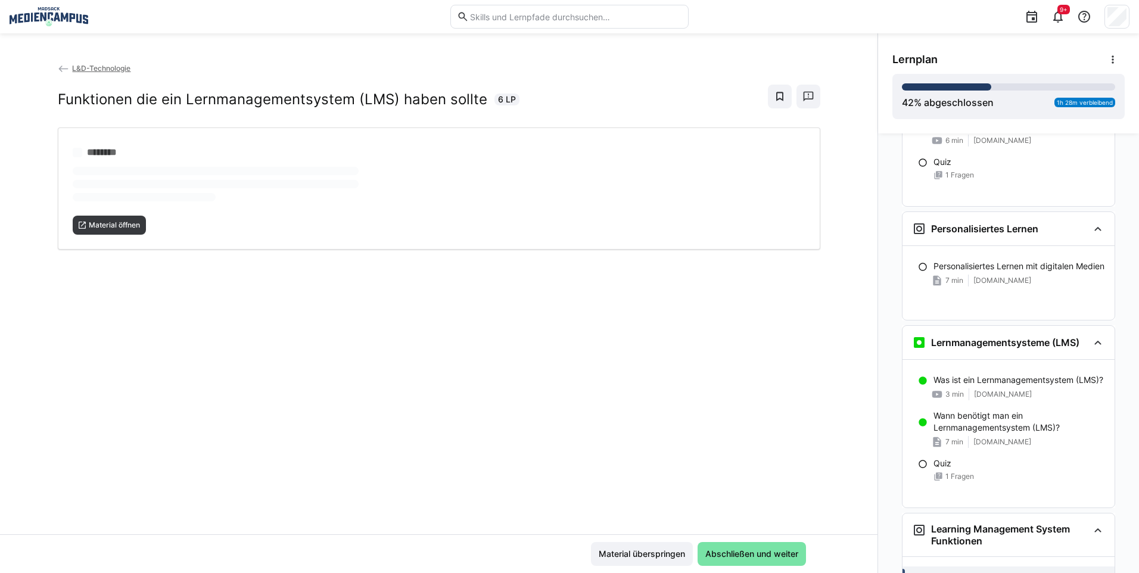
scroll to position [1917, 0]
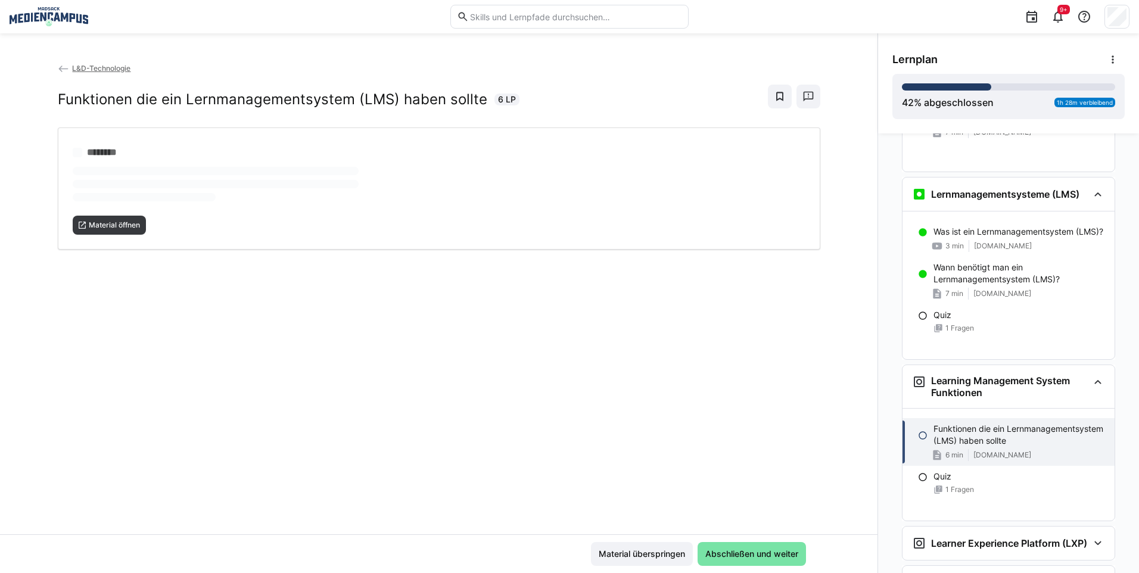
click at [653, 555] on span "Material überspringen" at bounding box center [642, 554] width 90 height 12
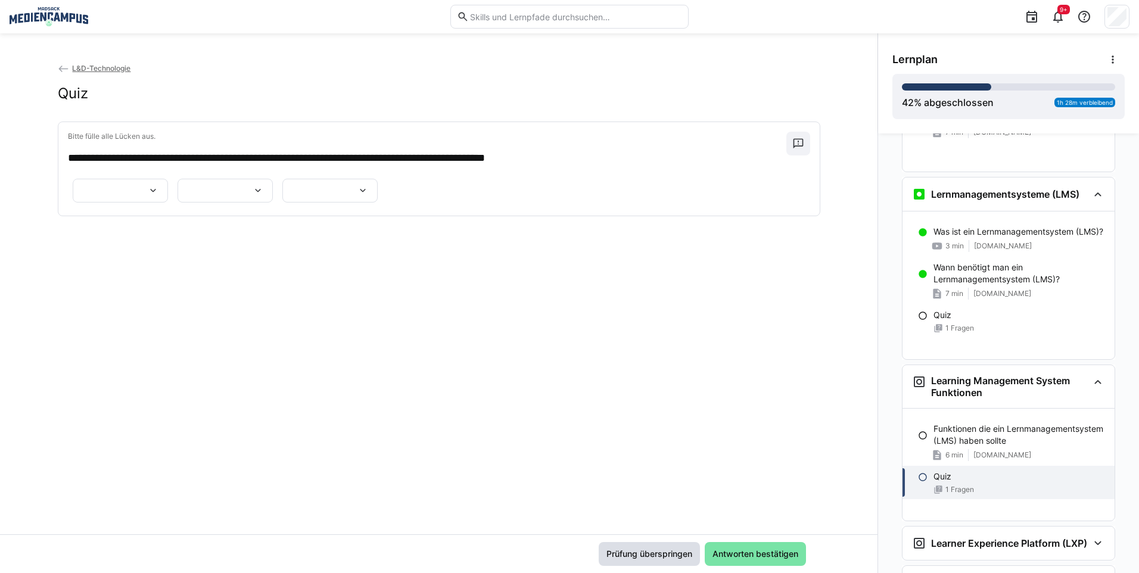
click at [647, 549] on span "Prüfung überspringen" at bounding box center [649, 554] width 89 height 12
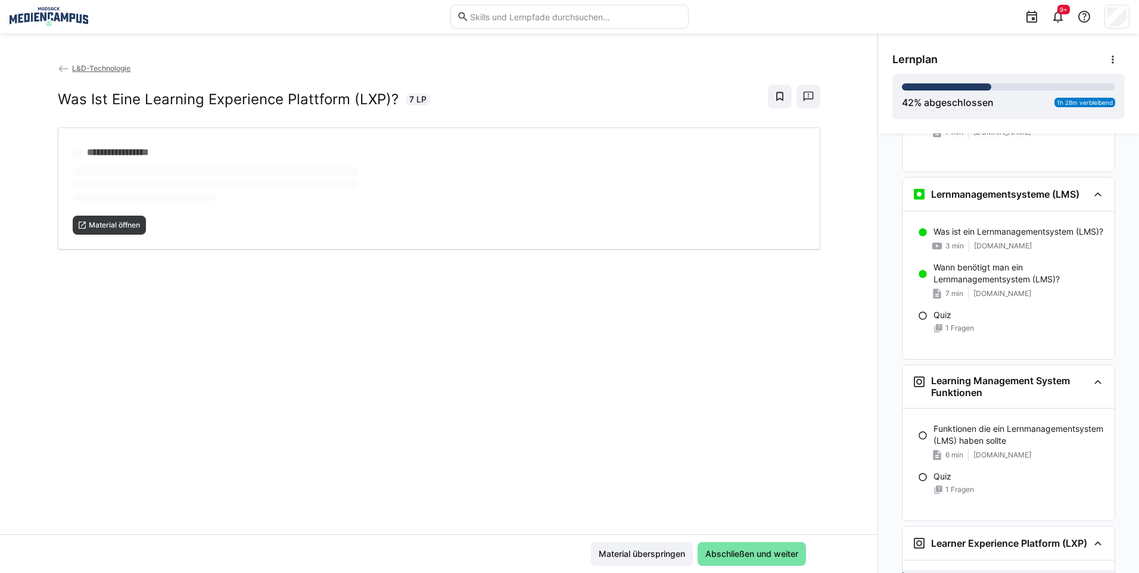
scroll to position [2029, 0]
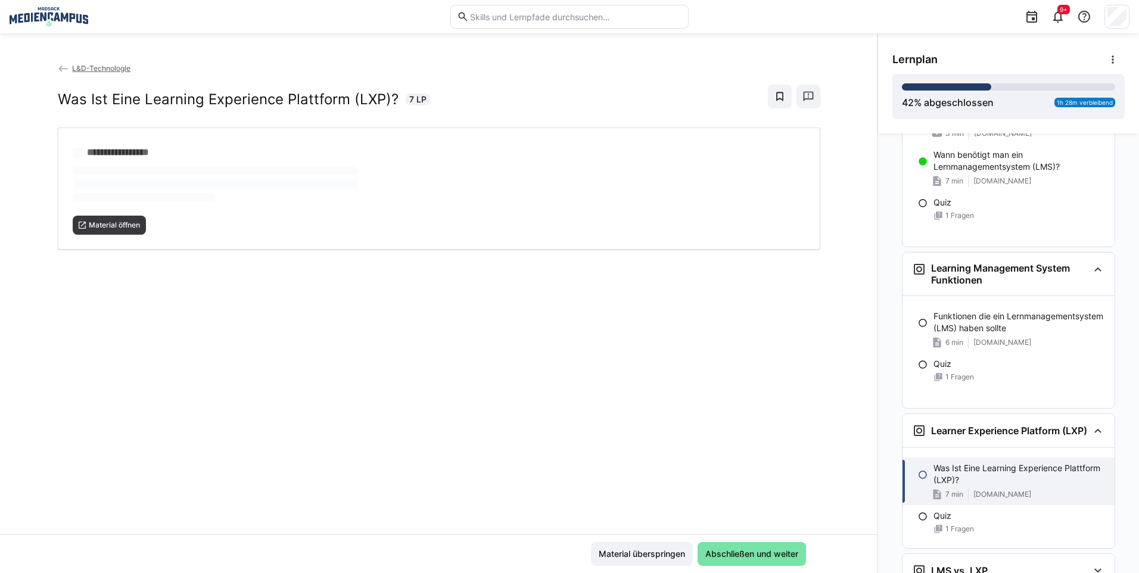
click at [647, 549] on span "Material überspringen" at bounding box center [642, 554] width 90 height 12
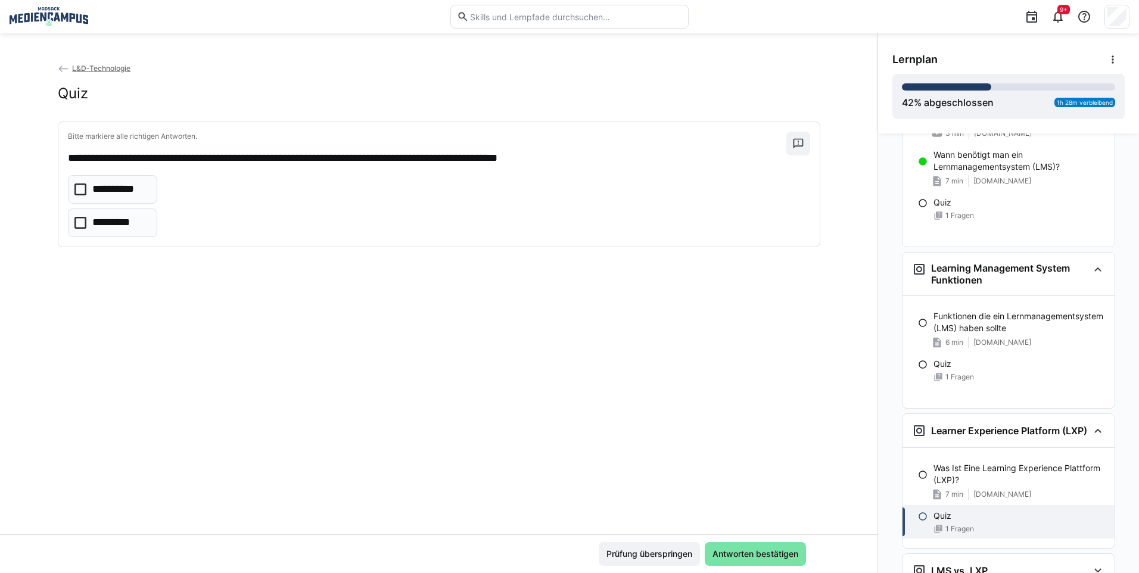
click at [647, 549] on span "Prüfung überspringen" at bounding box center [649, 554] width 89 height 12
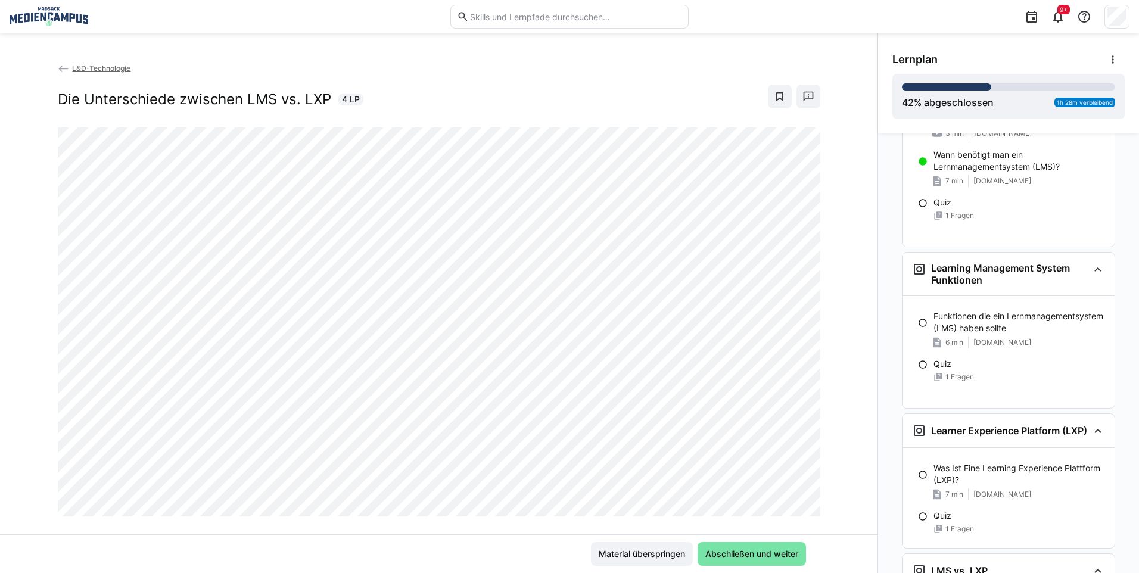
scroll to position [2130, 0]
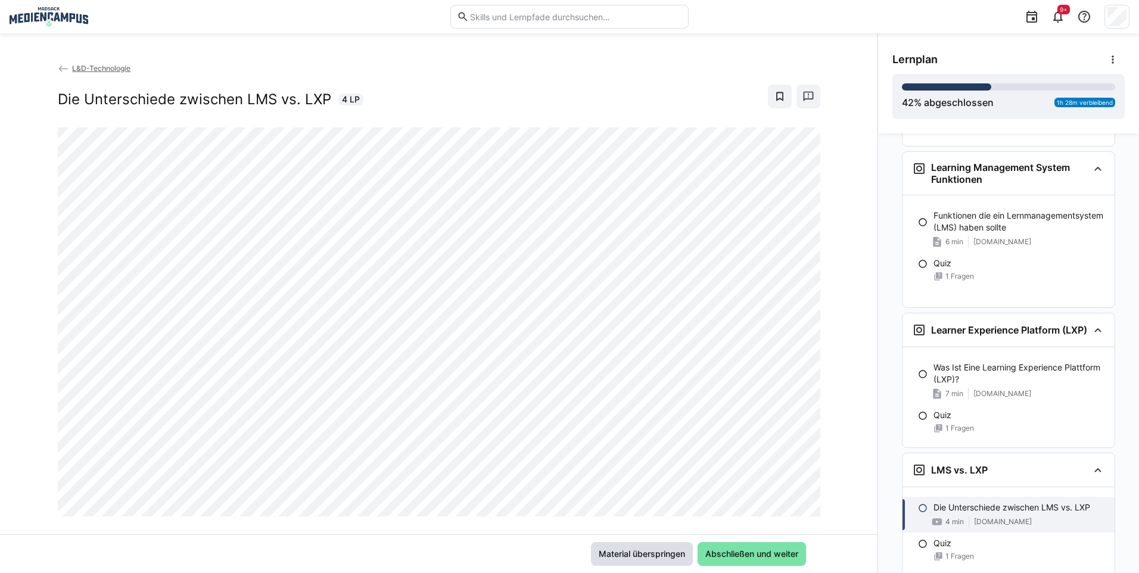
click at [647, 549] on span "Material überspringen" at bounding box center [642, 554] width 90 height 12
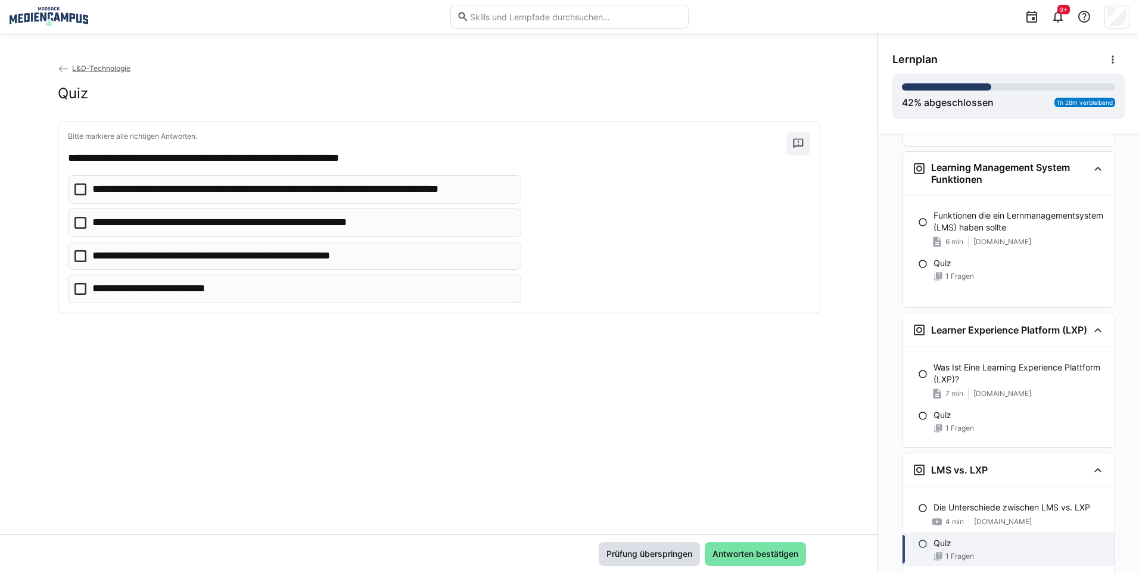
click at [647, 549] on span "Prüfung überspringen" at bounding box center [649, 554] width 89 height 12
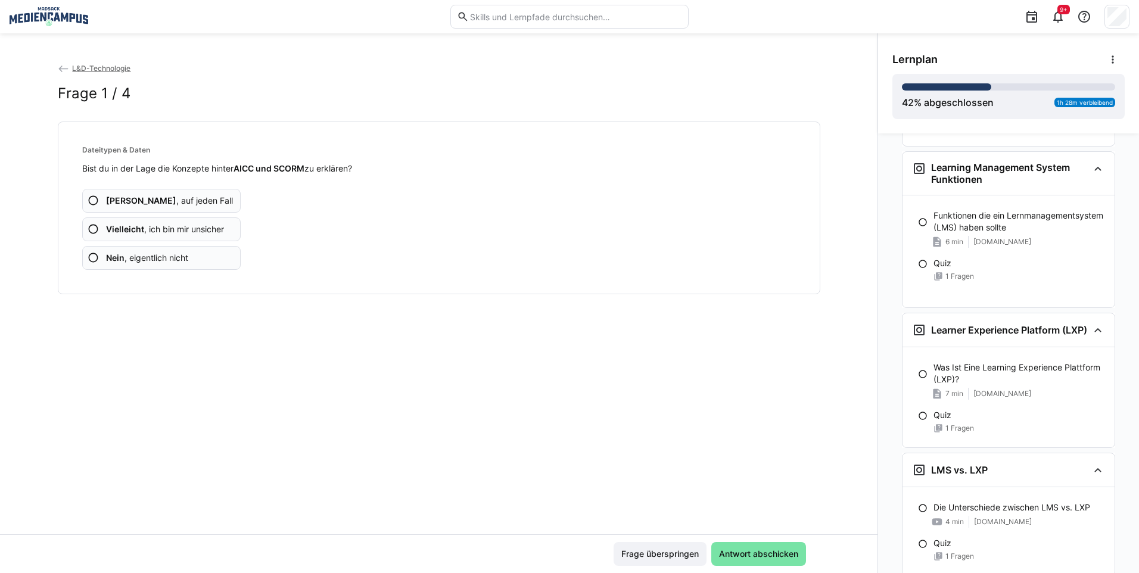
scroll to position [2219, 0]
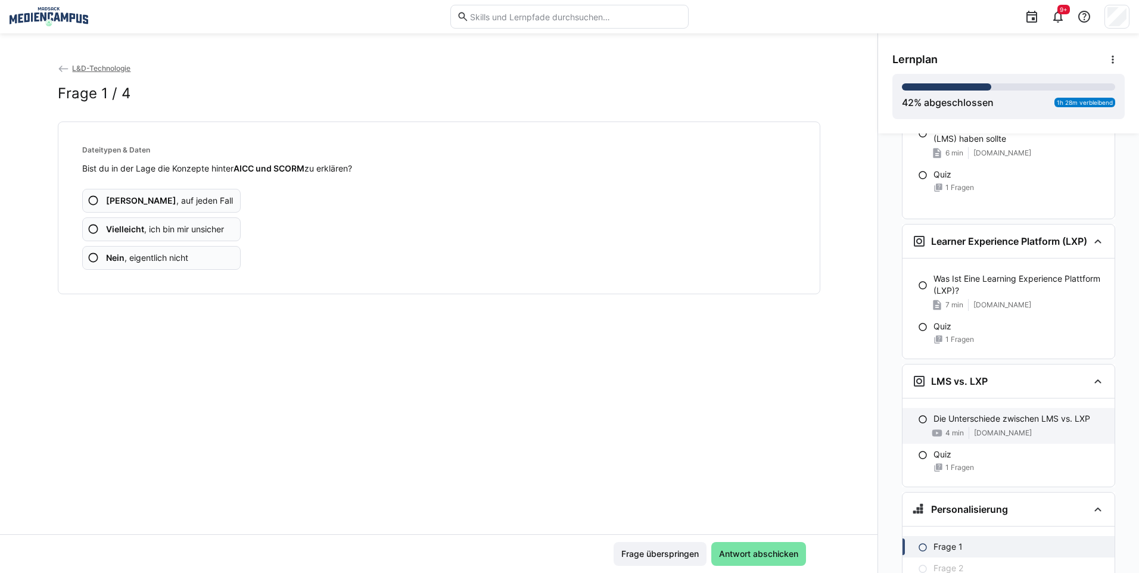
click at [989, 444] on div "Die Unterschiede zwischen LMS vs. LXP 4 min [DOMAIN_NAME]" at bounding box center [1008, 426] width 212 height 36
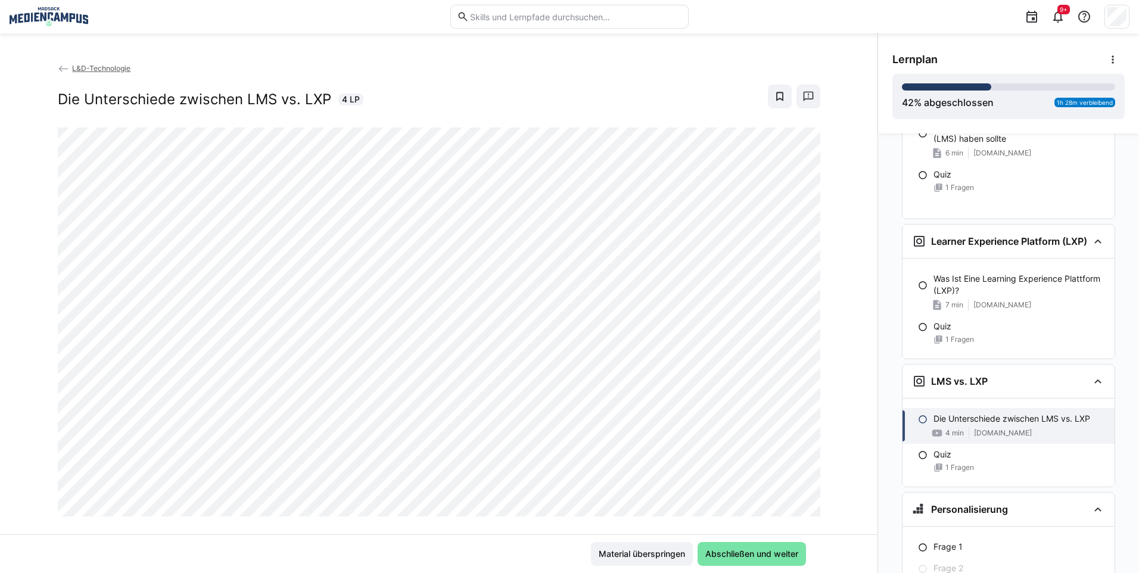
scroll to position [2346, 0]
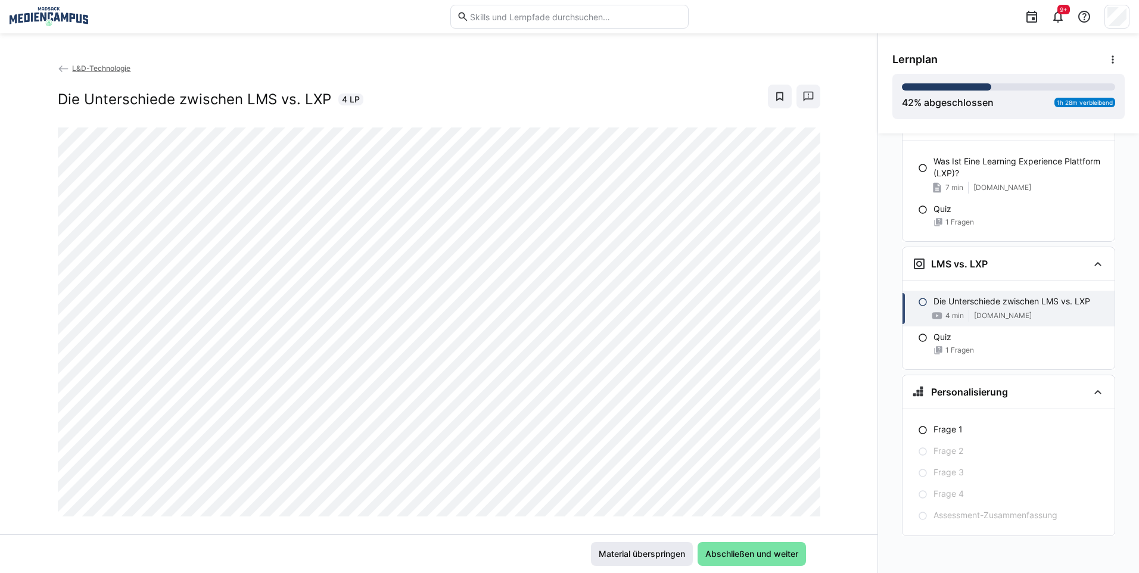
click at [664, 555] on span "Material überspringen" at bounding box center [642, 554] width 90 height 12
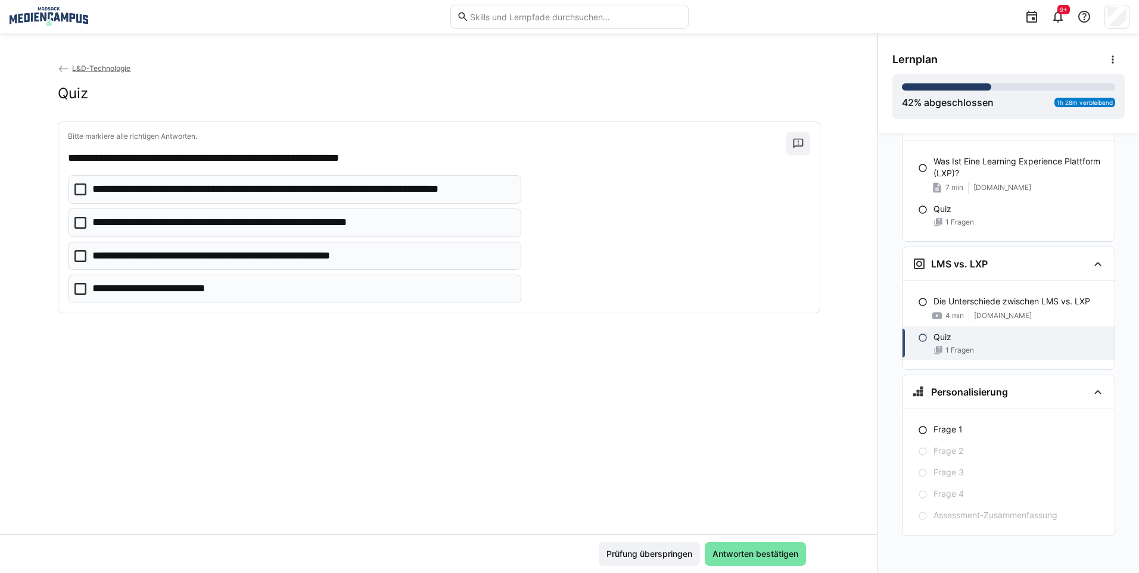
click at [664, 555] on span "Prüfung überspringen" at bounding box center [649, 554] width 89 height 12
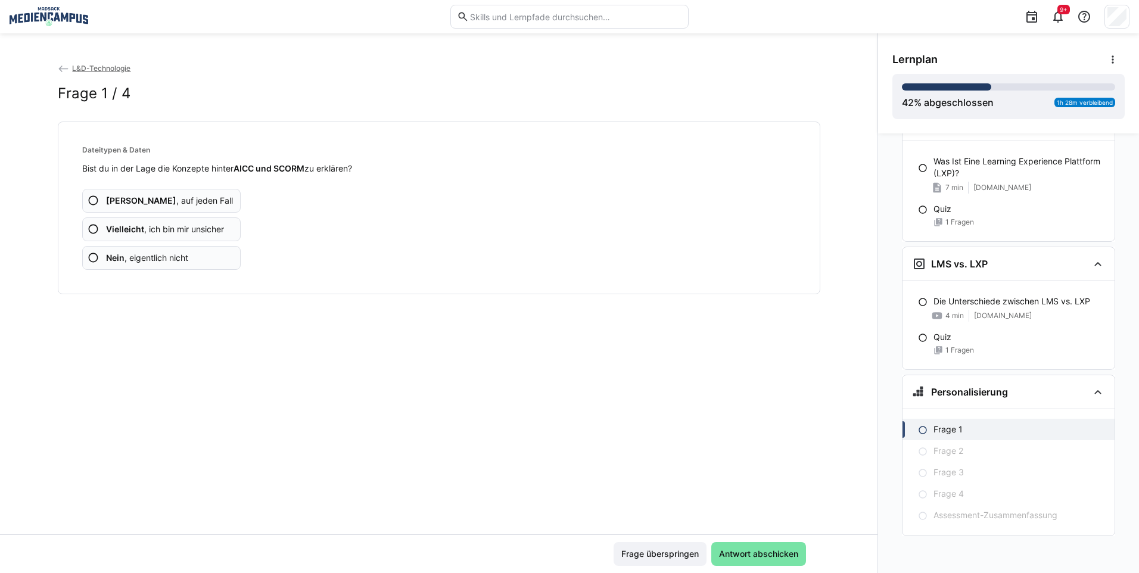
click at [664, 555] on span "Frage überspringen" at bounding box center [659, 554] width 81 height 12
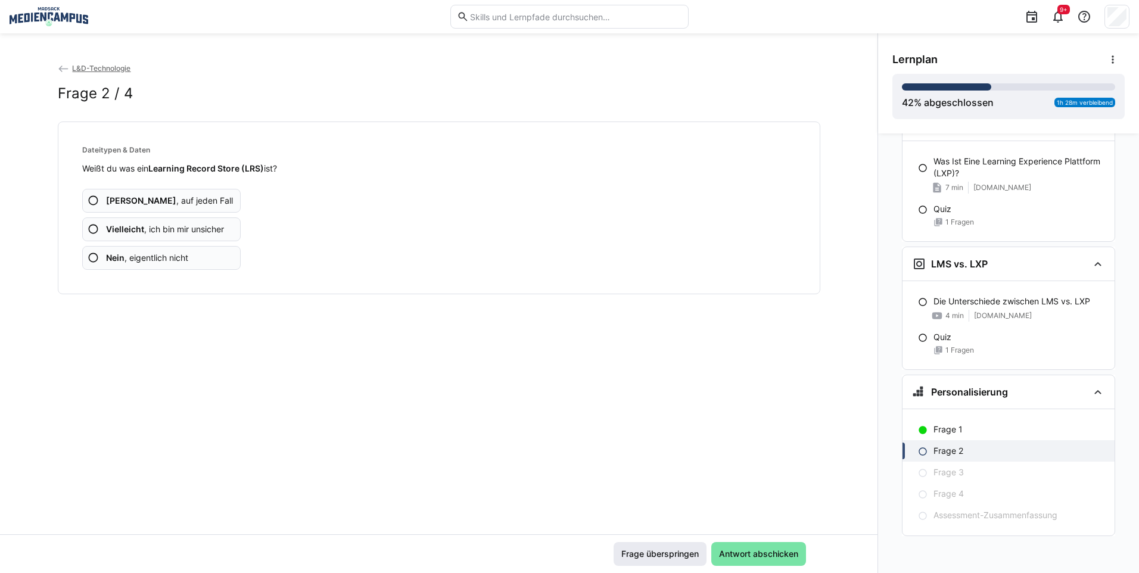
click at [662, 555] on span "Frage überspringen" at bounding box center [659, 554] width 81 height 12
click at [662, 556] on span "Frage überspringen" at bounding box center [659, 554] width 81 height 12
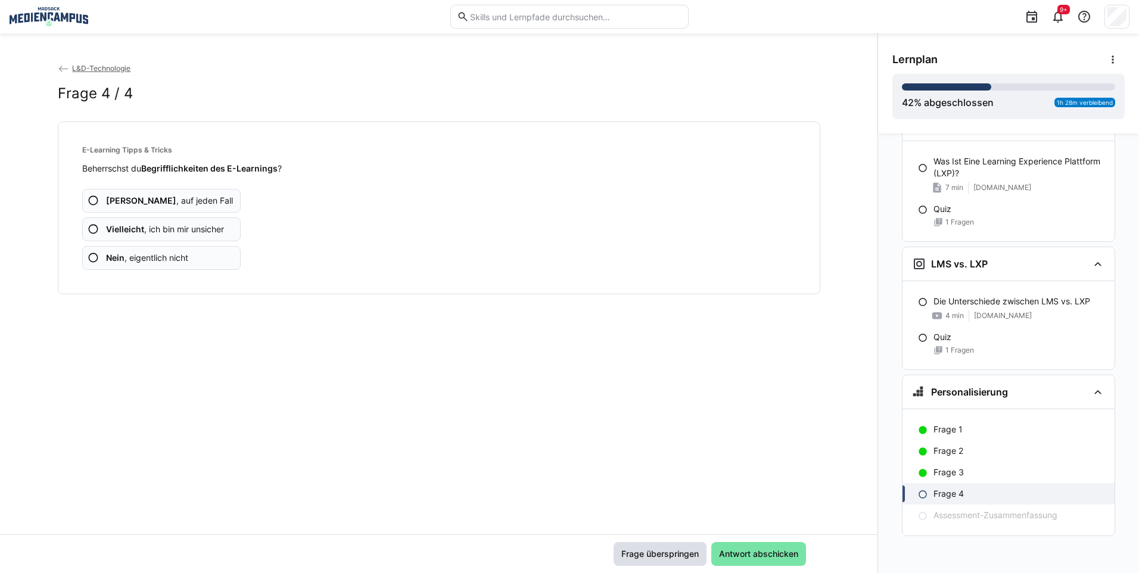
click at [662, 556] on span "Frage überspringen" at bounding box center [659, 554] width 81 height 12
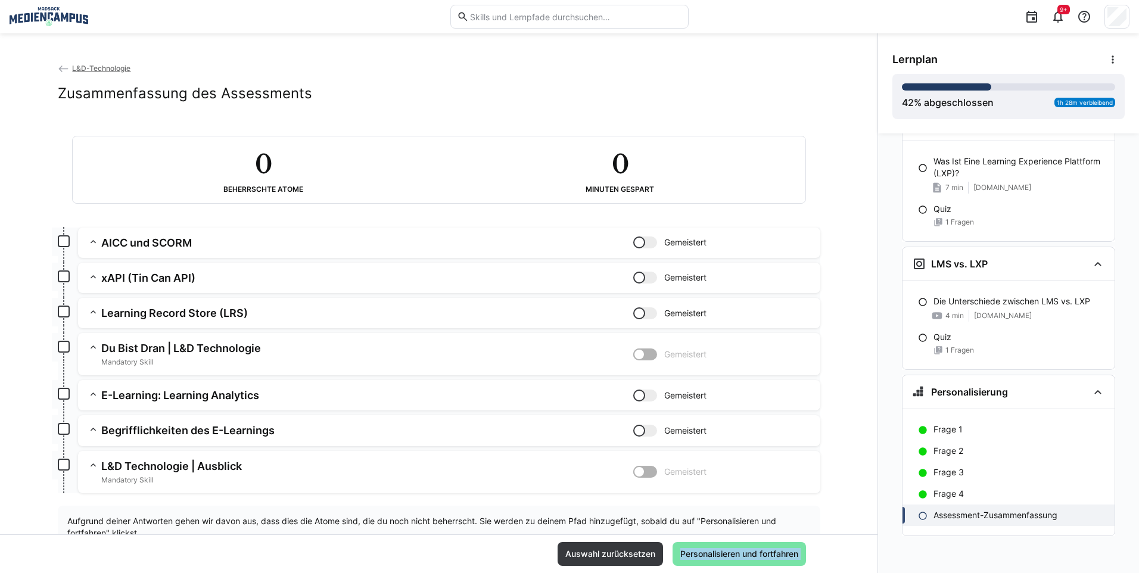
click at [662, 556] on div "Auswahl zurücksetzen Personalisieren und fortfahren" at bounding box center [682, 554] width 248 height 24
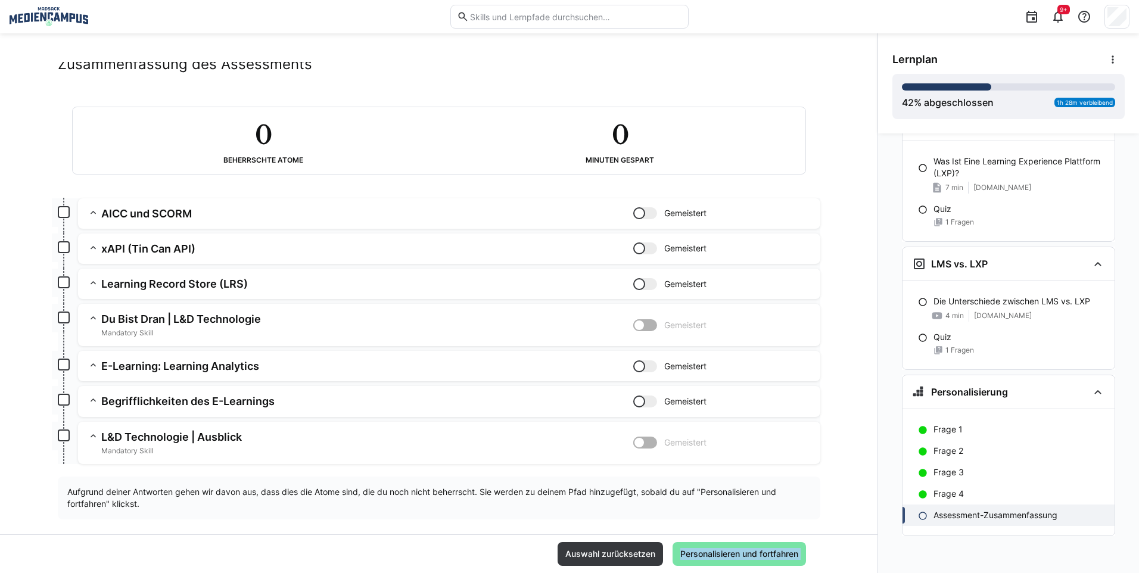
scroll to position [43, 0]
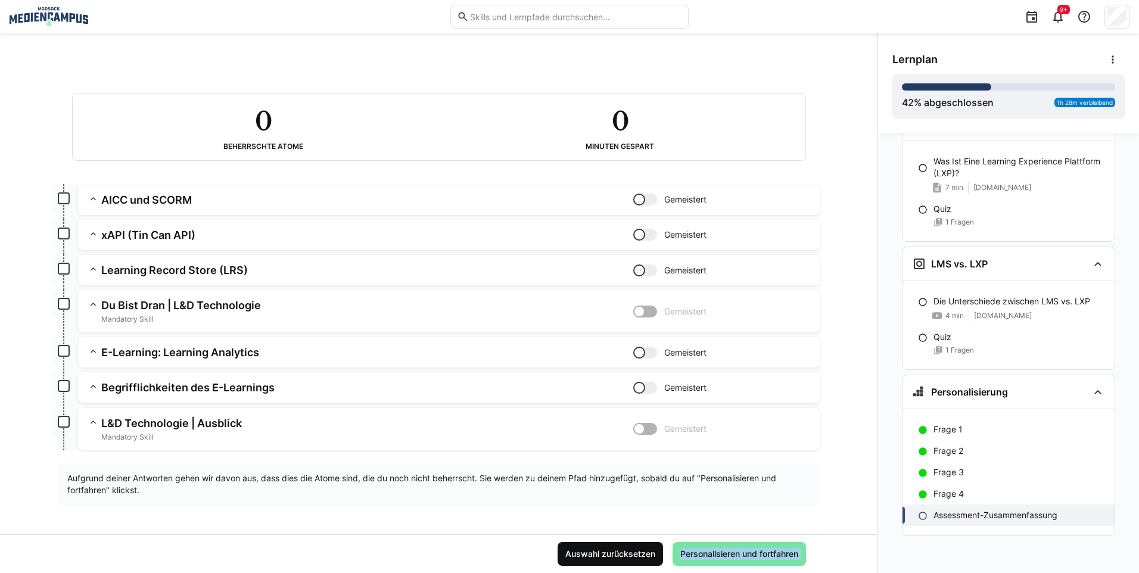
click at [621, 550] on span "Auswahl zurücksetzen" at bounding box center [611, 554] width 94 height 12
click at [619, 552] on span "Auswahl zurücksetzen" at bounding box center [611, 554] width 94 height 12
click at [705, 557] on span "Personalisieren und fortfahren" at bounding box center [739, 554] width 122 height 12
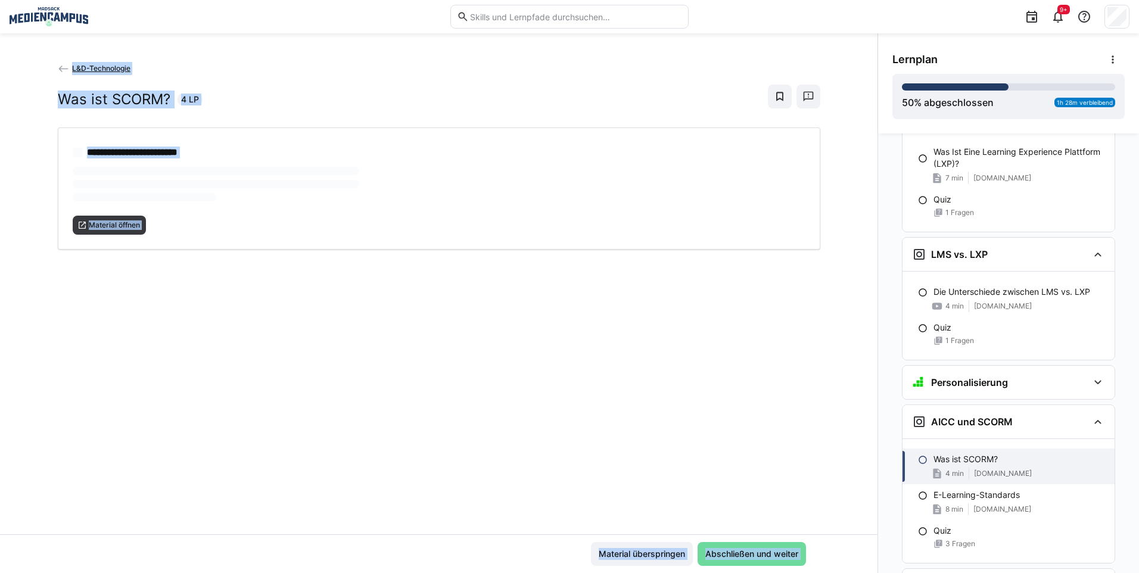
scroll to position [2499, 0]
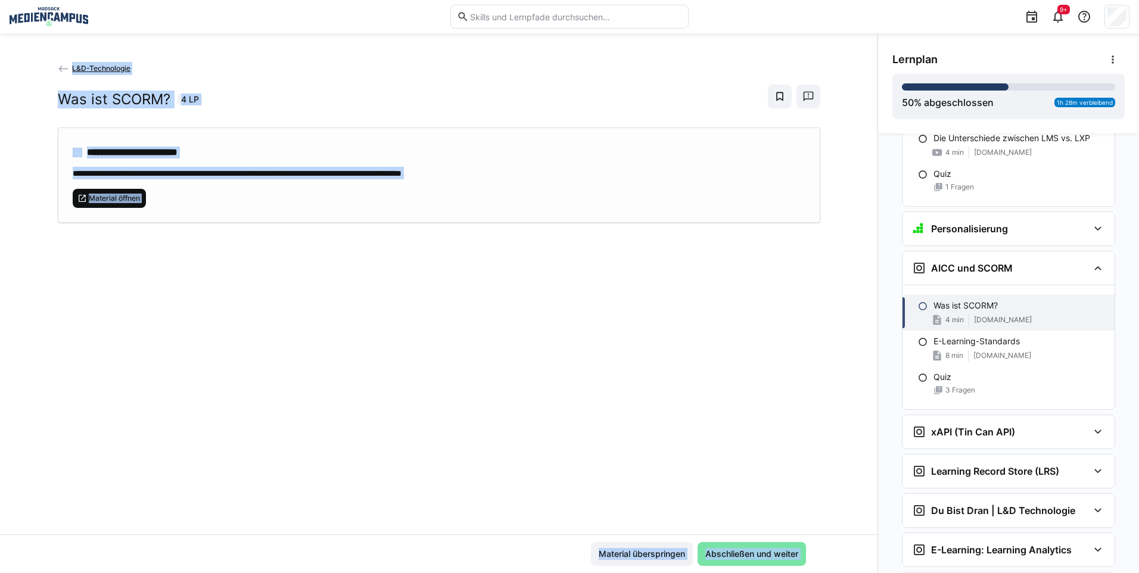
click at [96, 205] on span "Material öffnen" at bounding box center [110, 198] width 74 height 19
click at [643, 546] on span "Material überspringen" at bounding box center [642, 554] width 102 height 24
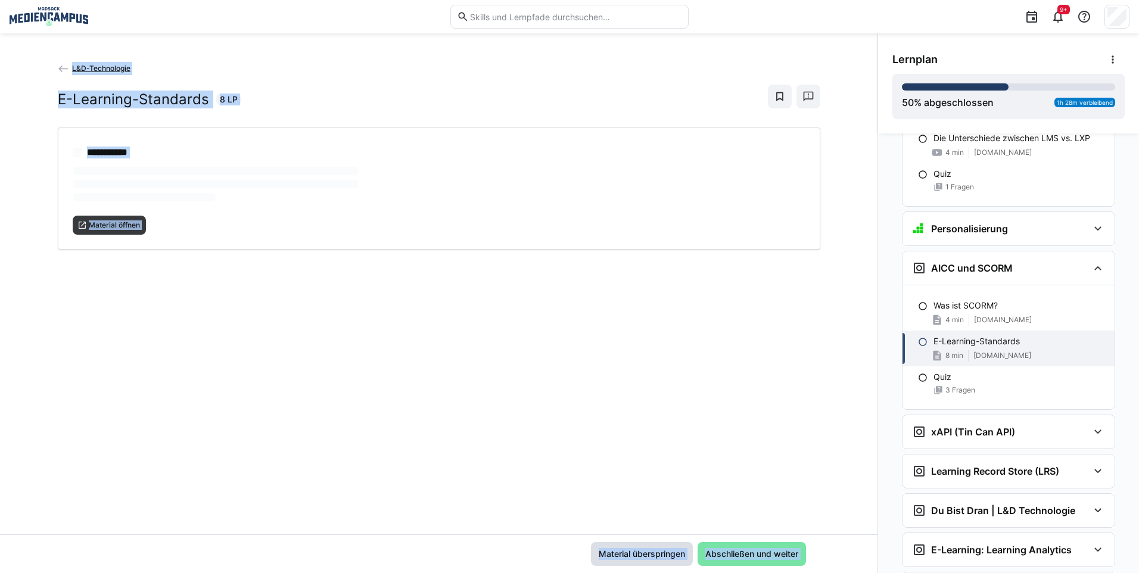
click at [639, 558] on span "Material überspringen" at bounding box center [642, 554] width 90 height 12
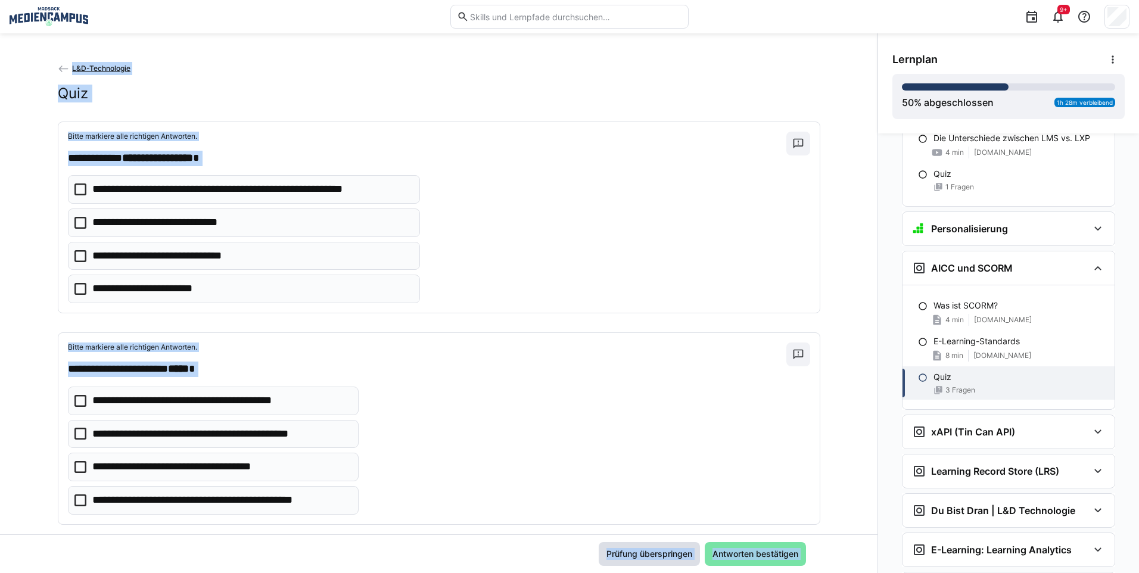
click at [639, 558] on span "Prüfung überspringen" at bounding box center [649, 554] width 89 height 12
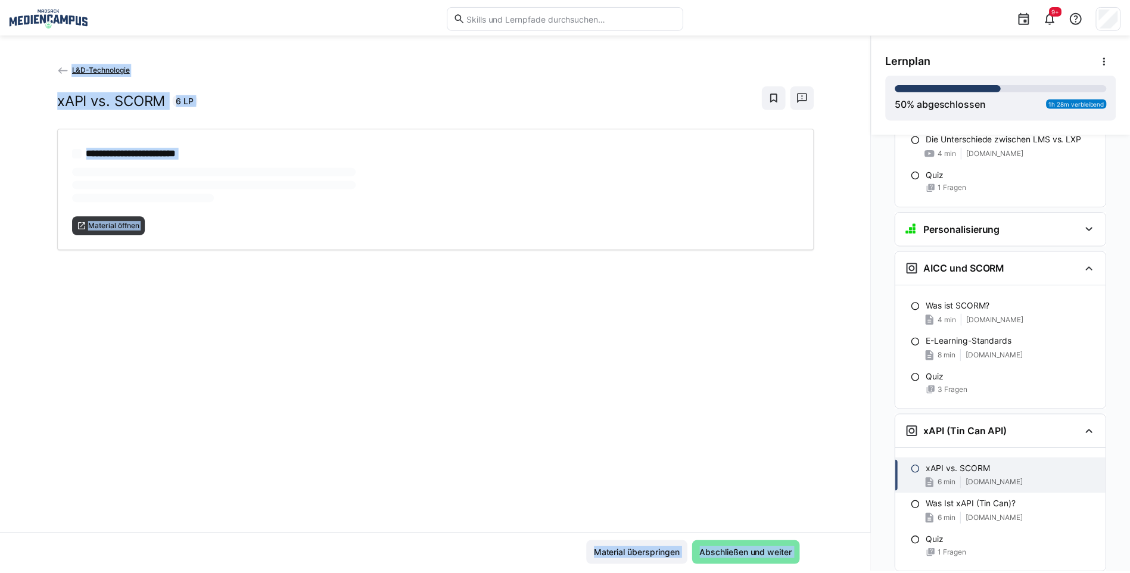
scroll to position [2619, 0]
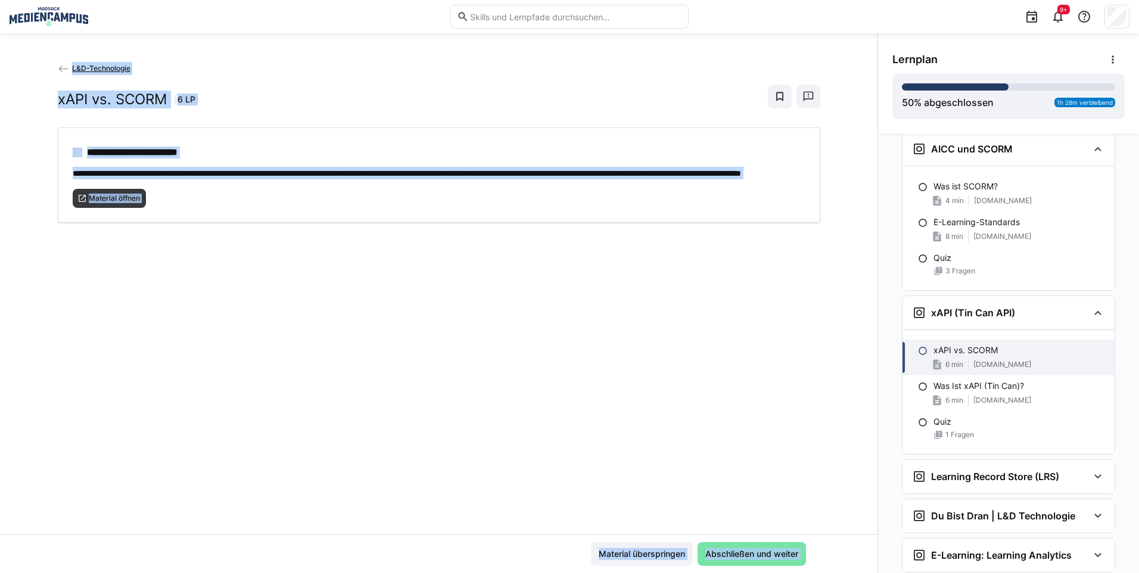
click at [91, 72] on span "L&D-Technologie" at bounding box center [101, 68] width 58 height 9
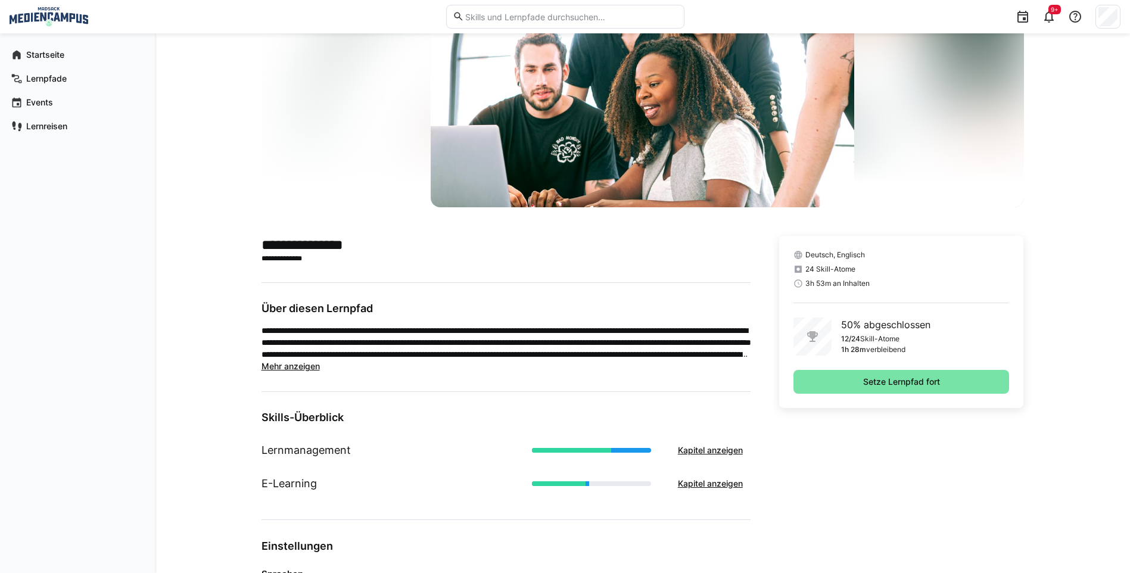
scroll to position [89, 0]
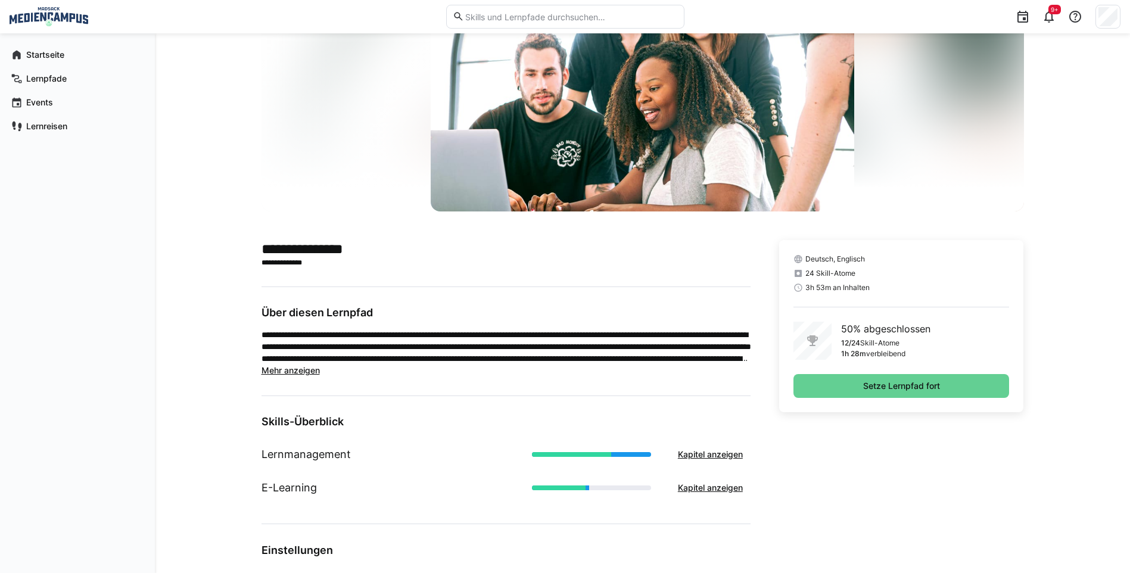
click at [834, 381] on span "Setze Lernpfad fort" at bounding box center [901, 386] width 216 height 24
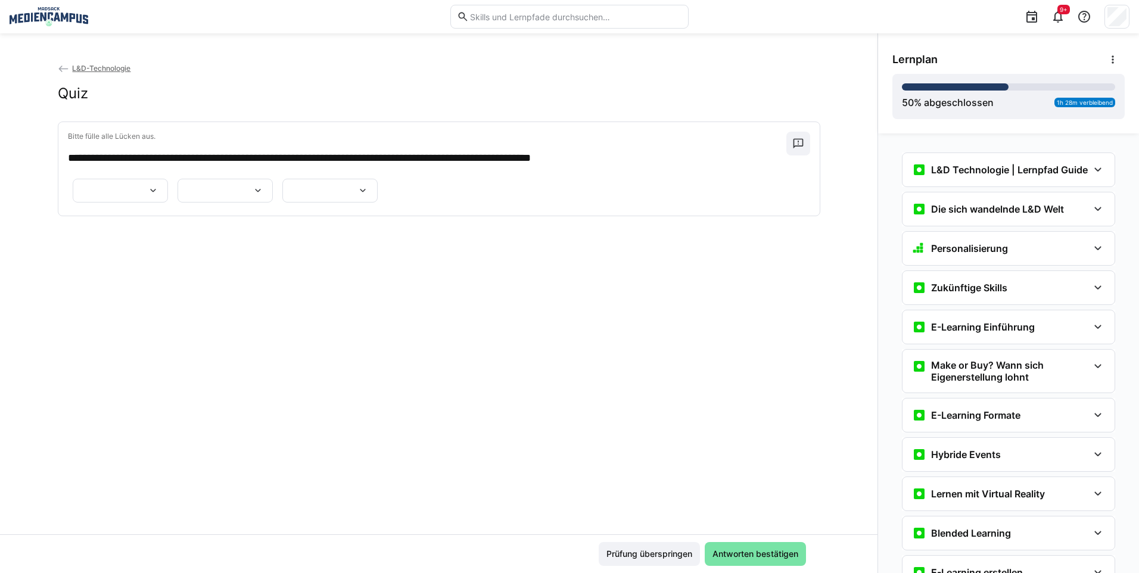
scroll to position [461, 0]
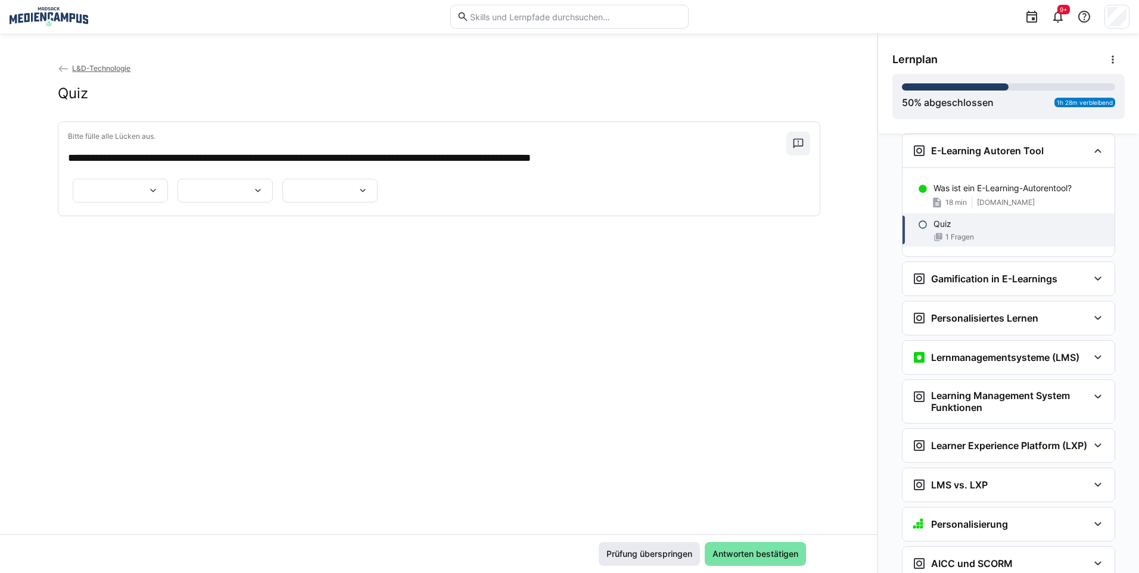
click at [625, 549] on span "Prüfung überspringen" at bounding box center [649, 554] width 89 height 12
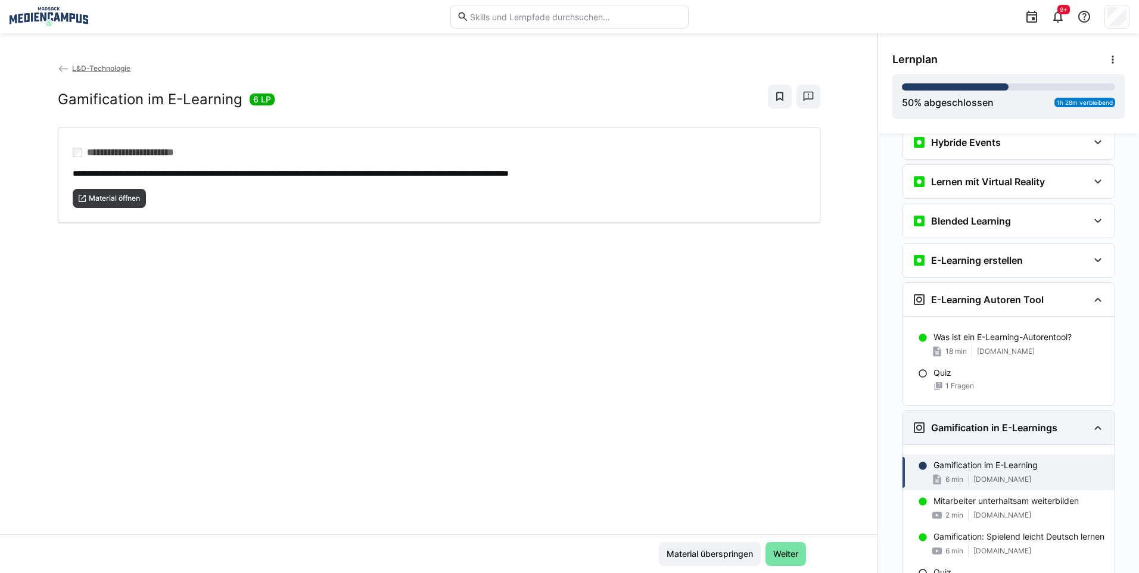
scroll to position [291, 0]
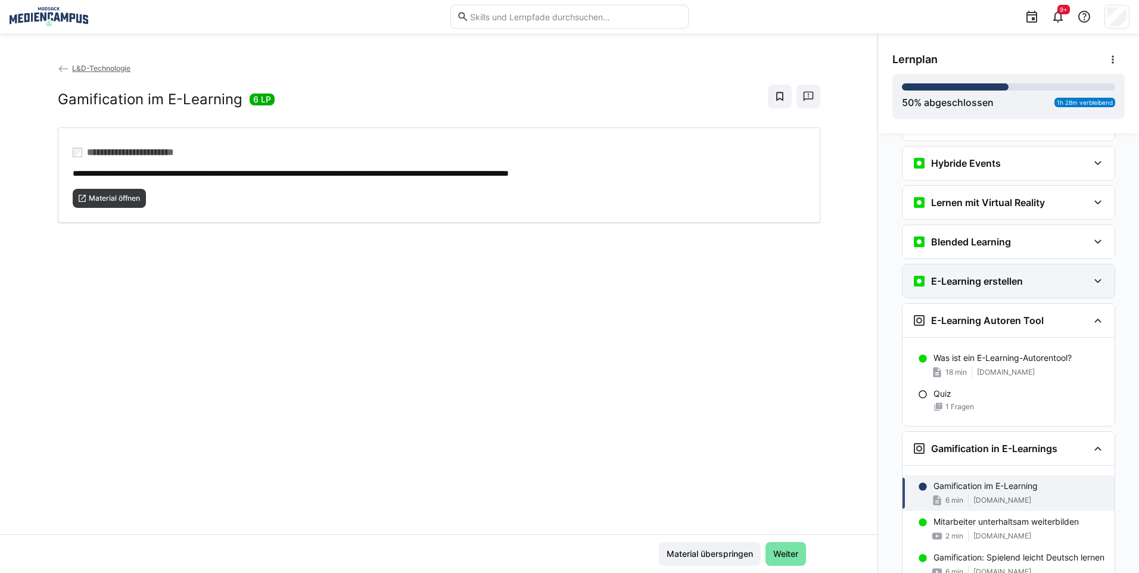
click at [1006, 281] on h3 "E-Learning erstellen" at bounding box center [977, 281] width 92 height 12
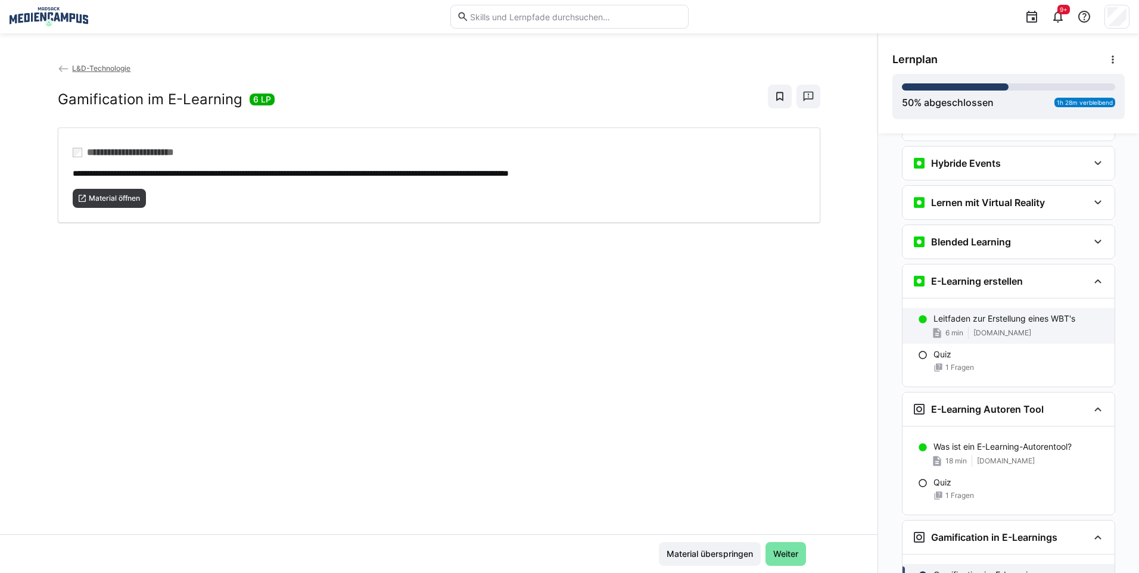
click at [992, 316] on p "Leitfaden zur Erstellung eines WBT's" at bounding box center [1004, 319] width 142 height 12
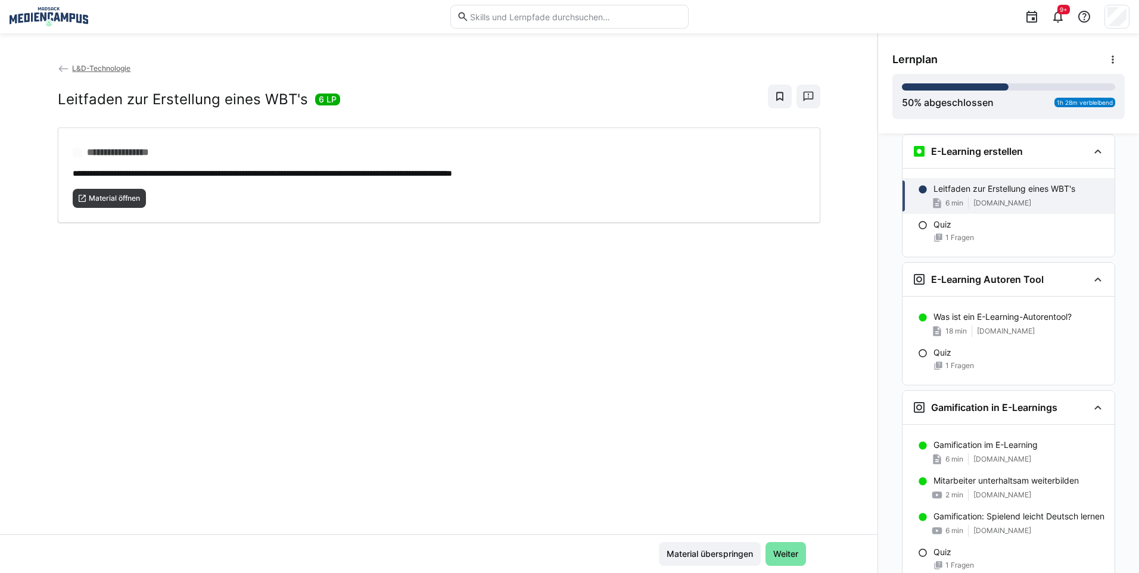
scroll to position [422, 0]
click at [110, 196] on span "Material öffnen" at bounding box center [115, 199] width 54 height 10
click at [97, 199] on span "Material öffnen" at bounding box center [115, 199] width 54 height 10
click at [675, 561] on span "Material überspringen" at bounding box center [710, 554] width 102 height 24
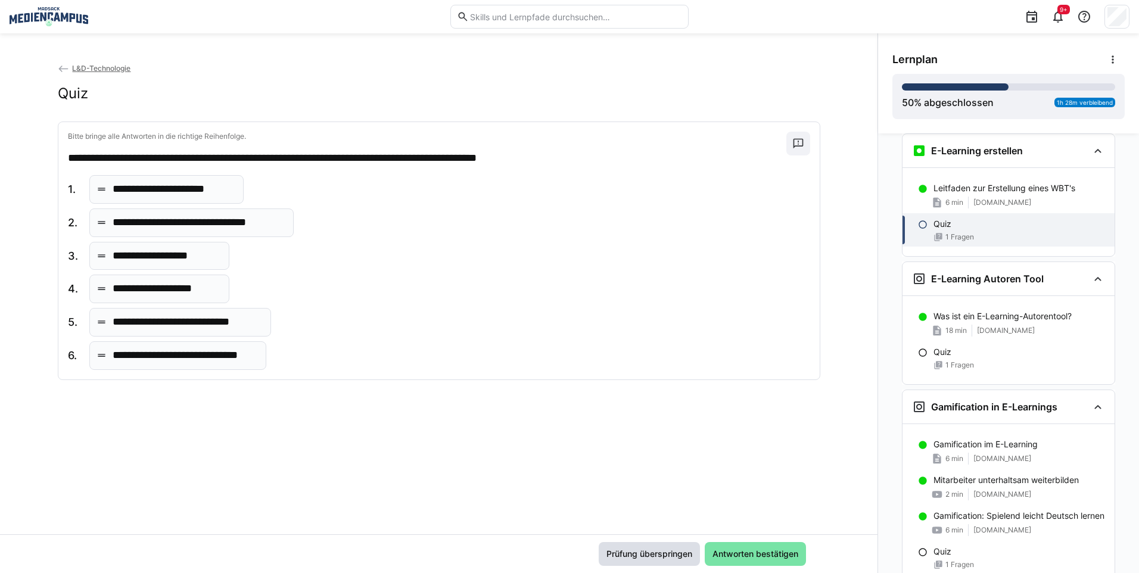
click at [630, 546] on span "Prüfung überspringen" at bounding box center [649, 554] width 101 height 24
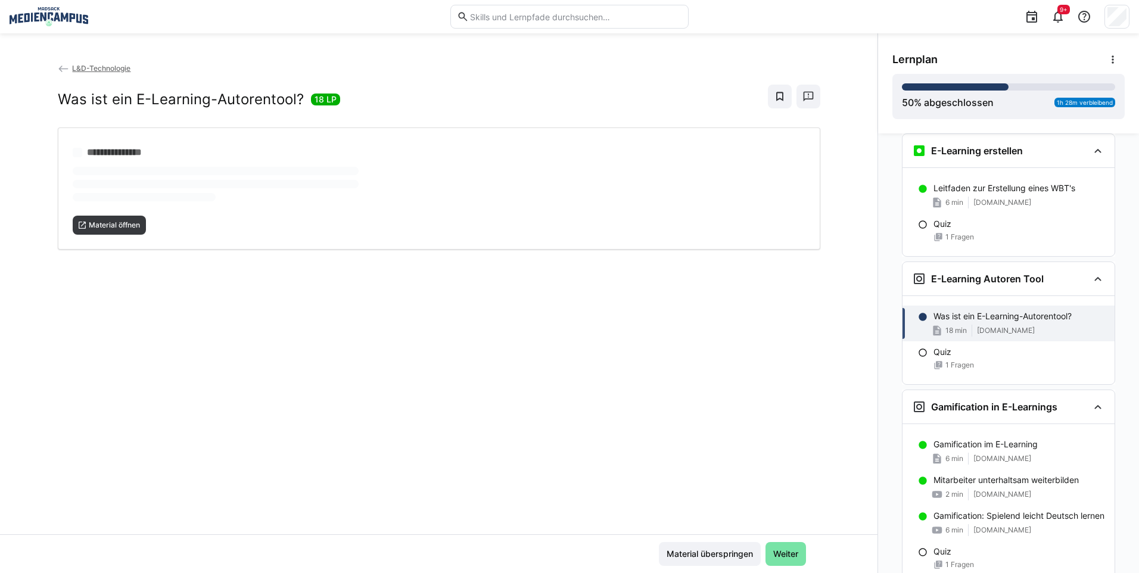
scroll to position [550, 0]
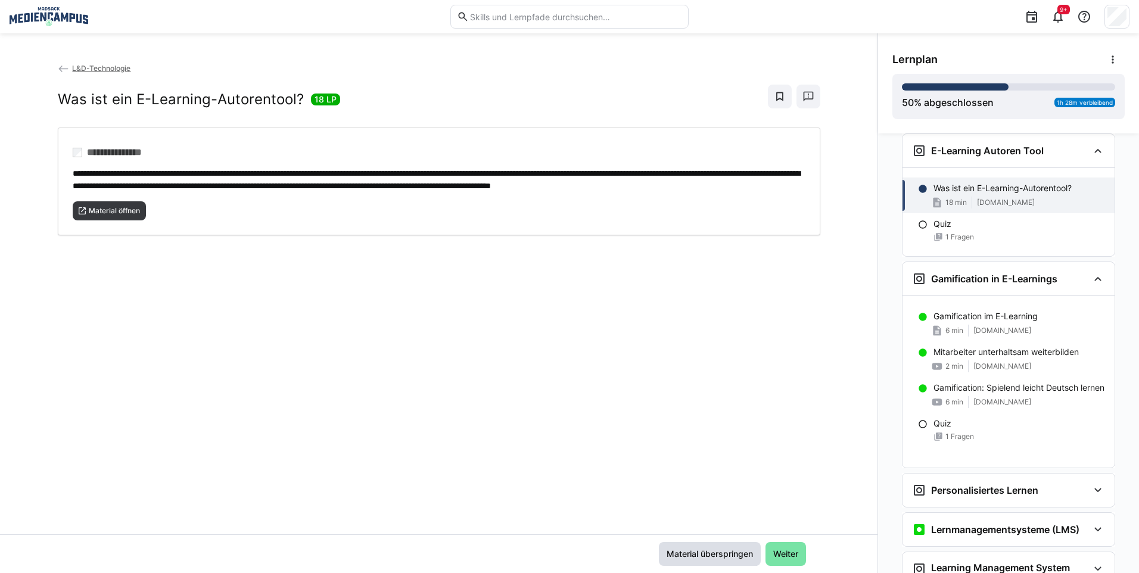
click at [702, 558] on span "Material überspringen" at bounding box center [710, 554] width 90 height 12
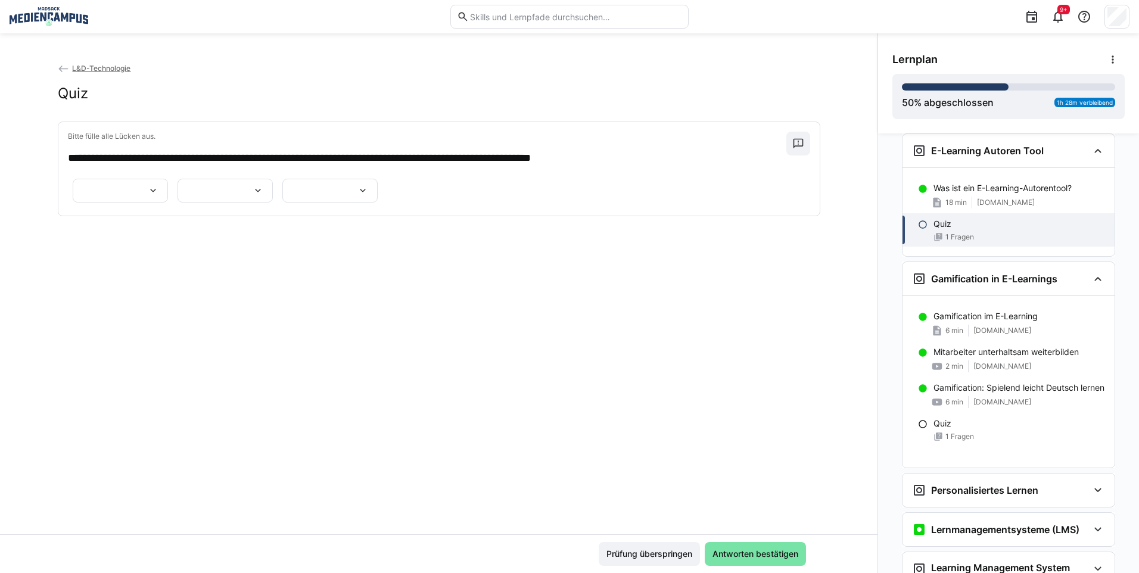
click at [699, 553] on div "Prüfung überspringen Antworten bestätigen" at bounding box center [702, 554] width 207 height 24
click at [680, 557] on span "Prüfung überspringen" at bounding box center [649, 554] width 89 height 12
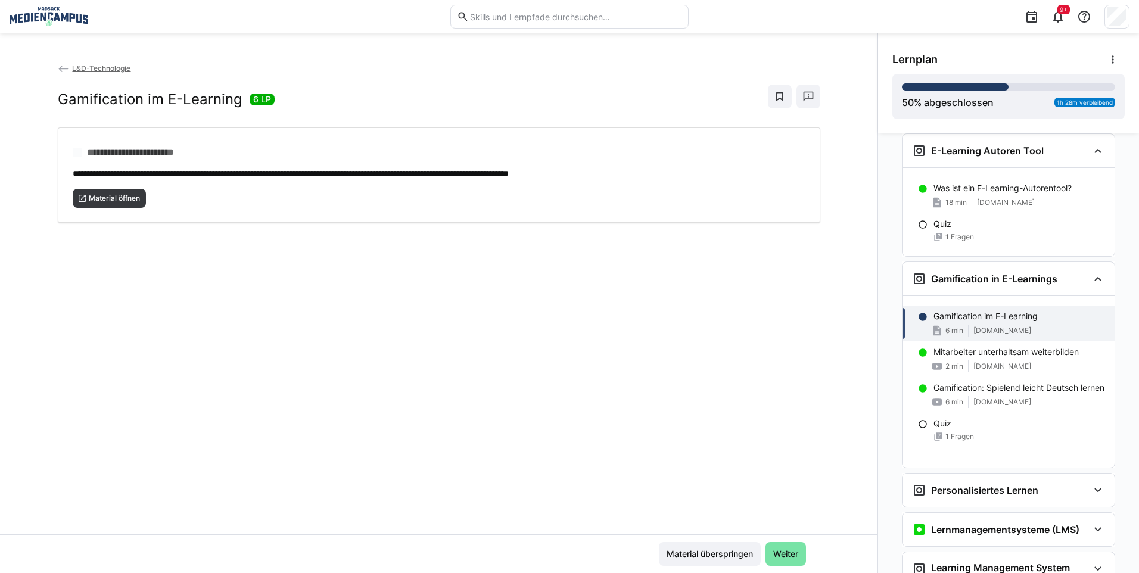
scroll to position [678, 0]
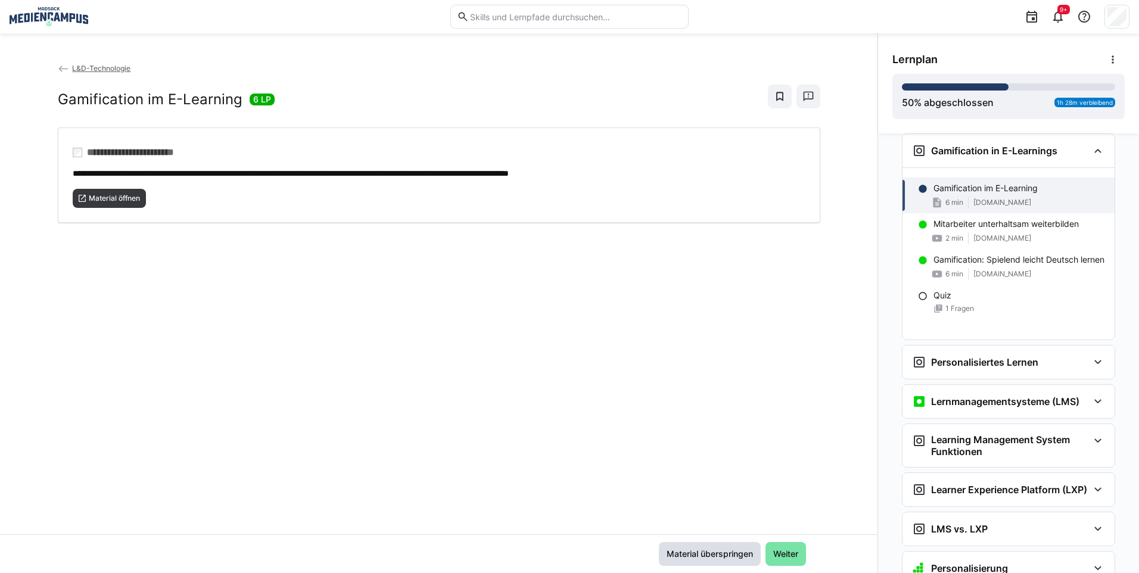
click at [680, 547] on span "Material überspringen" at bounding box center [710, 554] width 102 height 24
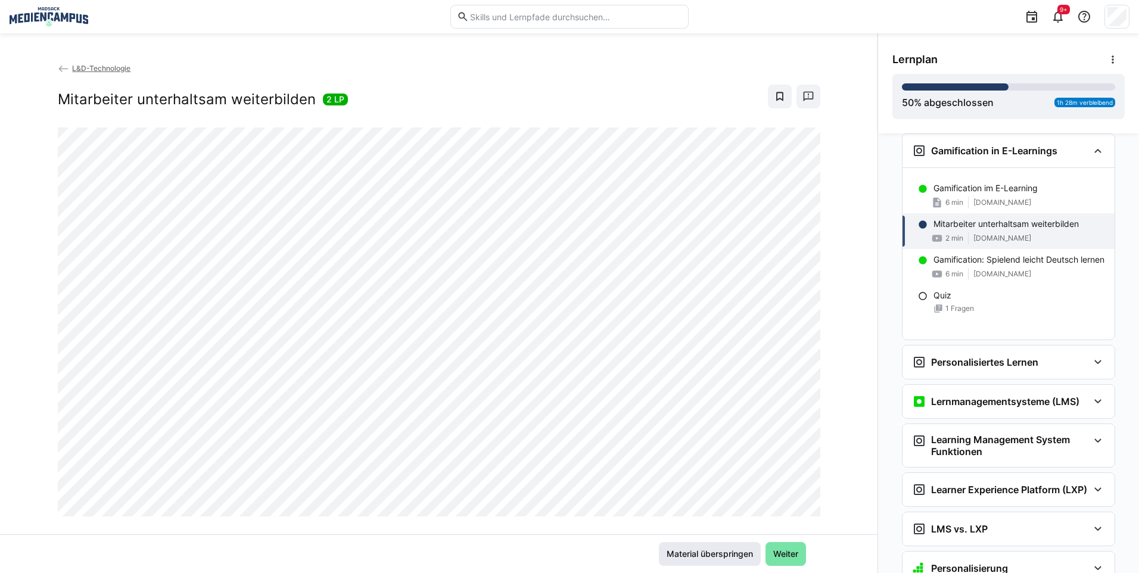
click at [687, 554] on span "Material überspringen" at bounding box center [710, 554] width 90 height 12
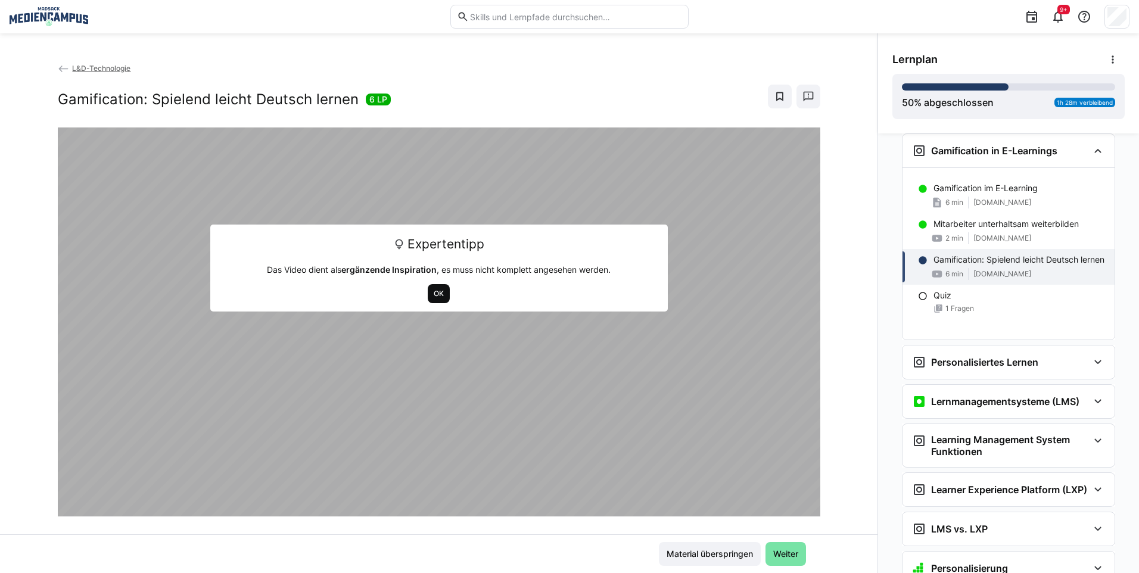
click at [432, 298] on span "OK" at bounding box center [438, 294] width 13 height 10
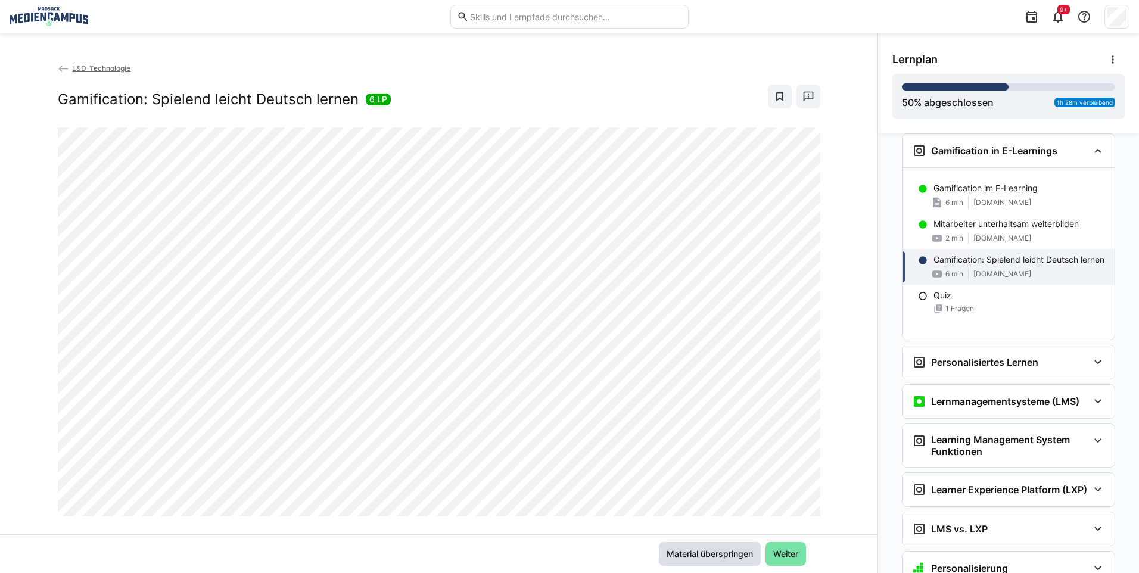
click at [722, 546] on span "Material überspringen" at bounding box center [710, 554] width 102 height 24
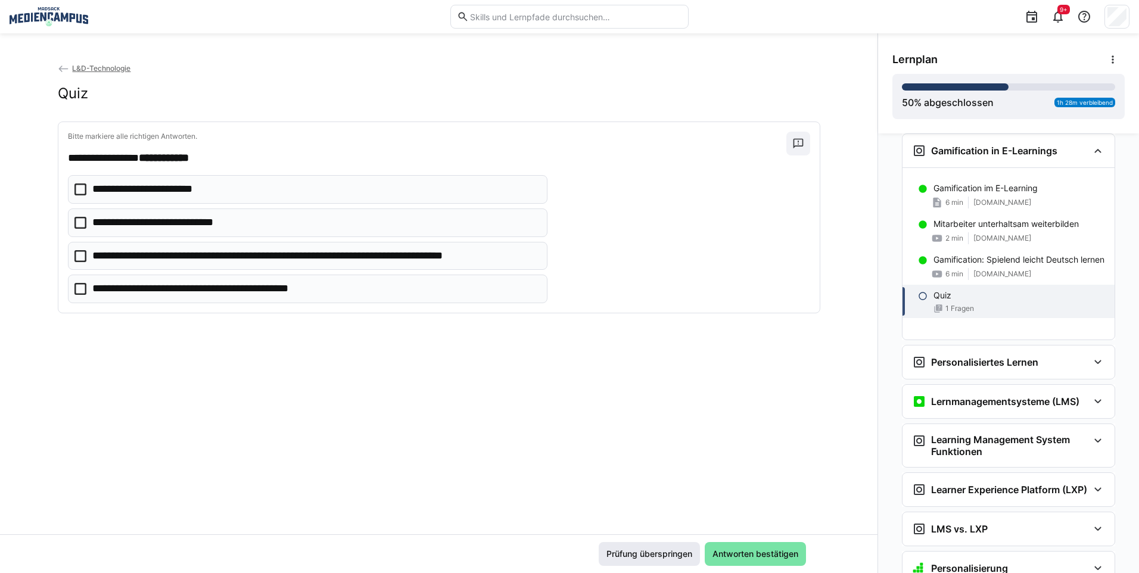
click at [664, 548] on span "Prüfung überspringen" at bounding box center [649, 554] width 89 height 12
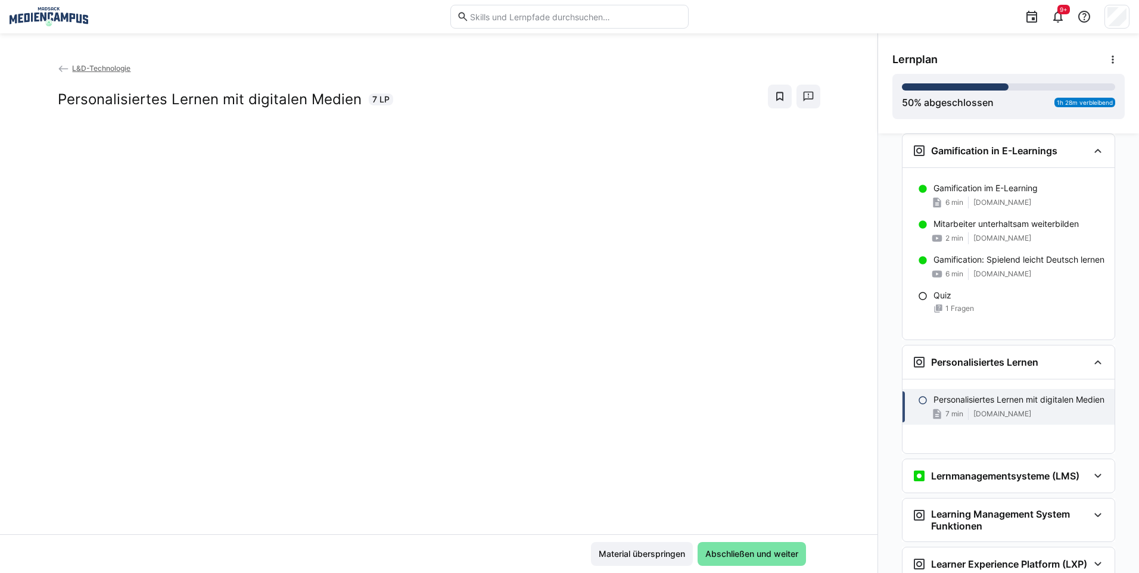
scroll to position [889, 0]
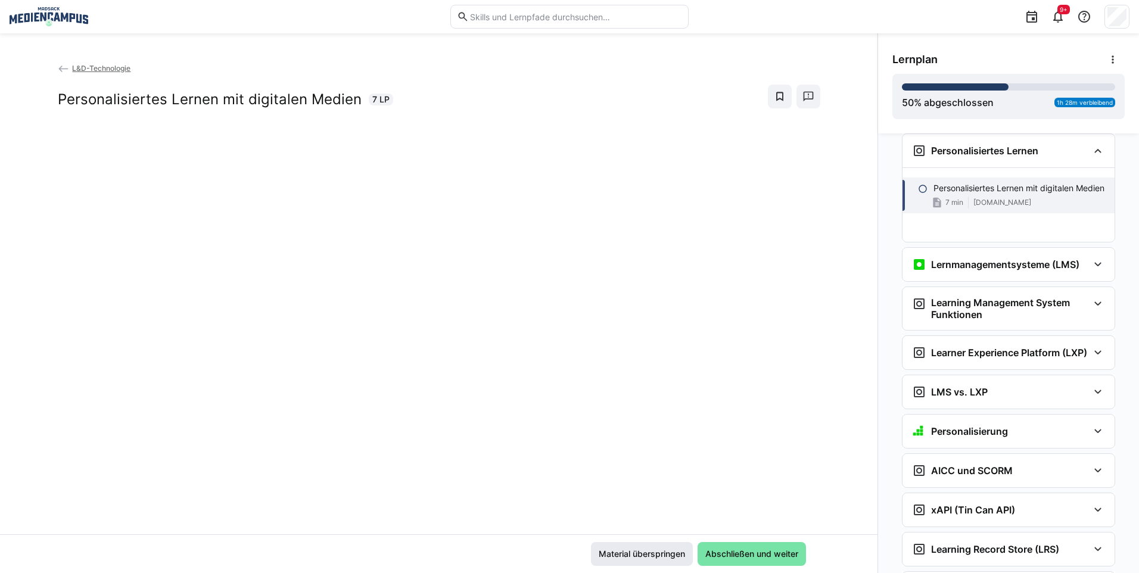
click at [660, 544] on span "Material überspringen" at bounding box center [642, 554] width 102 height 24
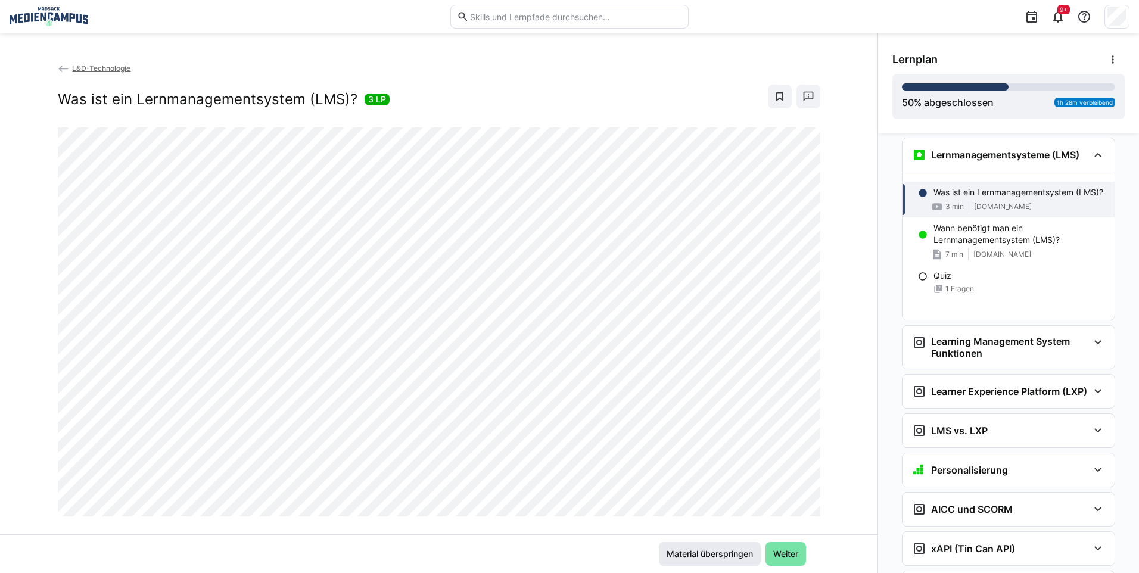
scroll to position [1003, 0]
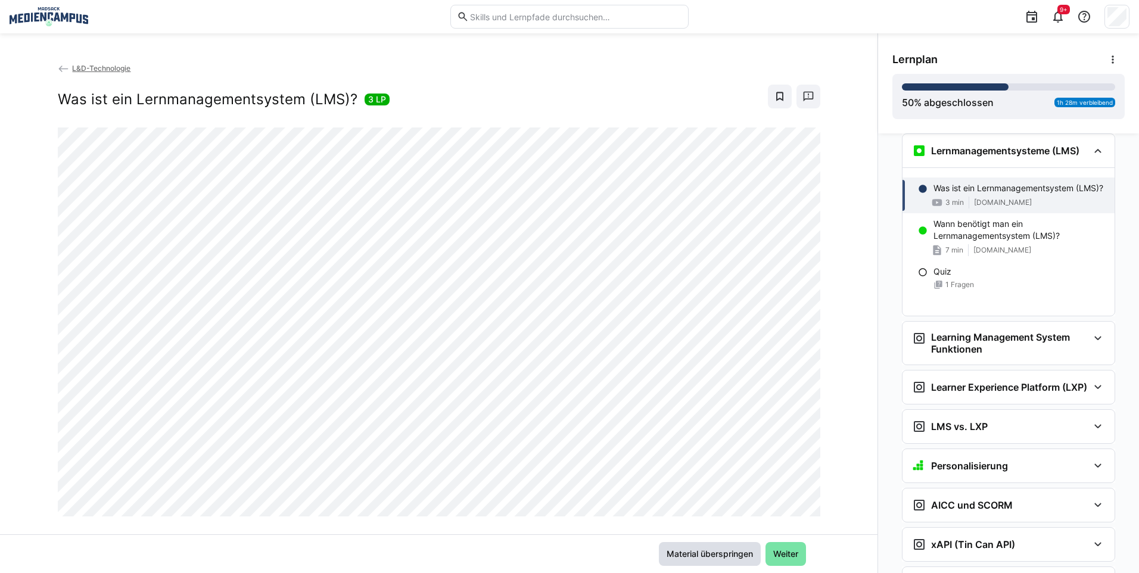
click at [665, 549] on span "Material überspringen" at bounding box center [710, 554] width 90 height 12
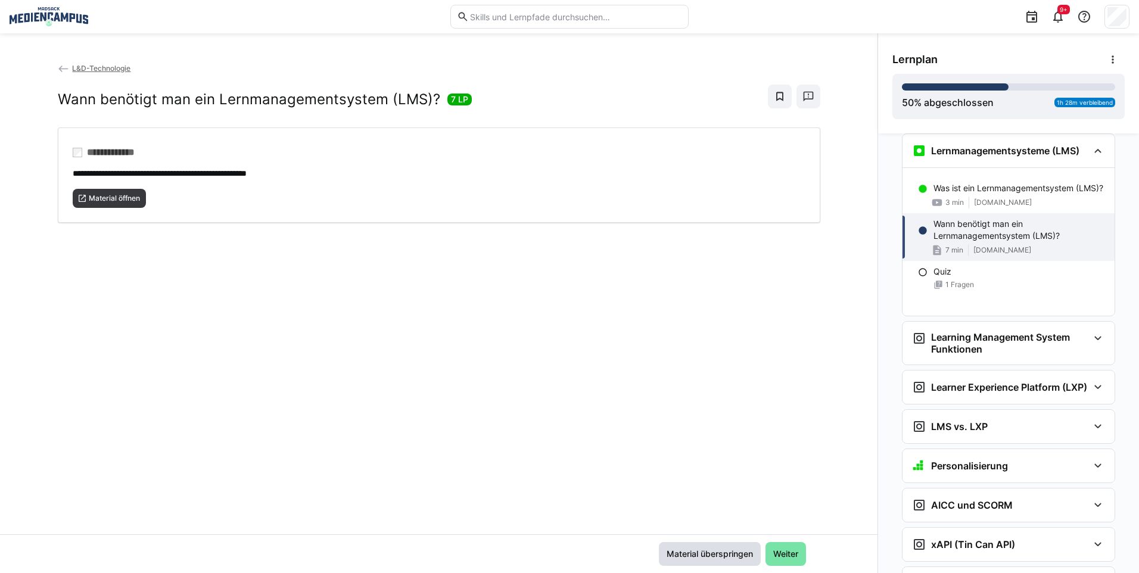
click at [665, 549] on span "Material überspringen" at bounding box center [710, 554] width 90 height 12
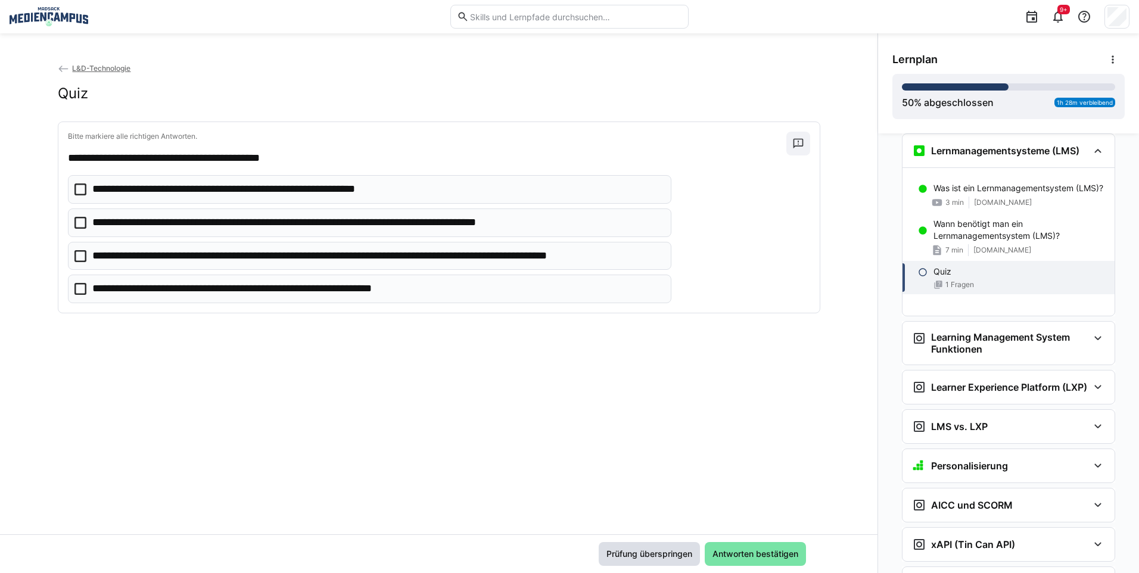
click at [659, 549] on span "Prüfung überspringen" at bounding box center [649, 554] width 89 height 12
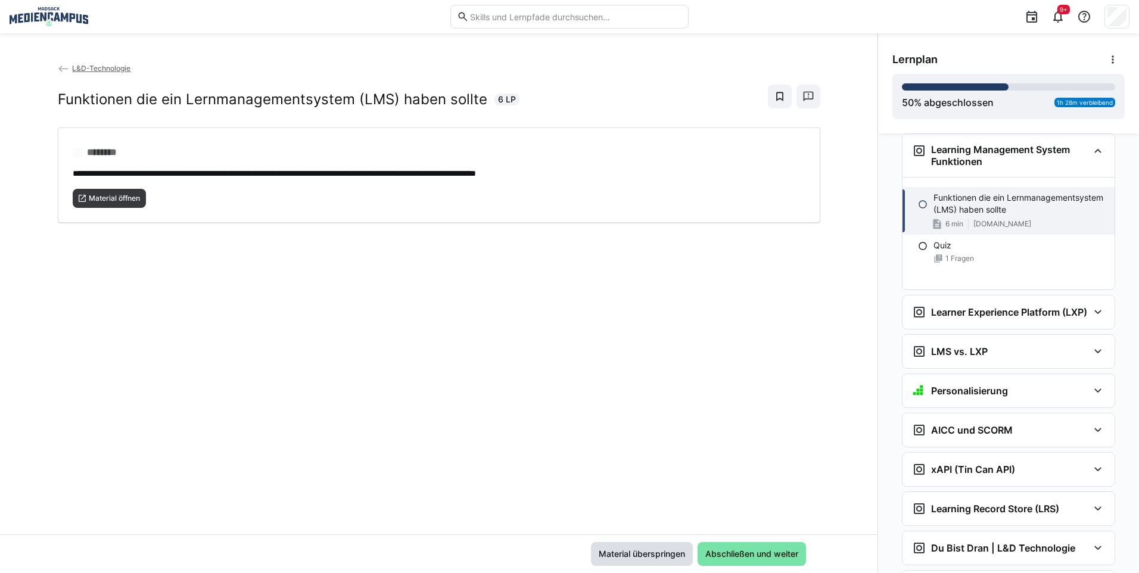
click at [659, 549] on span "Material überspringen" at bounding box center [642, 554] width 90 height 12
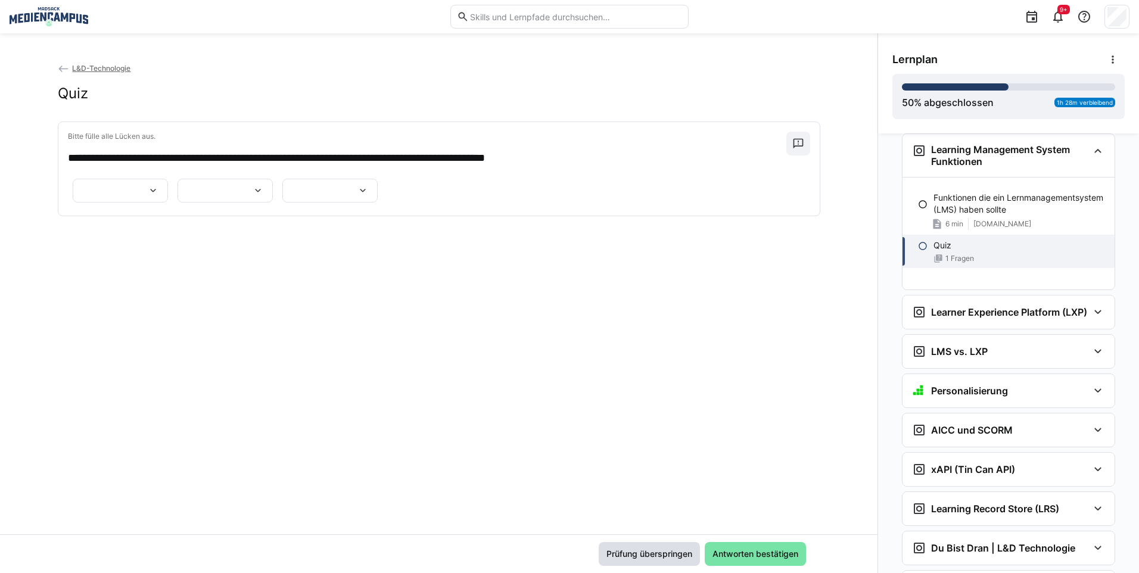
click at [659, 549] on span "Prüfung überspringen" at bounding box center [649, 554] width 89 height 12
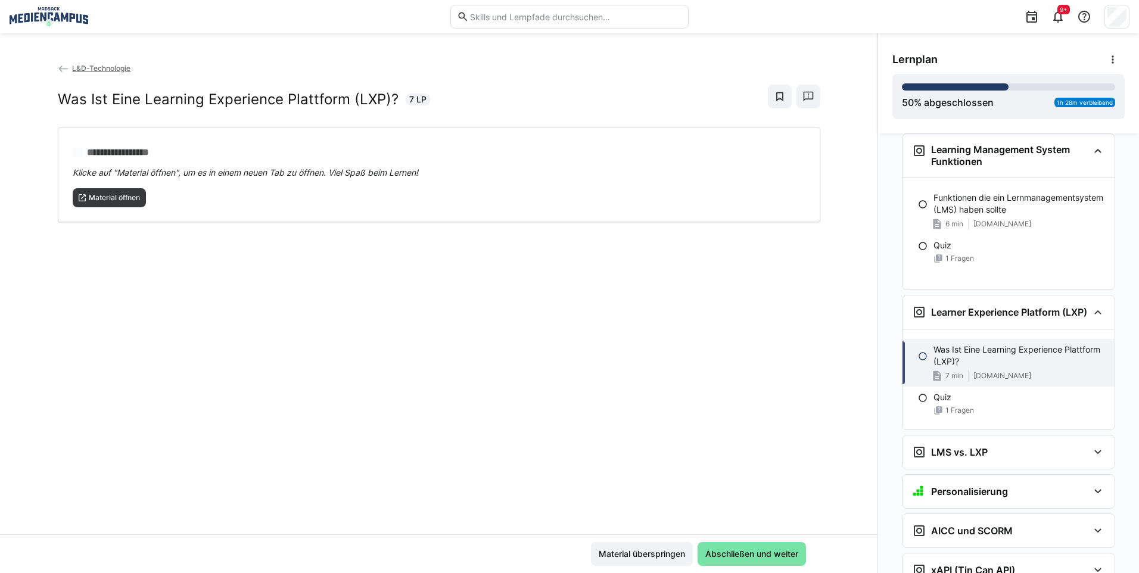
scroll to position [1347, 0]
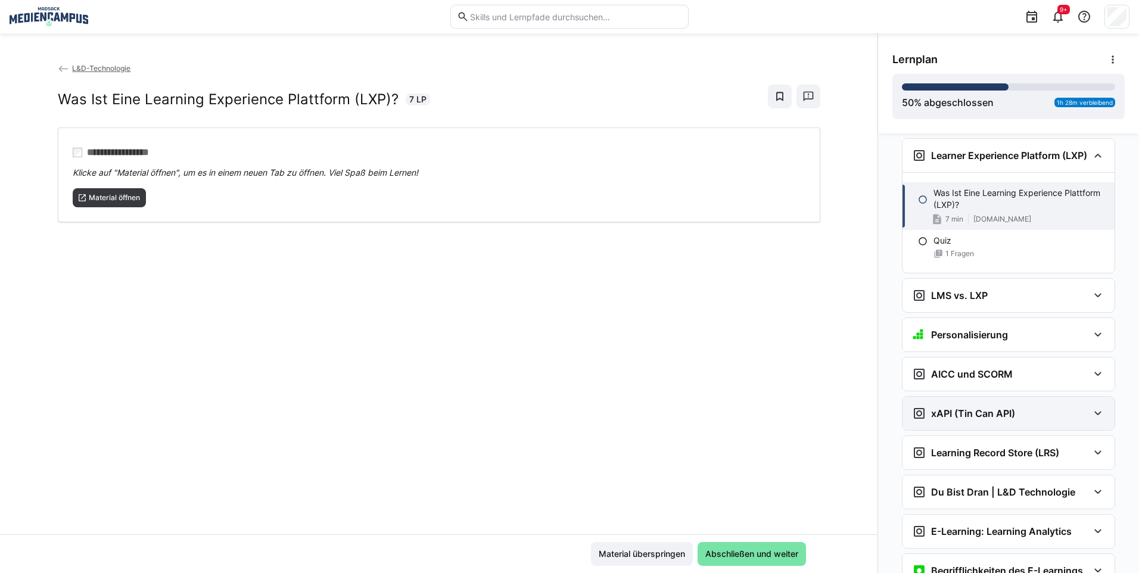
click at [939, 419] on h3 "xAPI (Tin Can API)" at bounding box center [973, 413] width 84 height 12
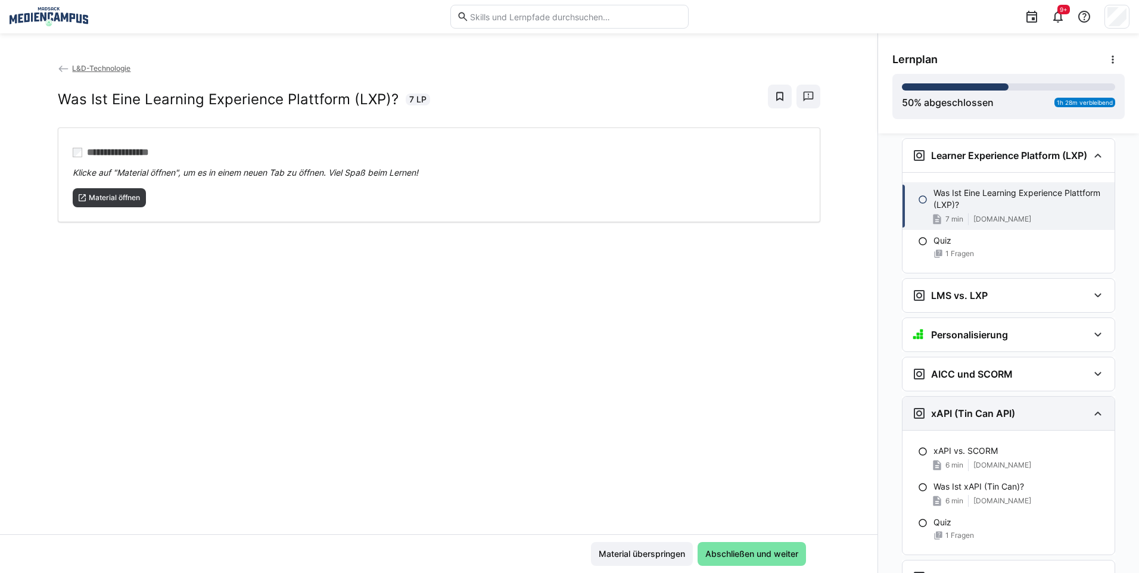
click at [961, 419] on h3 "xAPI (Tin Can API)" at bounding box center [973, 413] width 84 height 12
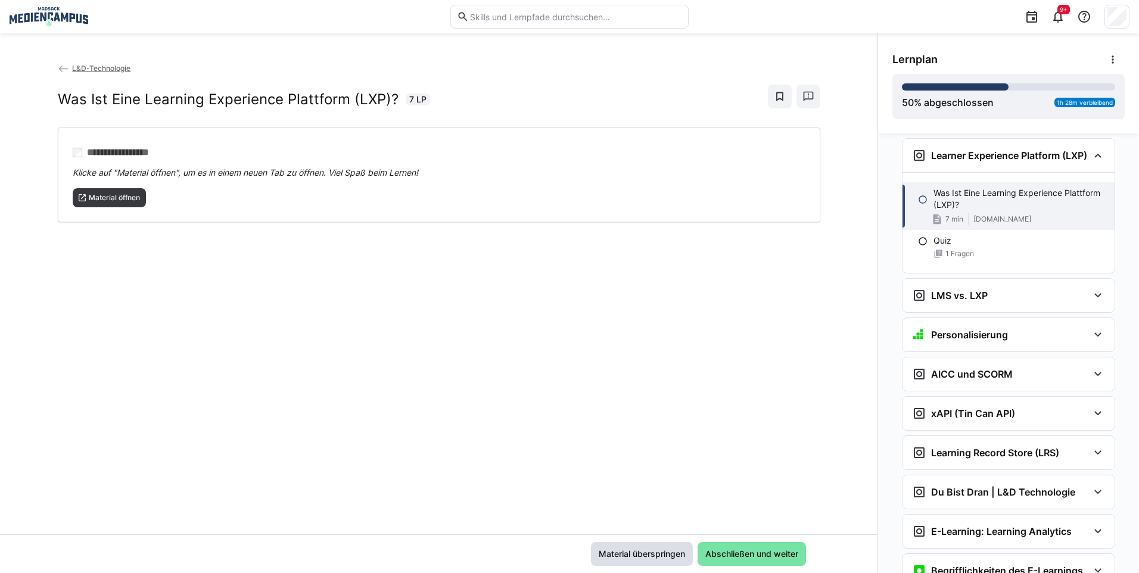
click at [643, 555] on span "Material überspringen" at bounding box center [642, 554] width 90 height 12
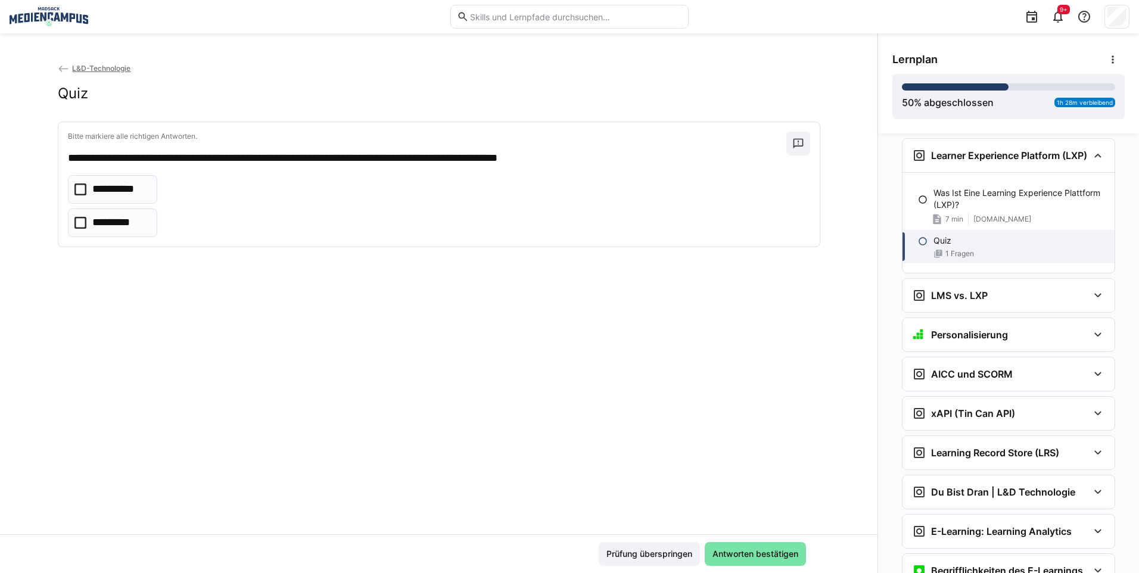
click at [139, 191] on p "**********" at bounding box center [120, 189] width 57 height 15
click at [768, 546] on span "Antworten bestätigen" at bounding box center [755, 554] width 101 height 24
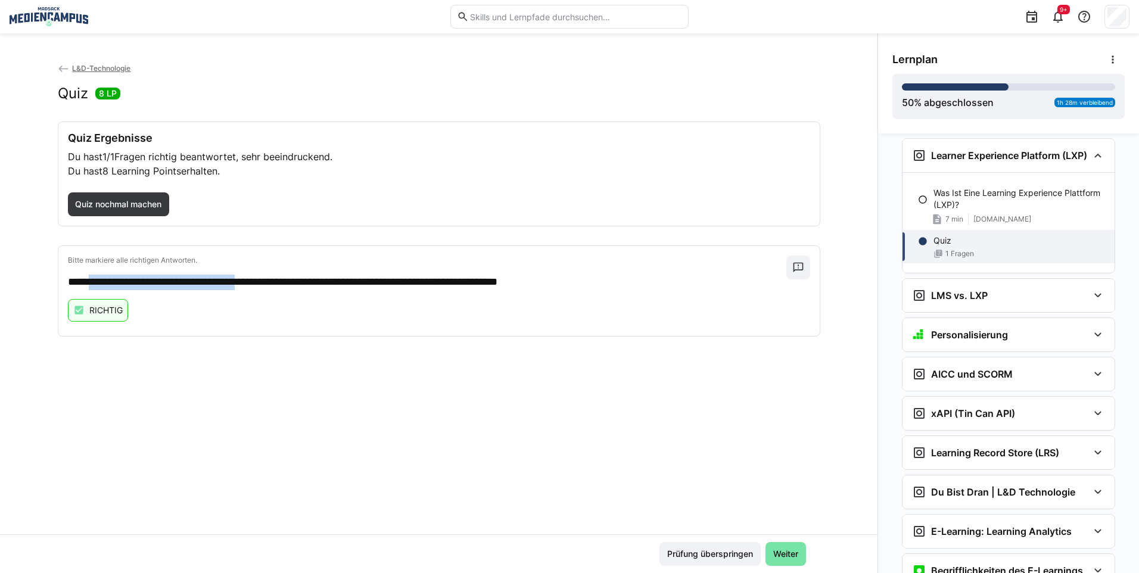
drag, startPoint x: 272, startPoint y: 284, endPoint x: 91, endPoint y: 285, distance: 181.1
click at [91, 285] on p "**********" at bounding box center [427, 282] width 718 height 15
click at [234, 362] on div "**********" at bounding box center [438, 298] width 877 height 472
click at [687, 555] on span "Prüfung überspringen" at bounding box center [709, 554] width 89 height 12
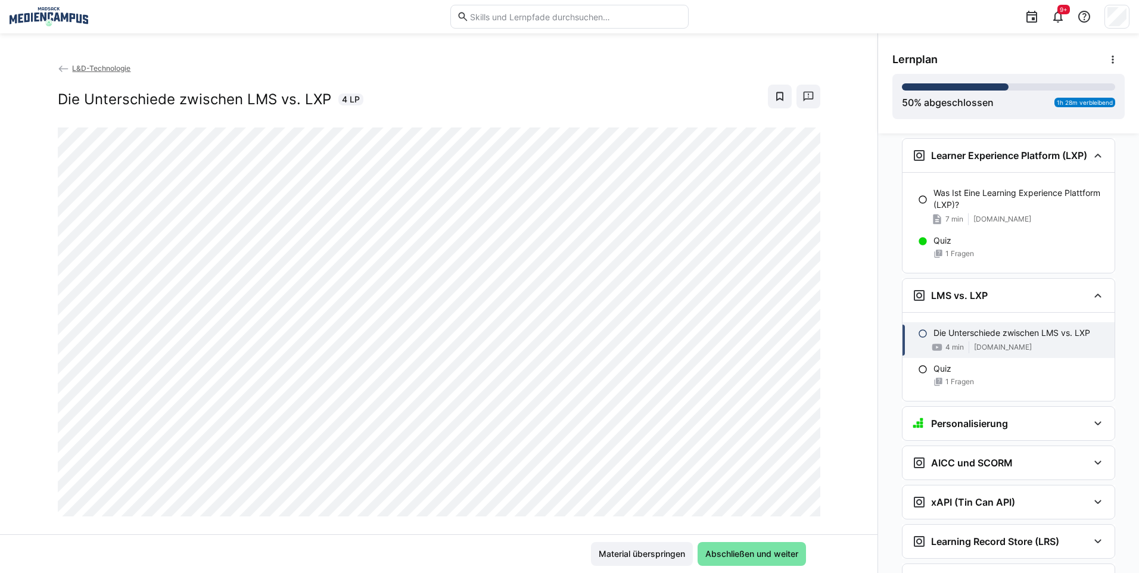
scroll to position [1448, 0]
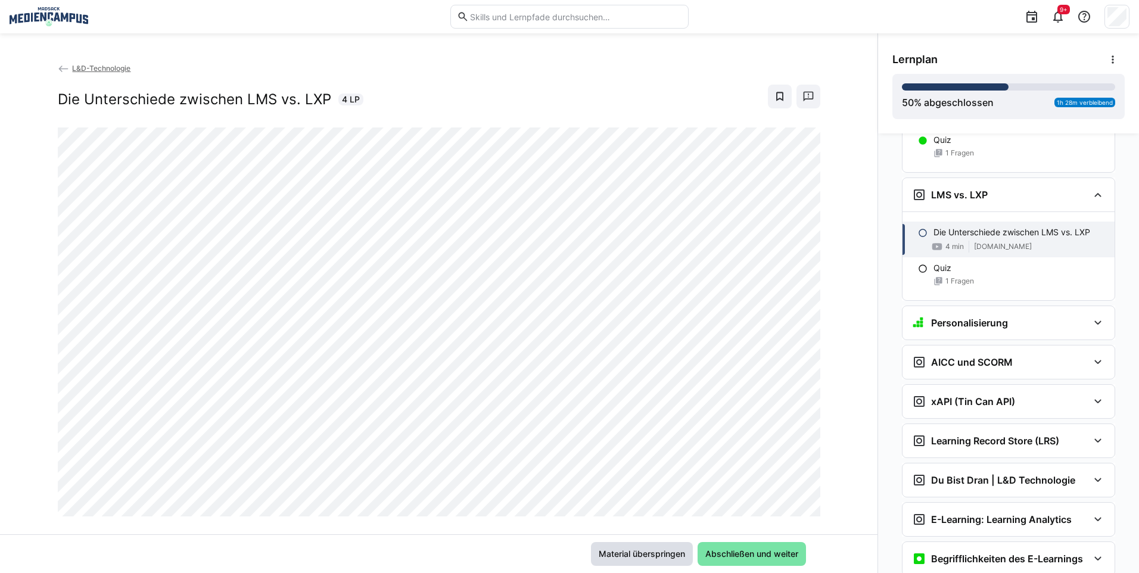
click at [668, 554] on span "Material überspringen" at bounding box center [642, 554] width 90 height 12
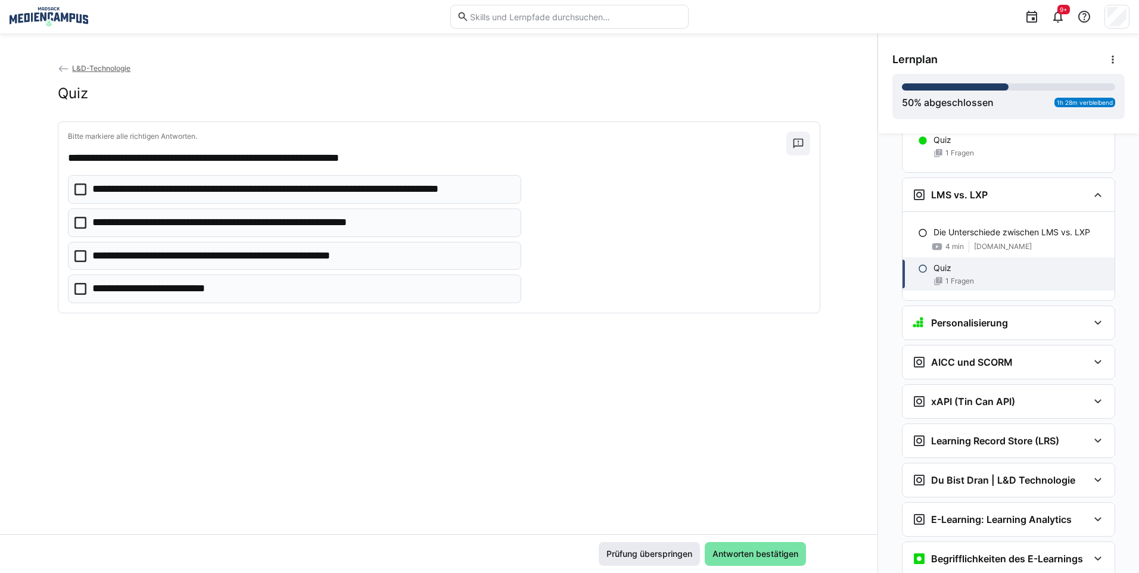
click at [666, 555] on span "Prüfung überspringen" at bounding box center [649, 554] width 89 height 12
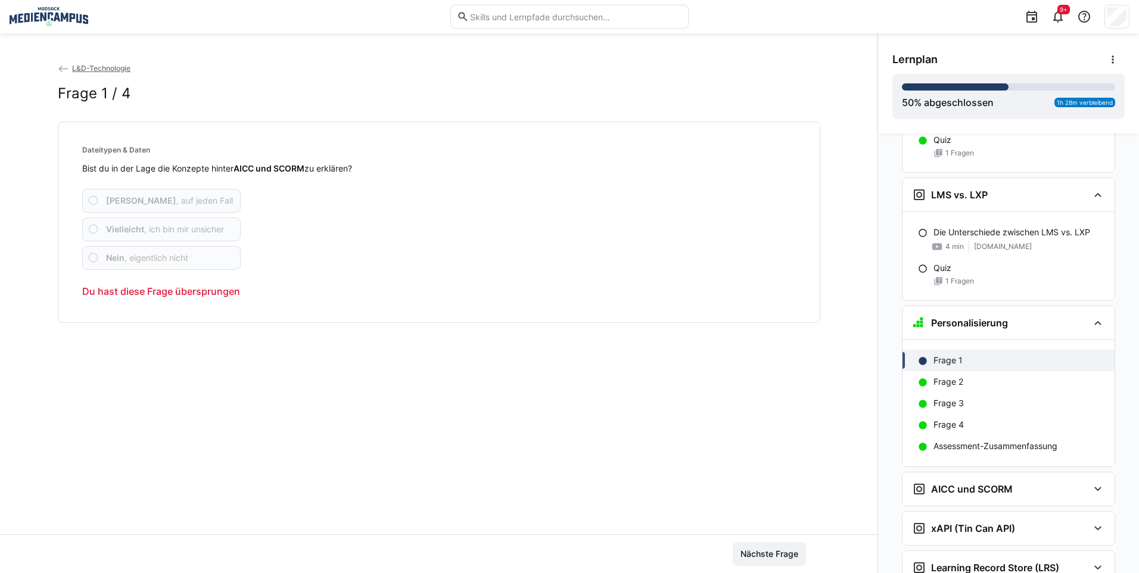
scroll to position [1537, 0]
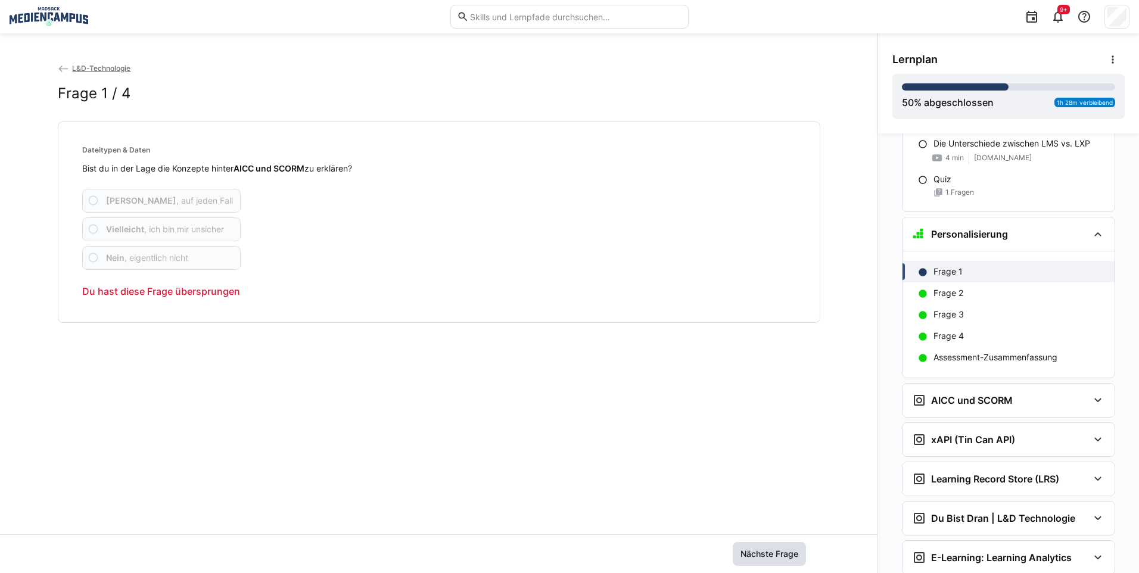
click at [757, 553] on span "Nächste Frage" at bounding box center [769, 554] width 61 height 12
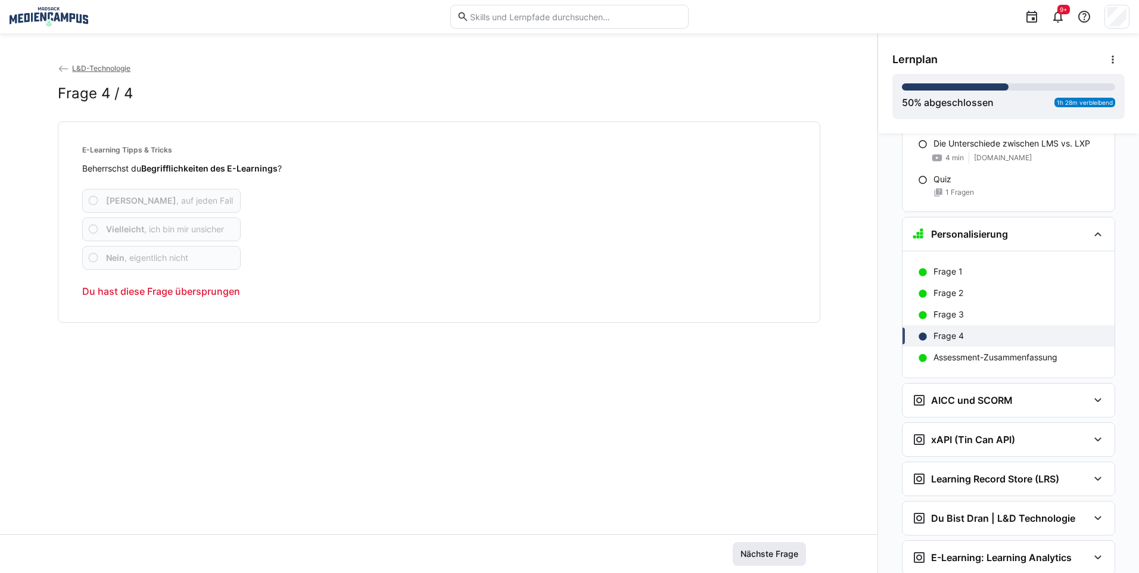
click at [757, 553] on span "Nächste Frage" at bounding box center [769, 554] width 61 height 12
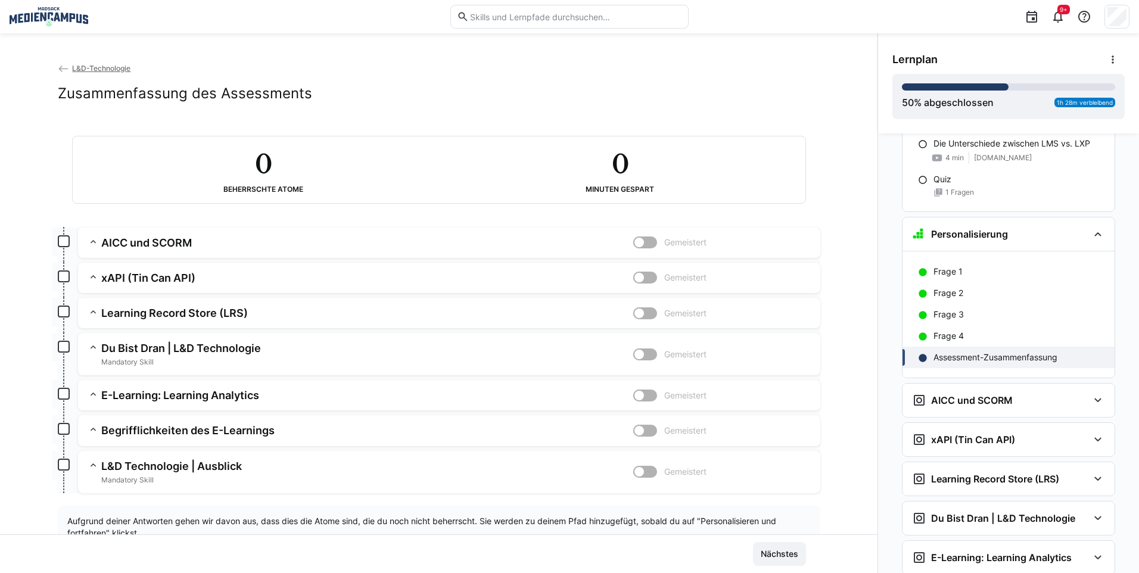
click at [759, 553] on span "Nächstes" at bounding box center [779, 554] width 41 height 12
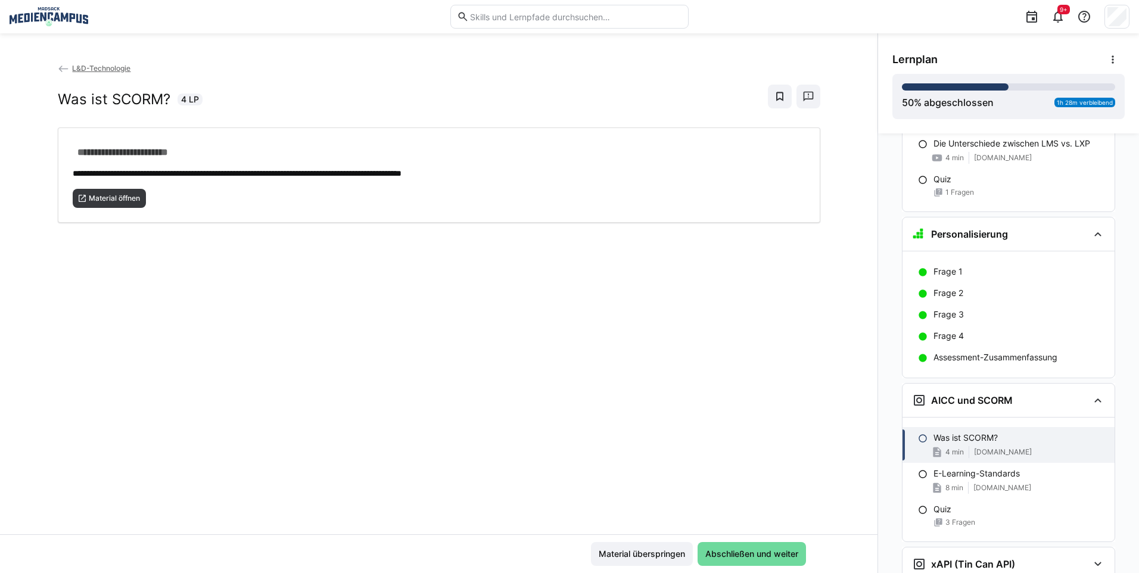
scroll to position [1664, 0]
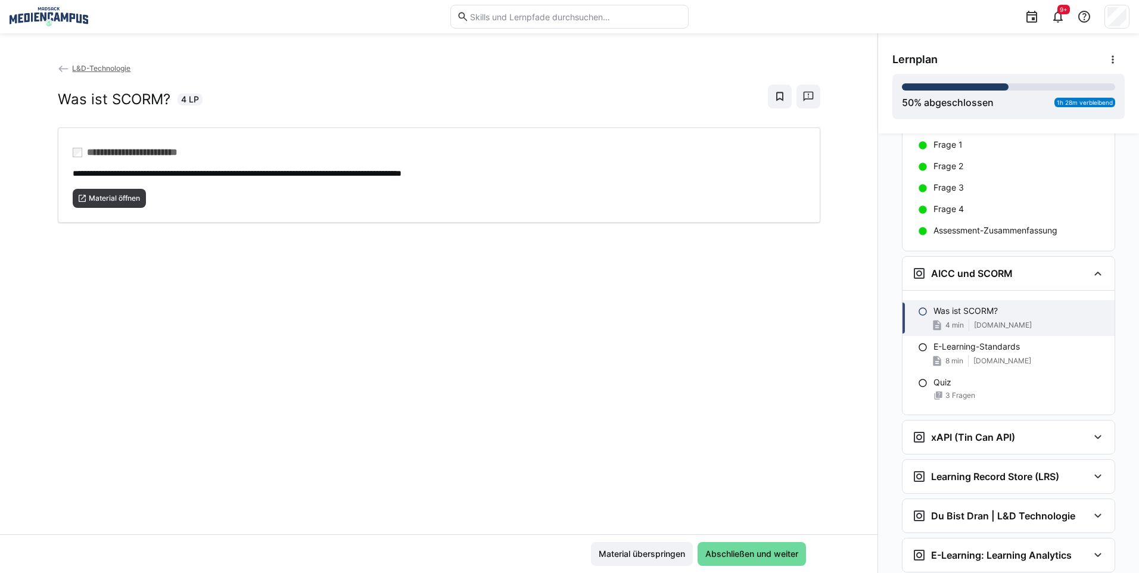
click at [746, 553] on span "Abschließen und weiter" at bounding box center [751, 554] width 96 height 12
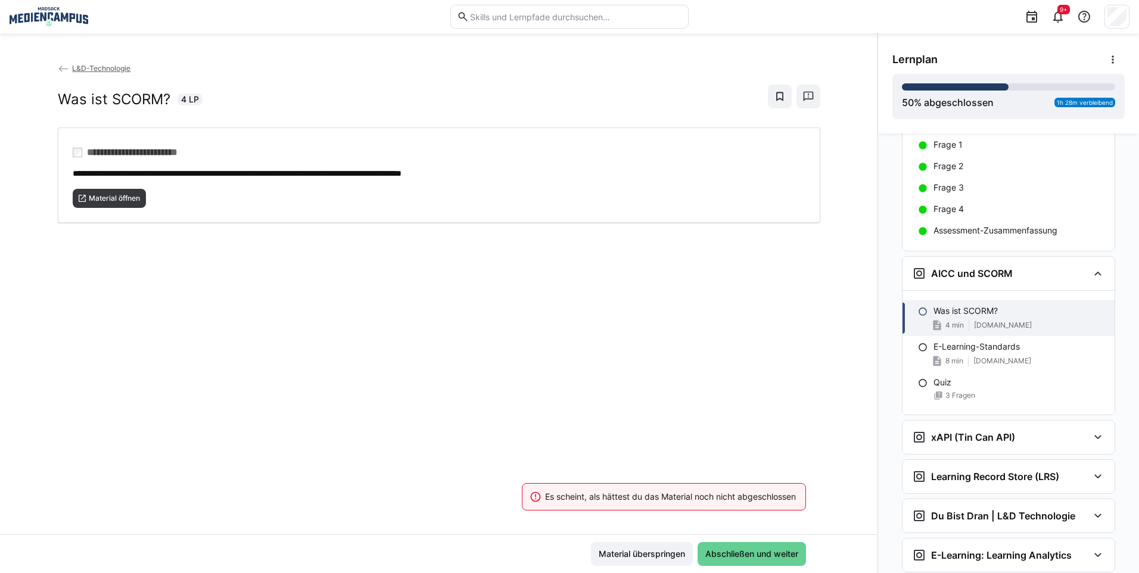
click at [746, 553] on span "Abschließen und weiter" at bounding box center [751, 554] width 96 height 12
click at [652, 558] on span "Material überspringen" at bounding box center [642, 554] width 90 height 12
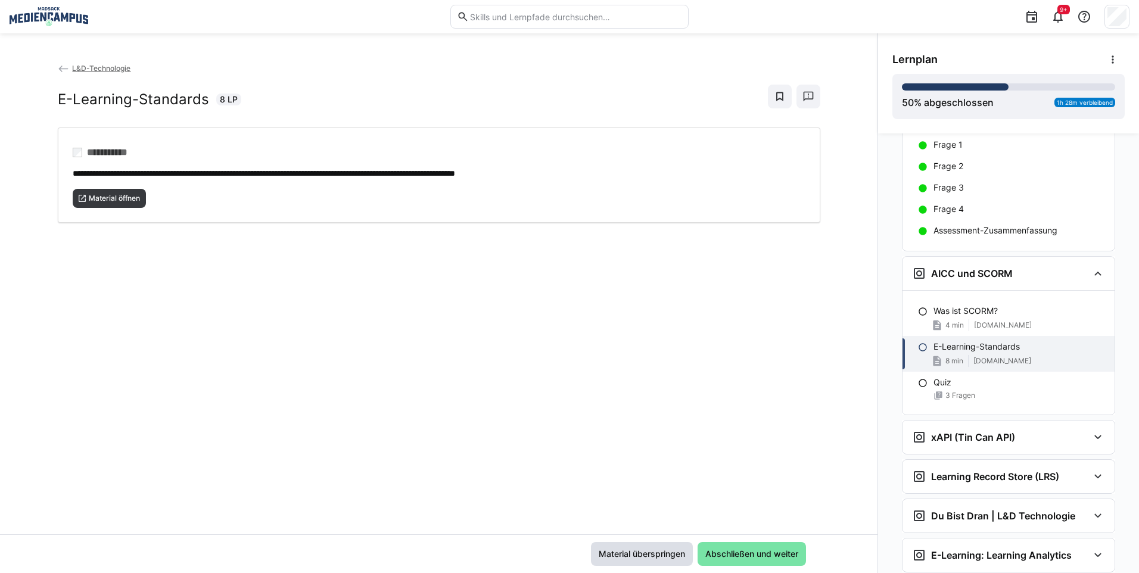
click at [652, 557] on span "Material überspringen" at bounding box center [642, 554] width 90 height 12
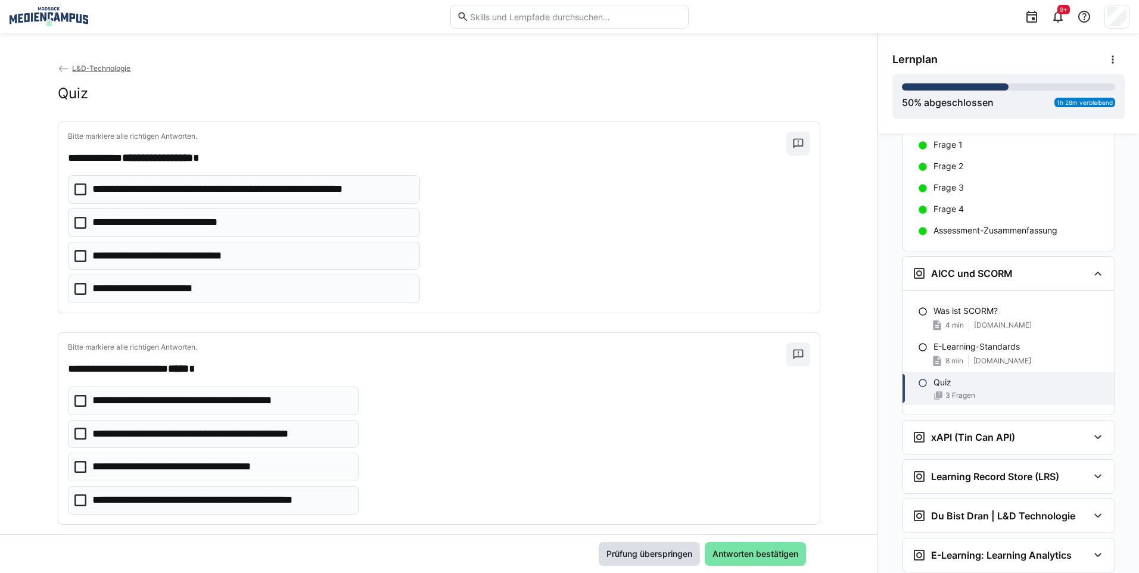
click at [664, 553] on span "Prüfung überspringen" at bounding box center [649, 554] width 89 height 12
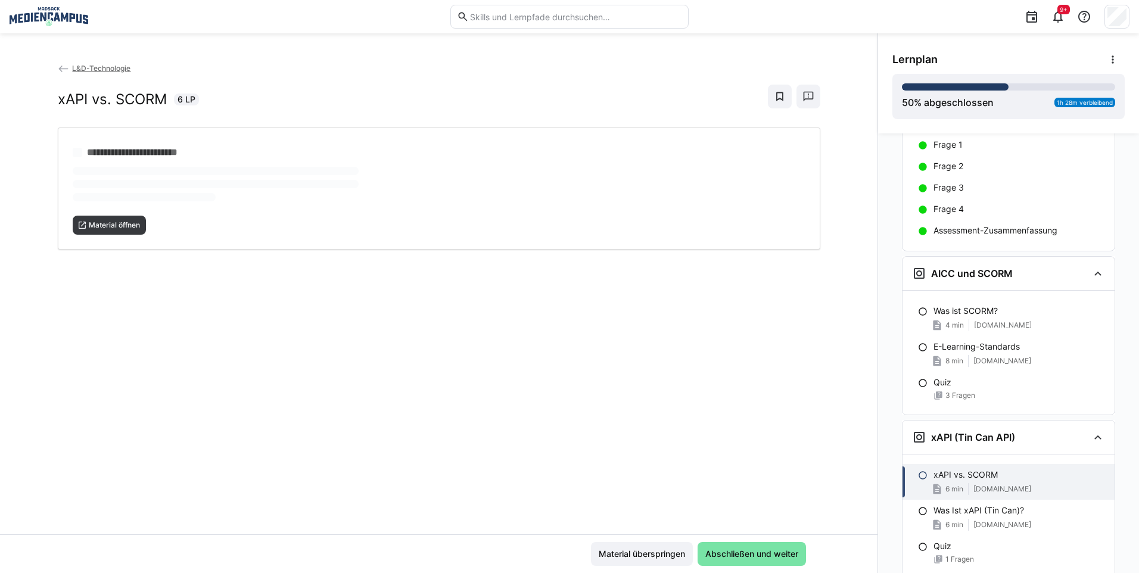
scroll to position [1788, 0]
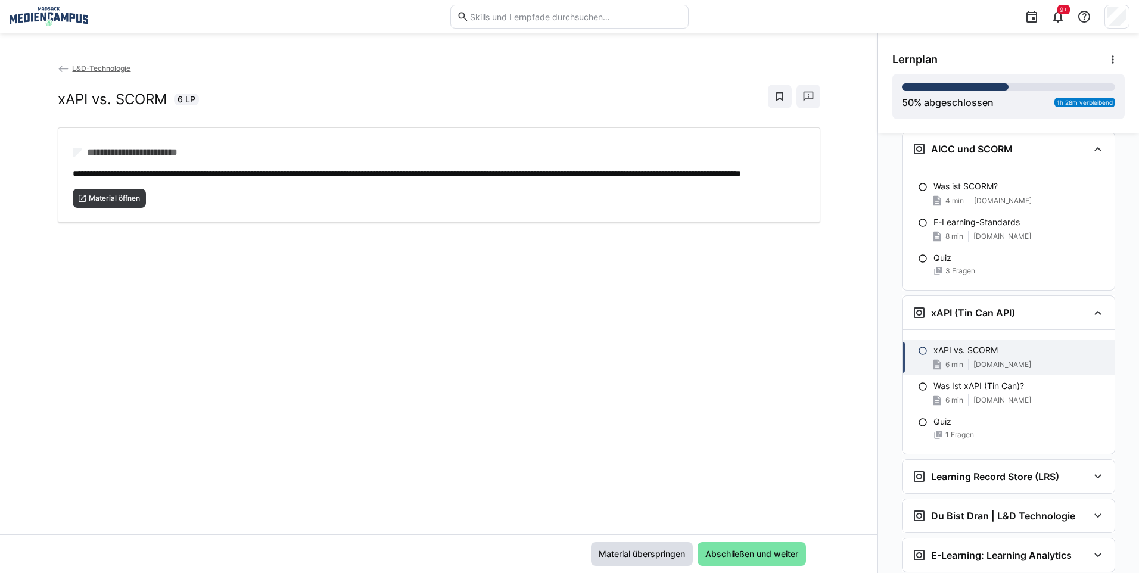
click at [646, 558] on span "Material überspringen" at bounding box center [642, 554] width 90 height 12
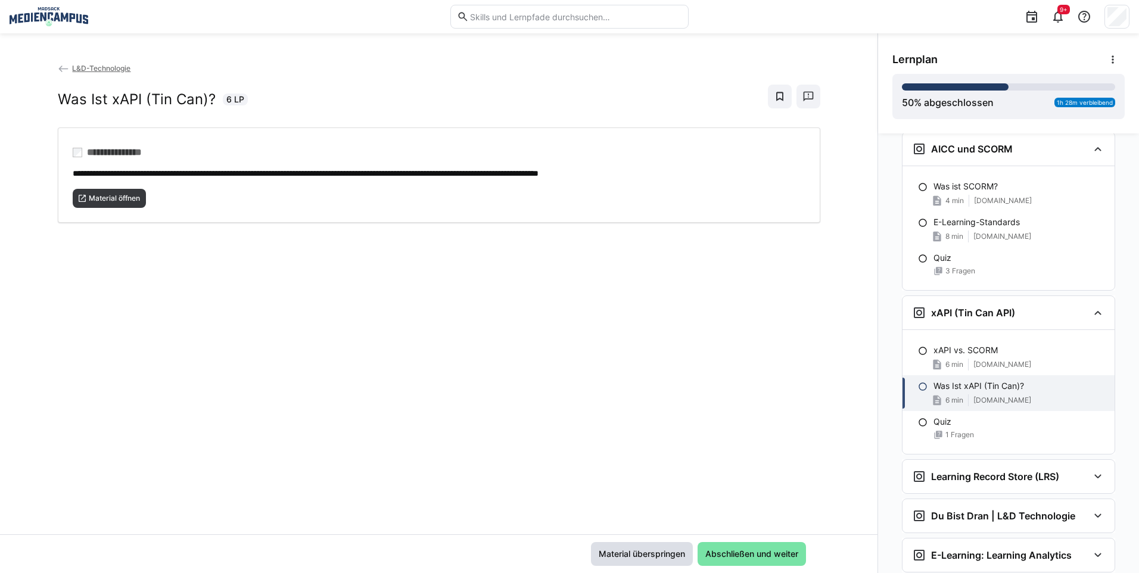
click at [639, 553] on span "Material überspringen" at bounding box center [642, 554] width 90 height 12
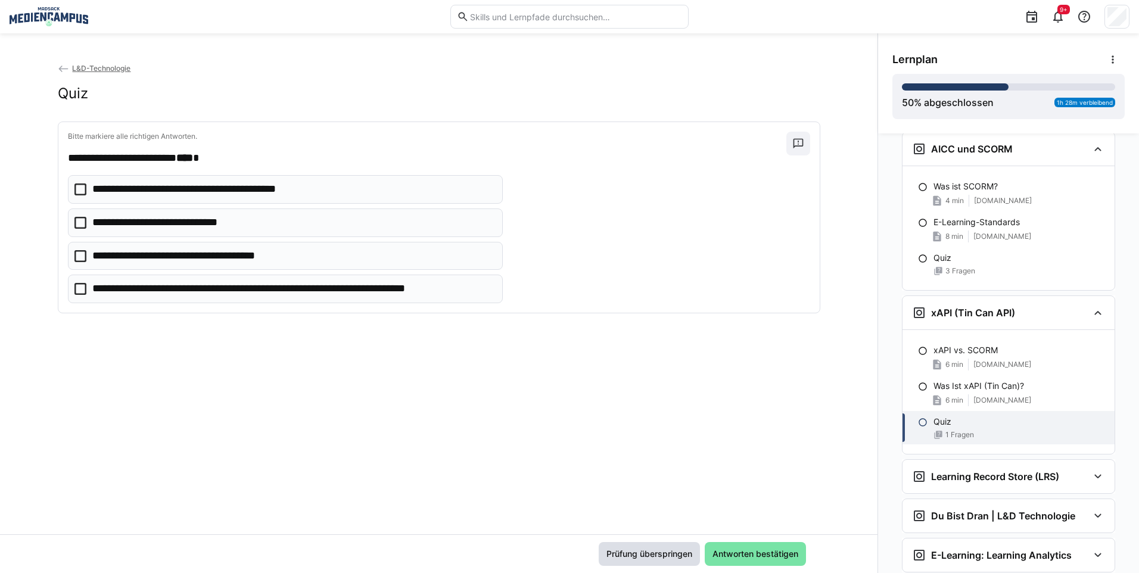
click at [605, 552] on span "Prüfung überspringen" at bounding box center [649, 554] width 89 height 12
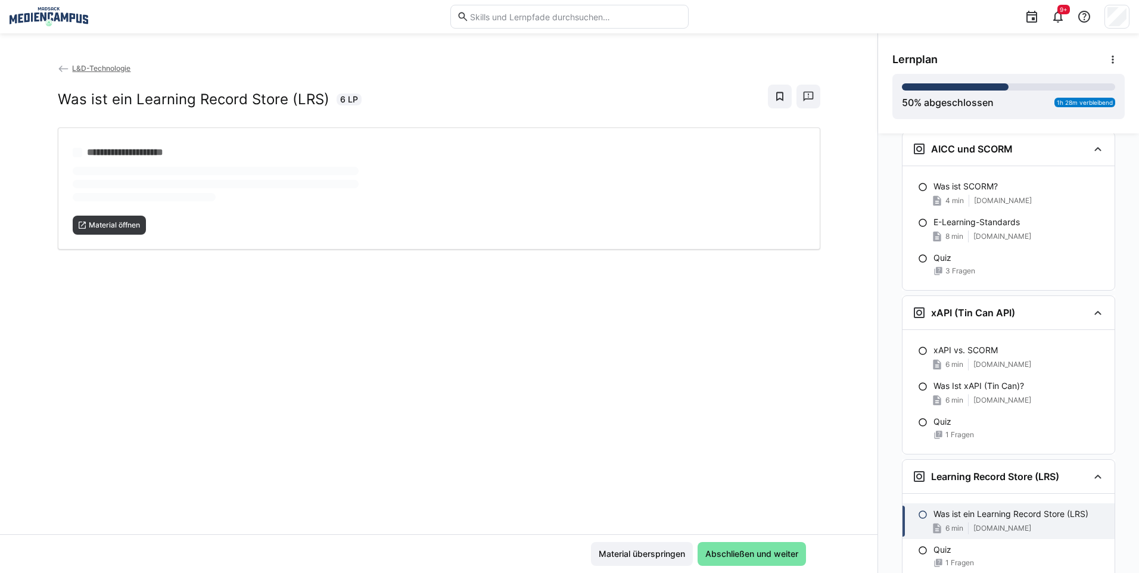
scroll to position [1913, 0]
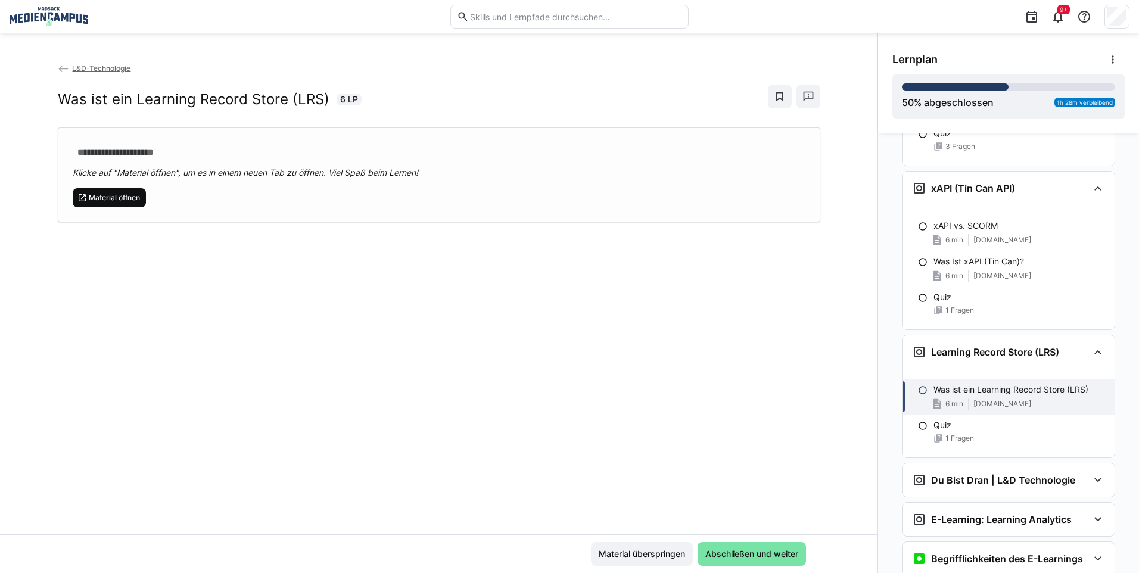
click at [105, 194] on span "Material öffnen" at bounding box center [115, 198] width 54 height 10
click at [592, 242] on div "**********" at bounding box center [438, 298] width 877 height 472
click at [657, 539] on div "Material überspringen Abschließen und weiter" at bounding box center [438, 553] width 877 height 39
click at [656, 542] on span "Material überspringen" at bounding box center [642, 554] width 102 height 24
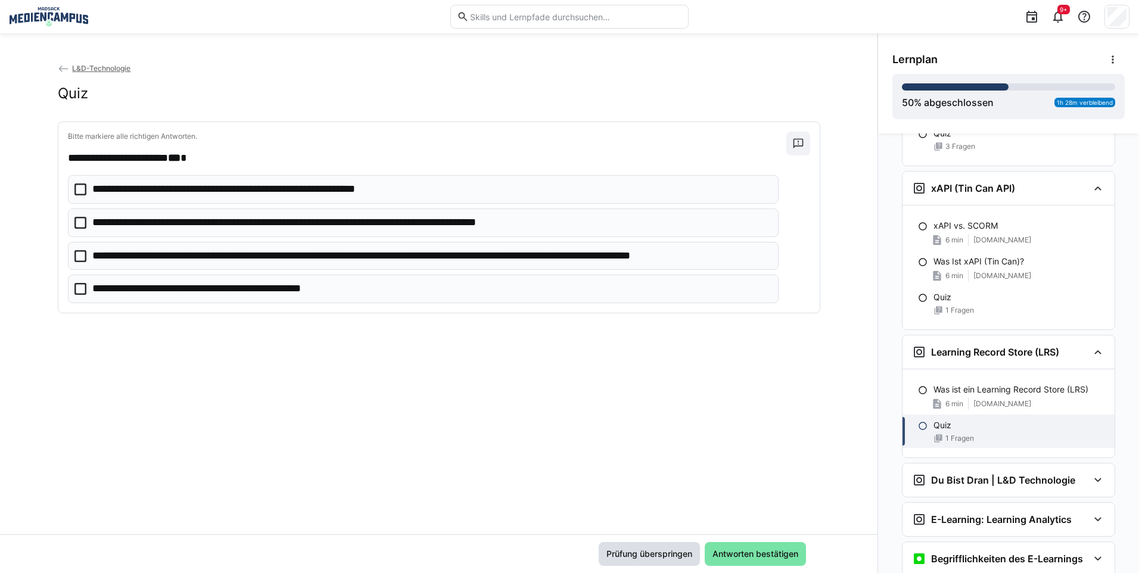
click at [652, 552] on span "Prüfung überspringen" at bounding box center [649, 554] width 89 height 12
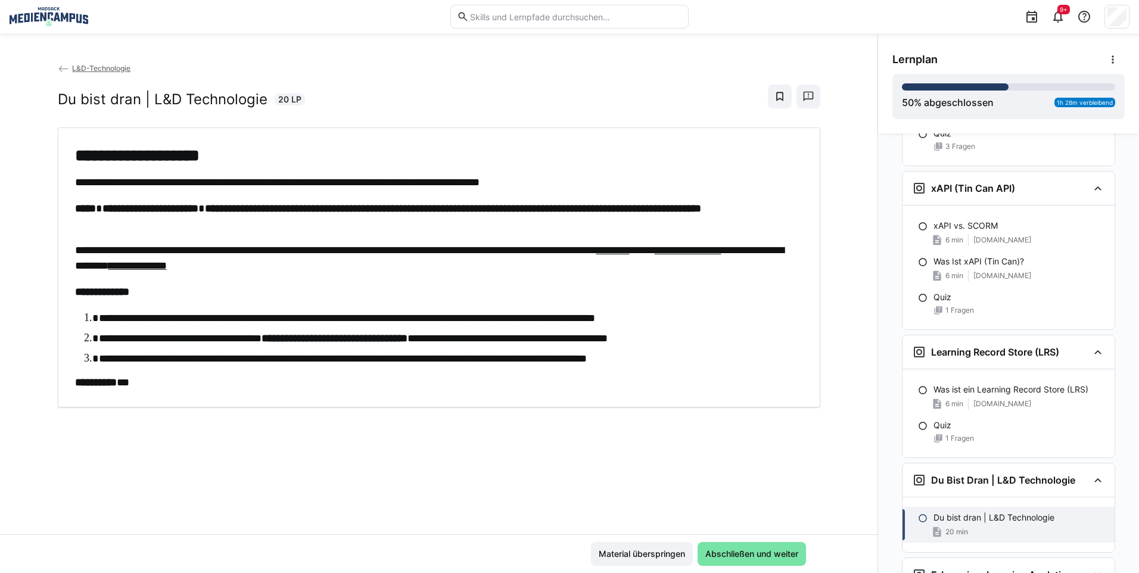
scroll to position [2001, 0]
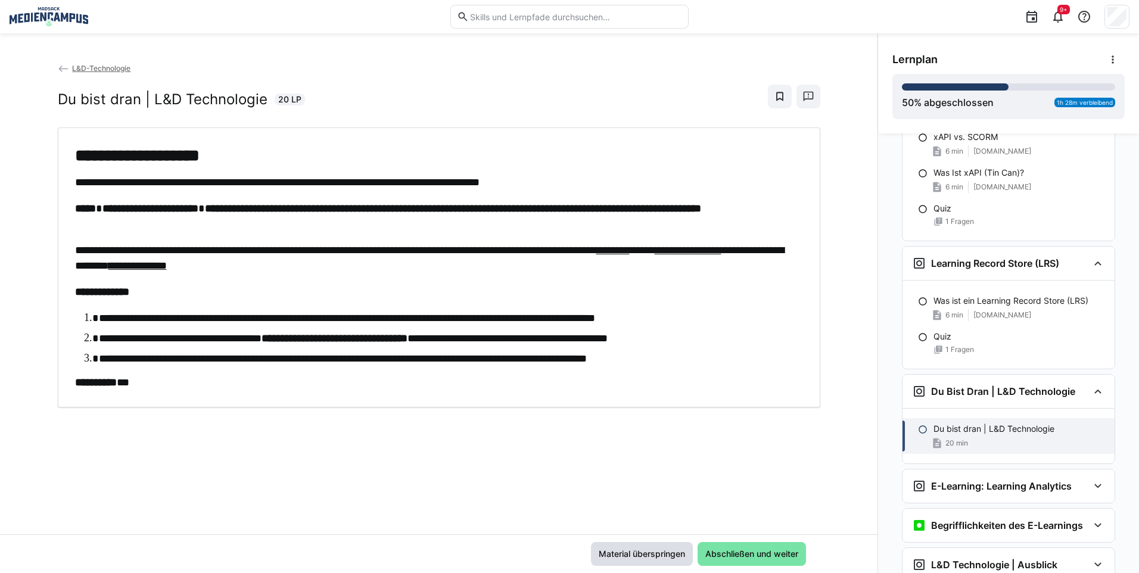
click at [652, 552] on span "Material überspringen" at bounding box center [642, 554] width 90 height 12
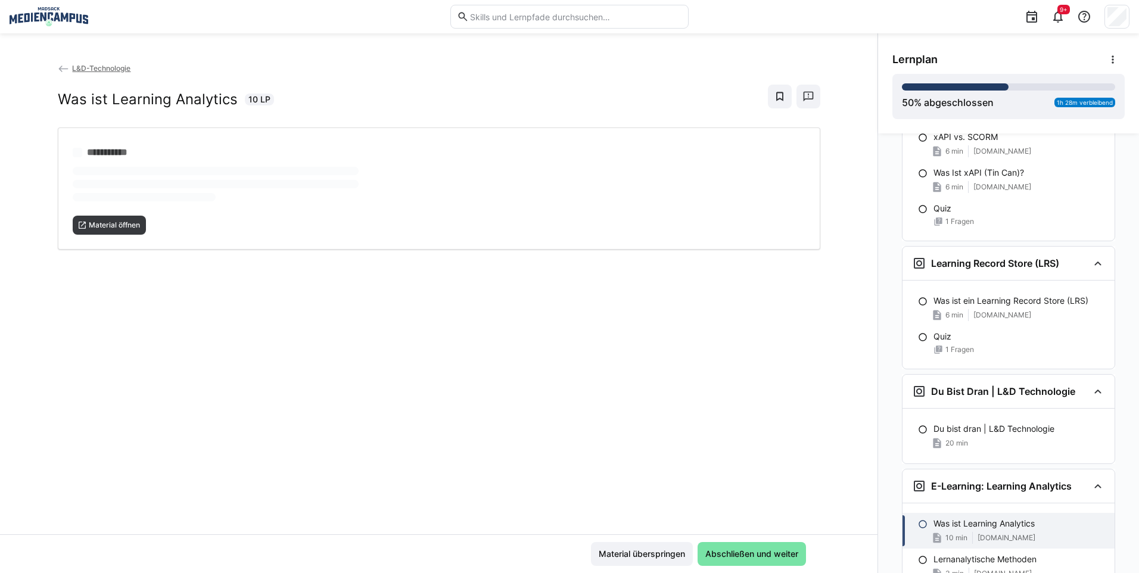
scroll to position [2057, 0]
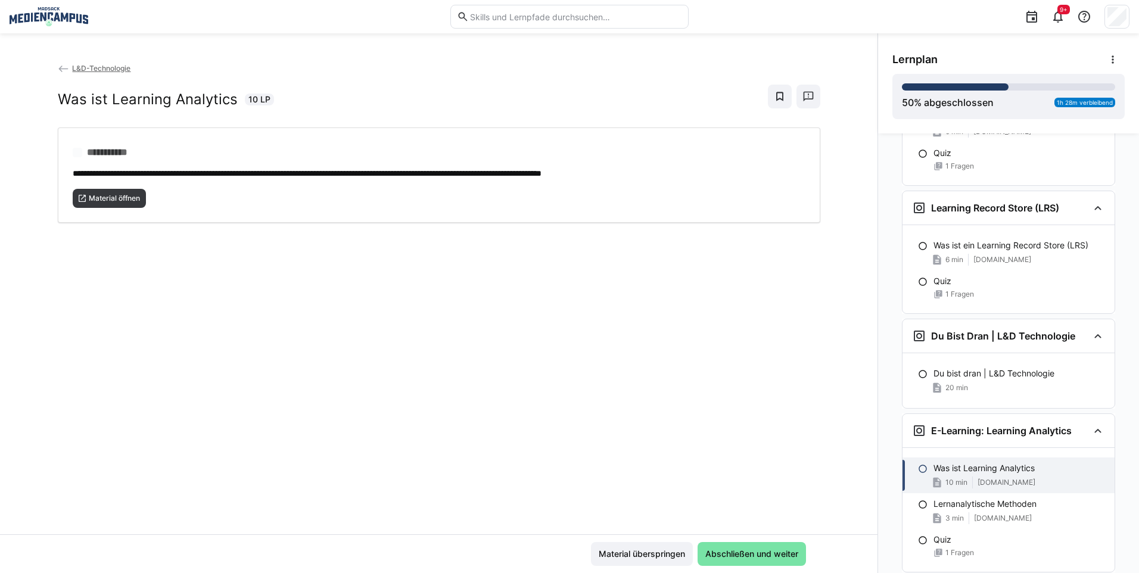
click at [116, 239] on div "**********" at bounding box center [438, 298] width 877 height 472
click at [112, 195] on span "Material öffnen" at bounding box center [115, 199] width 54 height 10
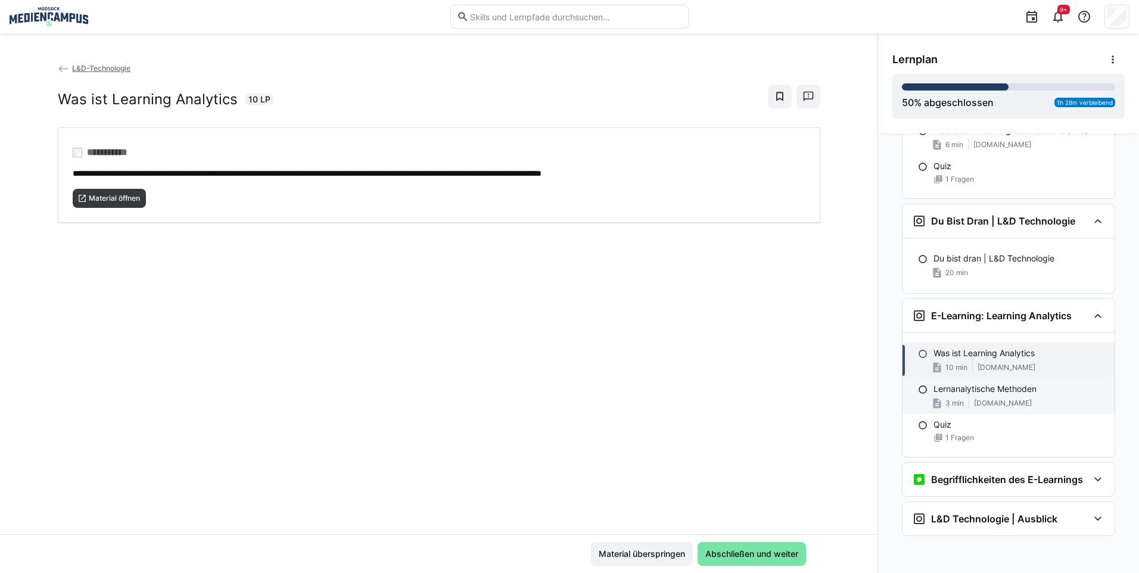
scroll to position [2181, 0]
click at [667, 543] on span "Material überspringen" at bounding box center [642, 554] width 102 height 24
click at [664, 553] on span "Material überspringen" at bounding box center [642, 554] width 90 height 12
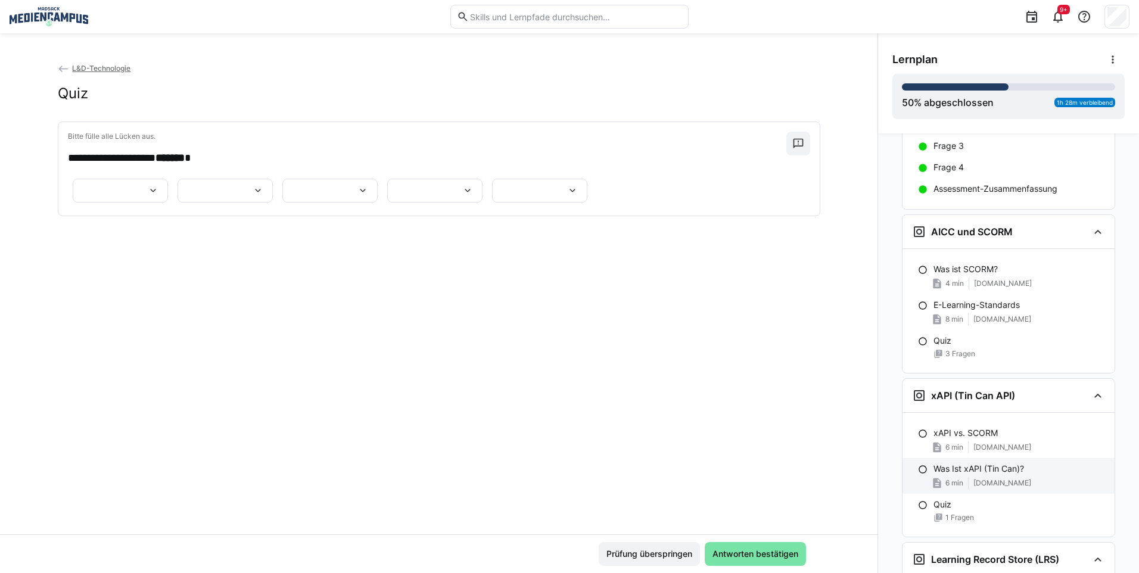
scroll to position [1705, 0]
click at [773, 552] on span "Antworten bestätigen" at bounding box center [755, 554] width 89 height 12
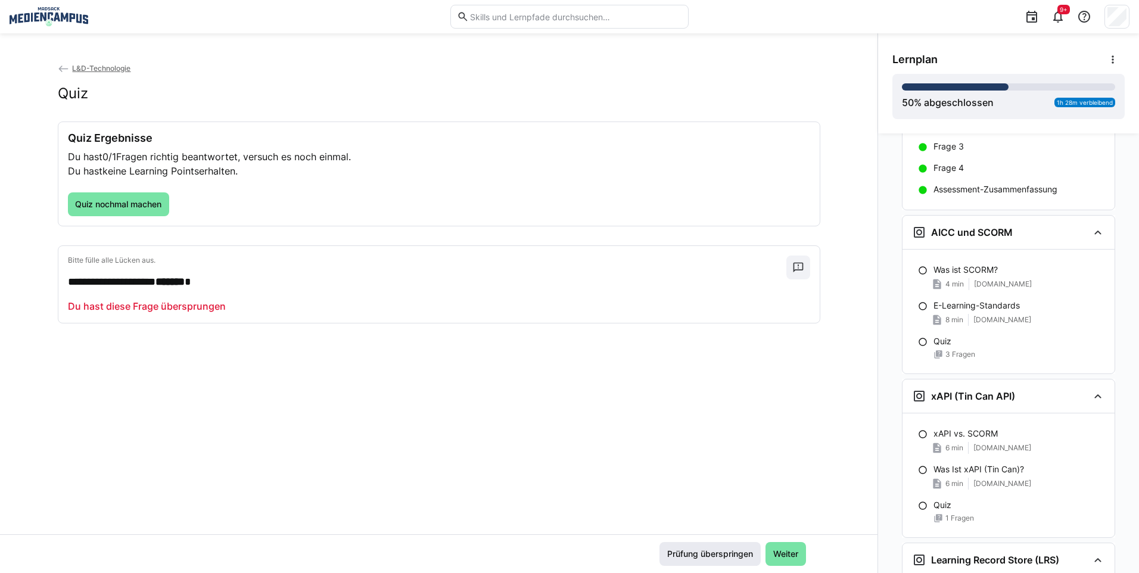
click at [716, 553] on span "Prüfung überspringen" at bounding box center [709, 554] width 89 height 12
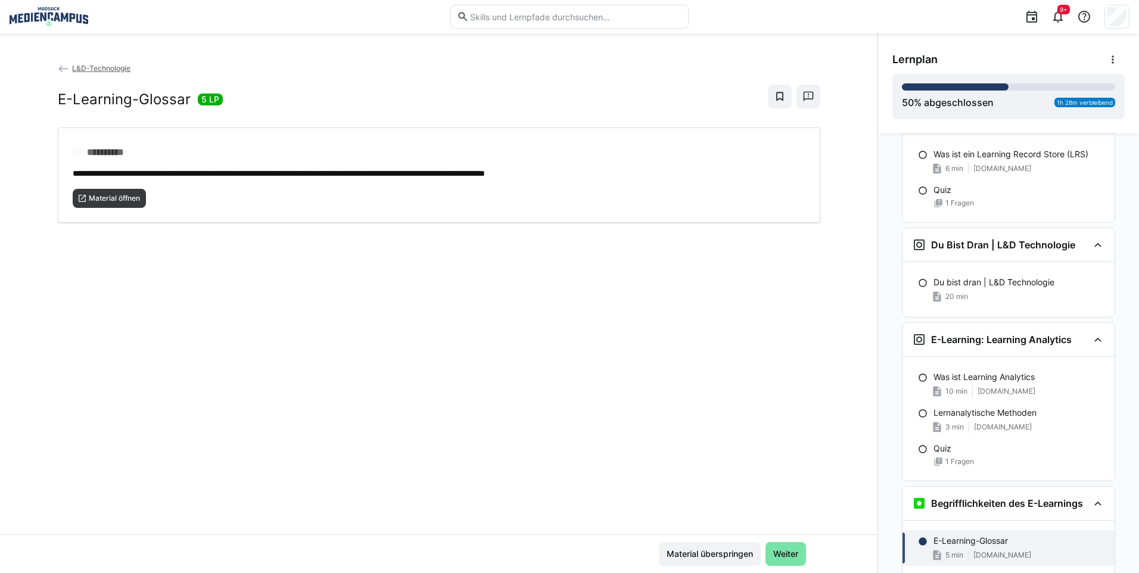
scroll to position [2181, 0]
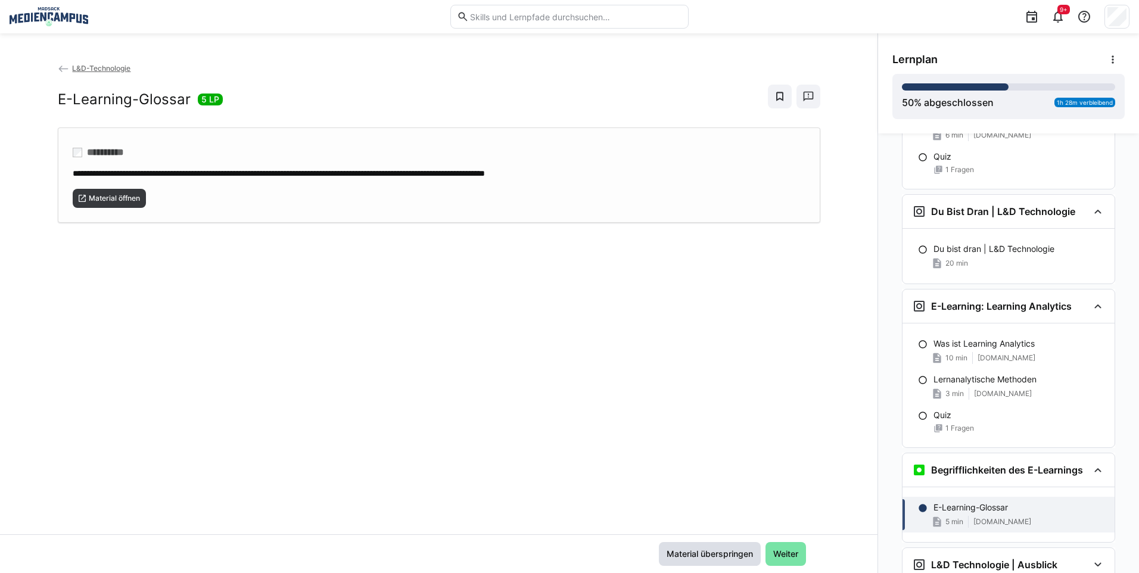
drag, startPoint x: 716, startPoint y: 553, endPoint x: 206, endPoint y: 160, distance: 643.9
click at [229, 180] on app-classroom-main-layout "**********" at bounding box center [438, 317] width 877 height 511
click at [107, 206] on span "Material öffnen" at bounding box center [110, 198] width 74 height 19
click at [673, 541] on div "Material überspringen Weiter" at bounding box center [438, 553] width 877 height 39
click at [675, 548] on span "Material überspringen" at bounding box center [710, 554] width 90 height 12
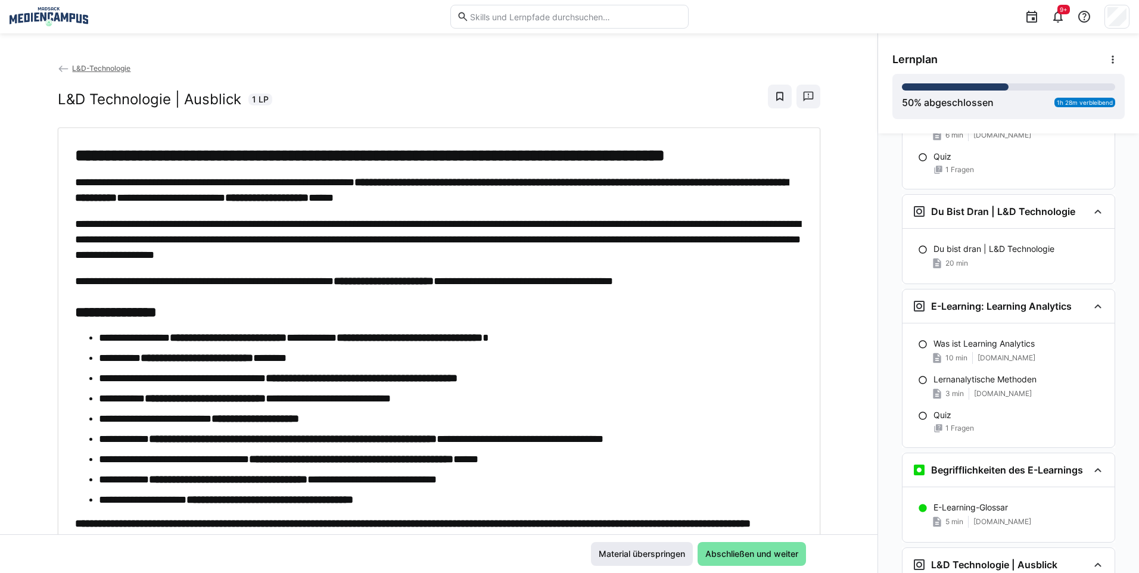
scroll to position [2237, 0]
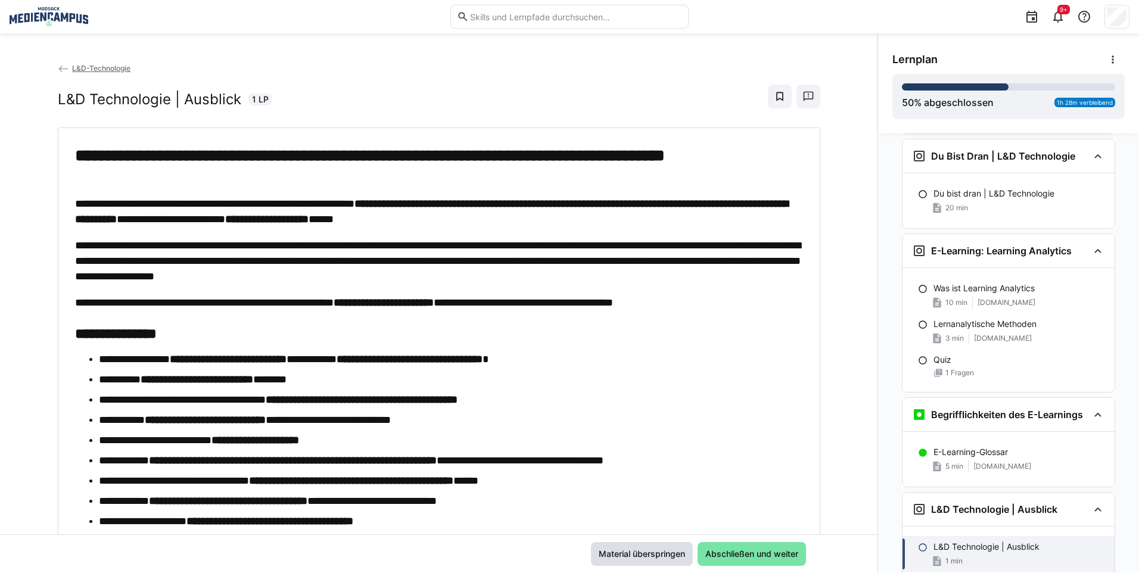
click at [670, 552] on span "Material überspringen" at bounding box center [642, 554] width 90 height 12
click at [681, 550] on span "Material überspringen" at bounding box center [642, 554] width 90 height 12
click at [669, 554] on span "Material überspringen" at bounding box center [642, 554] width 90 height 12
click at [651, 555] on span "Material überspringen" at bounding box center [642, 554] width 90 height 12
click at [729, 550] on span "Abschließen und weiter" at bounding box center [751, 554] width 96 height 12
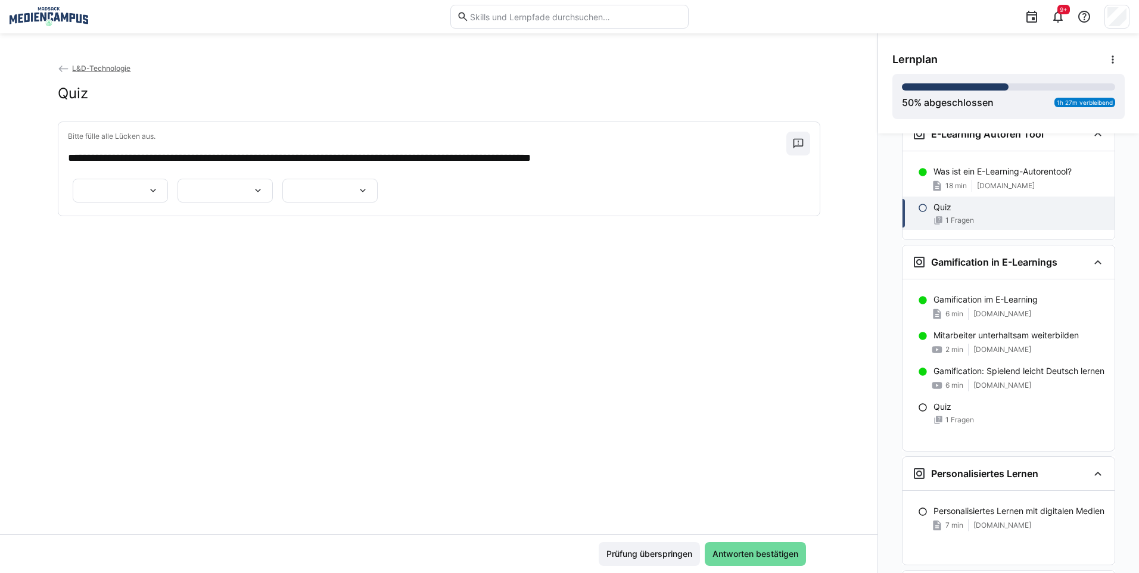
scroll to position [550, 0]
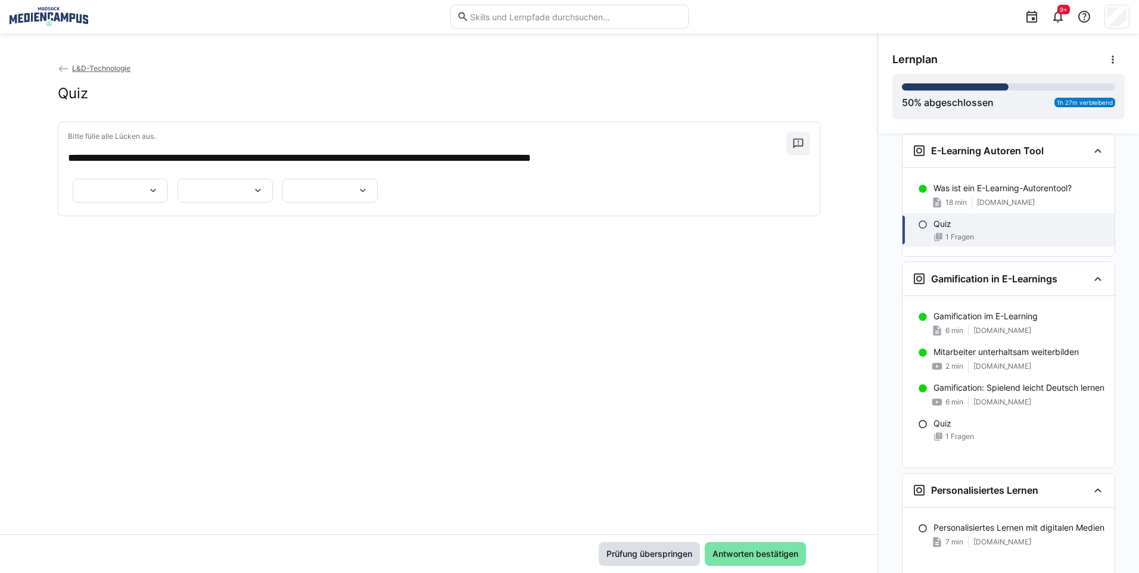
click at [667, 558] on span "Prüfung überspringen" at bounding box center [649, 554] width 89 height 12
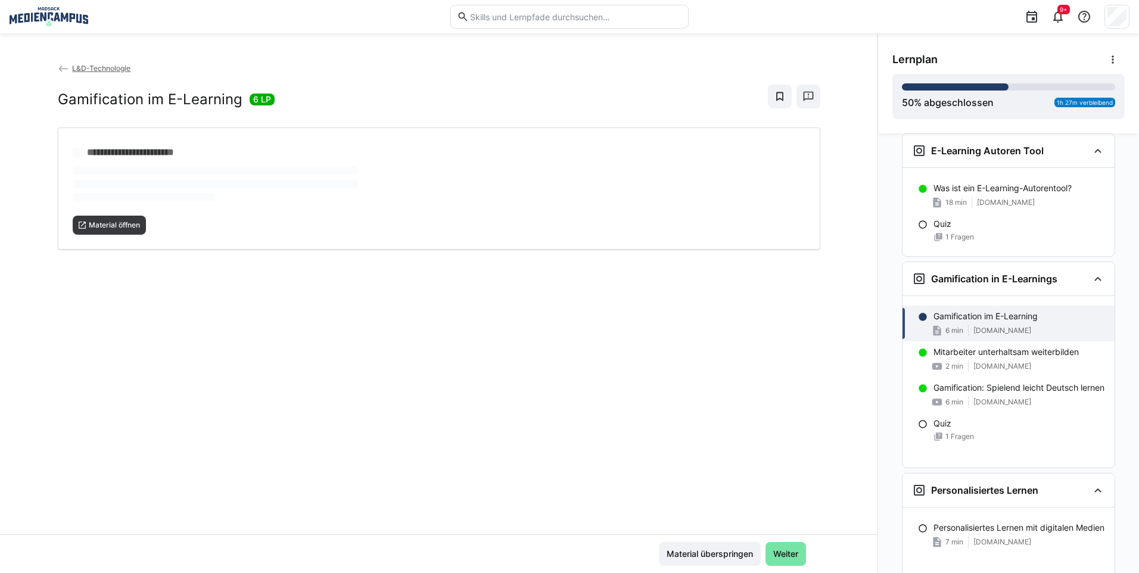
scroll to position [678, 0]
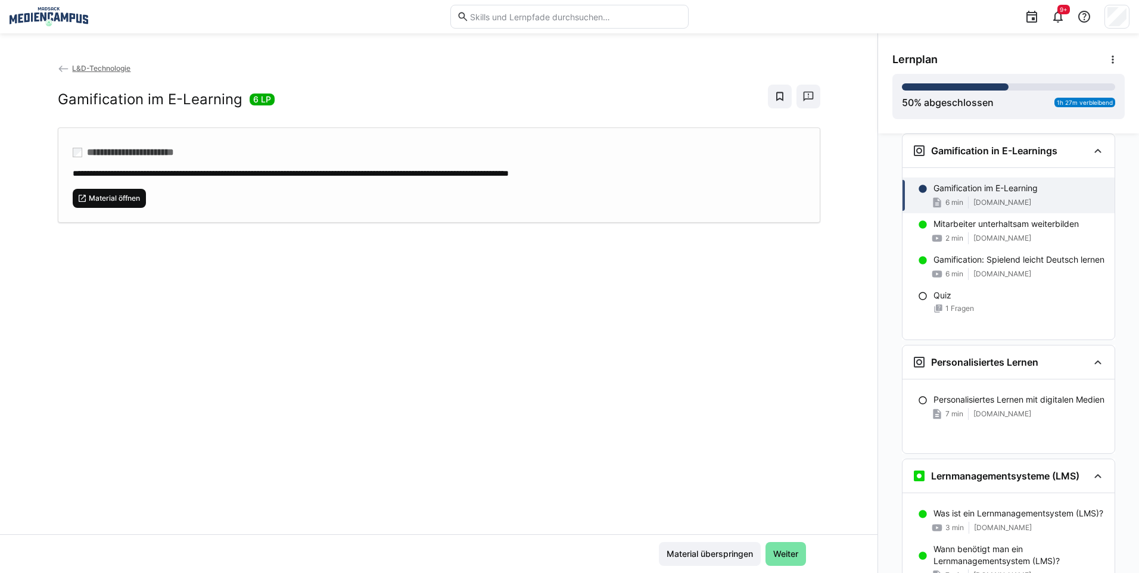
click at [82, 194] on eds-icon at bounding box center [82, 199] width 10 height 10
click at [699, 547] on span "Material überspringen" at bounding box center [710, 554] width 102 height 24
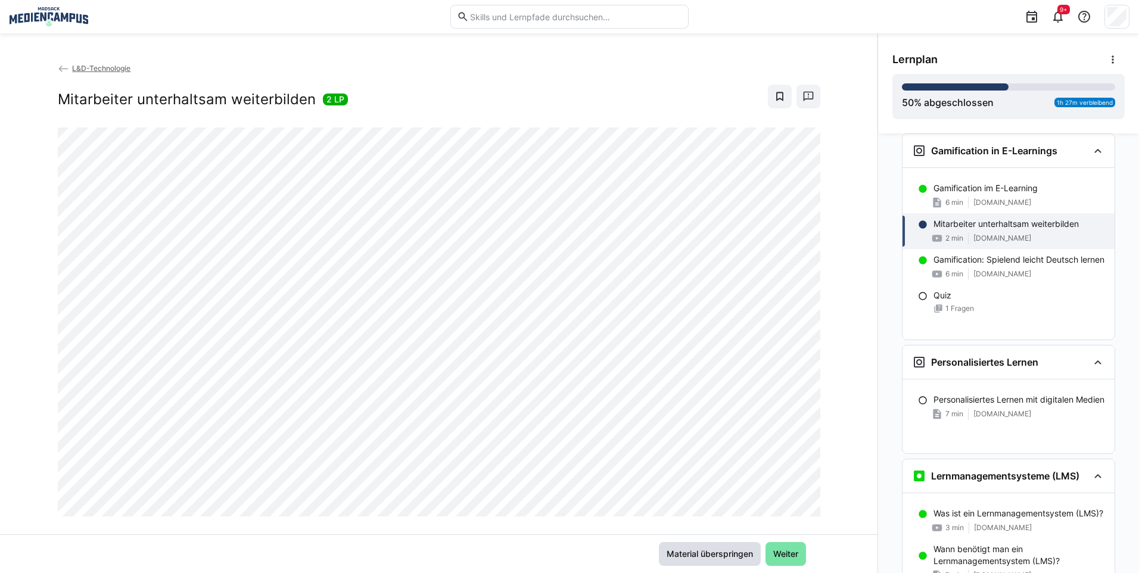
click at [700, 550] on span "Material überspringen" at bounding box center [710, 554] width 90 height 12
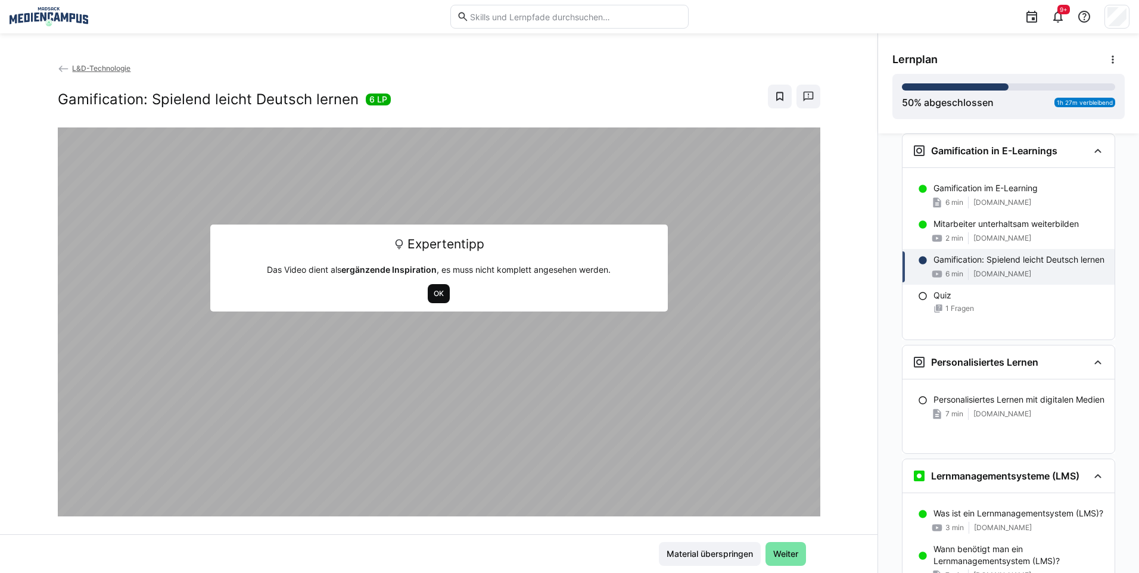
click at [432, 289] on span "OK" at bounding box center [438, 294] width 13 height 10
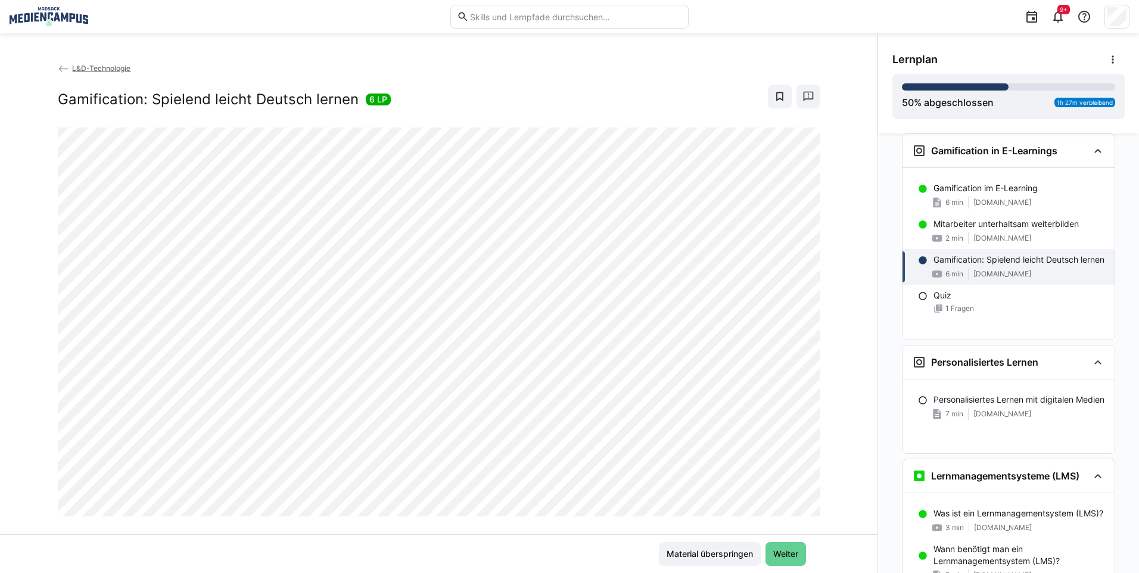
click at [771, 564] on span "Weiter" at bounding box center [785, 554] width 41 height 24
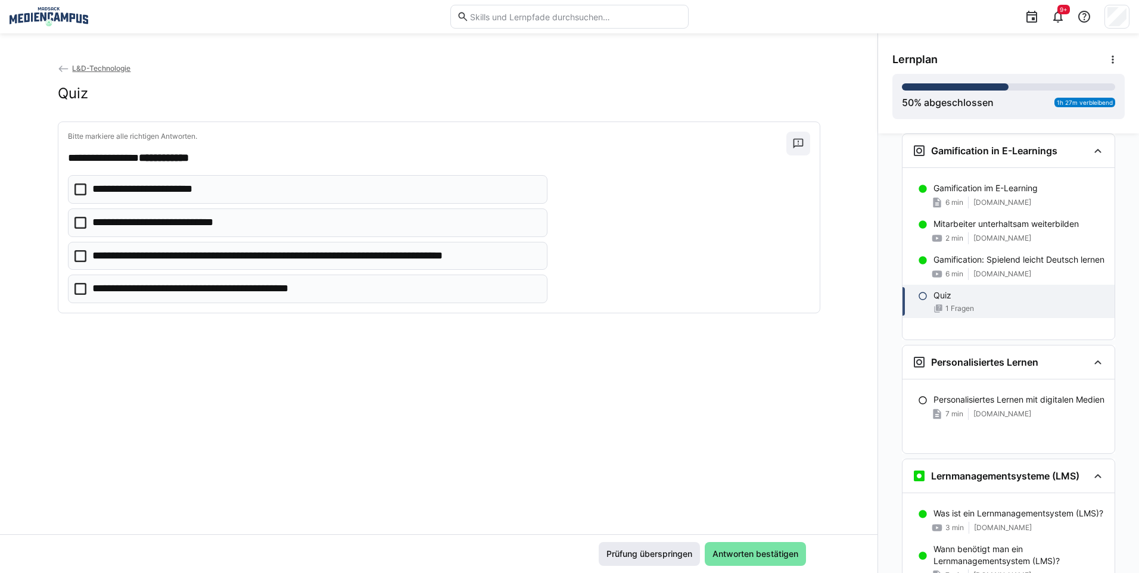
click at [687, 553] on span "Prüfung überspringen" at bounding box center [649, 554] width 89 height 12
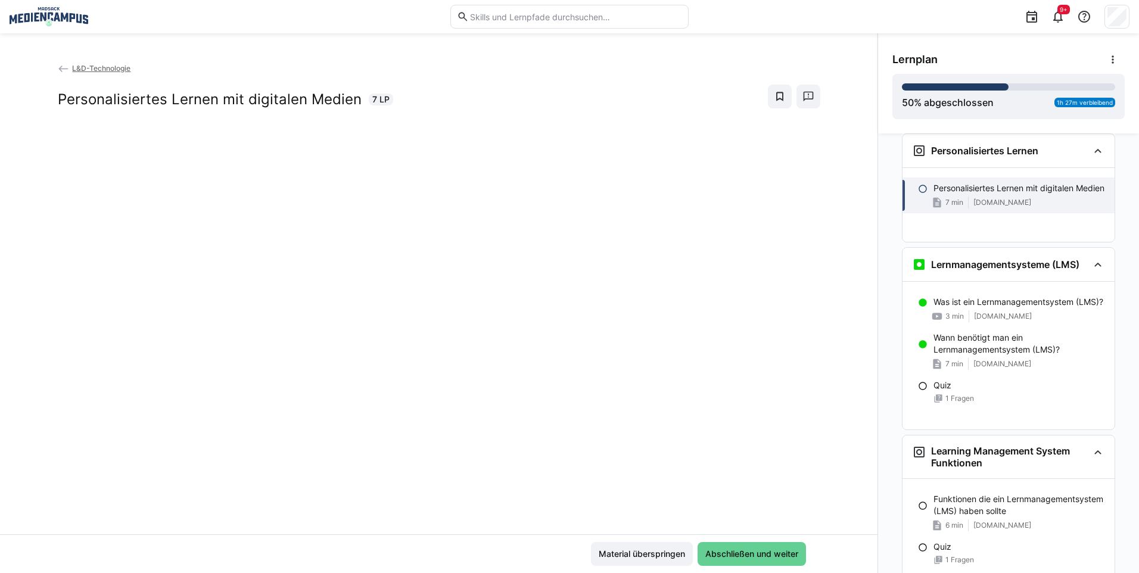
click at [730, 548] on span "Abschließen und weiter" at bounding box center [751, 554] width 96 height 12
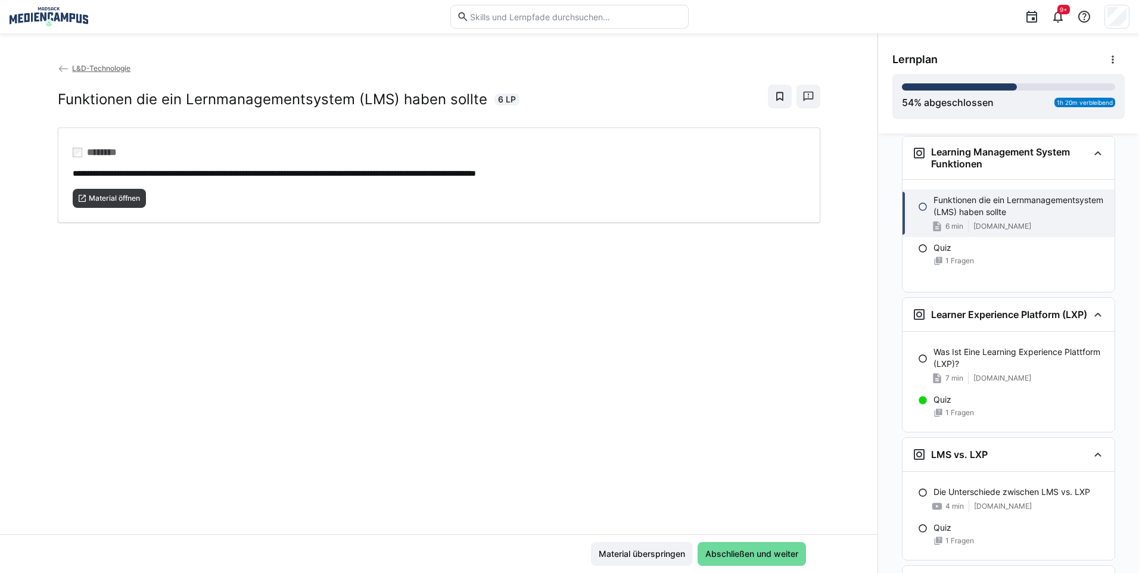
scroll to position [1191, 0]
click at [114, 201] on span "Material öffnen" at bounding box center [115, 199] width 54 height 10
drag, startPoint x: 626, startPoint y: 540, endPoint x: 628, endPoint y: 549, distance: 9.1
click at [626, 540] on div "Material überspringen Abschließen und weiter" at bounding box center [438, 553] width 877 height 39
click at [628, 549] on span "Material überspringen" at bounding box center [642, 554] width 90 height 12
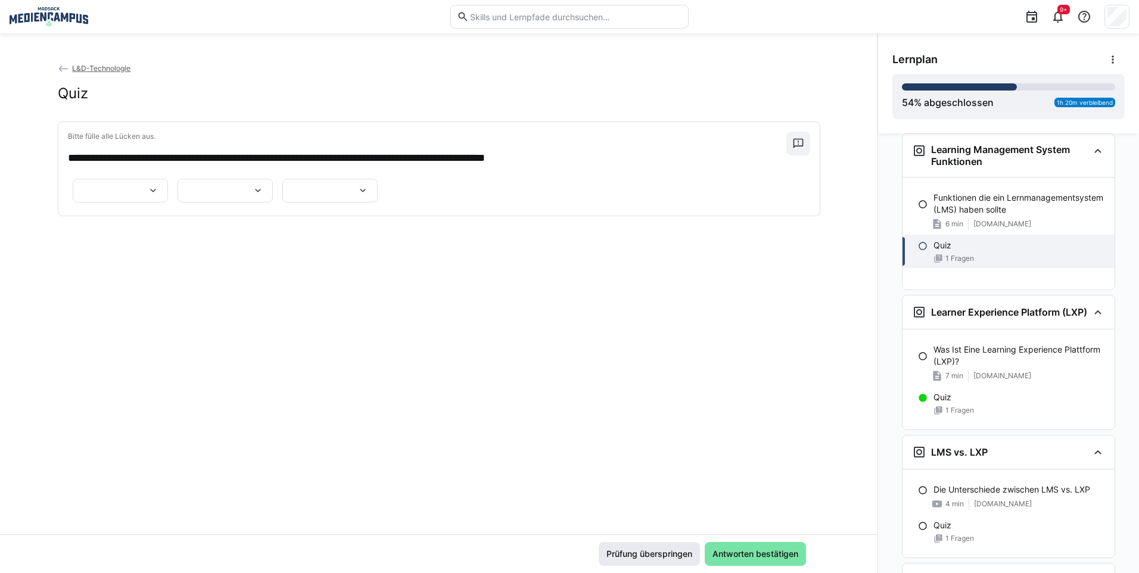
click at [675, 549] on span "Prüfung überspringen" at bounding box center [649, 554] width 89 height 12
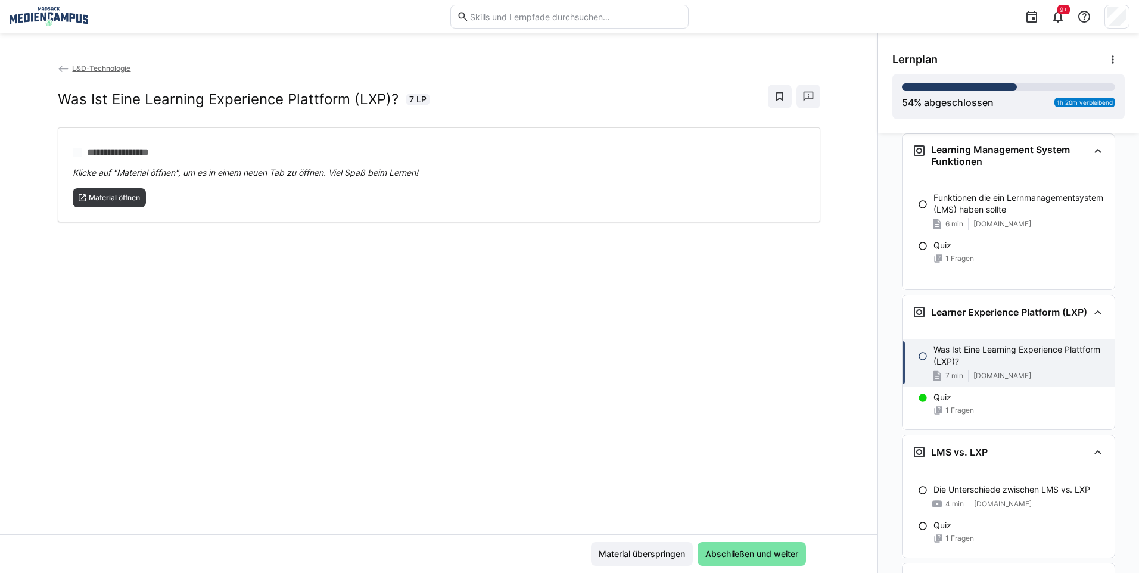
scroll to position [1352, 0]
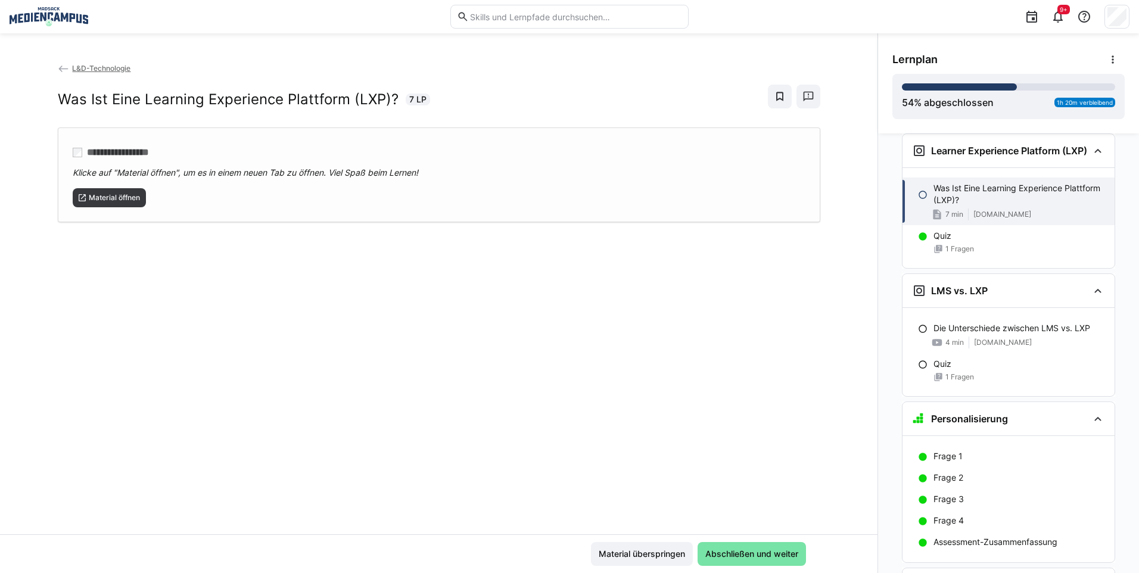
click at [124, 209] on div "**********" at bounding box center [439, 174] width 762 height 95
click at [632, 572] on div "Material überspringen Abschließen und weiter" at bounding box center [438, 553] width 877 height 39
click at [633, 568] on div "Material überspringen Abschließen und weiter" at bounding box center [438, 553] width 877 height 39
click at [636, 561] on span "Material überspringen" at bounding box center [642, 554] width 102 height 24
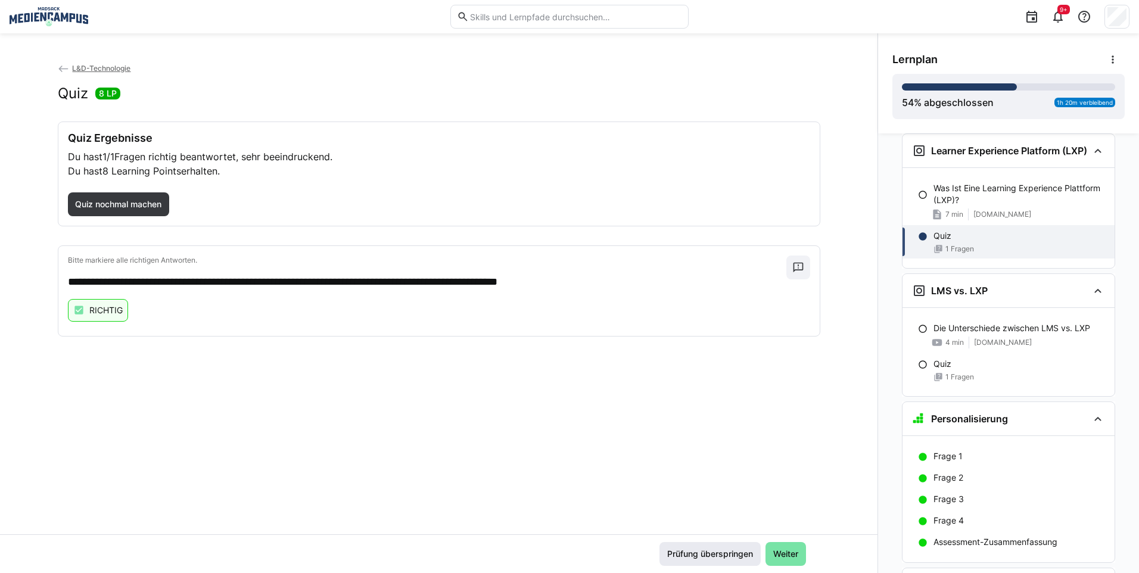
click at [716, 556] on span "Prüfung überspringen" at bounding box center [709, 554] width 89 height 12
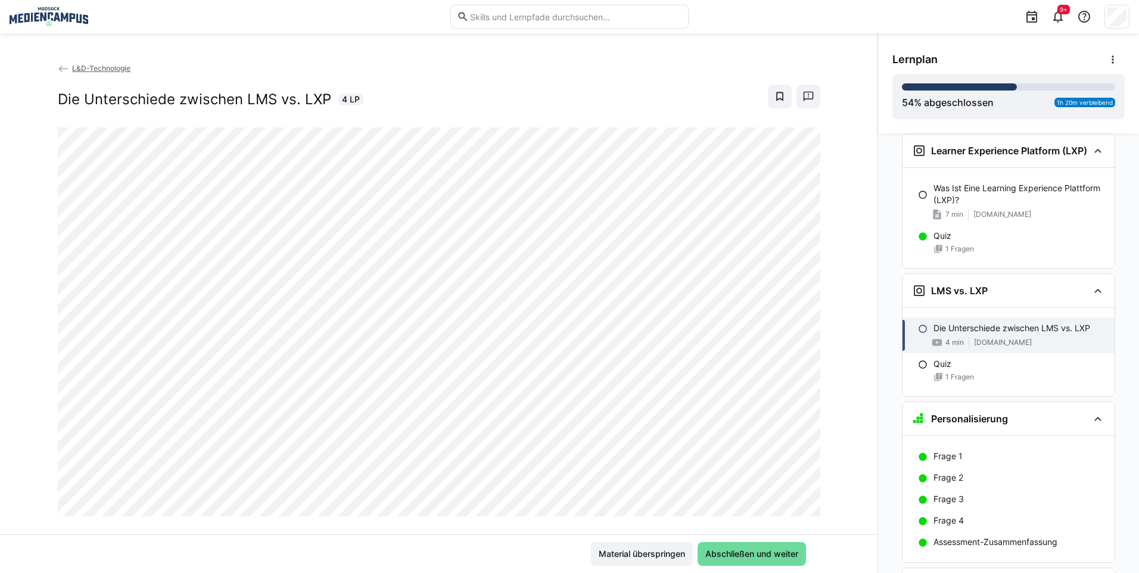
scroll to position [1502, 0]
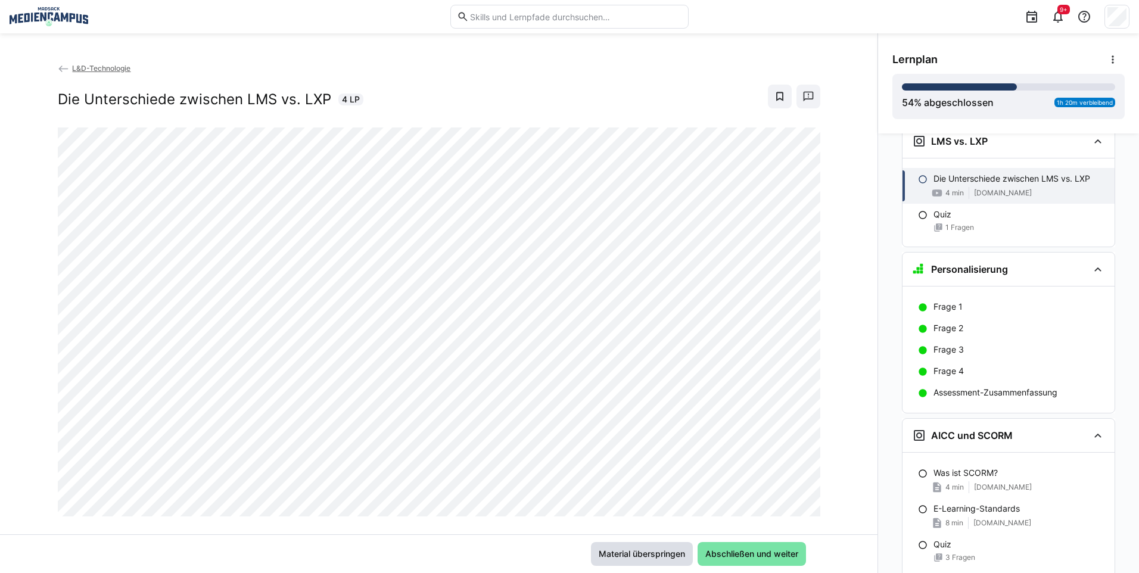
click at [667, 543] on span "Material überspringen" at bounding box center [642, 554] width 102 height 24
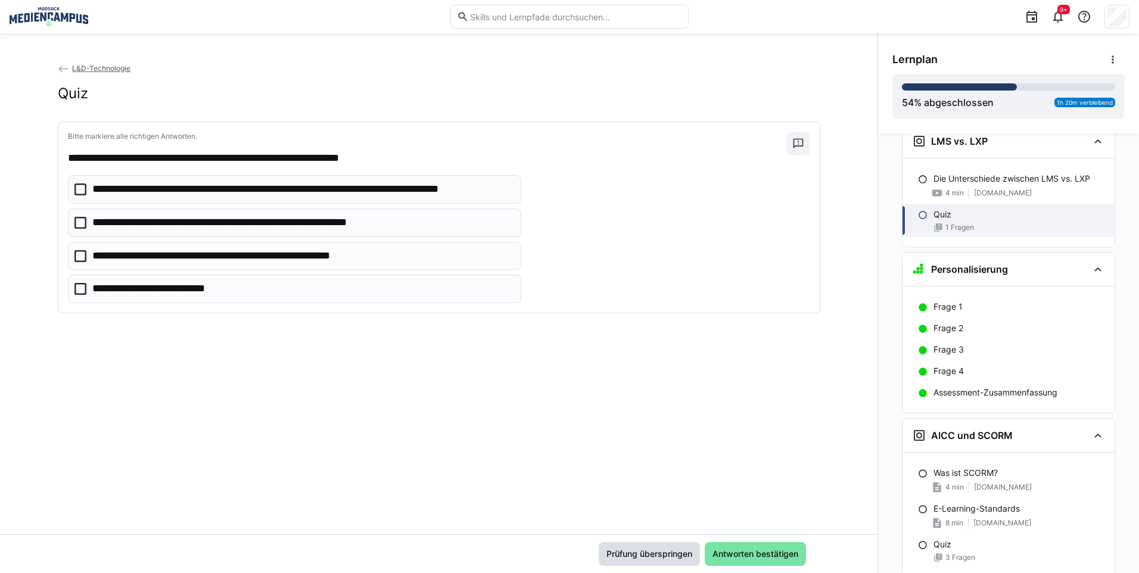
click at [664, 550] on span "Prüfung überspringen" at bounding box center [649, 554] width 89 height 12
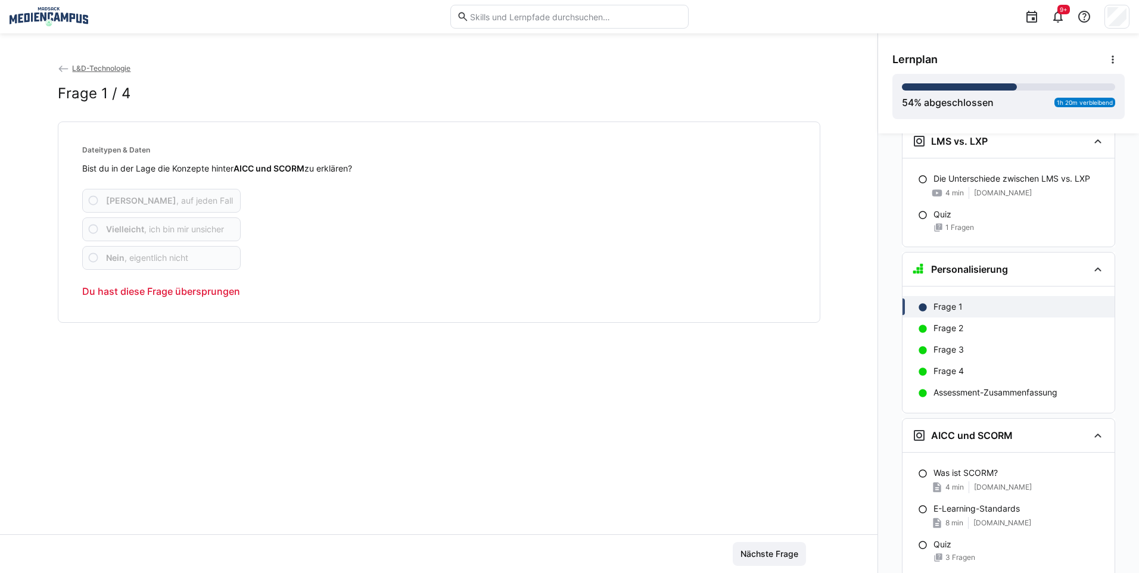
scroll to position [1630, 0]
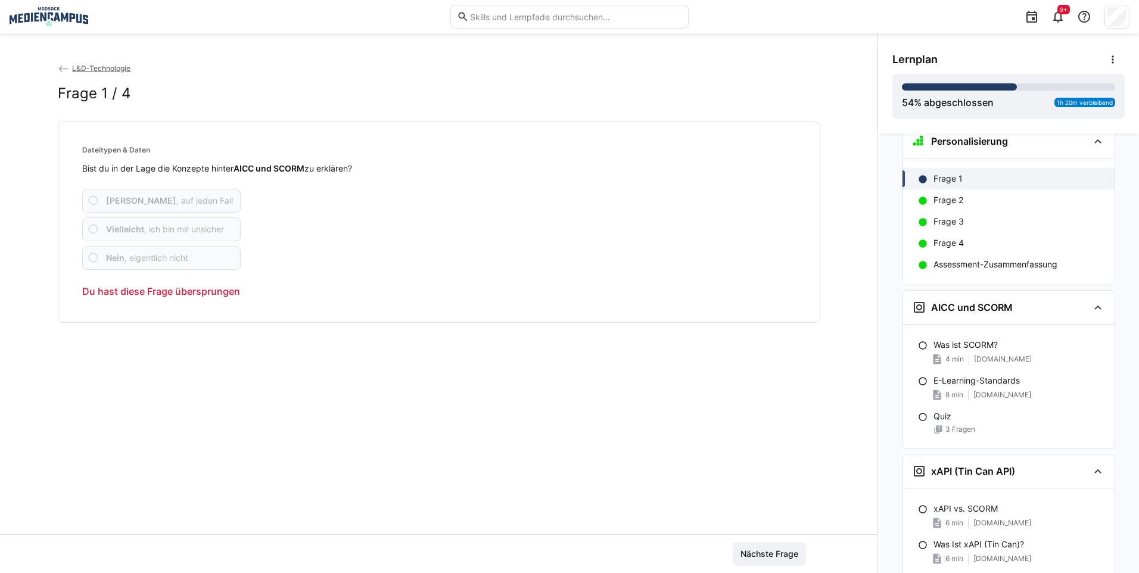
click at [664, 550] on div "Nächste Frage" at bounding box center [439, 554] width 734 height 24
click at [778, 552] on span "Nächste Frage" at bounding box center [769, 554] width 61 height 12
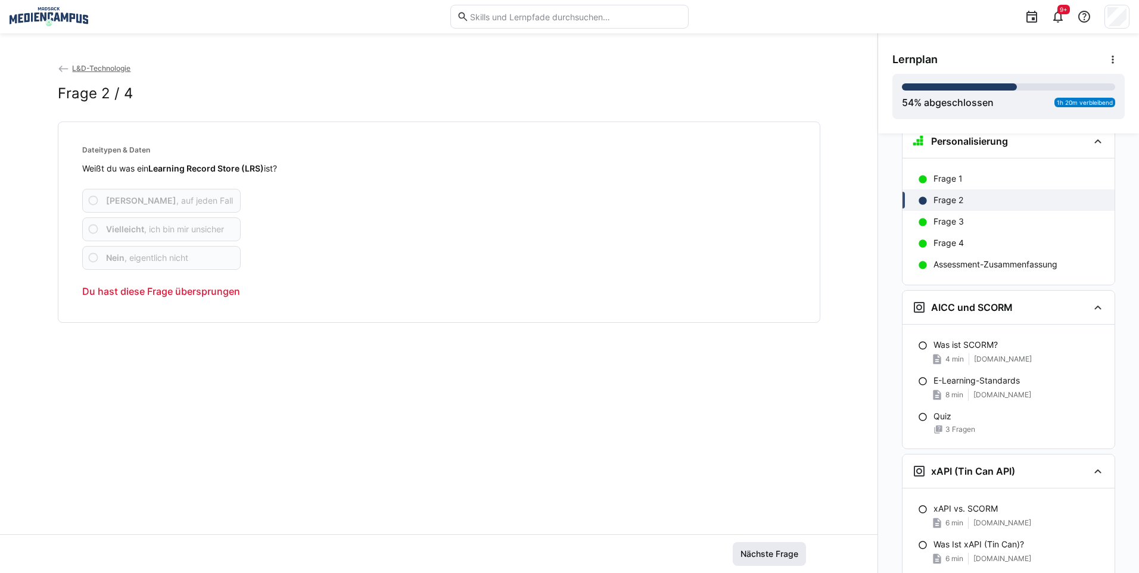
click at [771, 555] on span "Nächste Frage" at bounding box center [769, 554] width 61 height 12
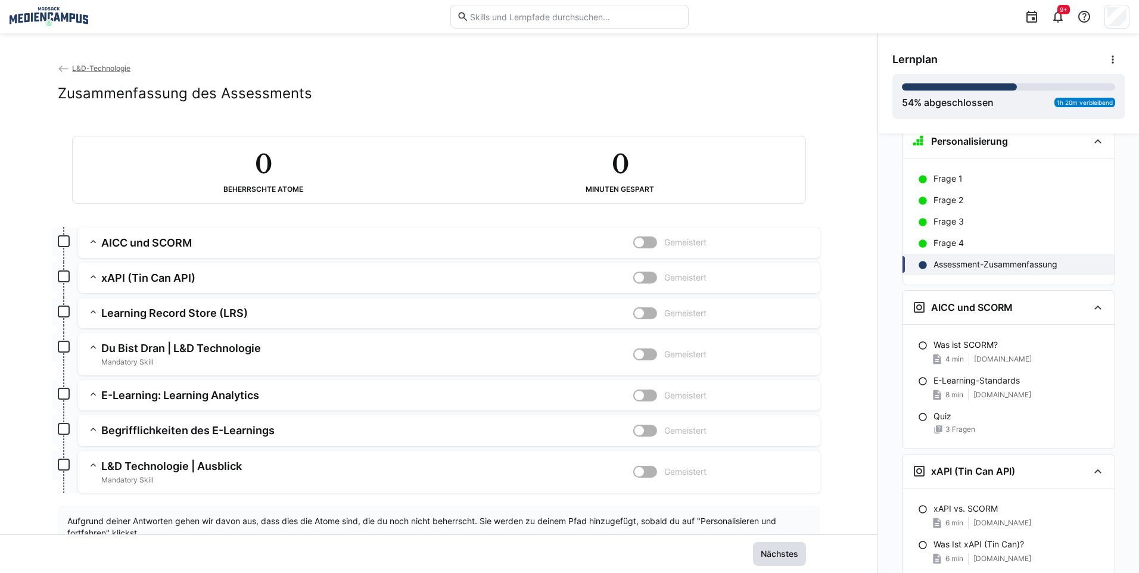
click at [771, 555] on span "Nächstes" at bounding box center [779, 554] width 41 height 12
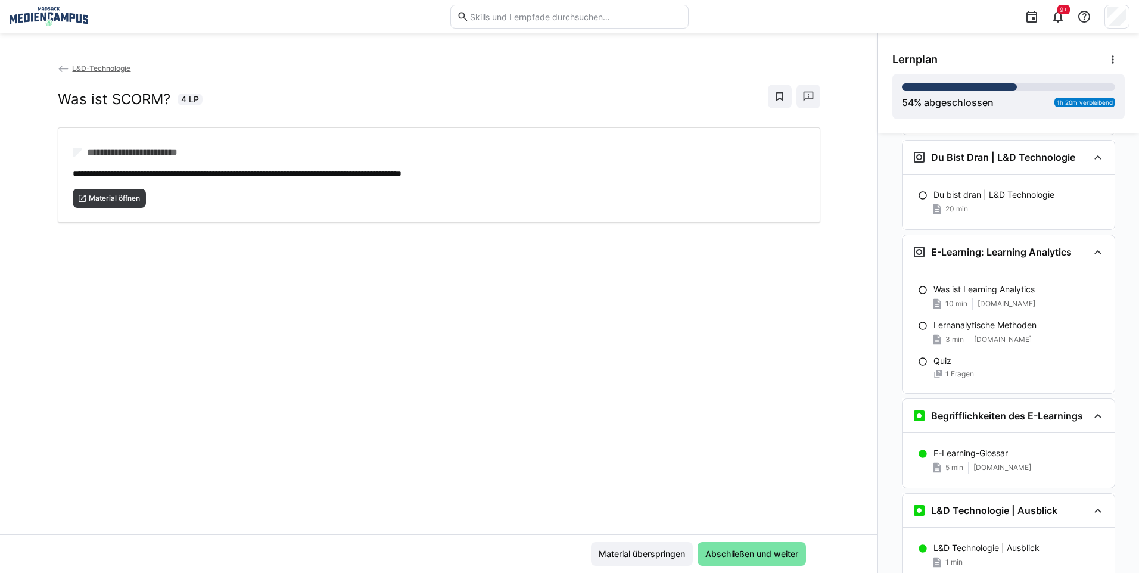
scroll to position [2292, 0]
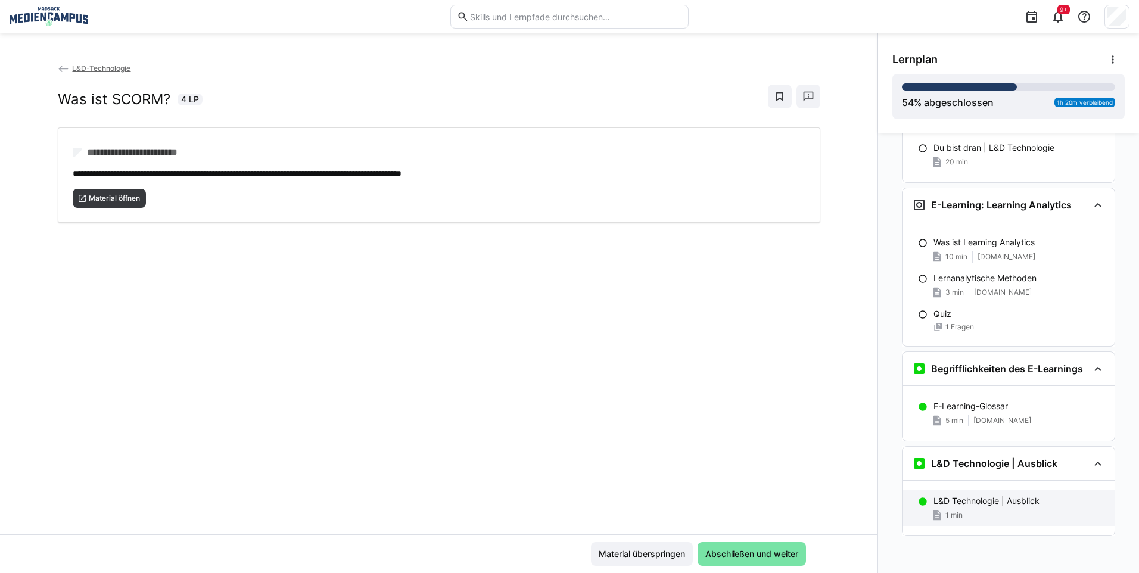
click at [1025, 506] on p "L&D Technologie | Ausblick" at bounding box center [986, 501] width 106 height 12
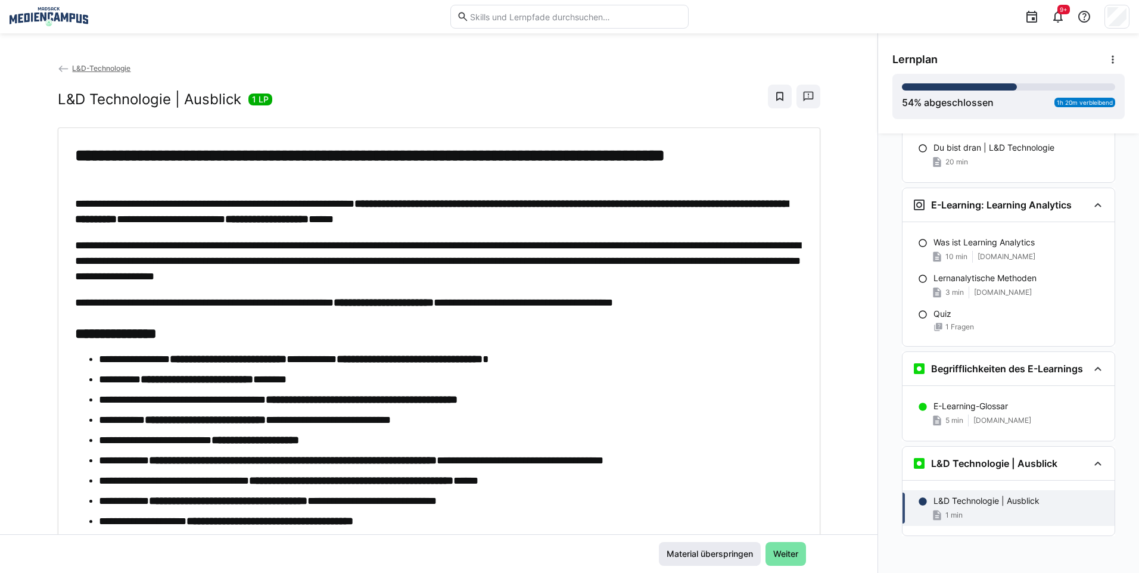
click at [721, 552] on span "Material überspringen" at bounding box center [710, 554] width 90 height 12
click at [725, 547] on span "Material überspringen" at bounding box center [710, 554] width 102 height 24
click at [780, 553] on span "Weiter" at bounding box center [785, 554] width 29 height 12
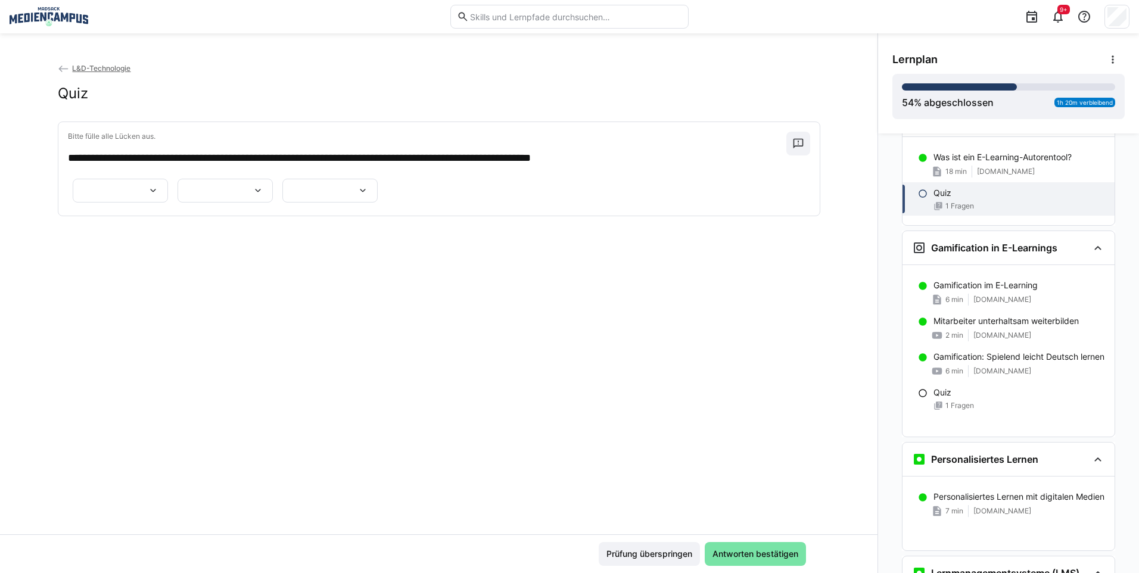
scroll to position [550, 0]
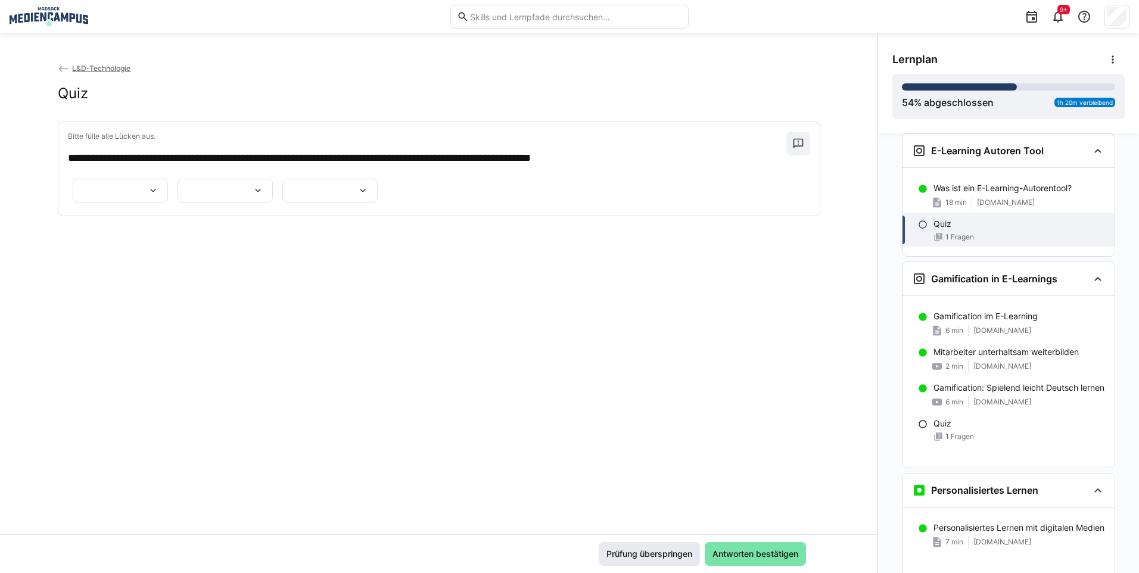
click at [674, 554] on span "Prüfung überspringen" at bounding box center [649, 554] width 89 height 12
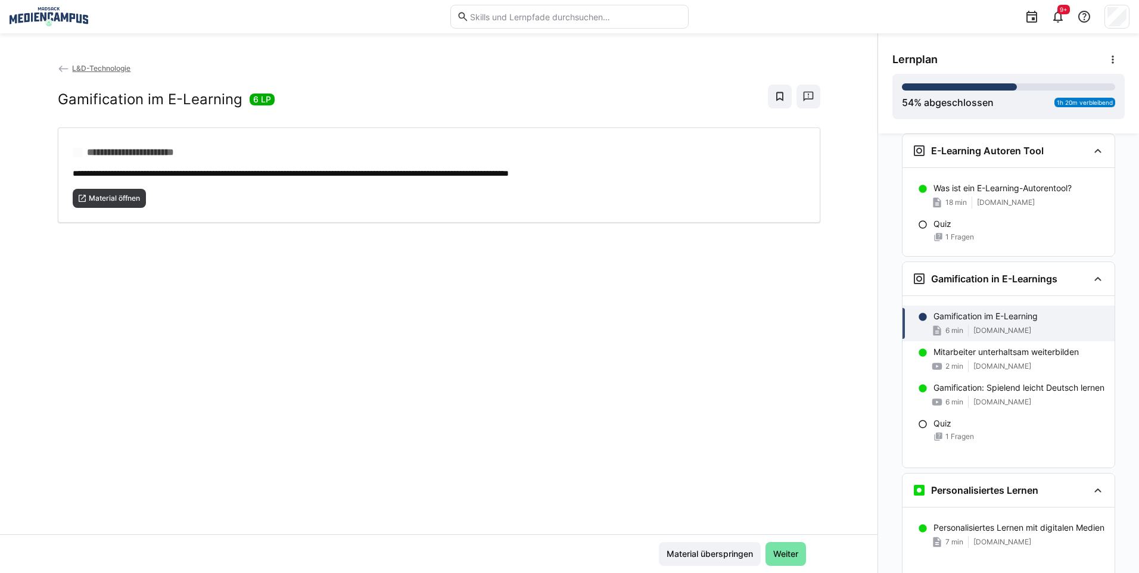
scroll to position [678, 0]
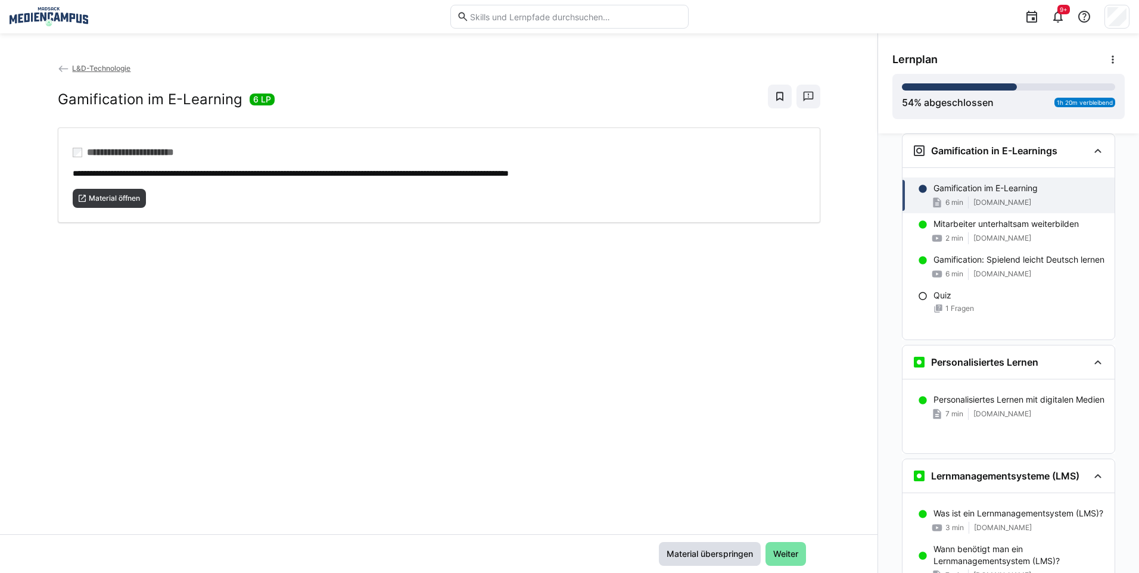
click at [674, 554] on span "Material überspringen" at bounding box center [710, 554] width 90 height 12
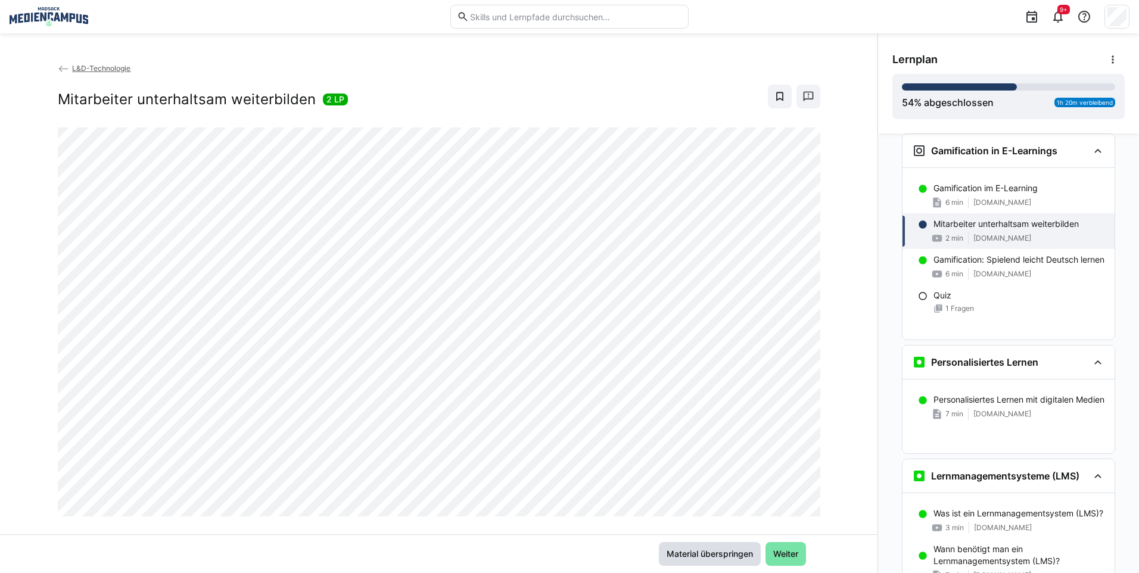
click at [674, 554] on span "Material überspringen" at bounding box center [710, 554] width 90 height 12
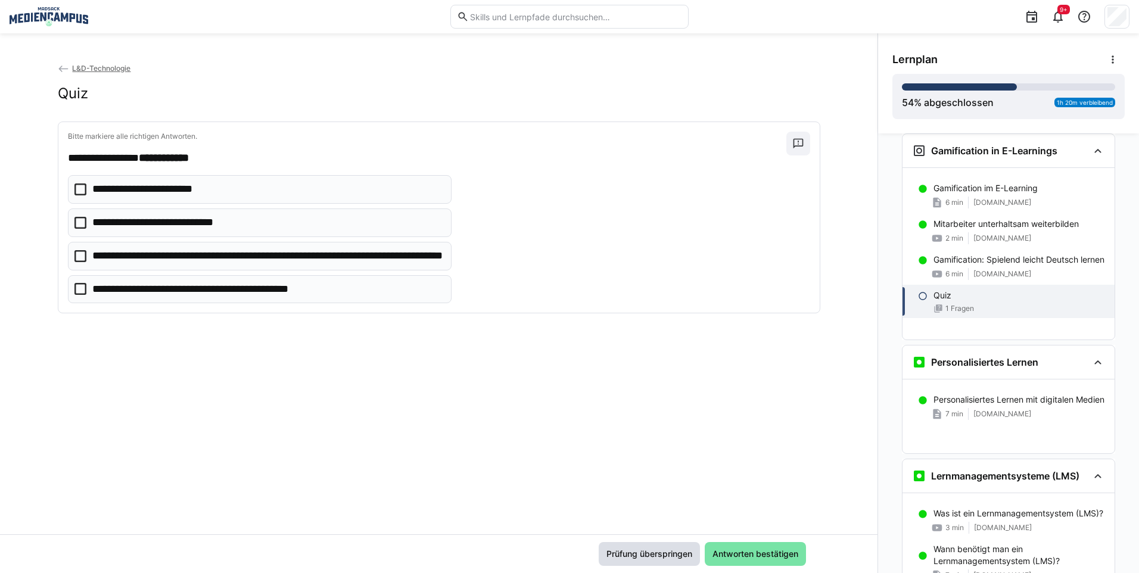
click at [674, 554] on span "Prüfung überspringen" at bounding box center [649, 554] width 89 height 12
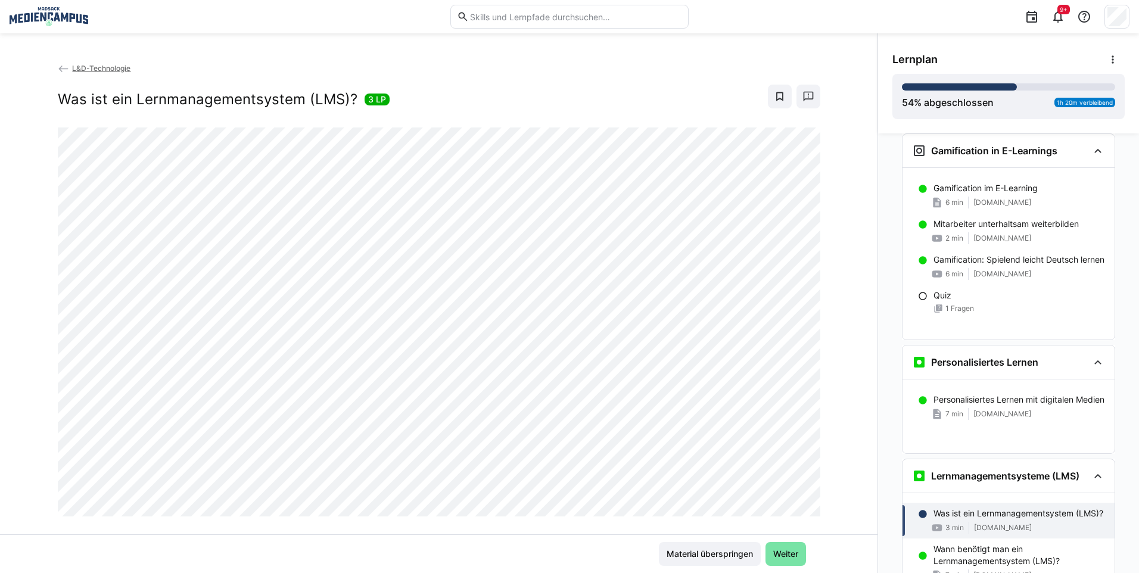
click at [674, 554] on span "Material überspringen" at bounding box center [710, 554] width 90 height 12
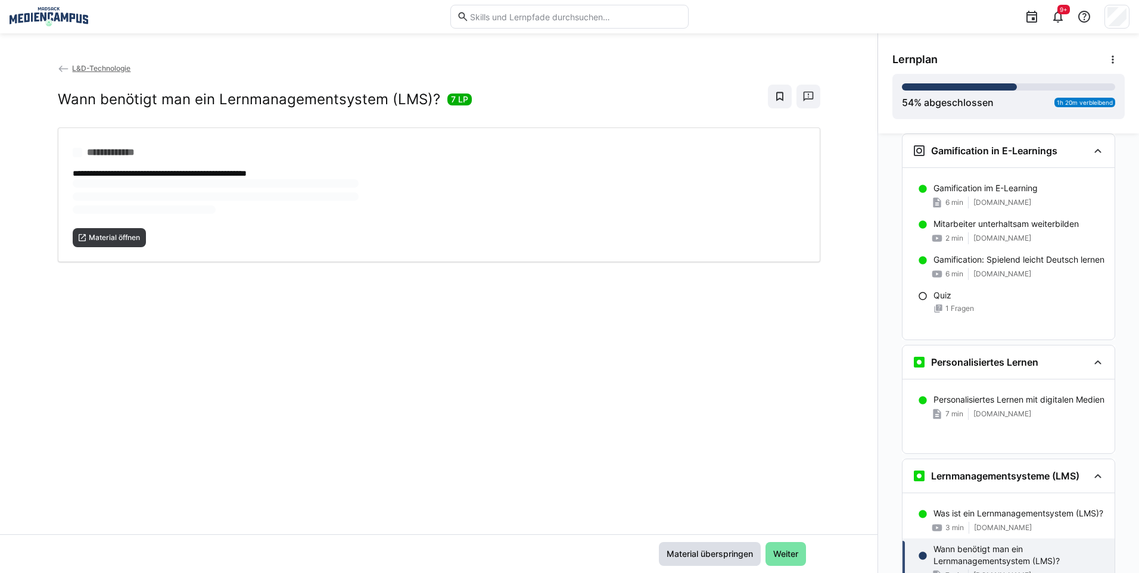
click at [674, 554] on span "Material überspringen" at bounding box center [710, 554] width 90 height 12
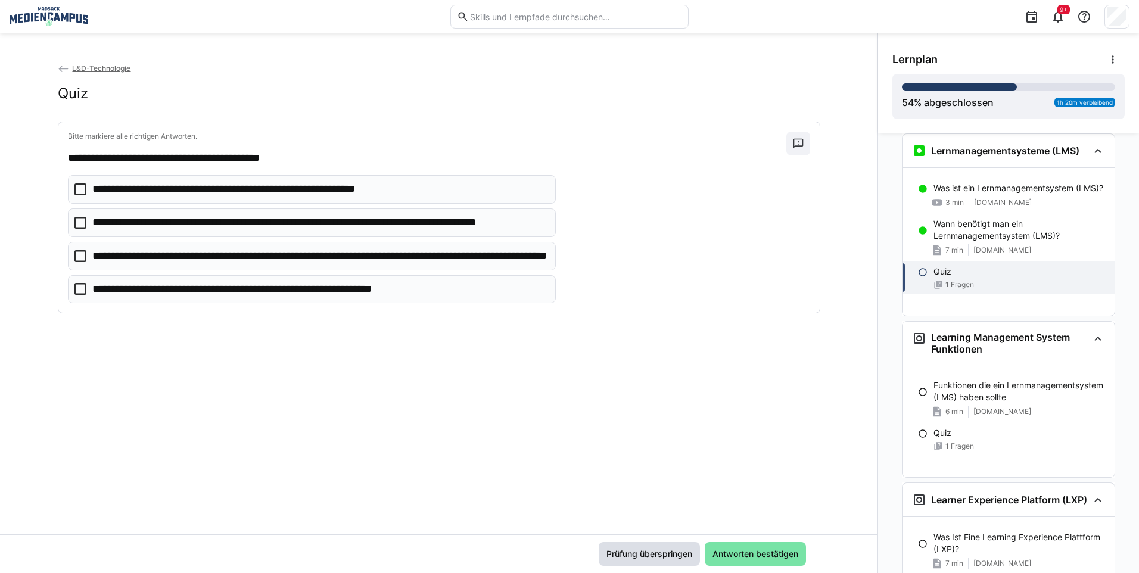
click at [674, 554] on span "Prüfung überspringen" at bounding box center [649, 554] width 89 height 12
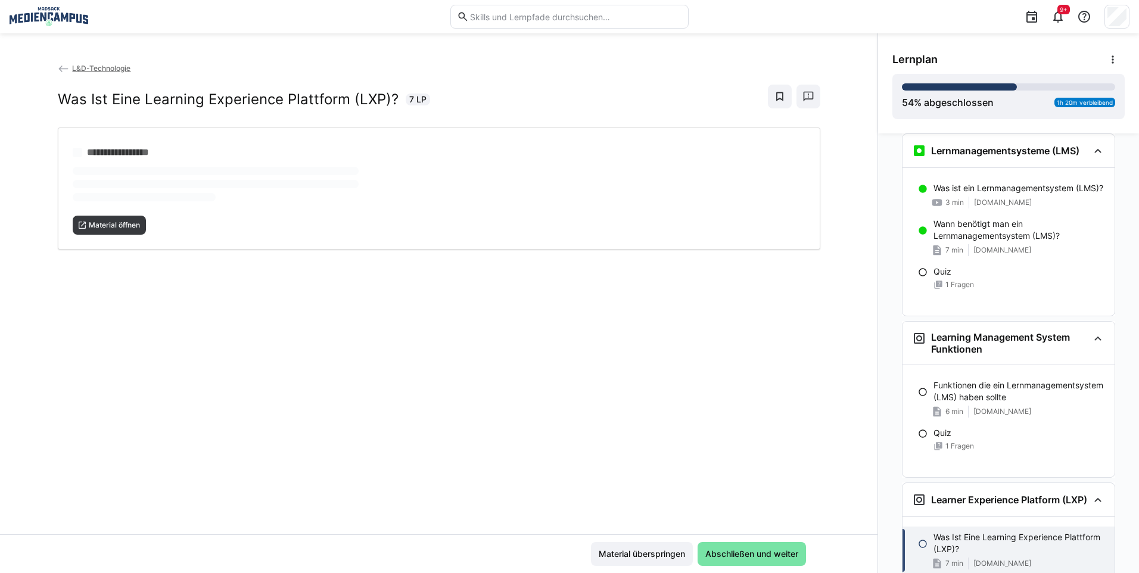
click at [674, 554] on span "Material überspringen" at bounding box center [642, 554] width 90 height 12
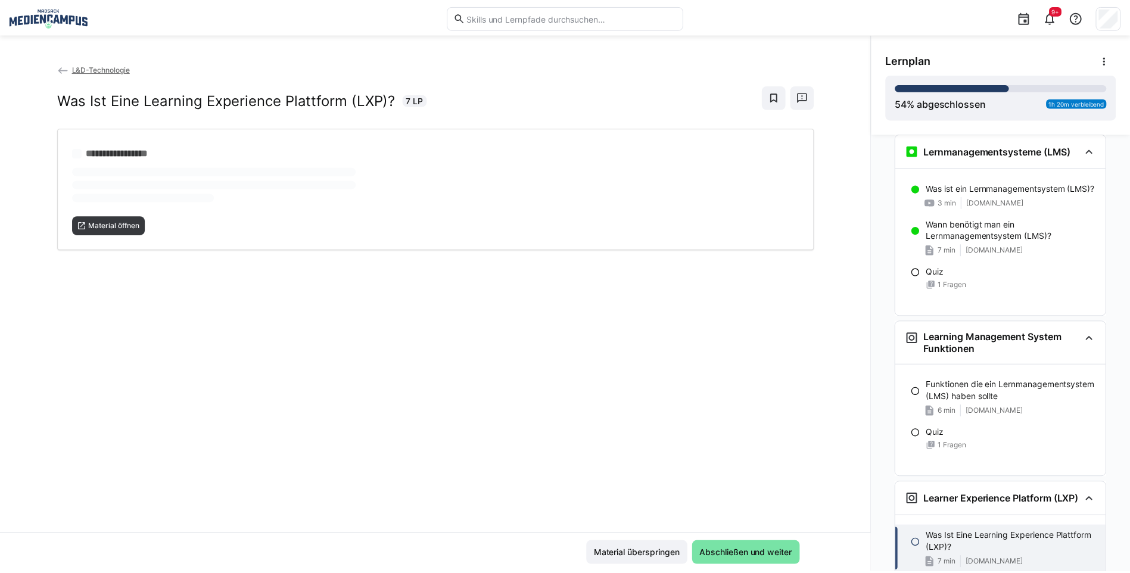
scroll to position [1191, 0]
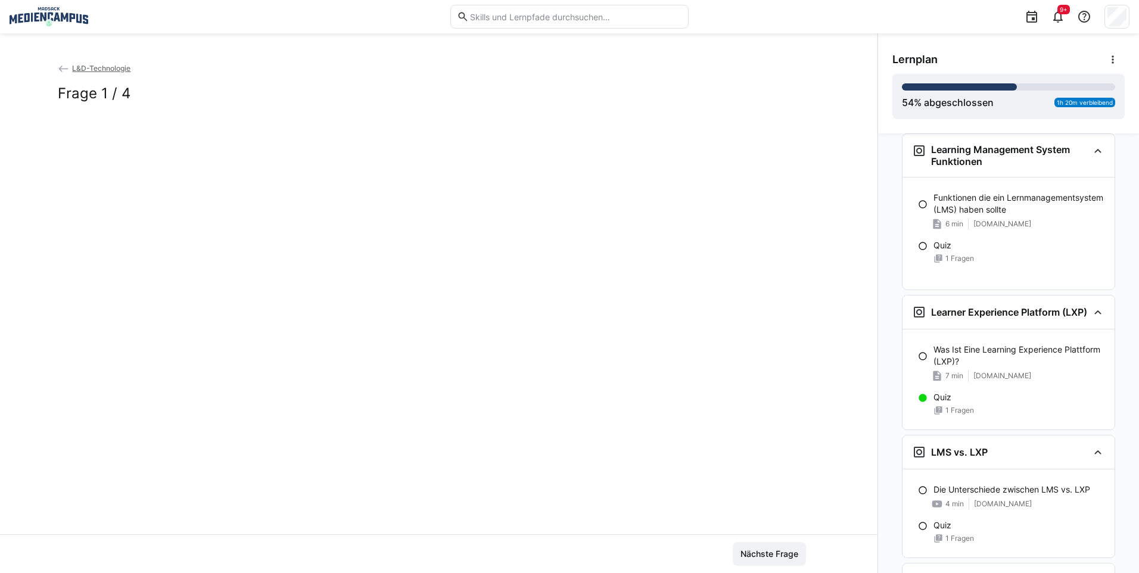
click at [674, 554] on div "Nächste Frage" at bounding box center [439, 554] width 734 height 24
click at [96, 73] on app-back-navigation "L&D-Technologie" at bounding box center [439, 68] width 762 height 13
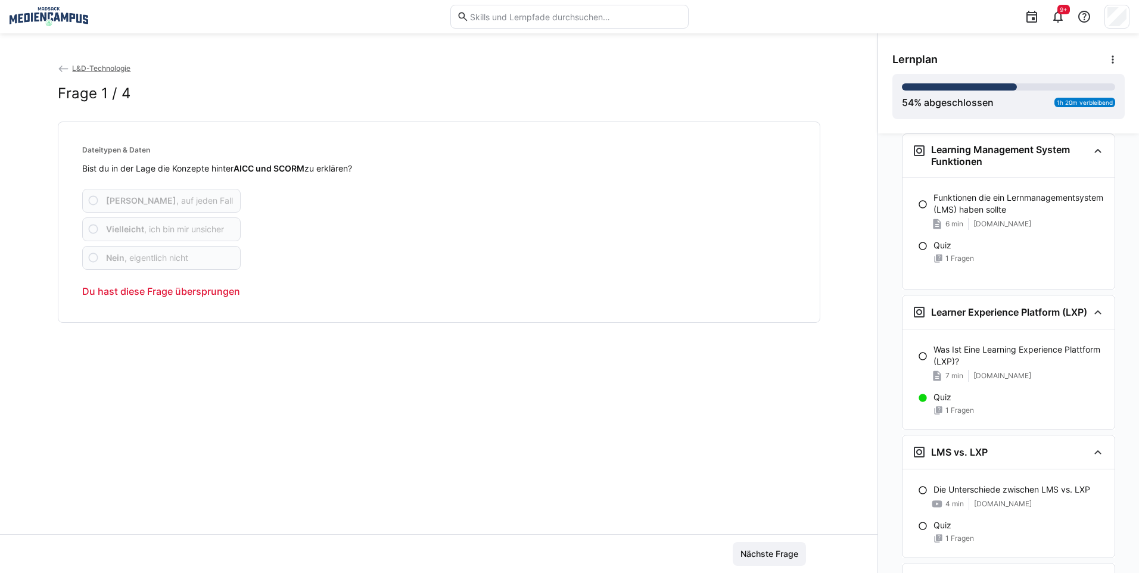
click at [98, 66] on span "L&D-Technologie" at bounding box center [101, 68] width 58 height 9
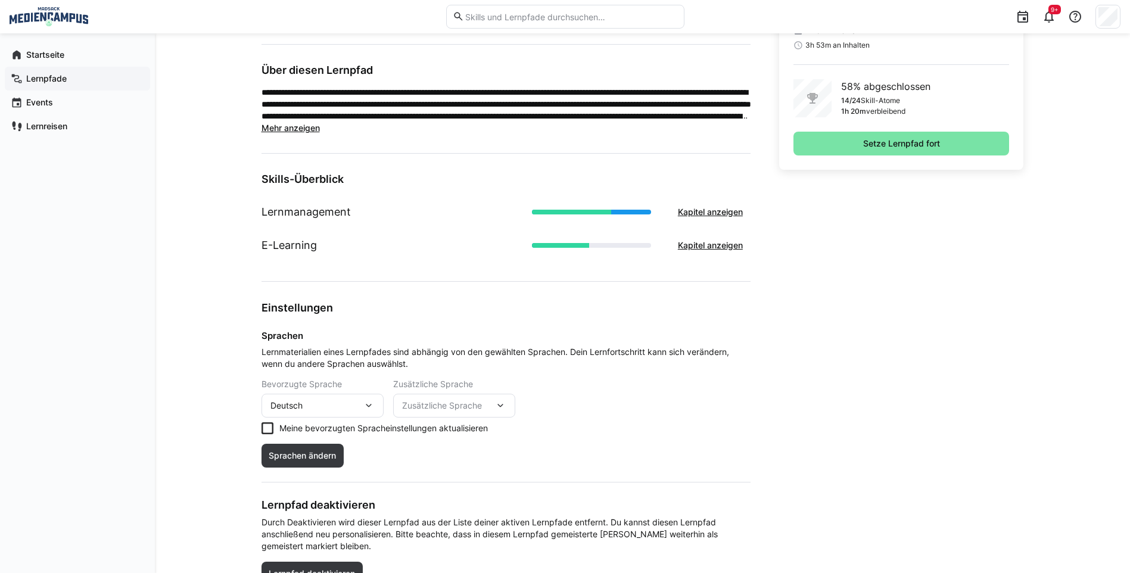
scroll to position [208, 0]
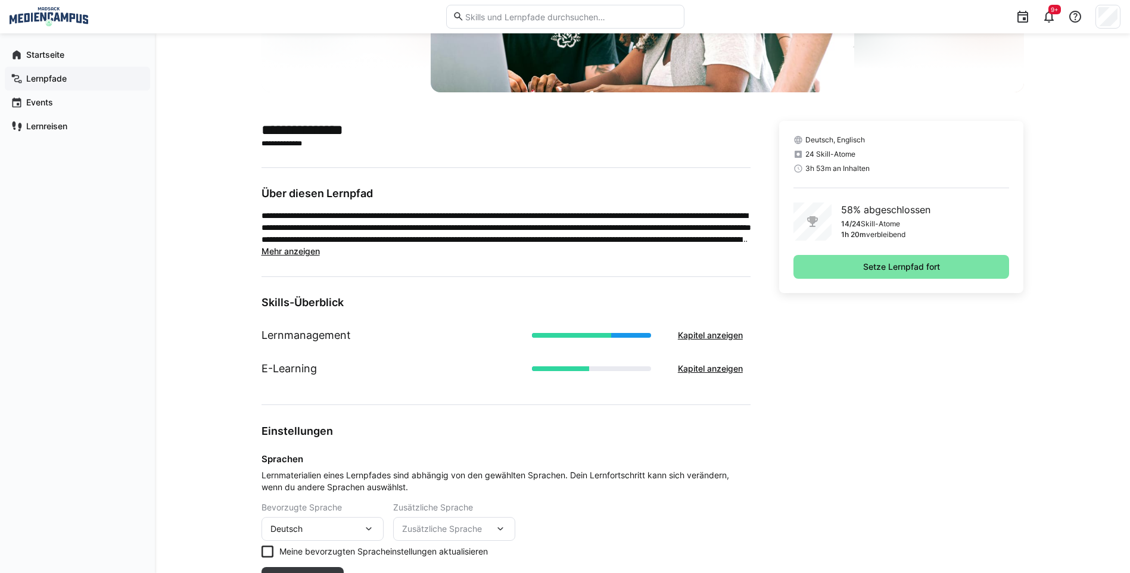
click at [0, 0] on app-navigation-label "Lernpfade" at bounding box center [0, 0] width 0 height 0
